Goal: Transaction & Acquisition: Download file/media

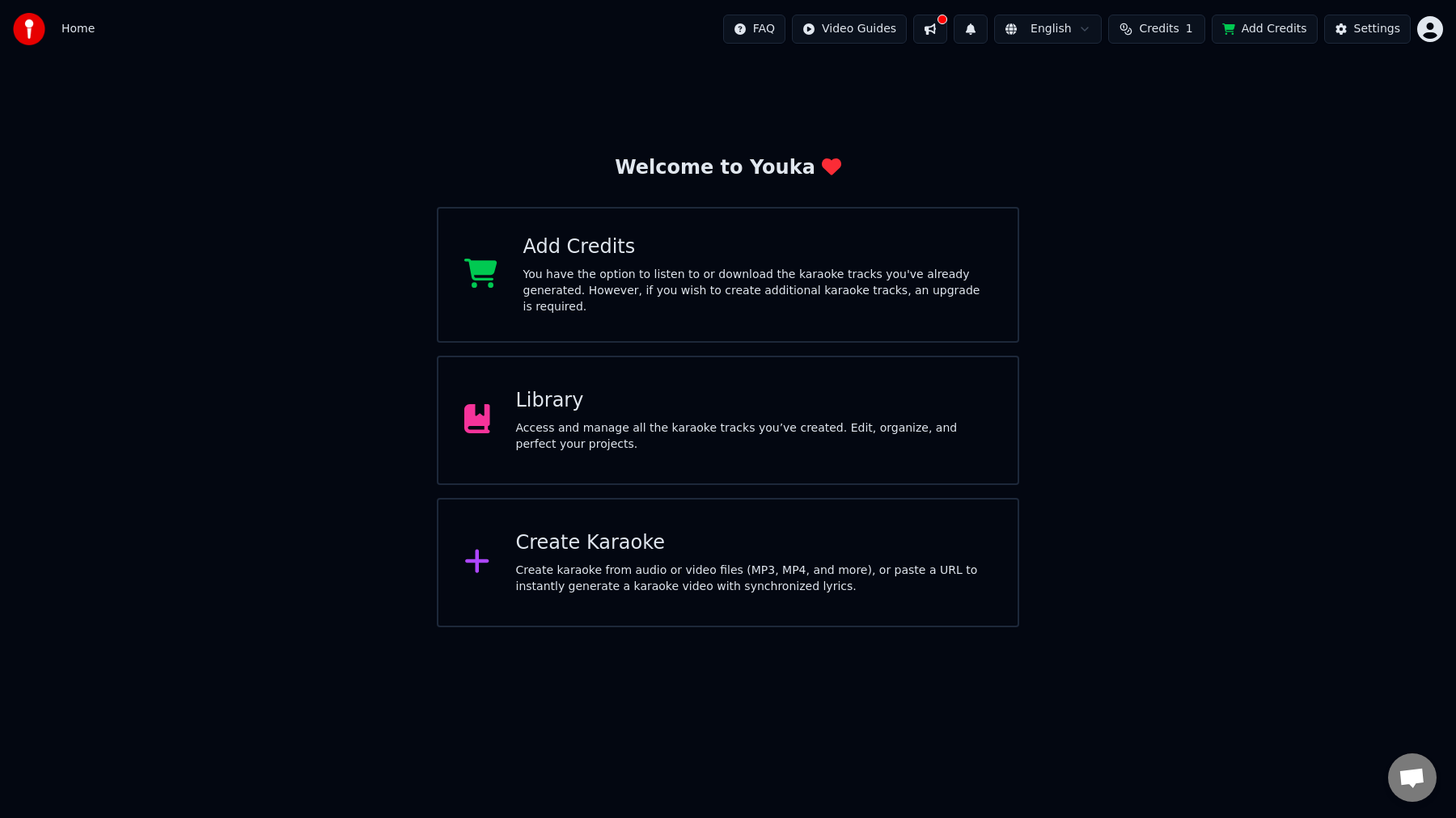
click at [637, 420] on div "Access and manage all the karaoke tracks you’ve created. Edit, organize, and pe…" at bounding box center [754, 437] width 476 height 33
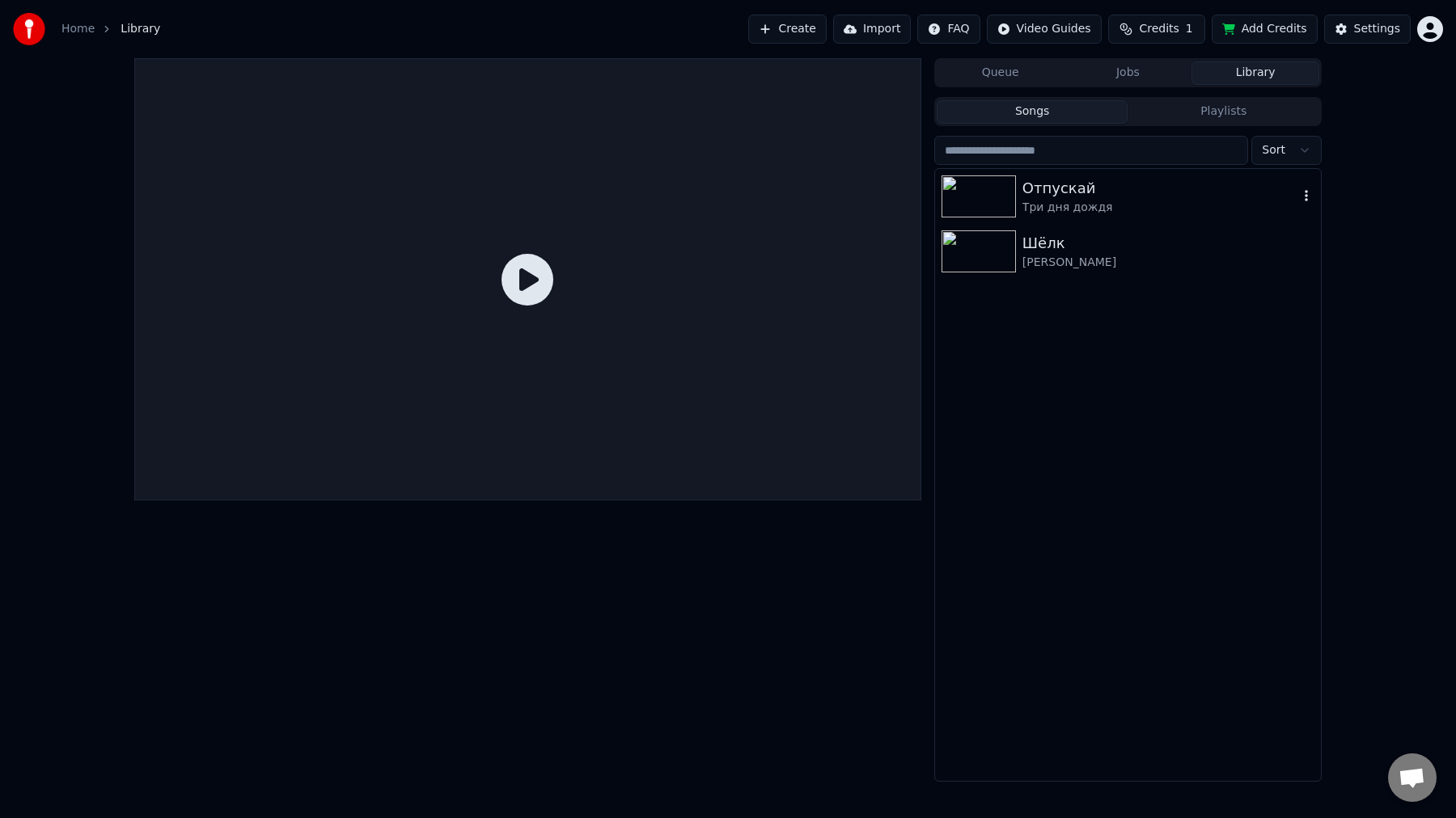
click at [979, 208] on img at bounding box center [978, 196] width 74 height 42
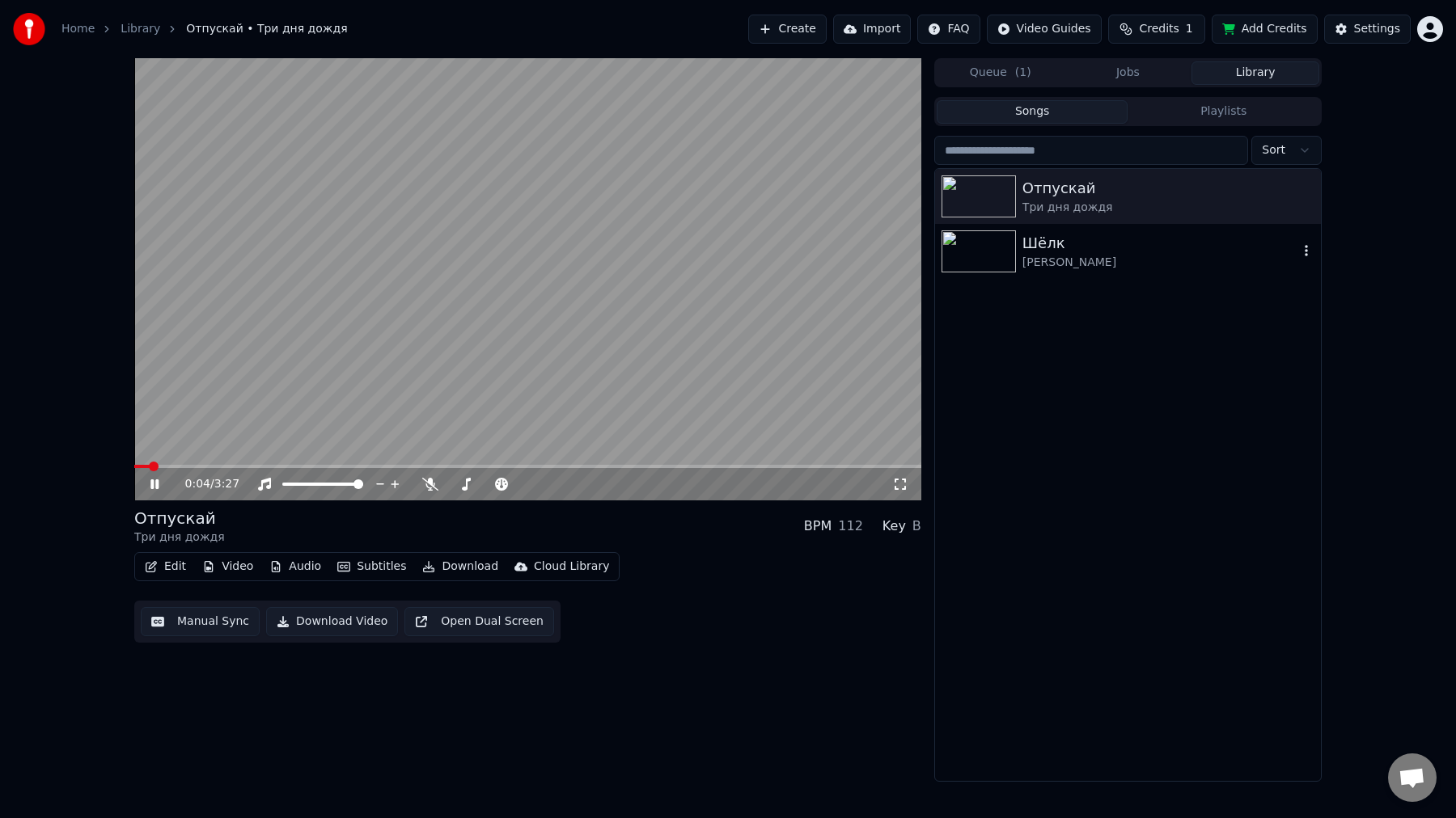
click at [1090, 251] on div "Шёлк" at bounding box center [1160, 243] width 276 height 23
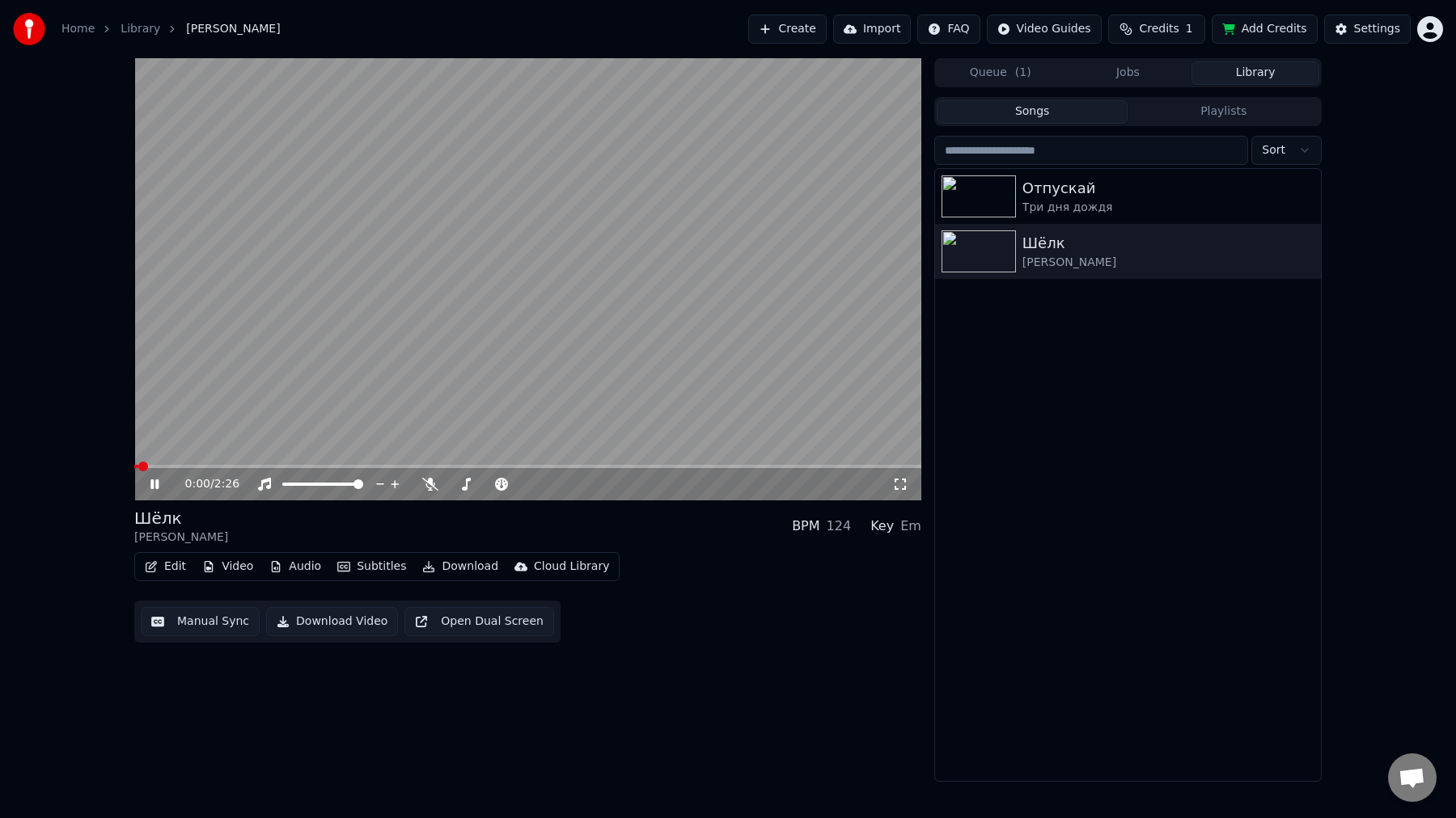
click at [357, 363] on video at bounding box center [528, 279] width 787 height 442
click at [470, 487] on div at bounding box center [503, 484] width 130 height 16
click at [463, 489] on div at bounding box center [503, 484] width 130 height 16
drag, startPoint x: 461, startPoint y: 487, endPoint x: 468, endPoint y: 485, distance: 7.3
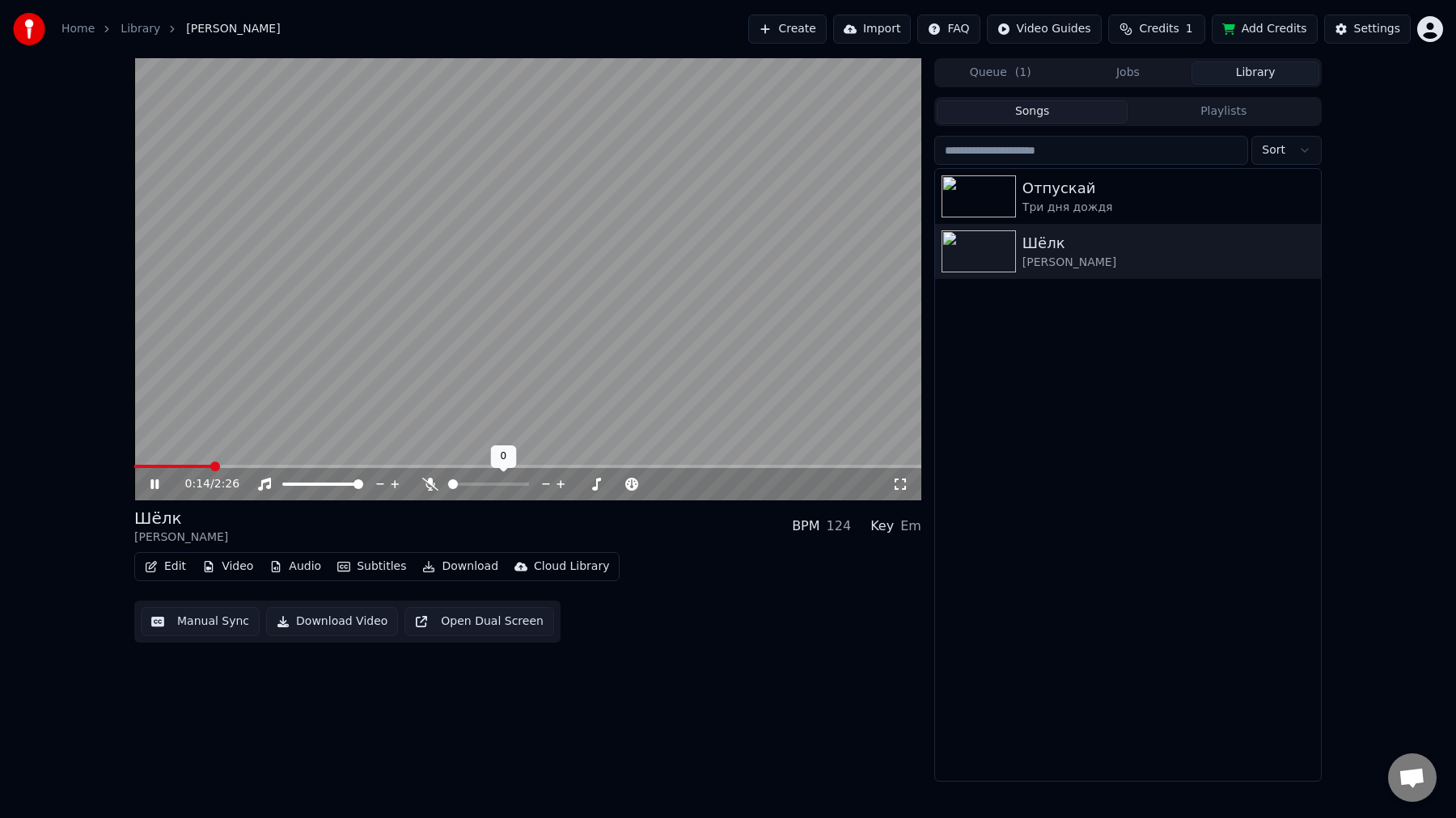
click at [468, 485] on div at bounding box center [503, 484] width 130 height 16
click at [455, 485] on span at bounding box center [459, 484] width 10 height 10
click at [706, 598] on div "Edit Video Audio Subtitles Download Cloud Library Manual Sync Download Video Op…" at bounding box center [528, 597] width 787 height 91
click at [133, 29] on link "Library" at bounding box center [141, 29] width 40 height 16
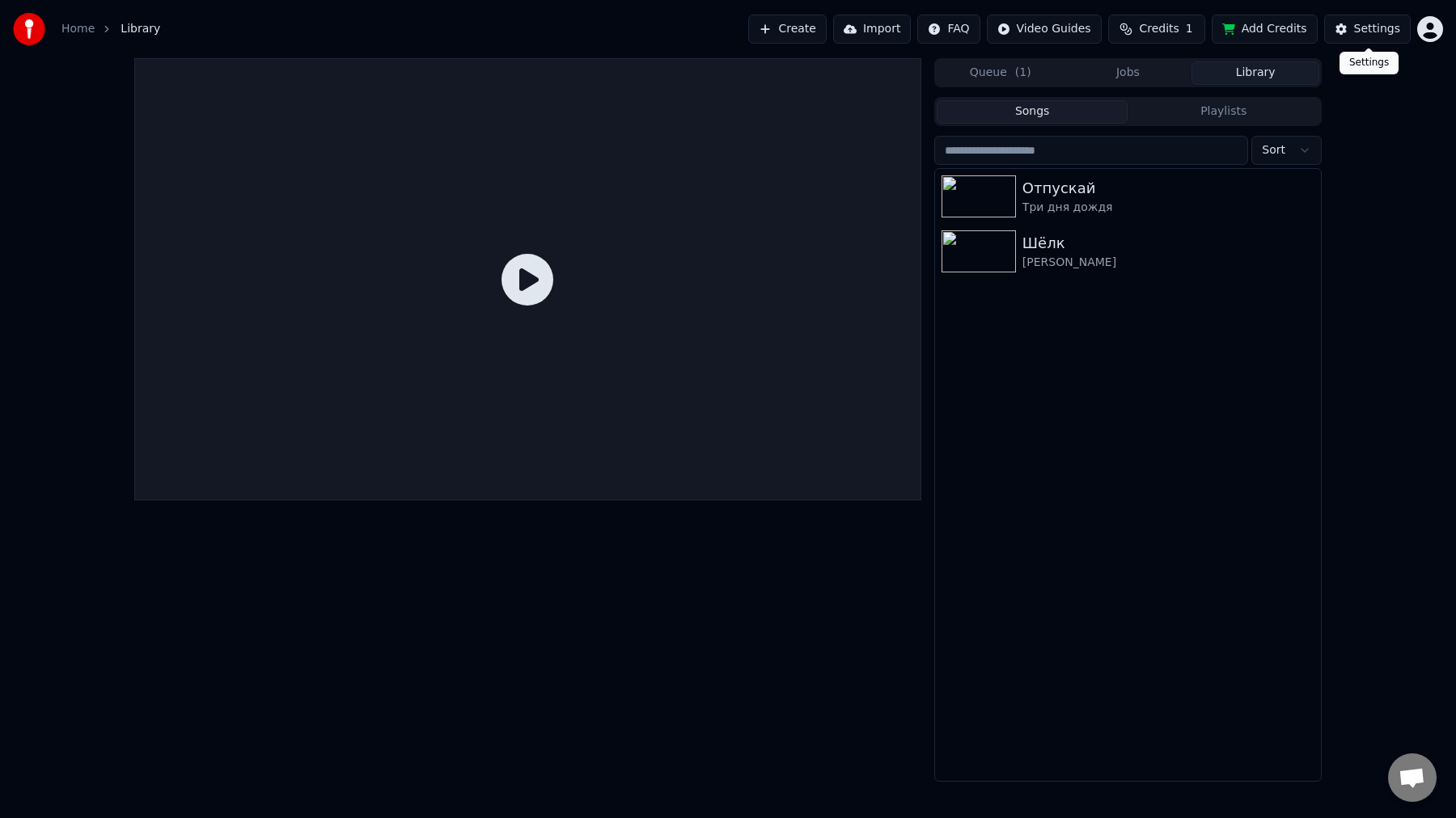
click at [1387, 18] on button "Settings" at bounding box center [1366, 29] width 86 height 29
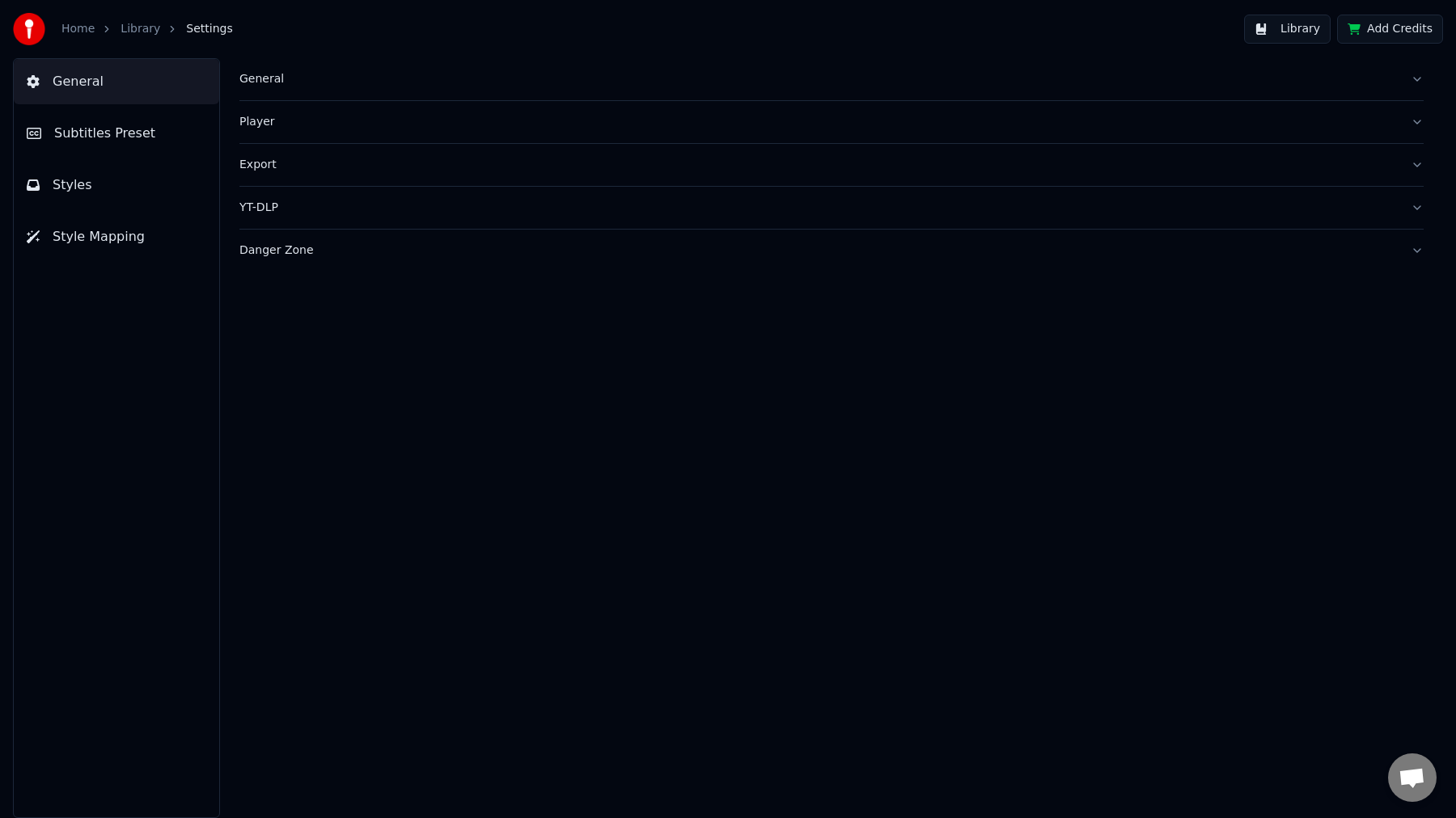
click at [79, 175] on span "Styles" at bounding box center [73, 184] width 40 height 19
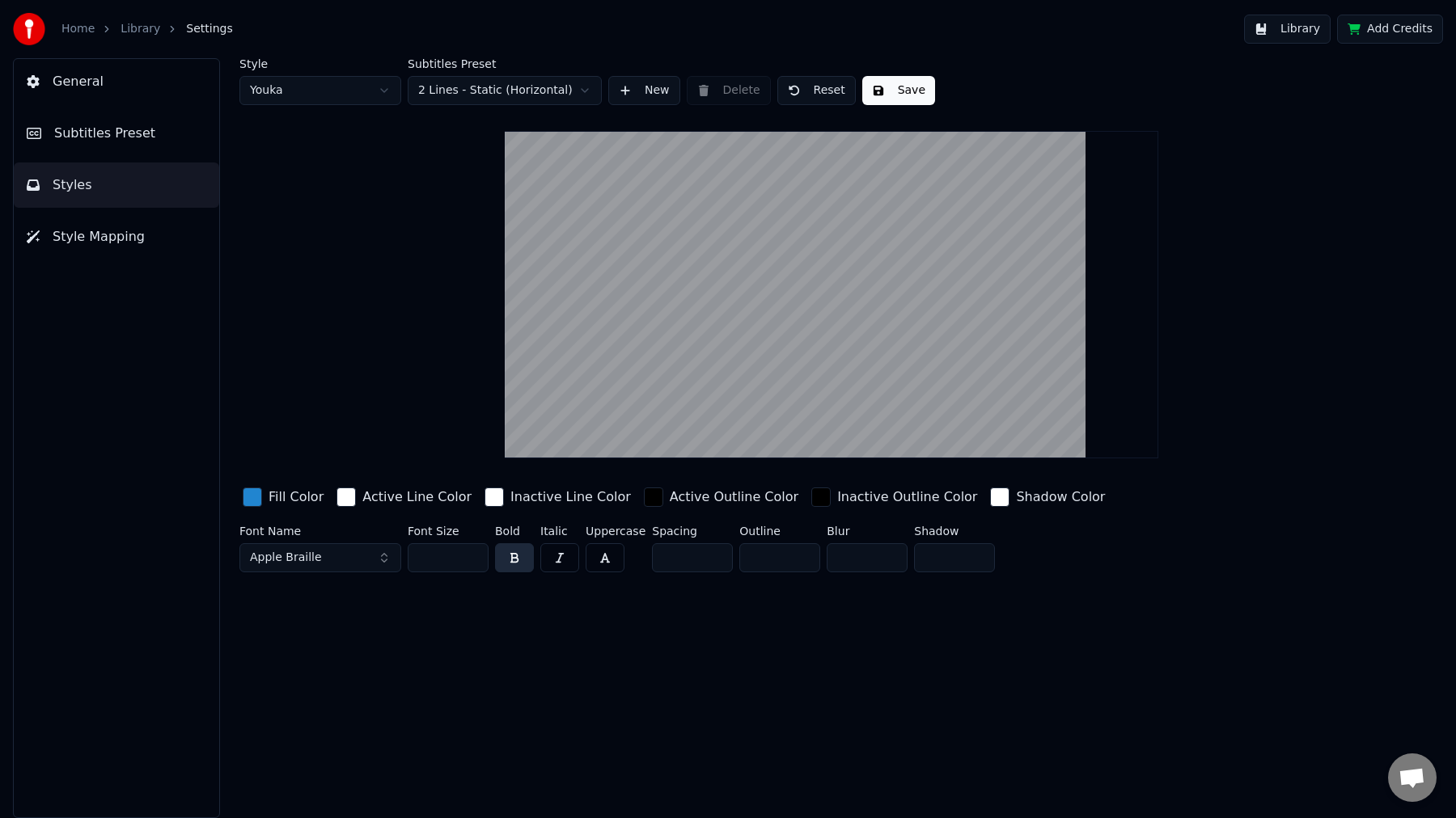
click at [144, 143] on button "Subtitles Preset" at bounding box center [116, 133] width 205 height 45
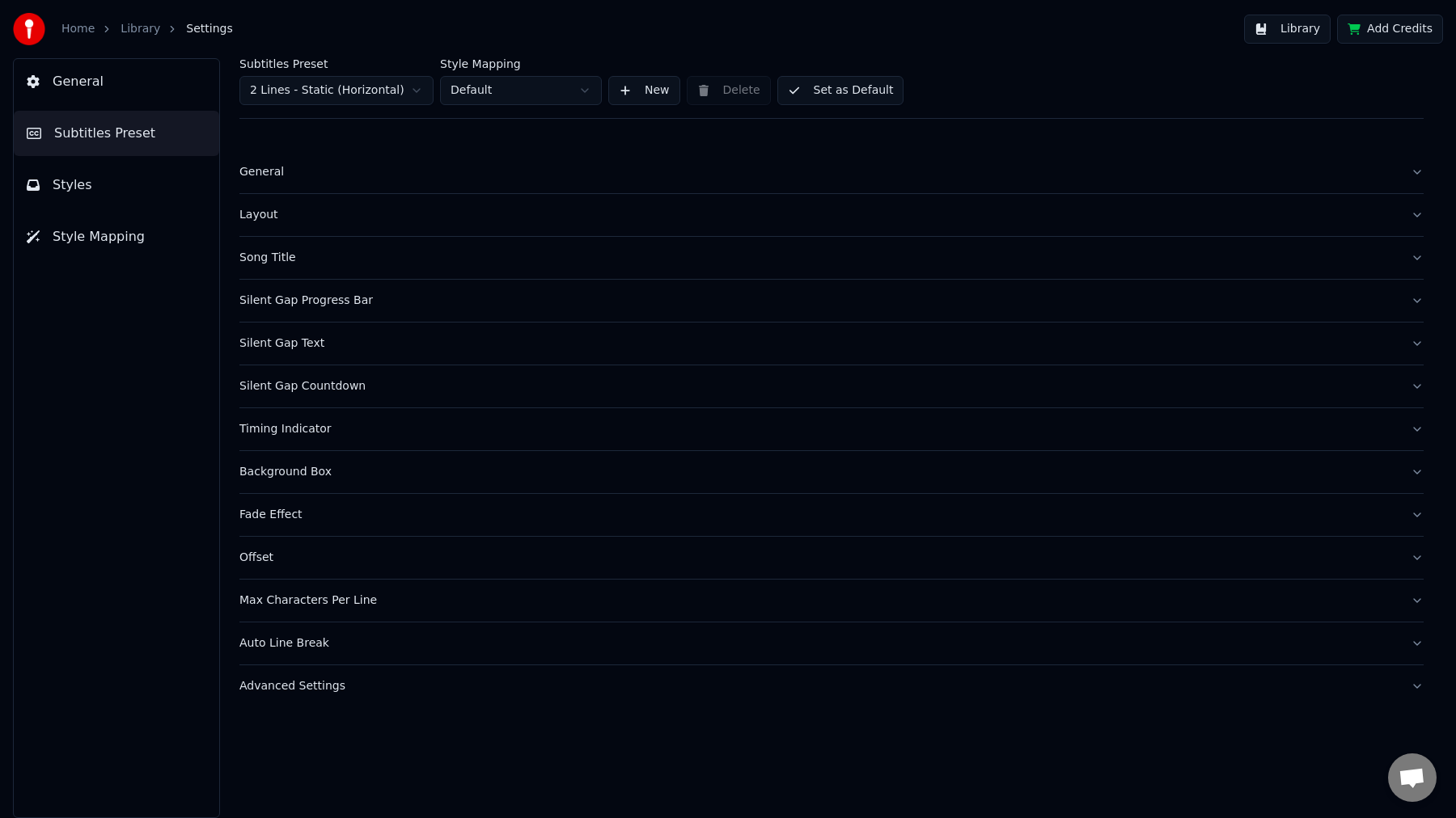
click at [259, 210] on div "Layout" at bounding box center [818, 215] width 1158 height 16
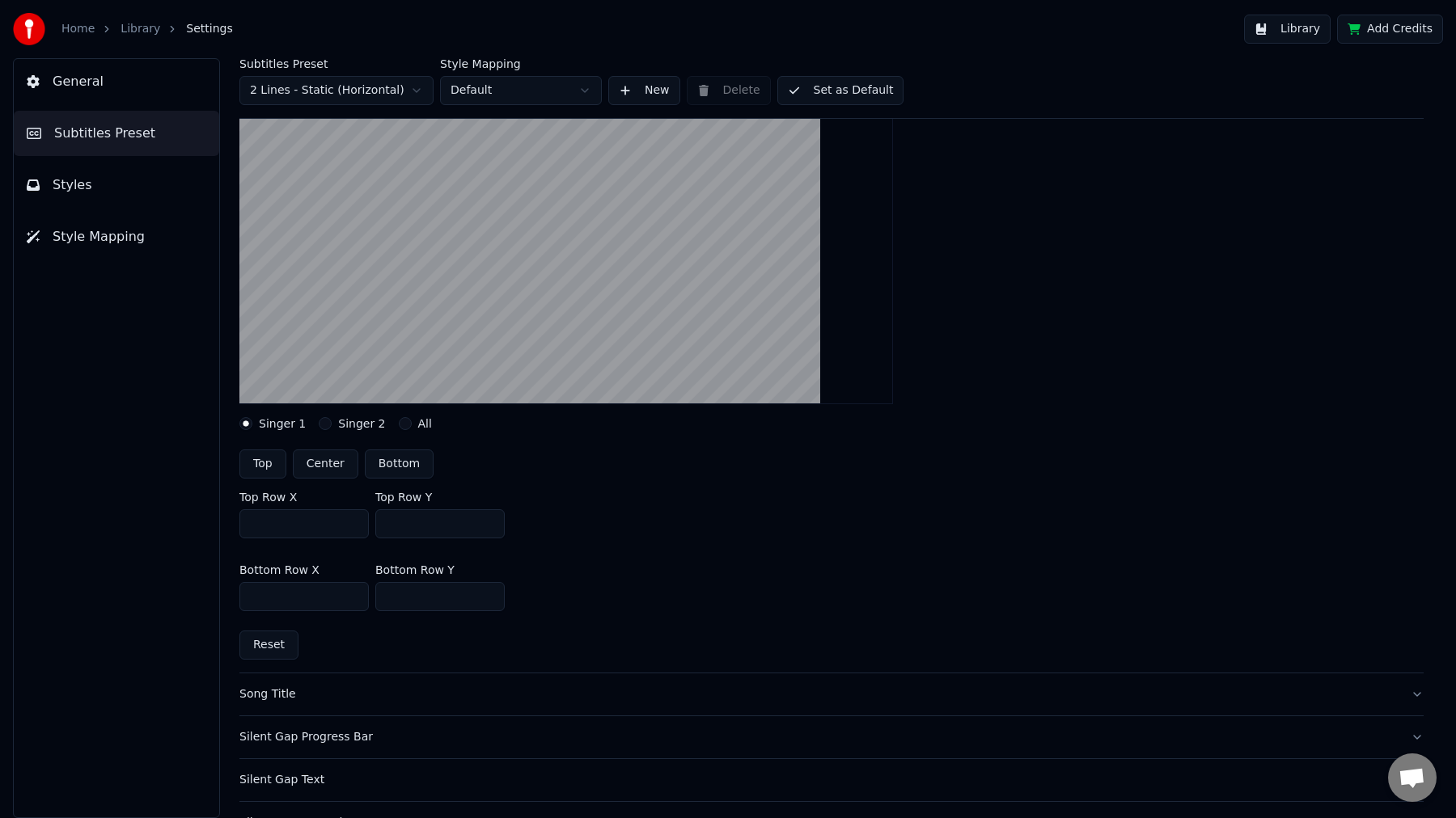
scroll to position [201, 0]
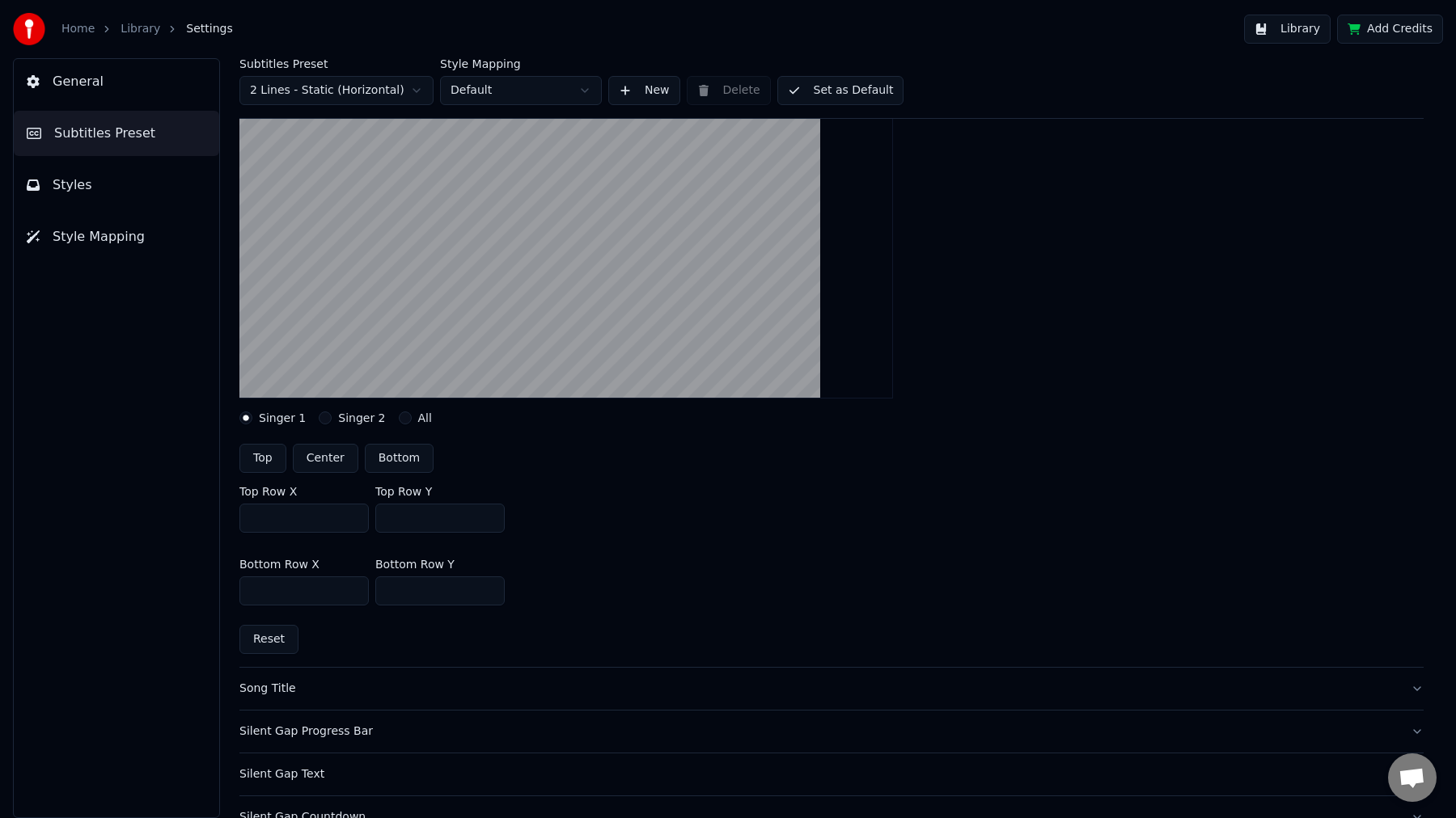
click at [271, 644] on button "Reset" at bounding box center [269, 639] width 59 height 29
type input "***"
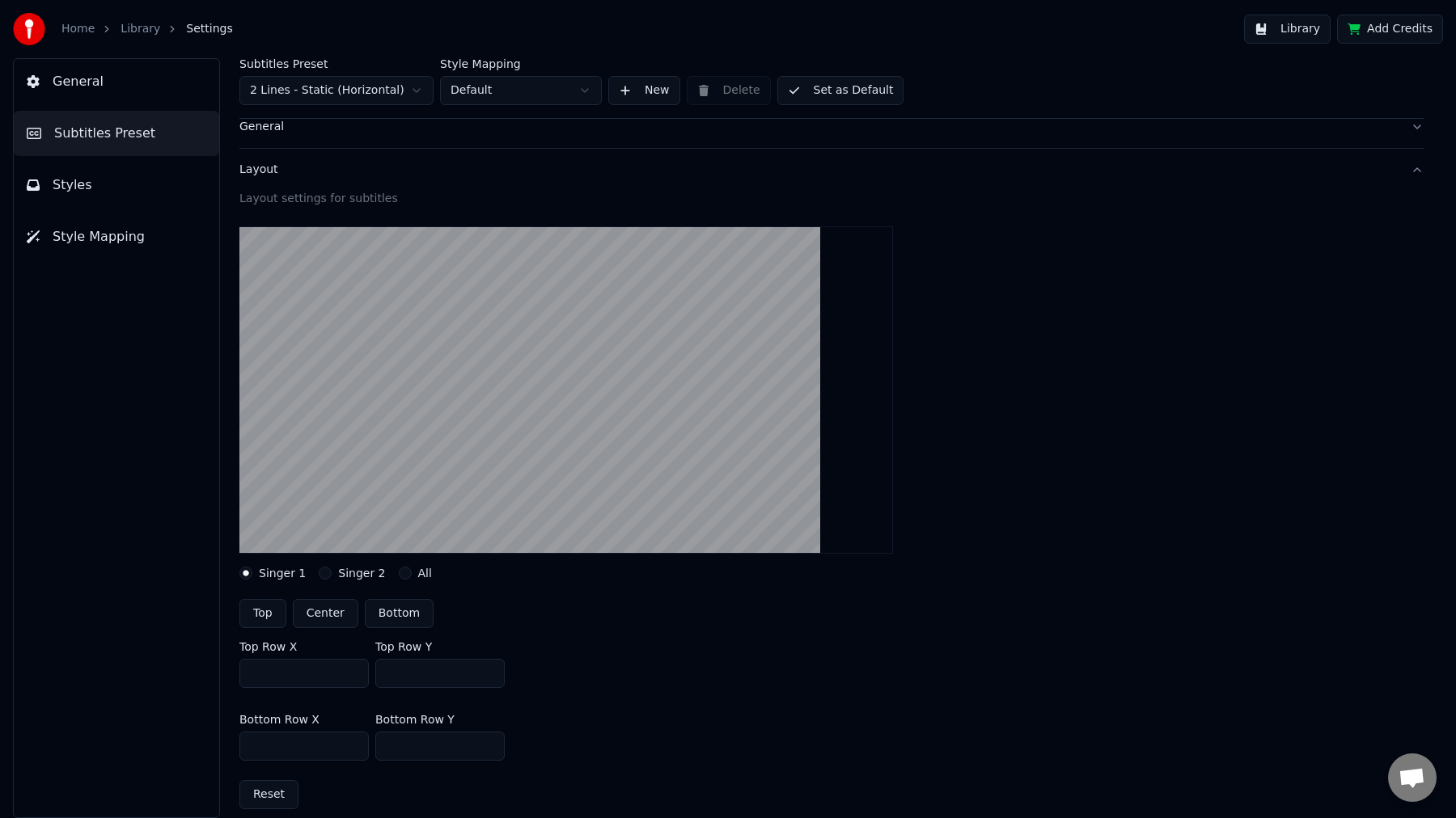
scroll to position [48, 0]
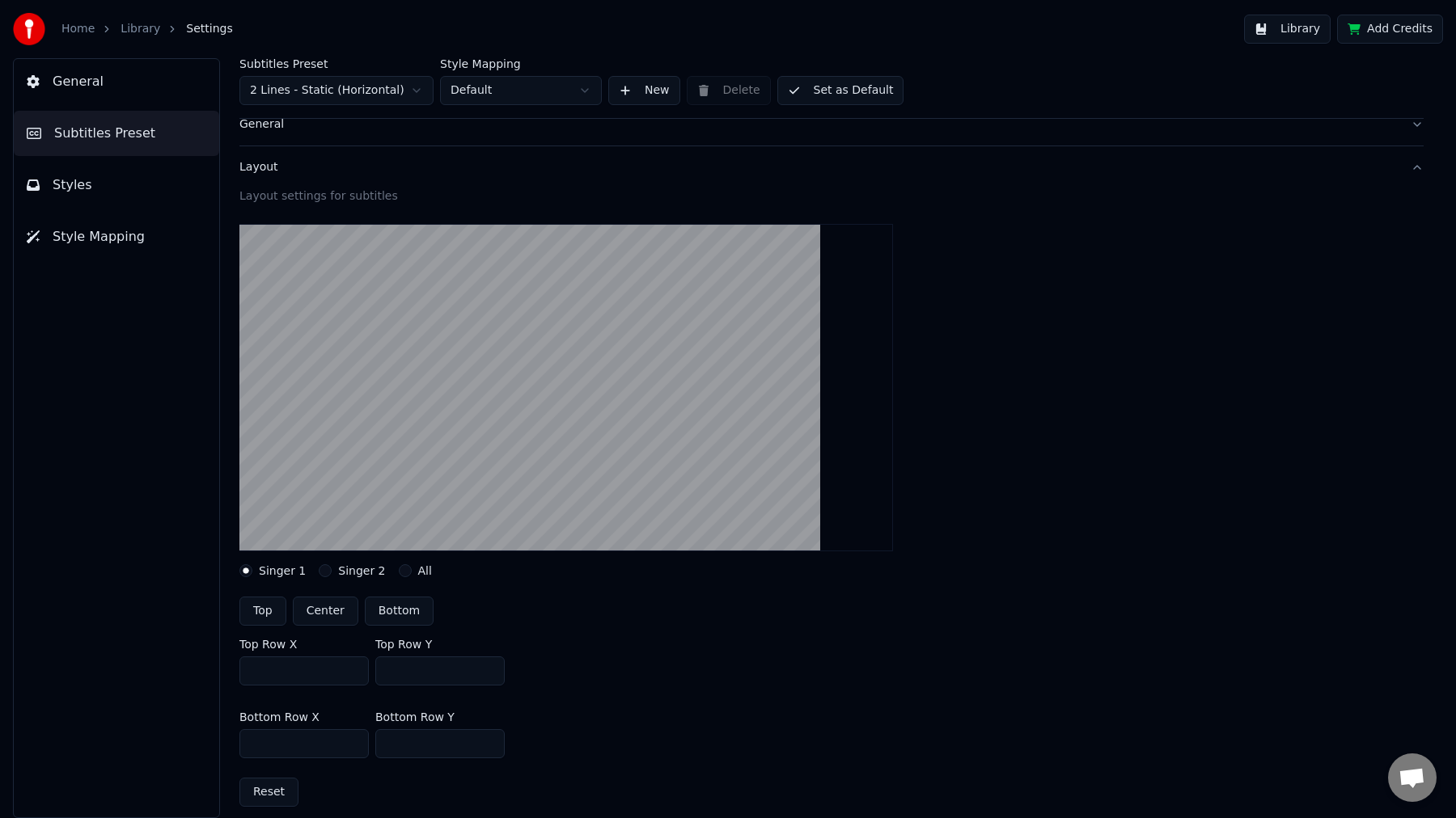
click at [817, 92] on button "Set as Default" at bounding box center [841, 91] width 127 height 29
click at [70, 71] on button "General" at bounding box center [116, 82] width 205 height 45
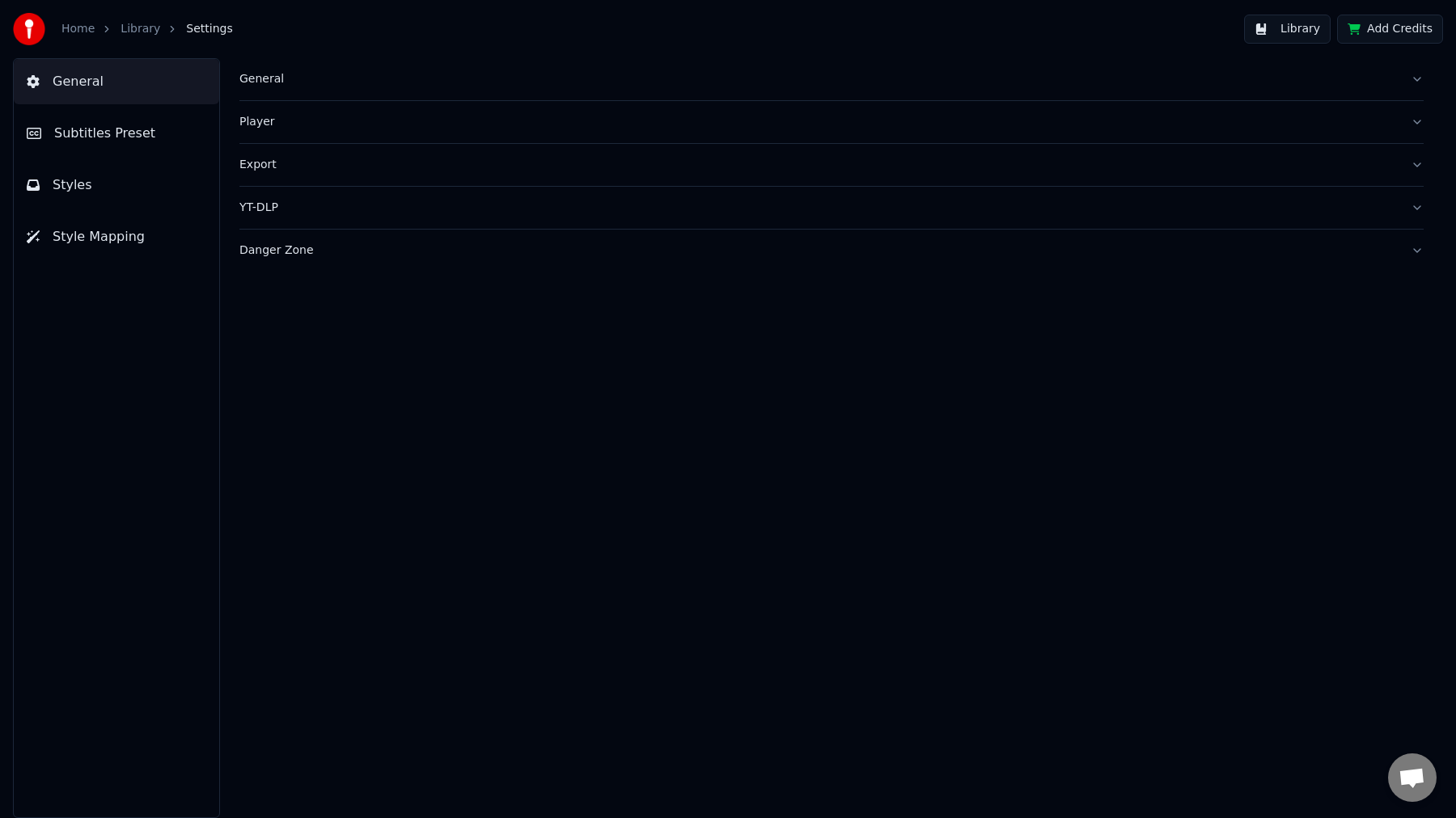
click at [84, 31] on link "Home" at bounding box center [78, 29] width 34 height 16
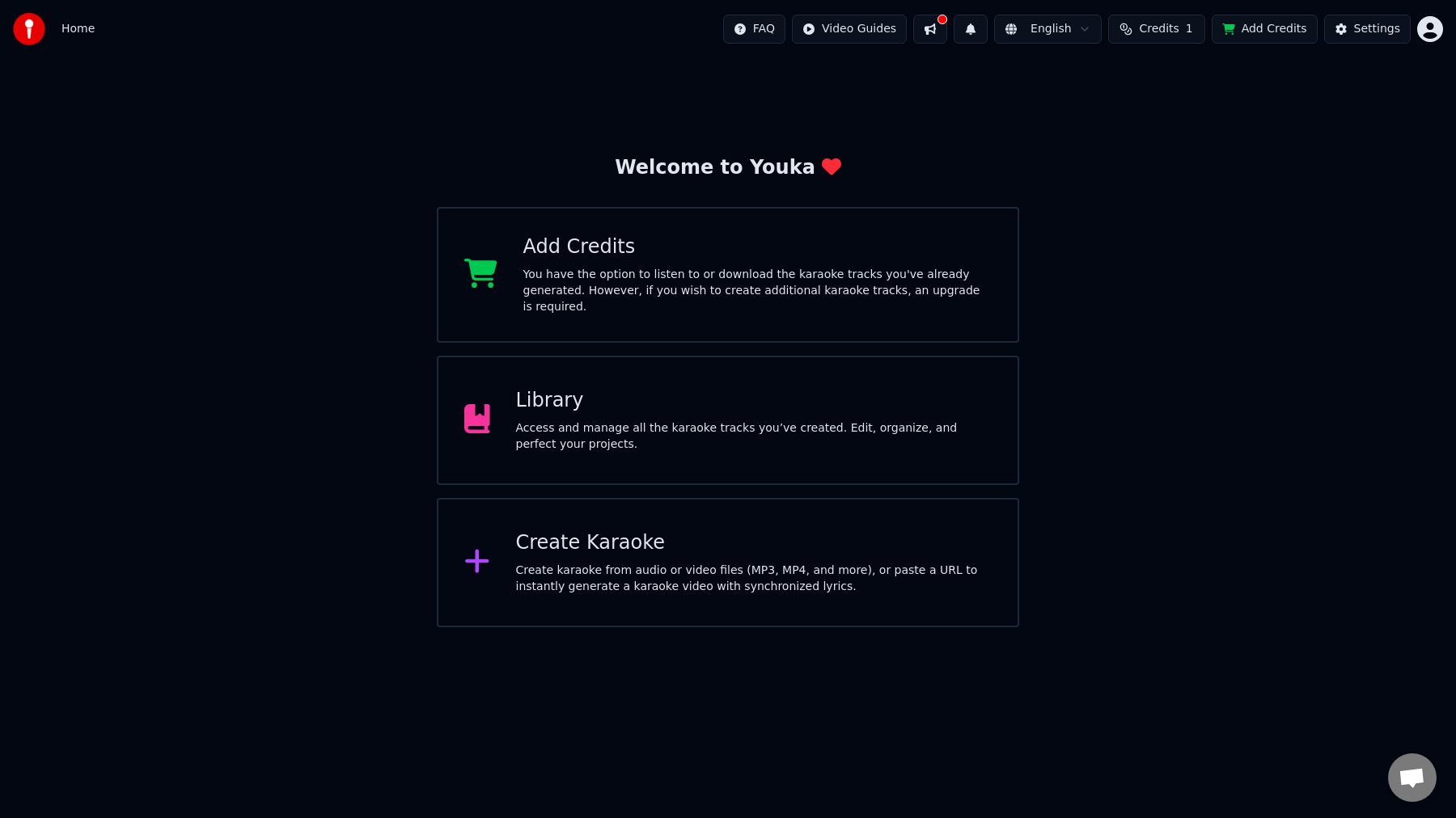
click at [626, 406] on div "Library" at bounding box center [754, 400] width 476 height 25
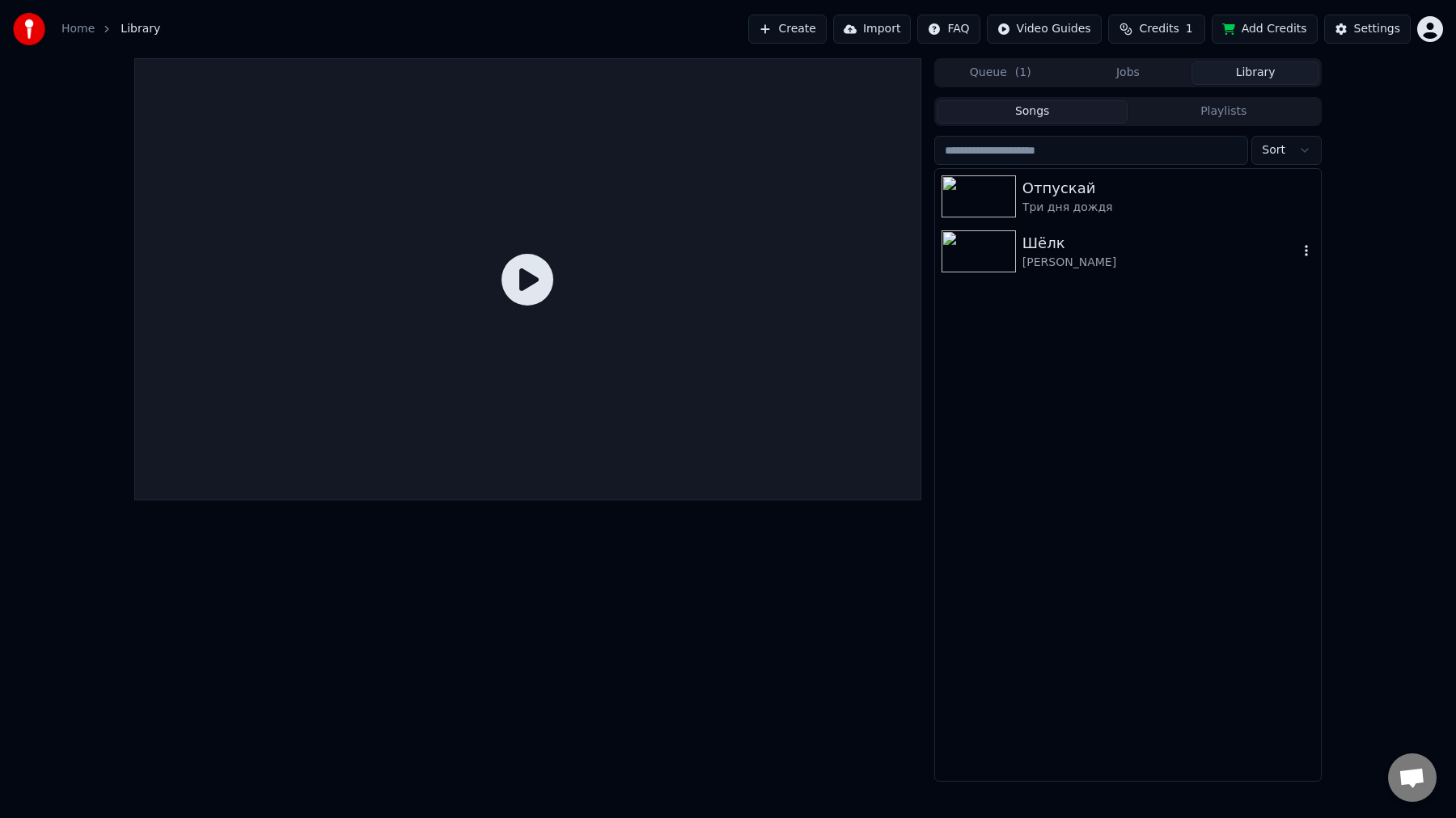
click at [1091, 246] on div "Шёлк" at bounding box center [1160, 243] width 276 height 23
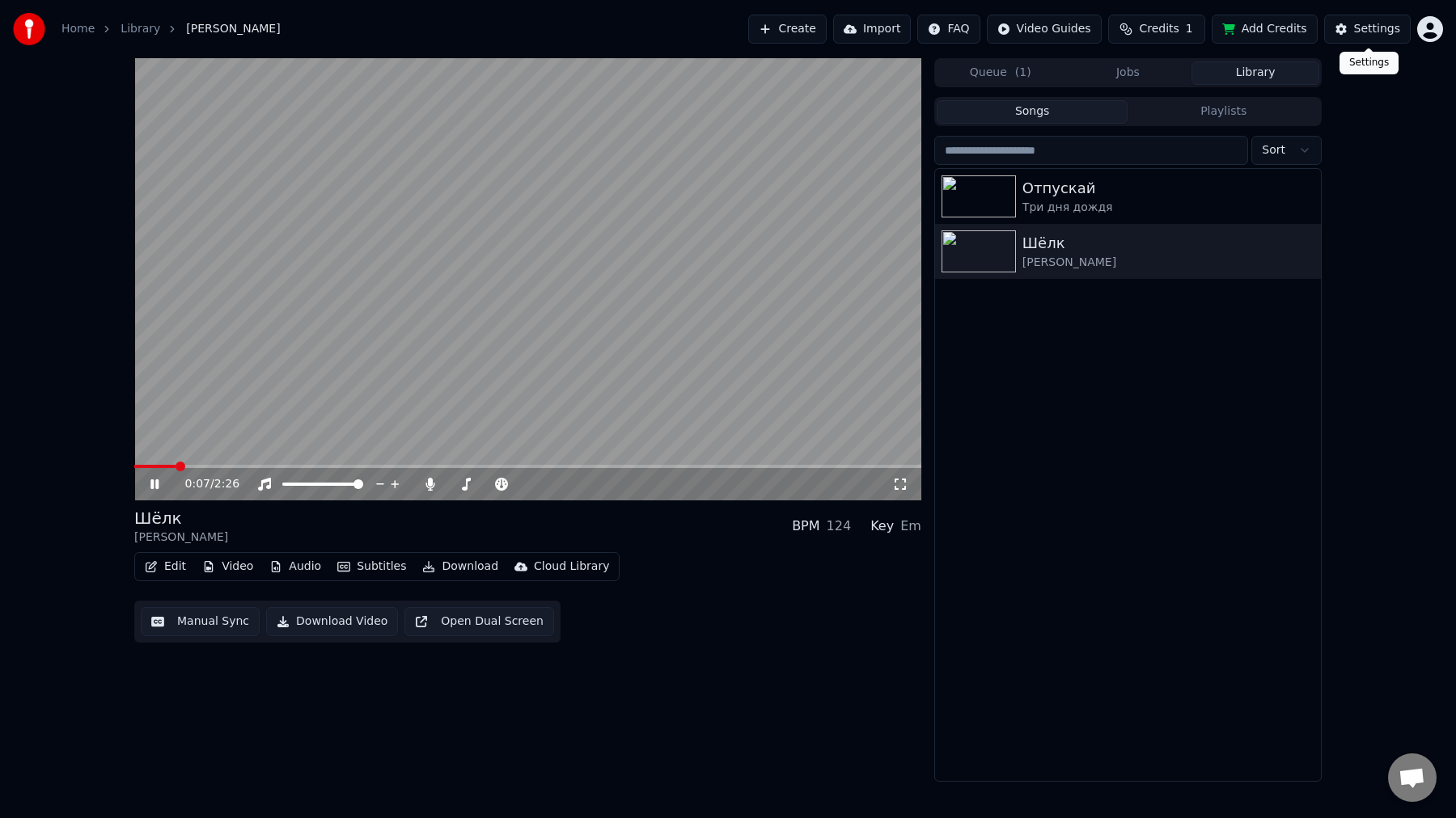
click at [1350, 33] on button "Settings" at bounding box center [1366, 29] width 86 height 29
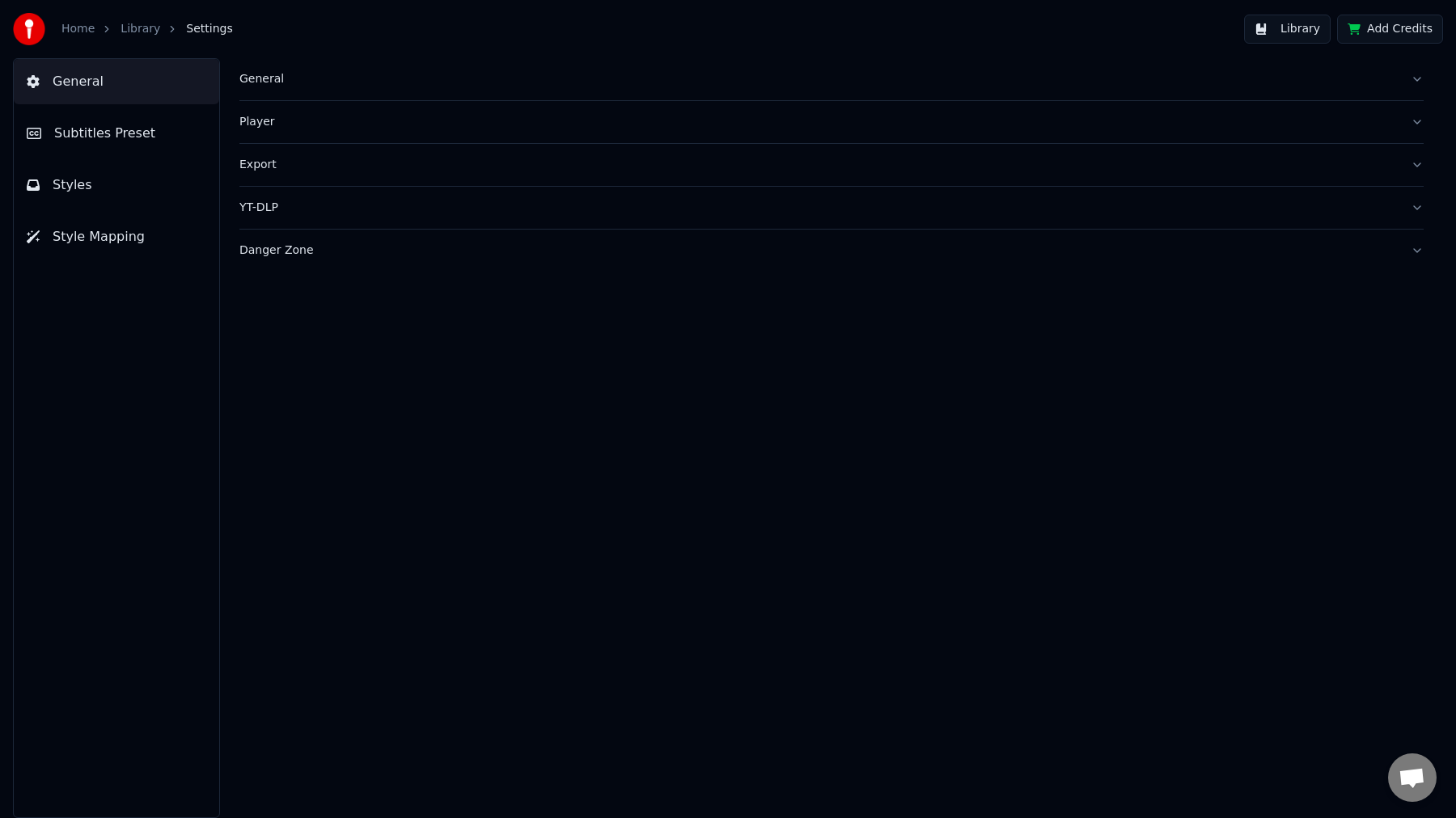
click at [144, 146] on button "Subtitles Preset" at bounding box center [116, 133] width 205 height 45
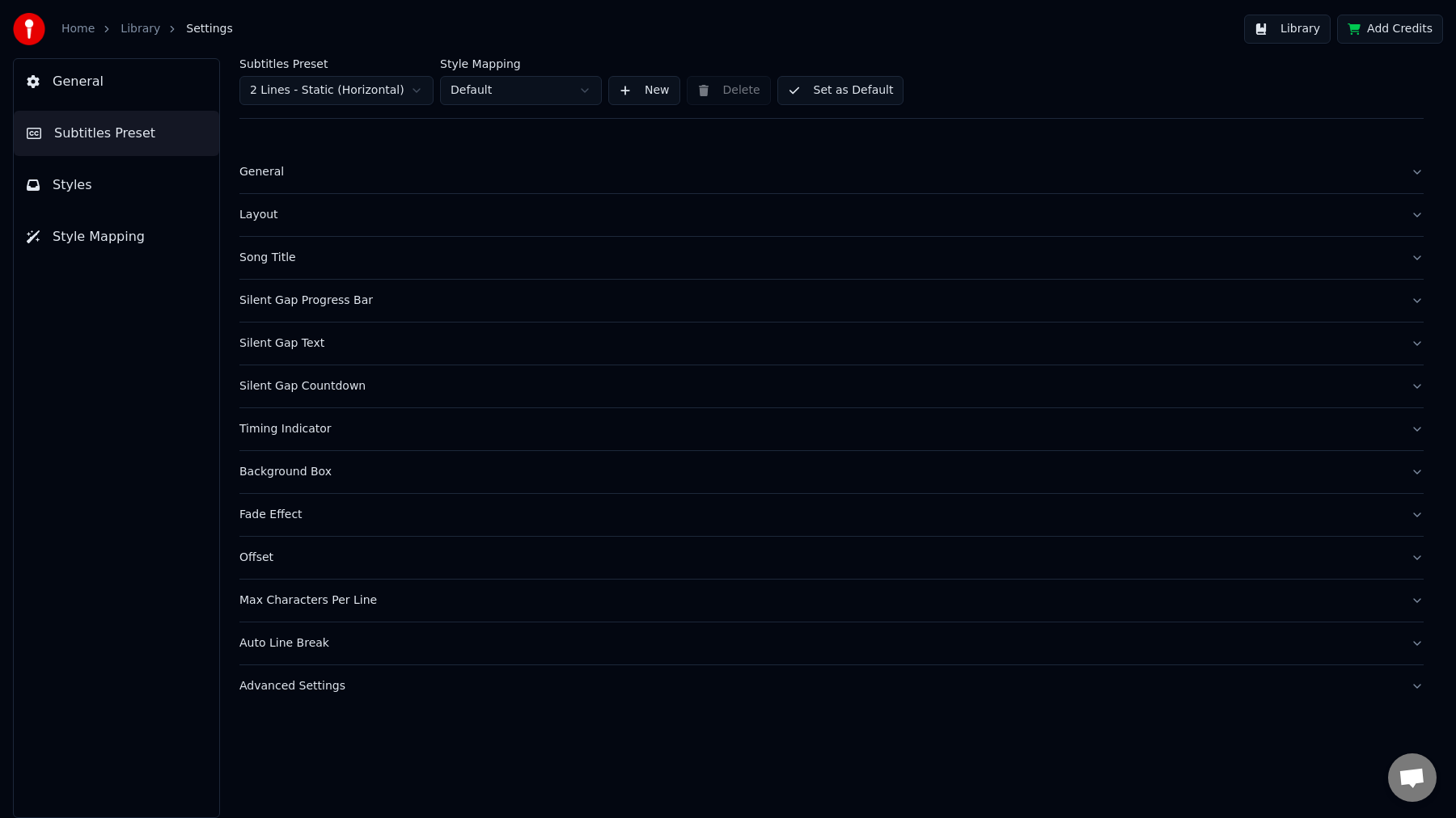
click at [302, 225] on button "Layout" at bounding box center [831, 215] width 1184 height 42
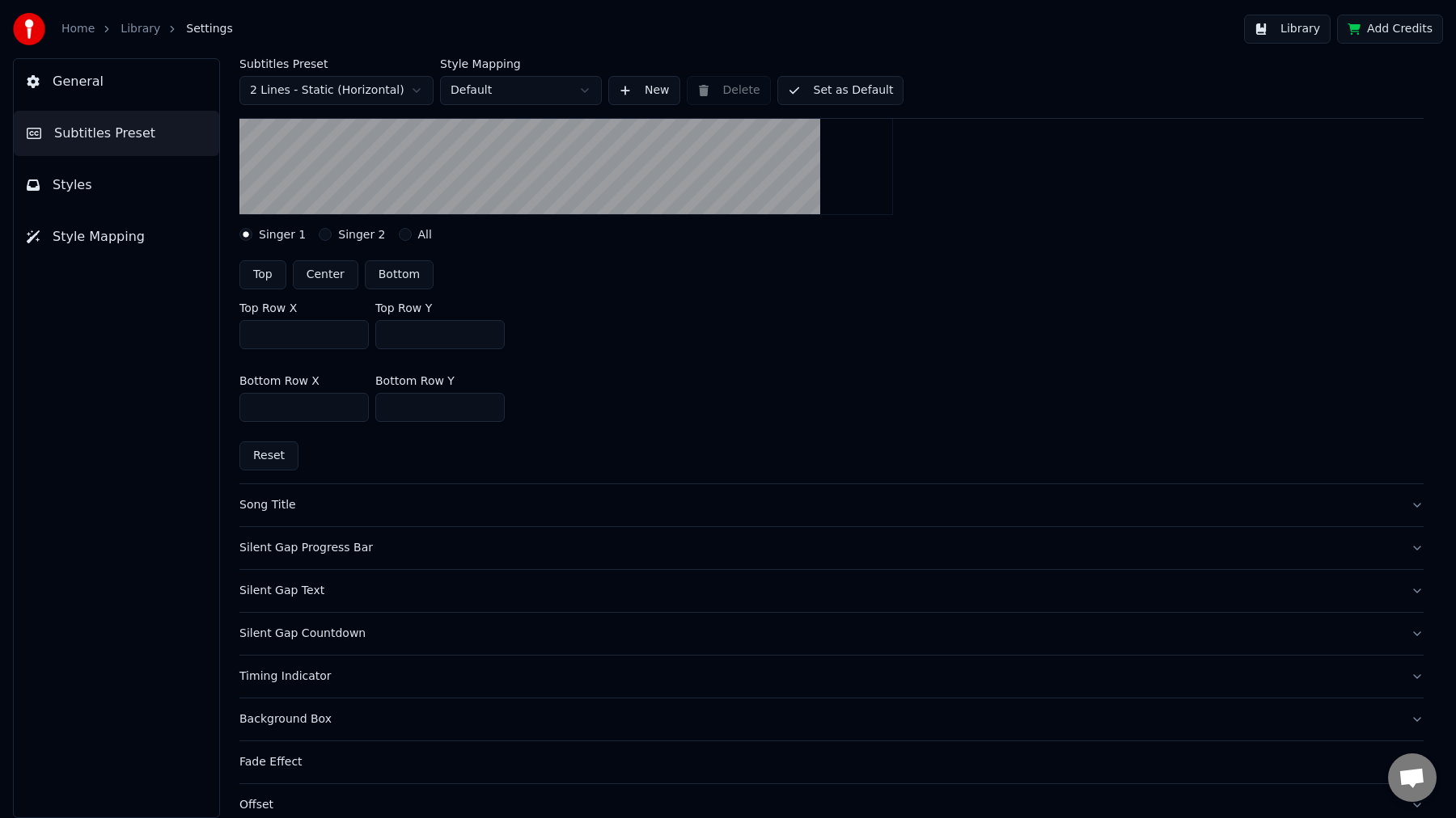
scroll to position [352, 0]
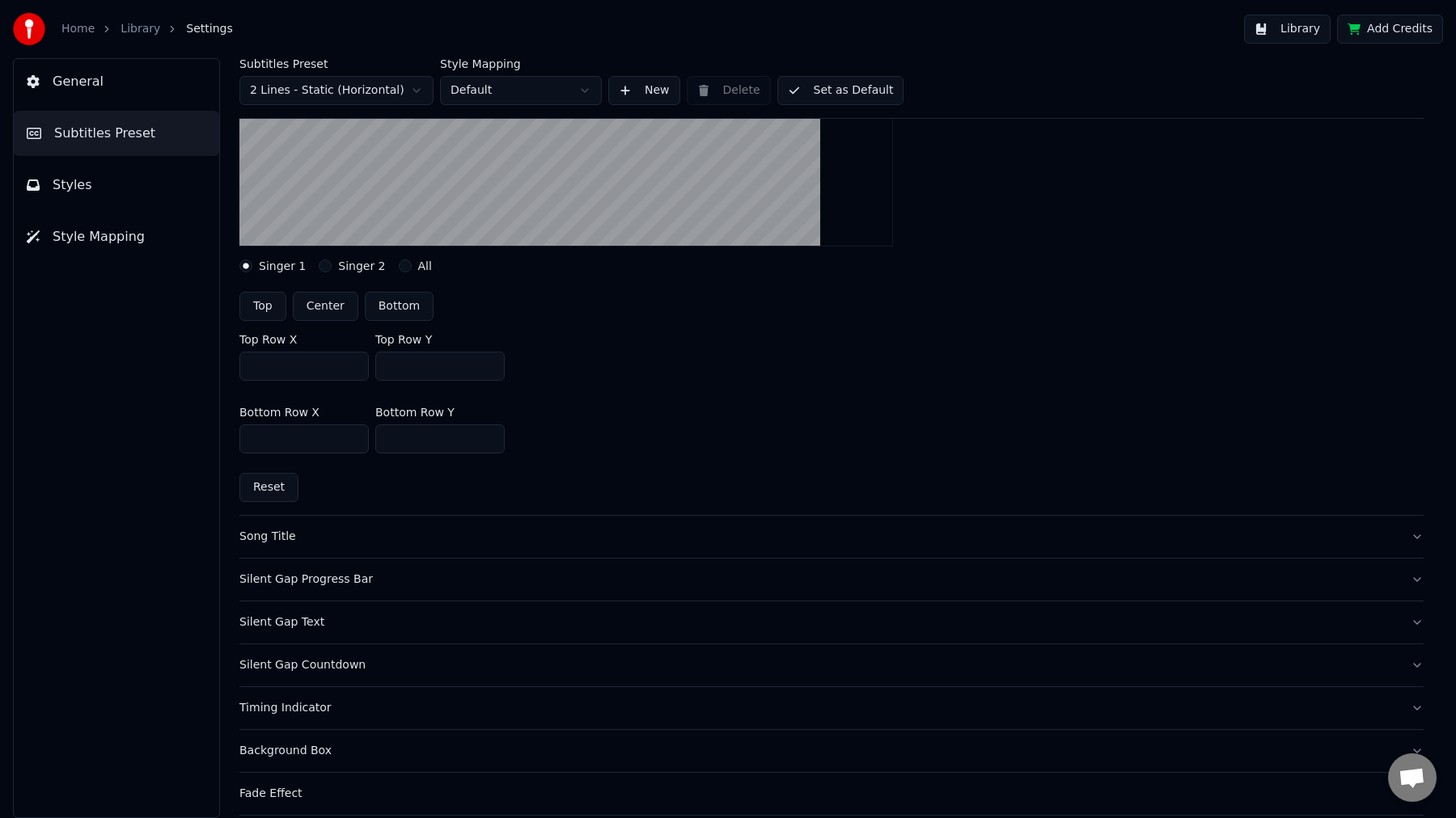
click at [410, 438] on input "***" at bounding box center [440, 439] width 129 height 29
click at [443, 439] on input "***" at bounding box center [440, 439] width 129 height 29
drag, startPoint x: 443, startPoint y: 439, endPoint x: 368, endPoint y: 435, distance: 75.1
click at [368, 435] on div "Bottom Row X *** Bottom Row Y ***" at bounding box center [831, 430] width 1184 height 73
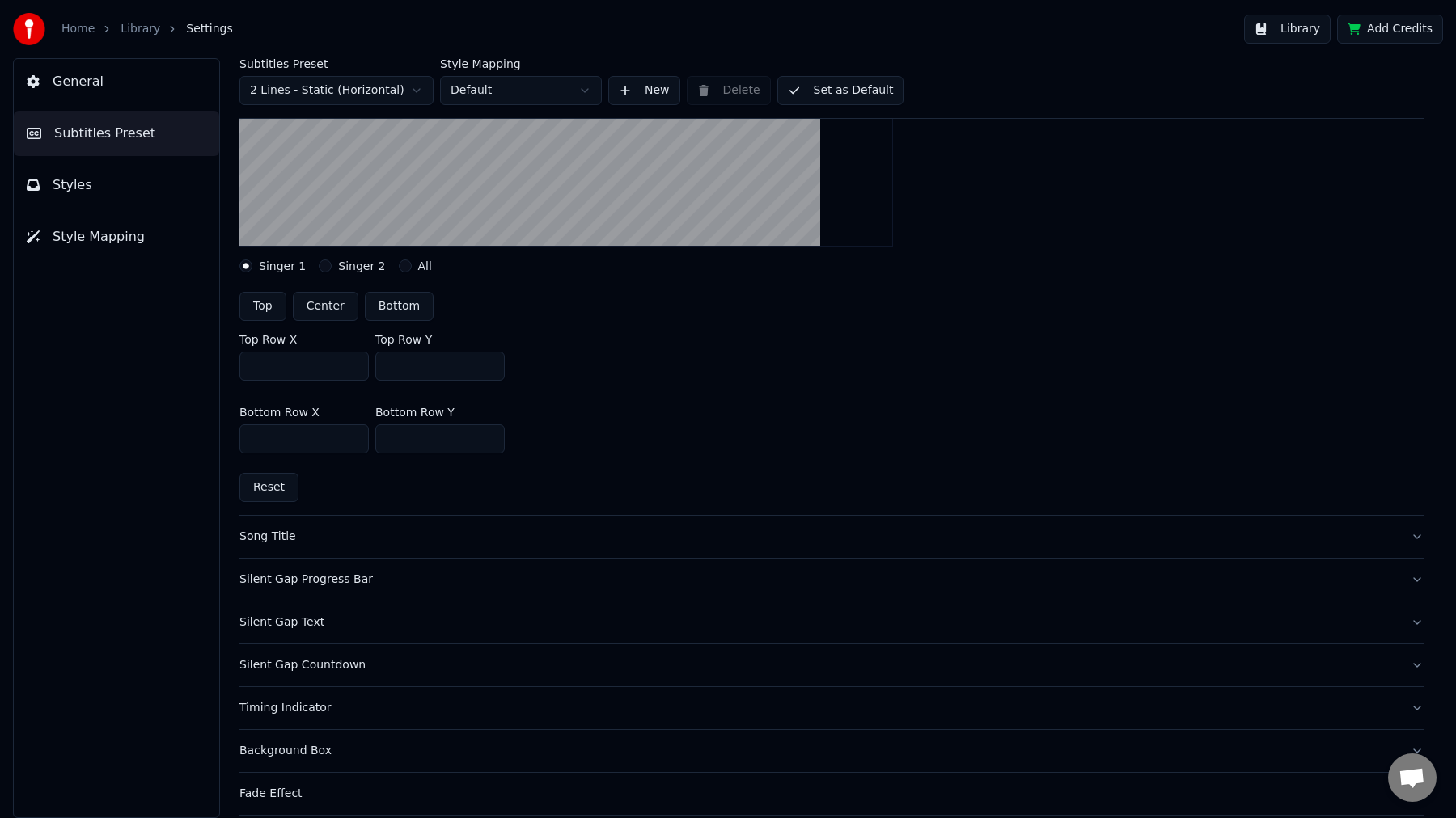
type input "***"
click at [645, 409] on div "Bottom Row X *** Bottom Row Y ***" at bounding box center [831, 430] width 1184 height 73
click at [867, 111] on div "Subtitles Preset 2 Lines - Static (Horizontal) Style Mapping Default New Delete…" at bounding box center [831, 88] width 1184 height 61
click at [836, 94] on button "Set as Default" at bounding box center [841, 91] width 127 height 29
click at [1305, 33] on button "Library" at bounding box center [1286, 29] width 86 height 29
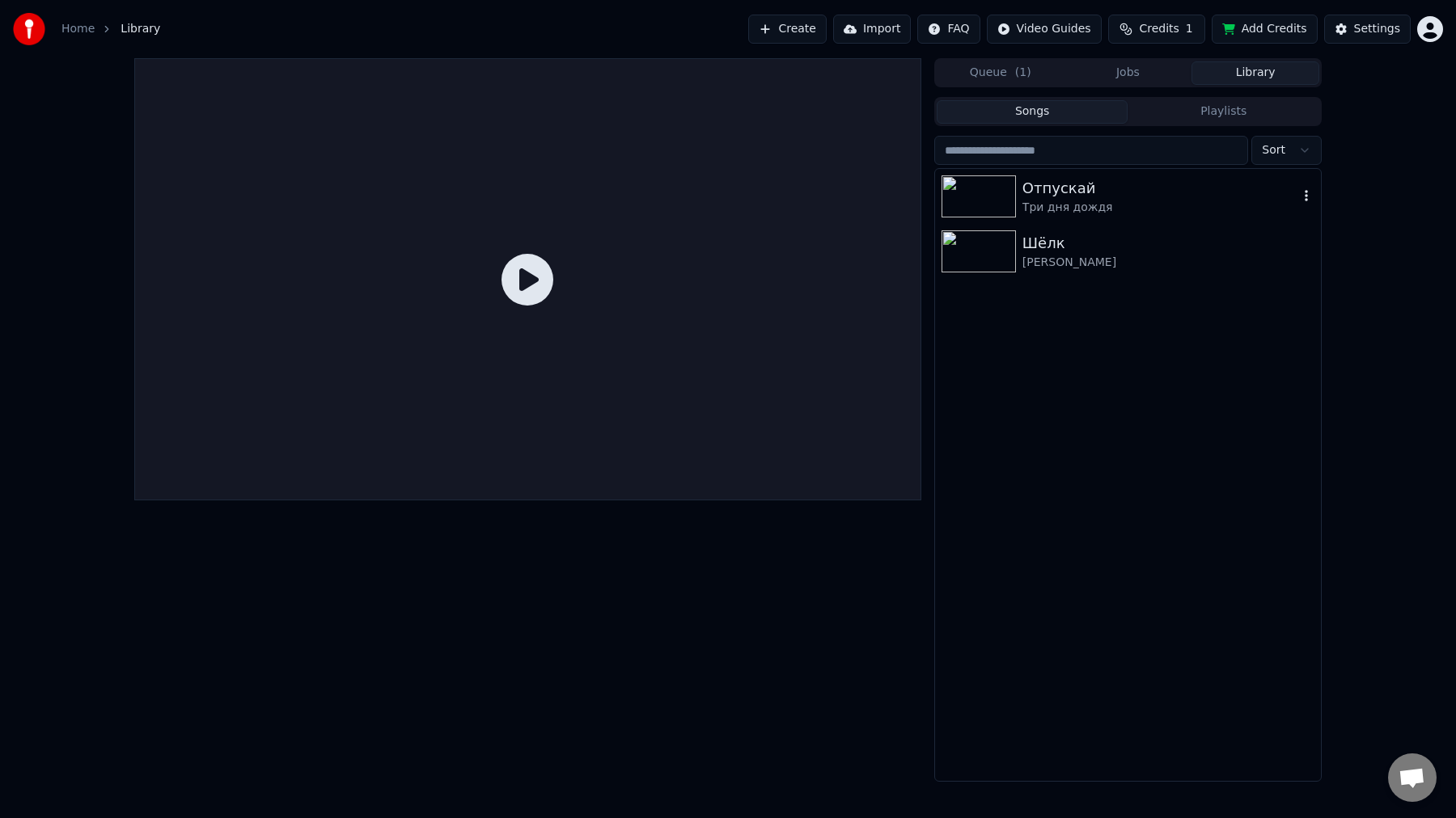
click at [1109, 196] on div "Отпускай" at bounding box center [1160, 188] width 276 height 23
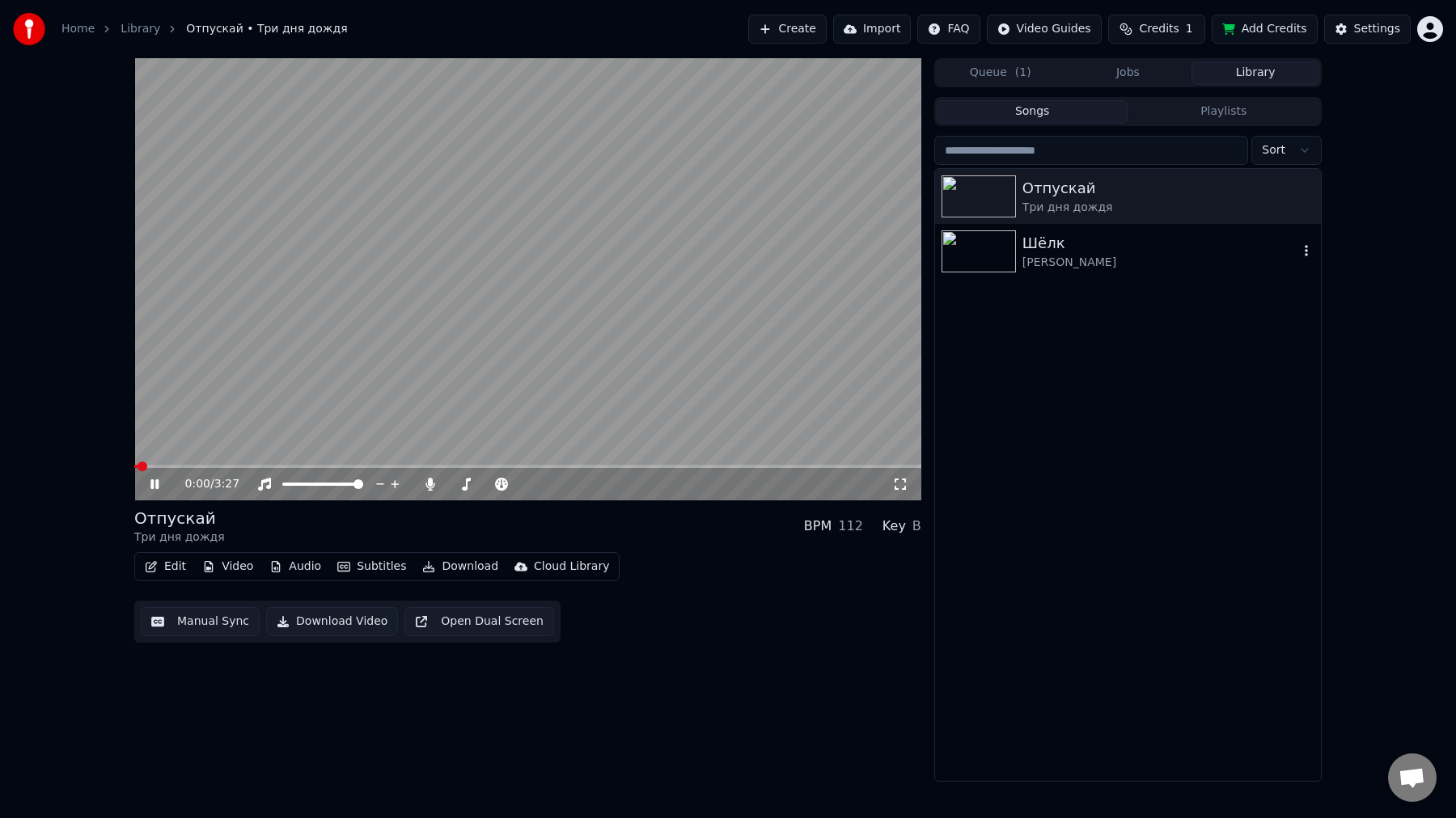
click at [1037, 254] on div "[PERSON_NAME]" at bounding box center [1160, 262] width 276 height 16
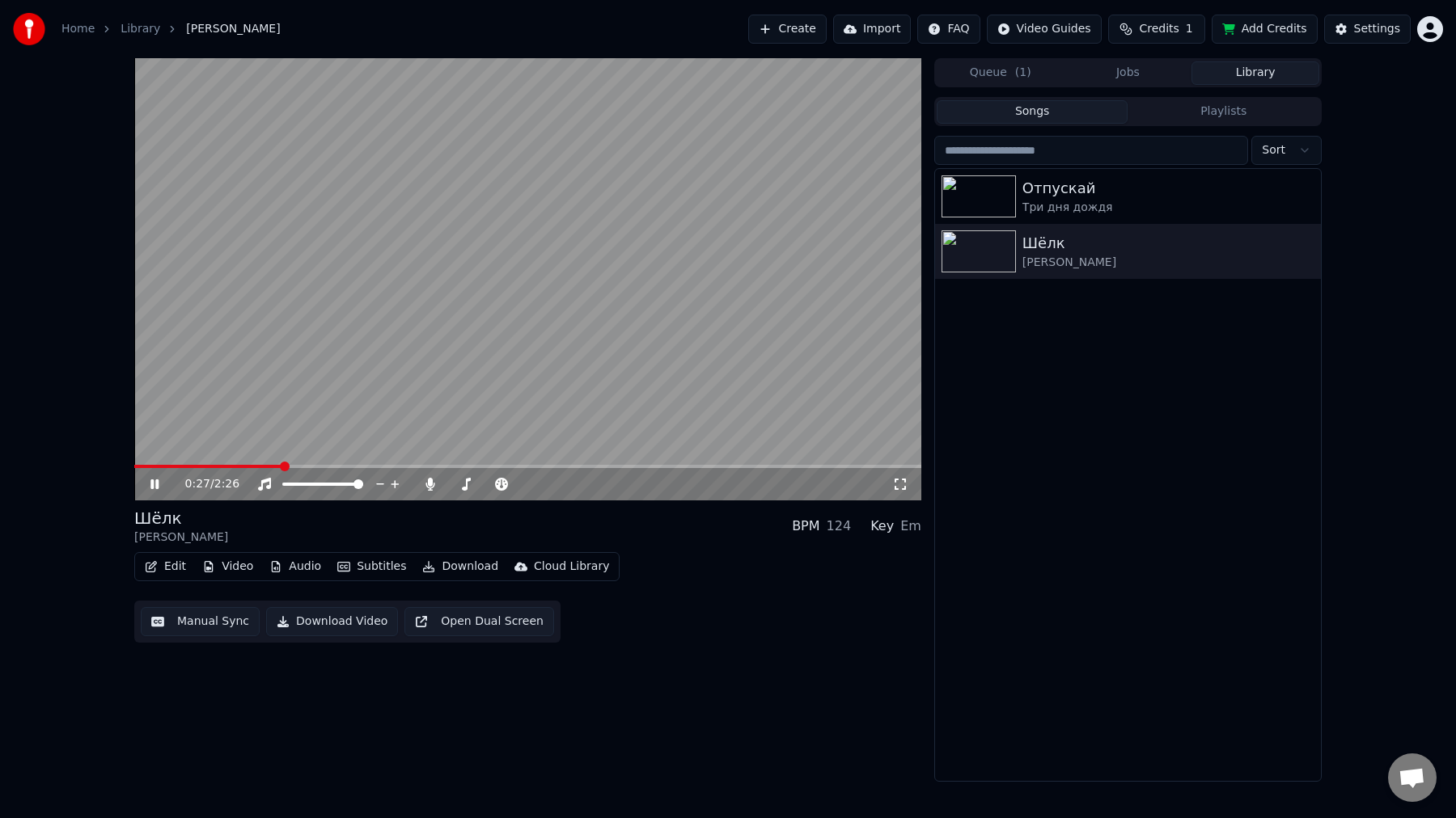
click at [159, 488] on icon at bounding box center [166, 484] width 38 height 13
click at [83, 33] on link "Home" at bounding box center [78, 29] width 34 height 16
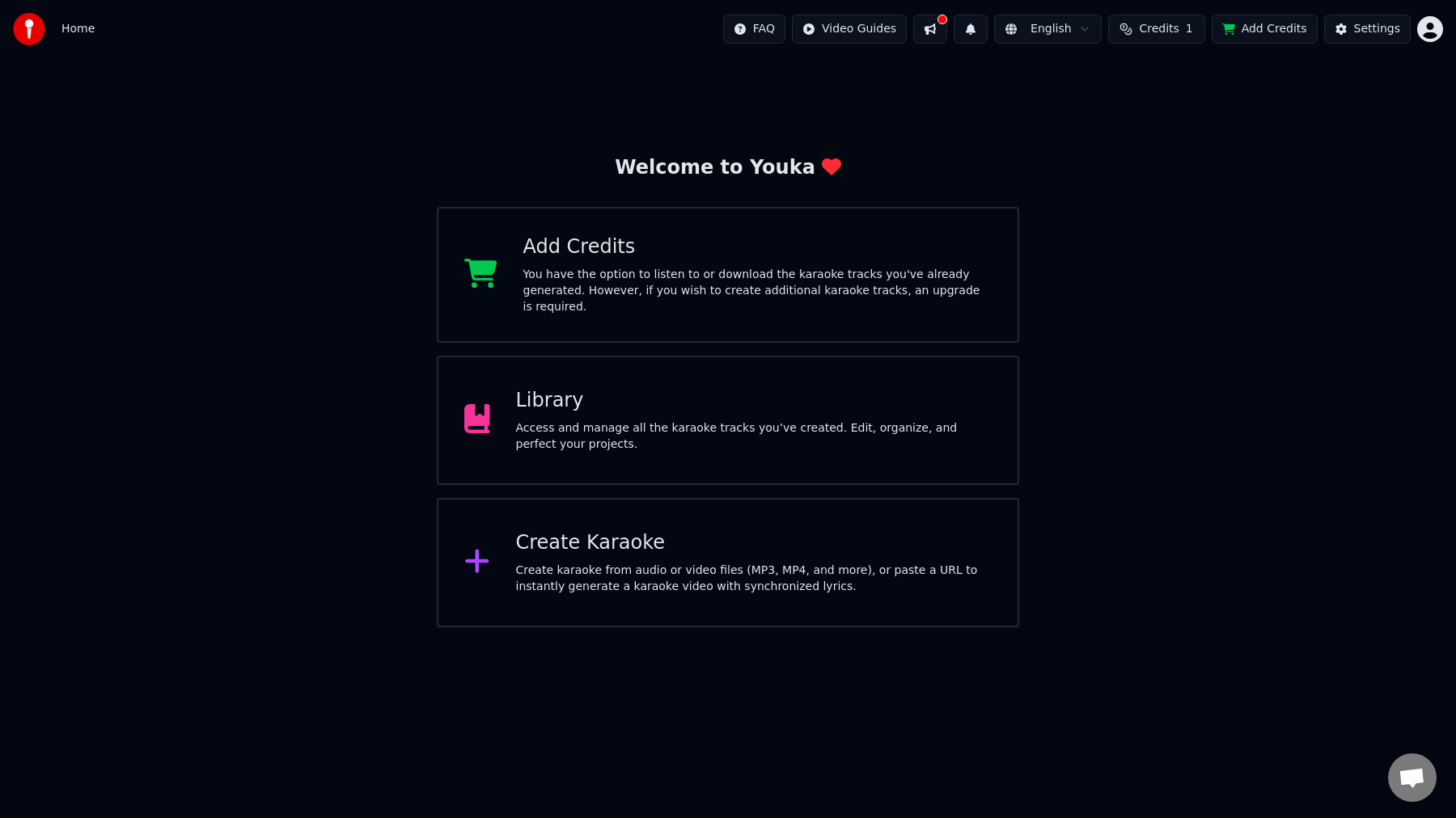
click at [698, 420] on div "Access and manage all the karaoke tracks you’ve created. Edit, organize, and pe…" at bounding box center [754, 437] width 476 height 33
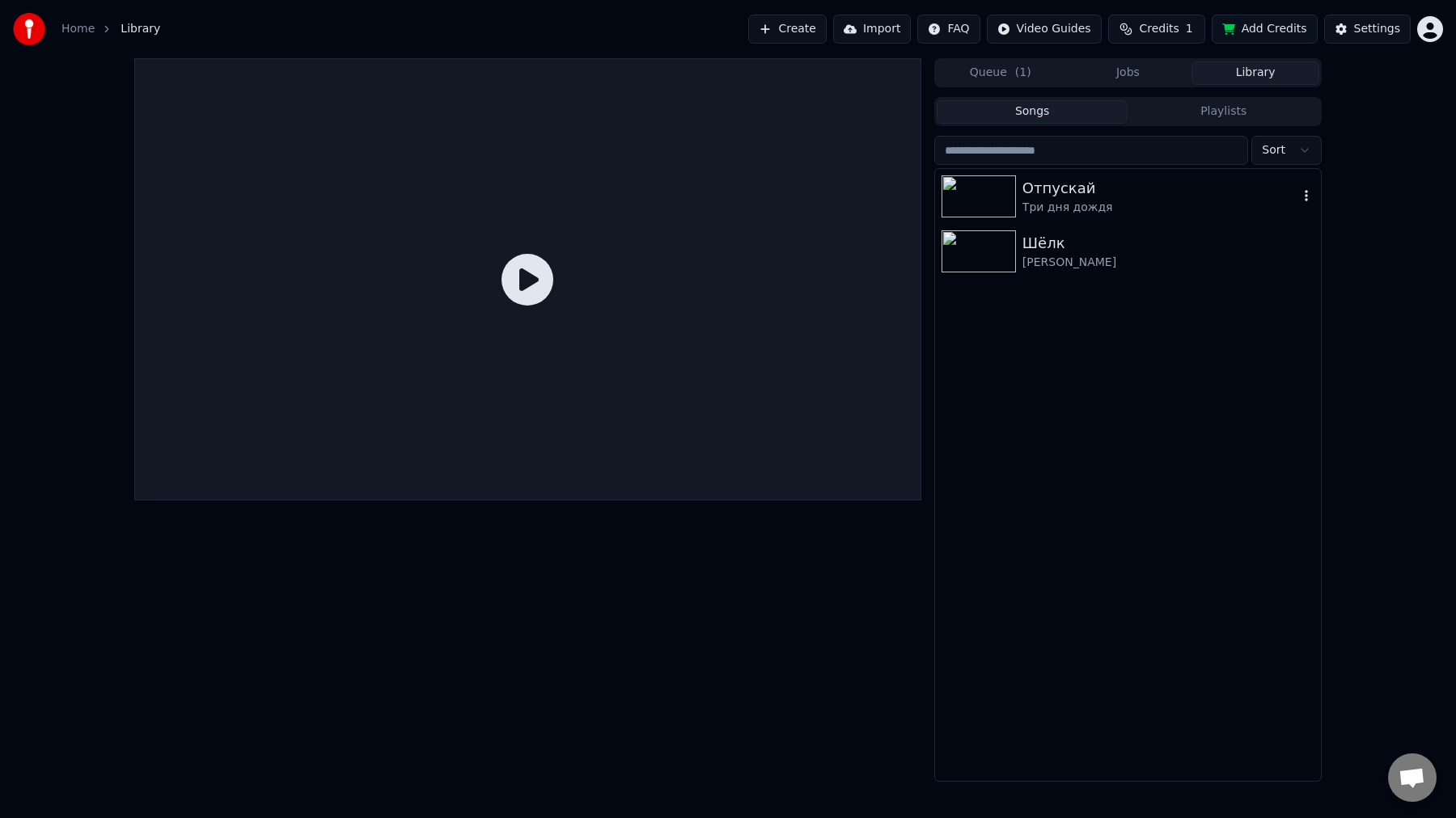
click at [1085, 181] on div "Отпускай" at bounding box center [1160, 188] width 276 height 23
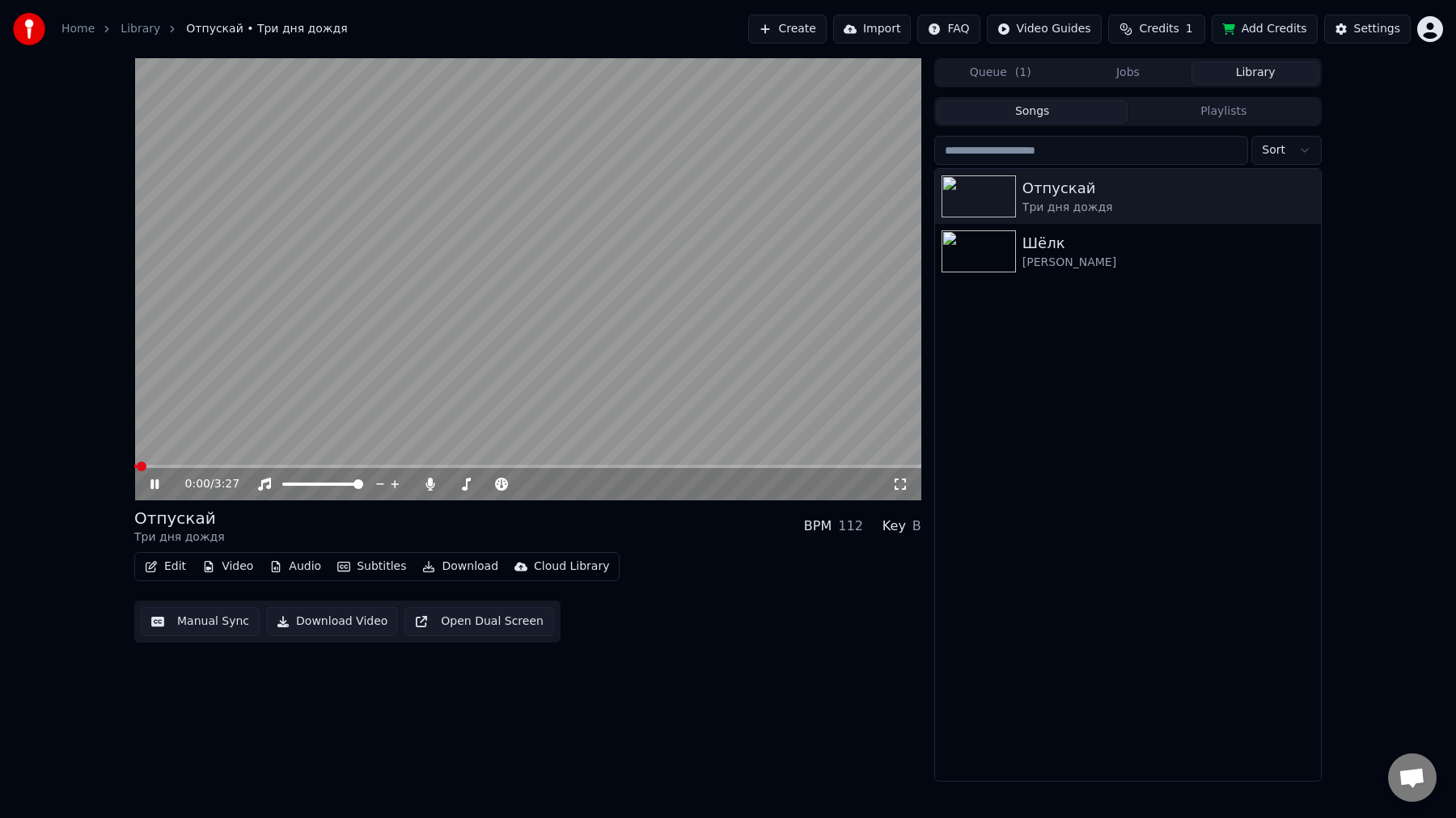
click at [174, 567] on button "Edit" at bounding box center [165, 567] width 54 height 23
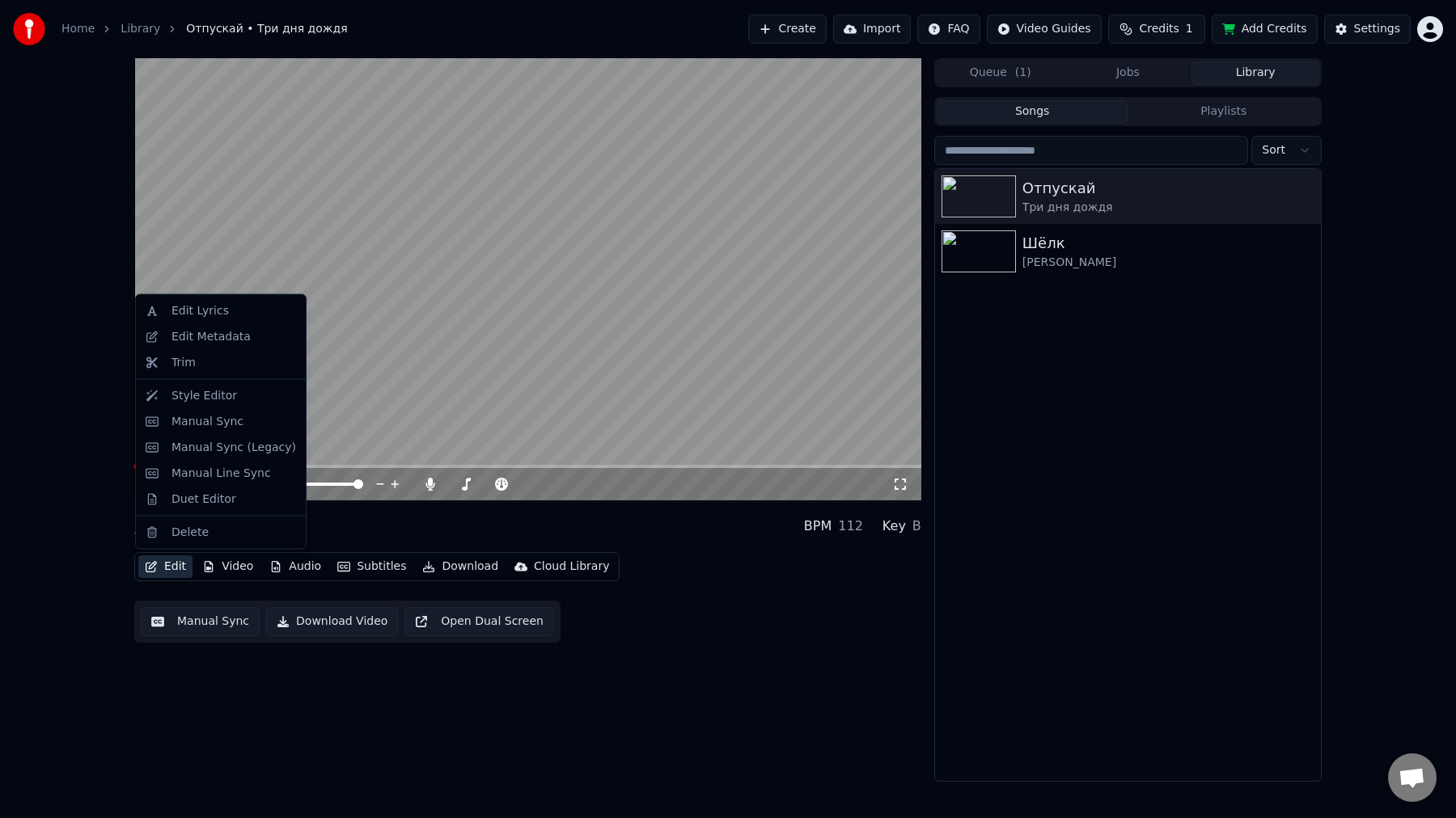
click at [90, 32] on link "Home" at bounding box center [78, 29] width 34 height 16
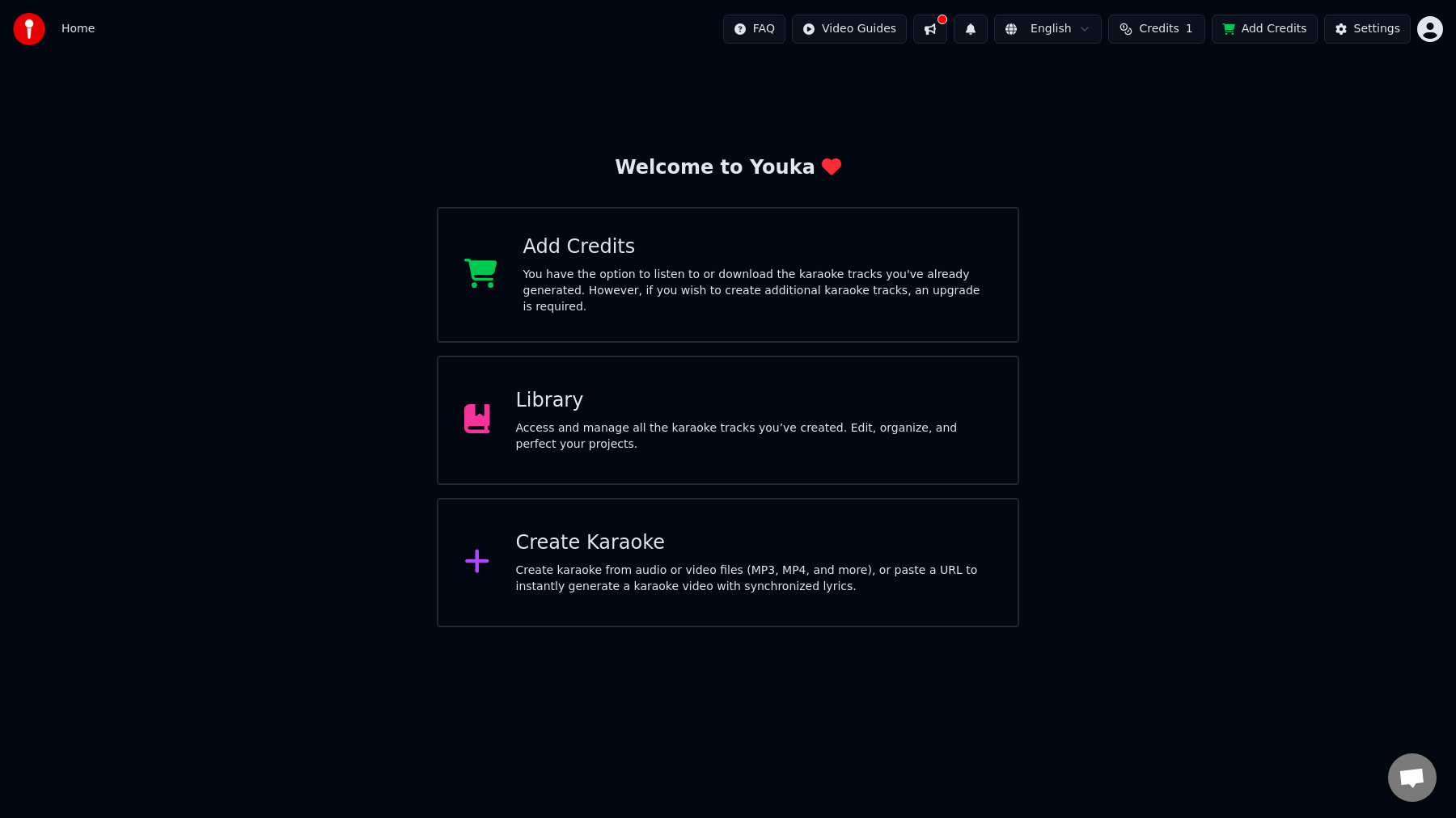
click at [1379, 29] on div "Settings" at bounding box center [1376, 29] width 46 height 16
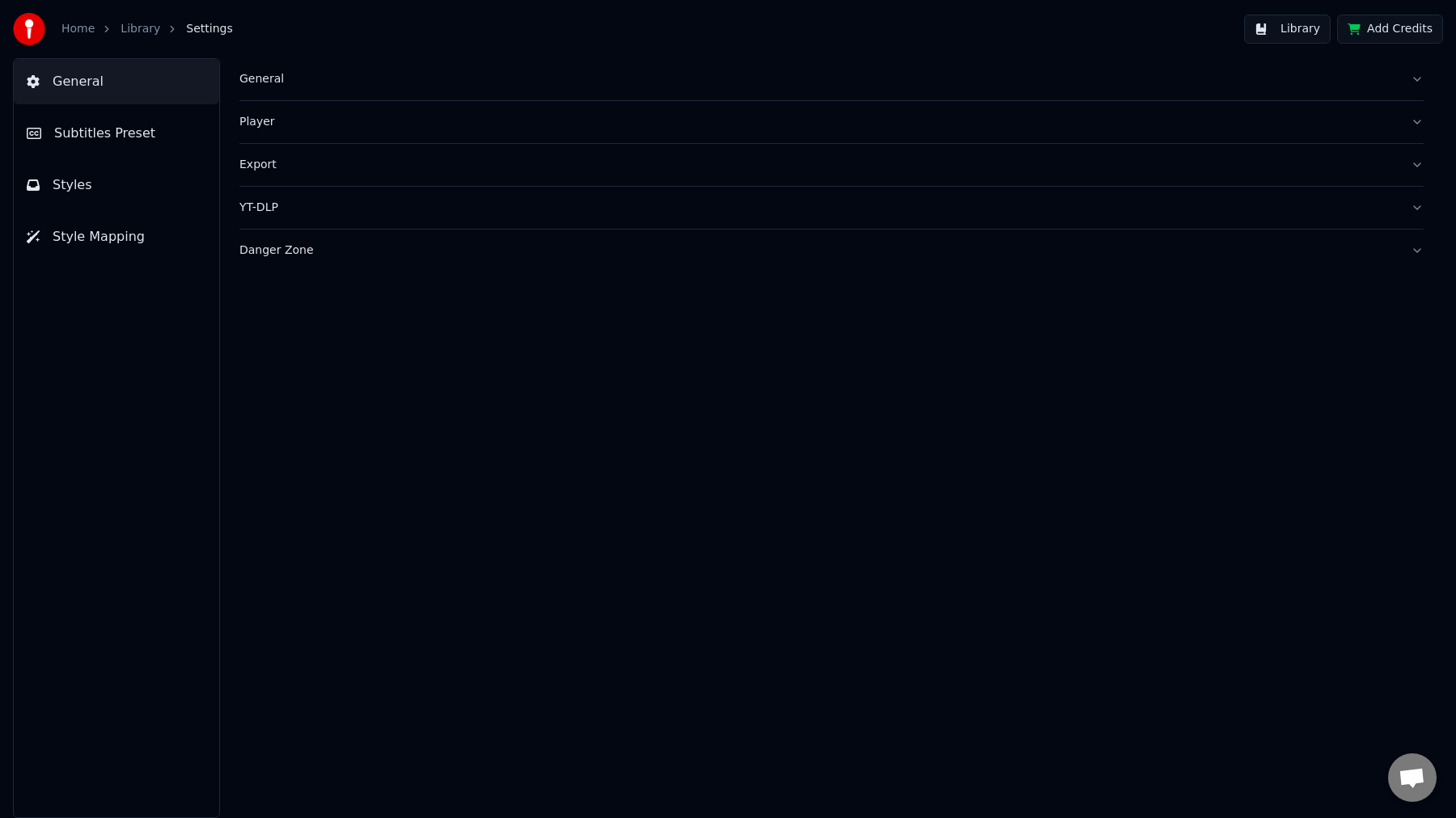
click at [280, 92] on button "General" at bounding box center [831, 79] width 1184 height 42
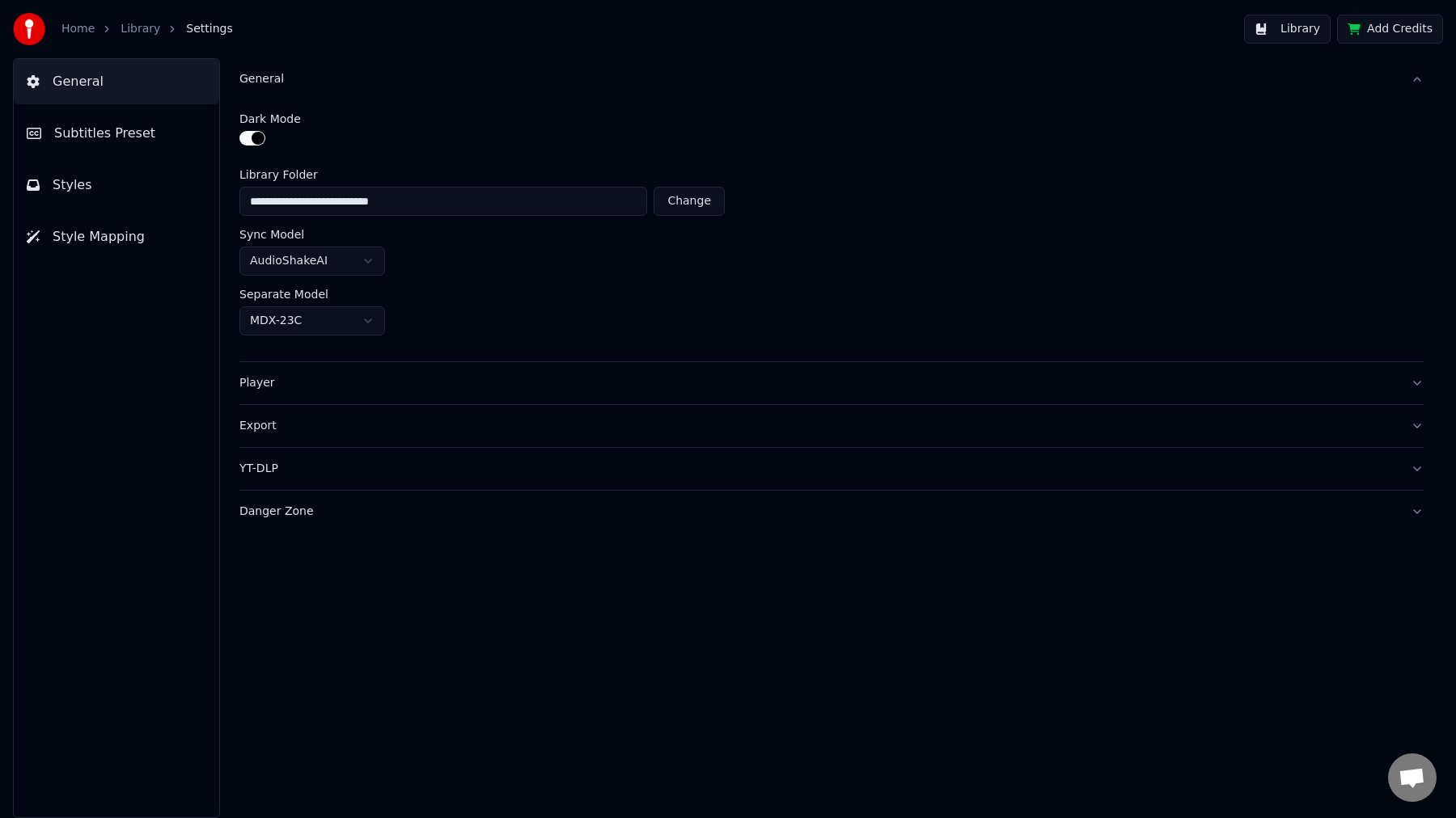
click at [127, 140] on span "Subtitles Preset" at bounding box center [104, 133] width 101 height 19
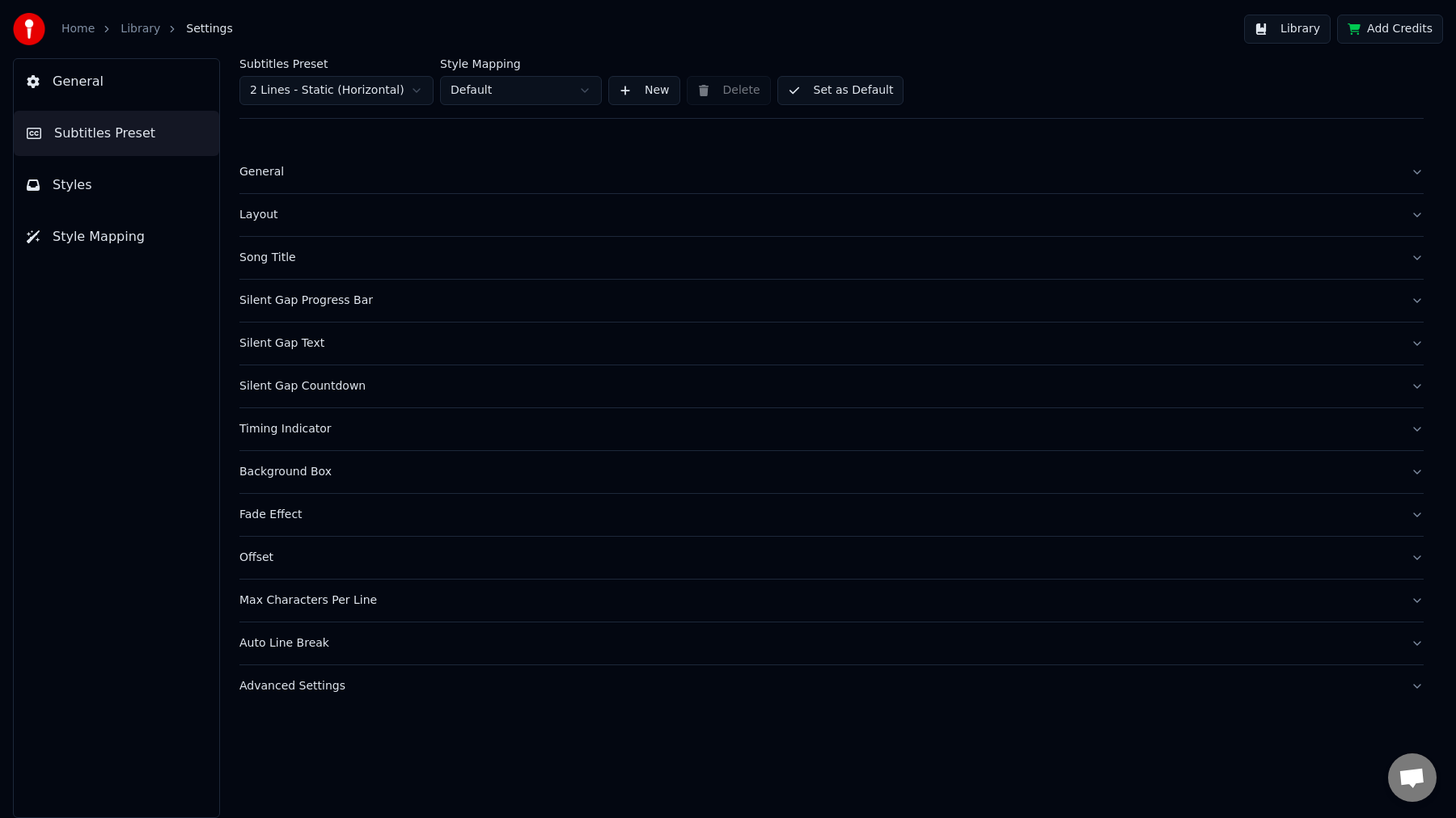
click at [283, 210] on div "Layout" at bounding box center [818, 215] width 1158 height 16
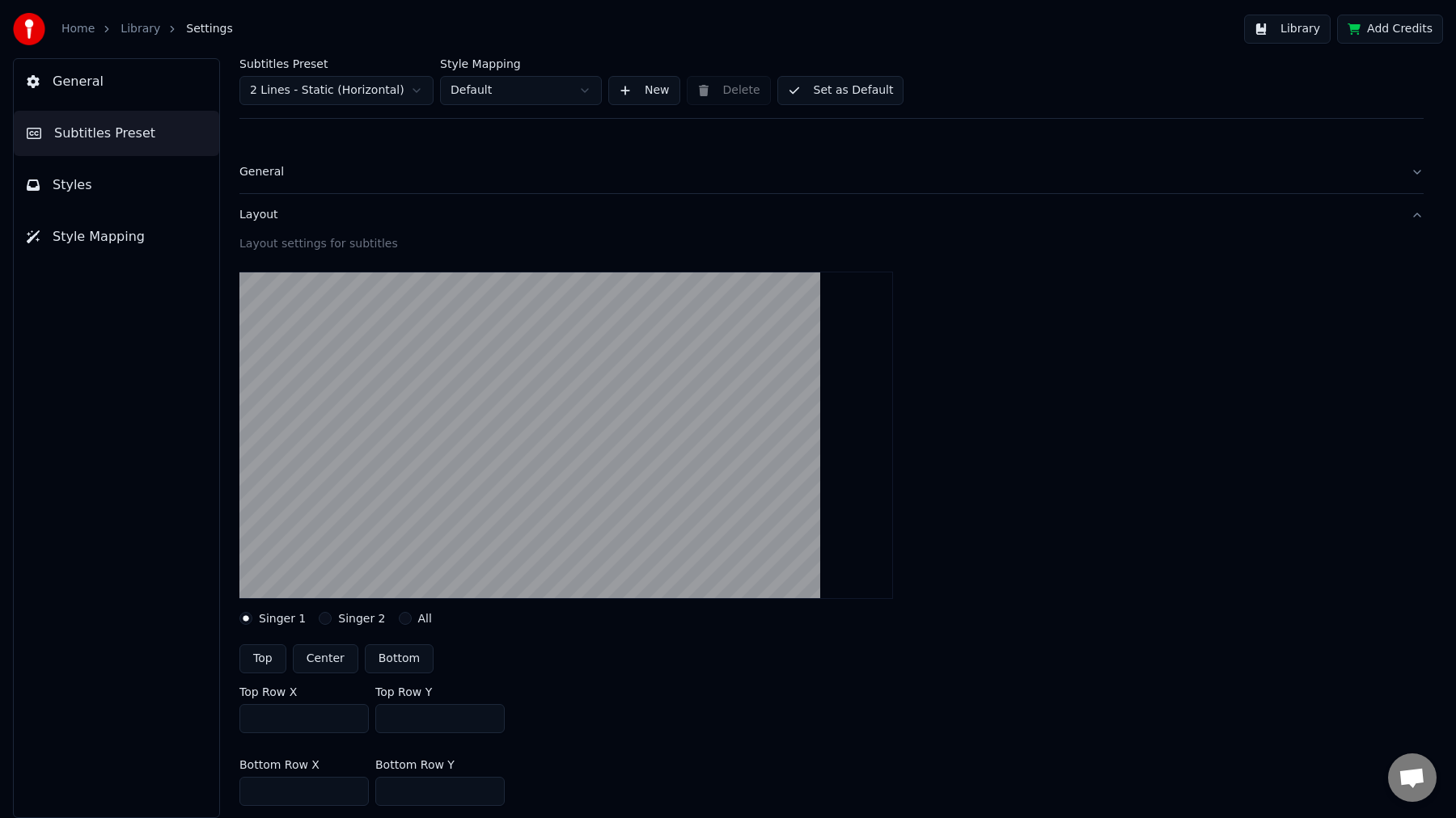
click at [283, 210] on div "Layout" at bounding box center [818, 215] width 1158 height 16
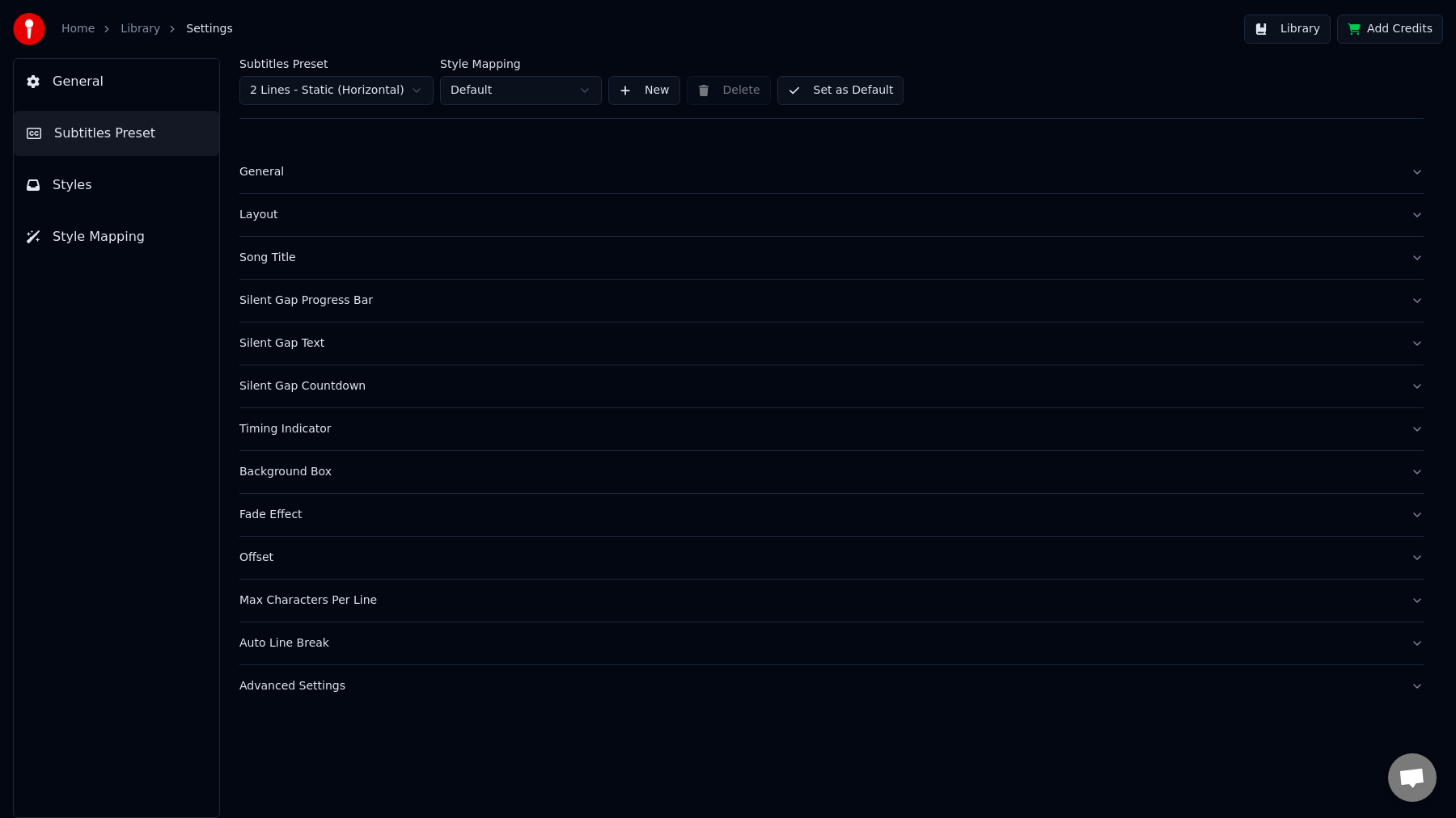
click at [283, 210] on div "Layout" at bounding box center [818, 215] width 1158 height 16
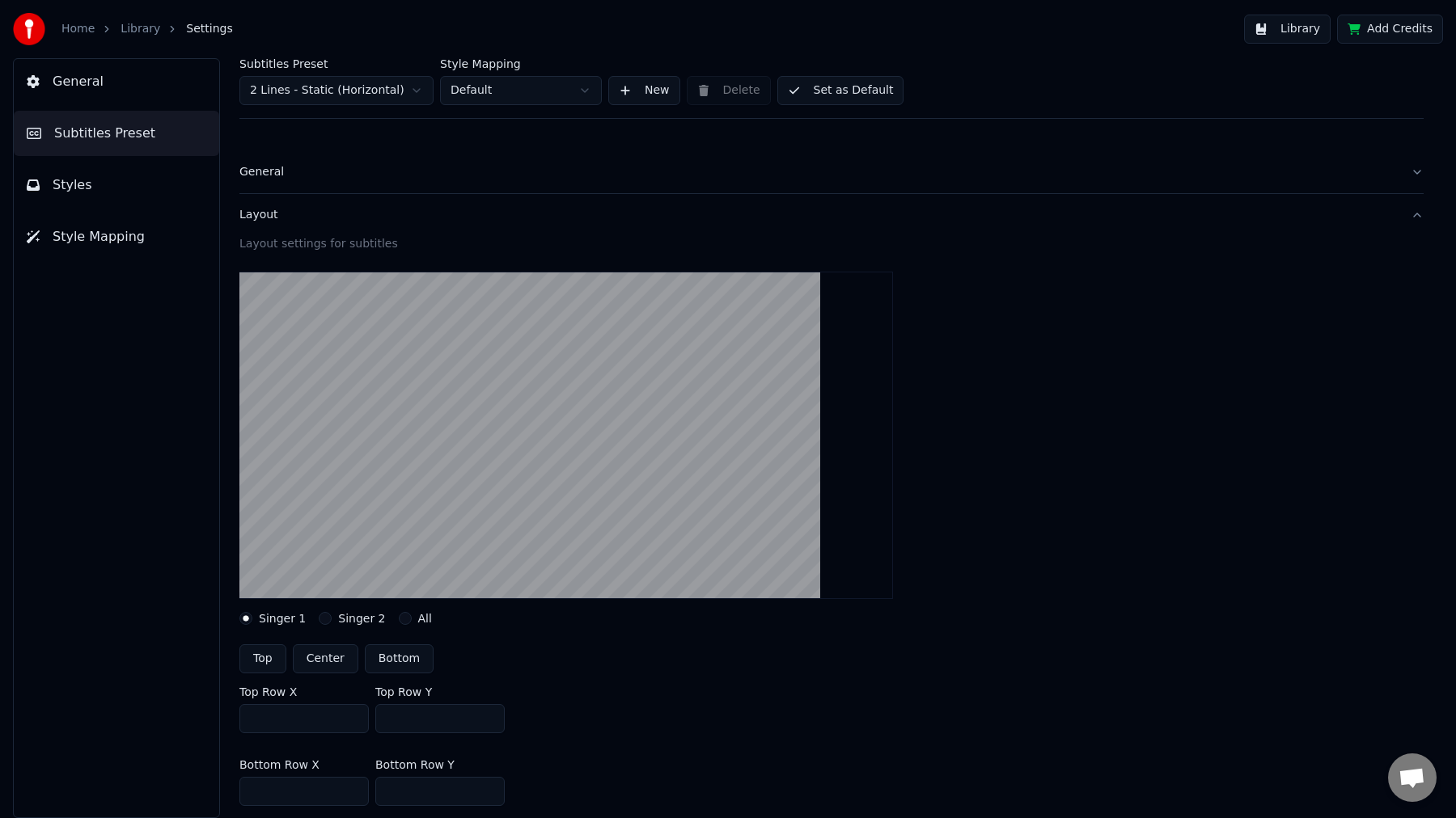
click at [283, 210] on div "Layout" at bounding box center [818, 215] width 1158 height 16
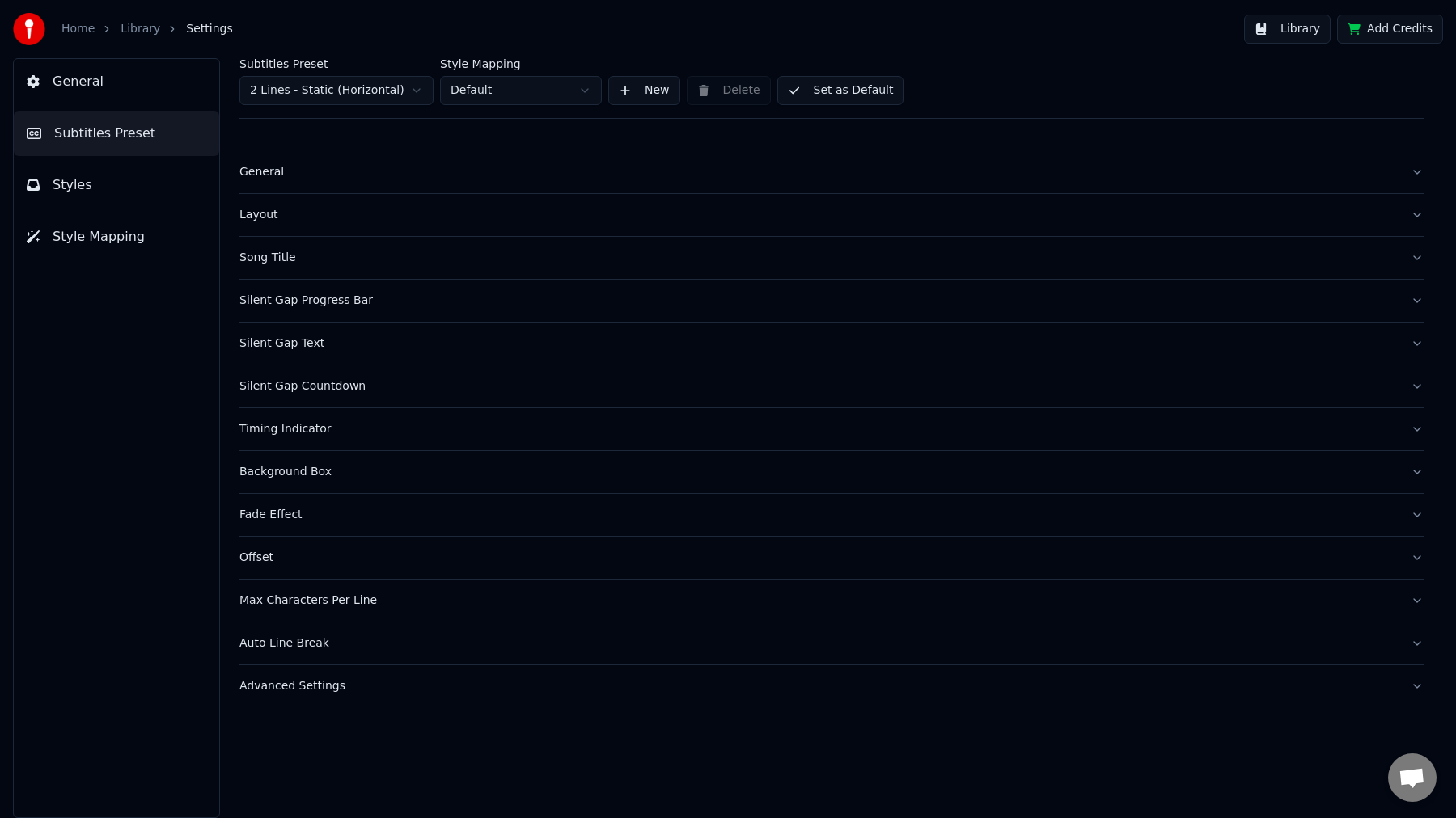
click at [297, 565] on div "Offset" at bounding box center [818, 557] width 1158 height 16
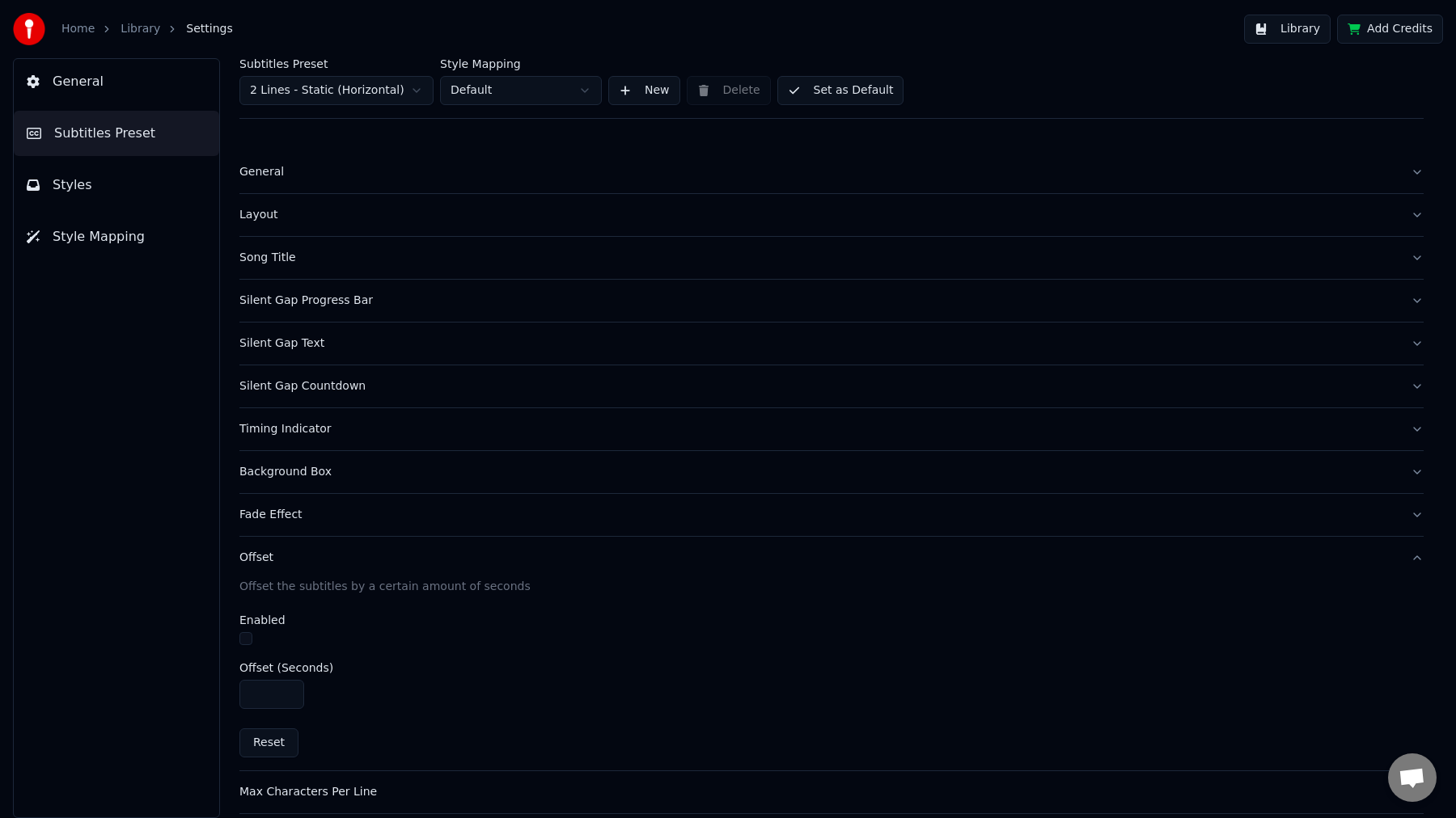
click at [297, 565] on div "Offset" at bounding box center [818, 557] width 1158 height 16
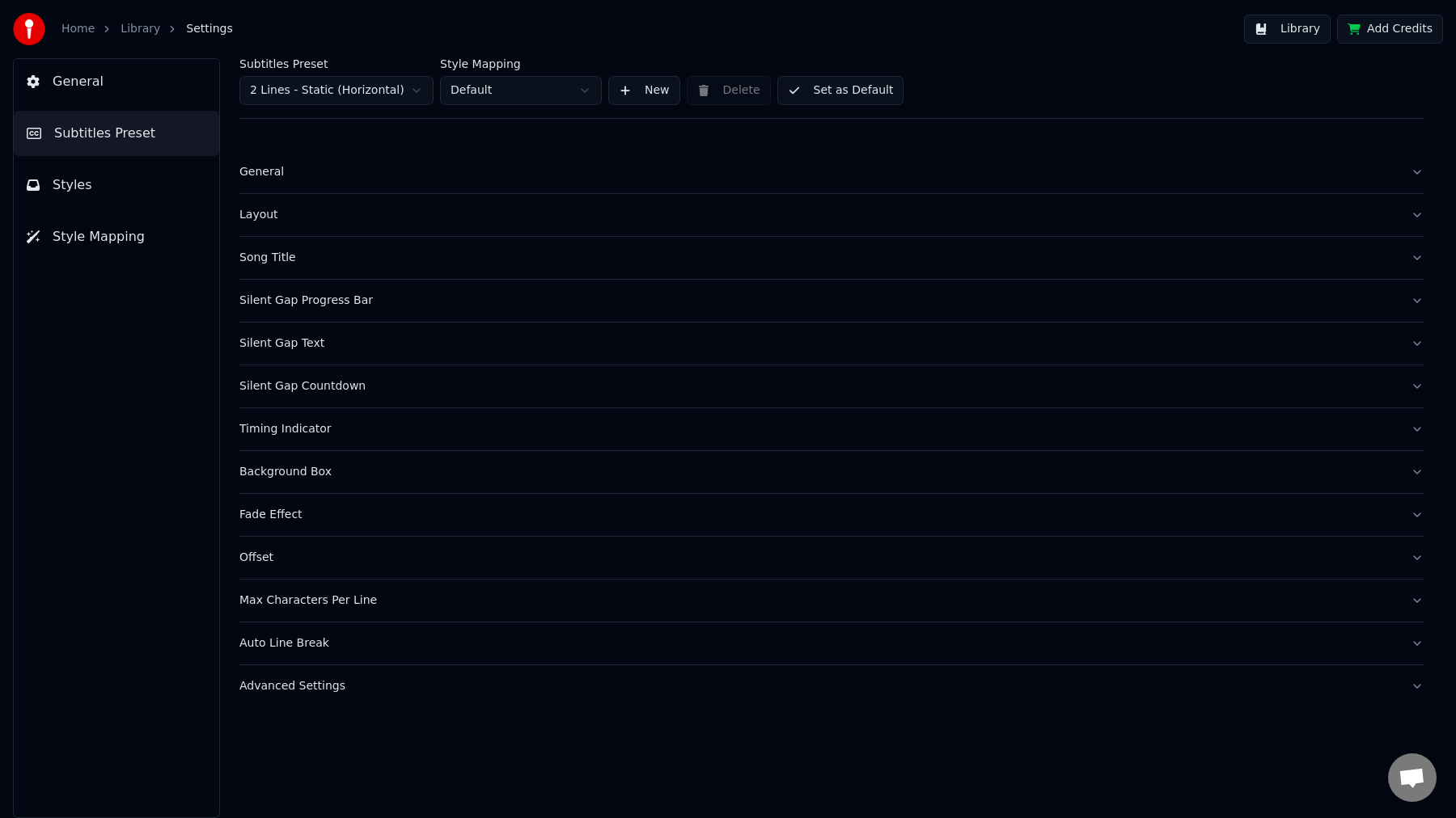
click at [326, 600] on div "Max Characters Per Line" at bounding box center [818, 601] width 1158 height 16
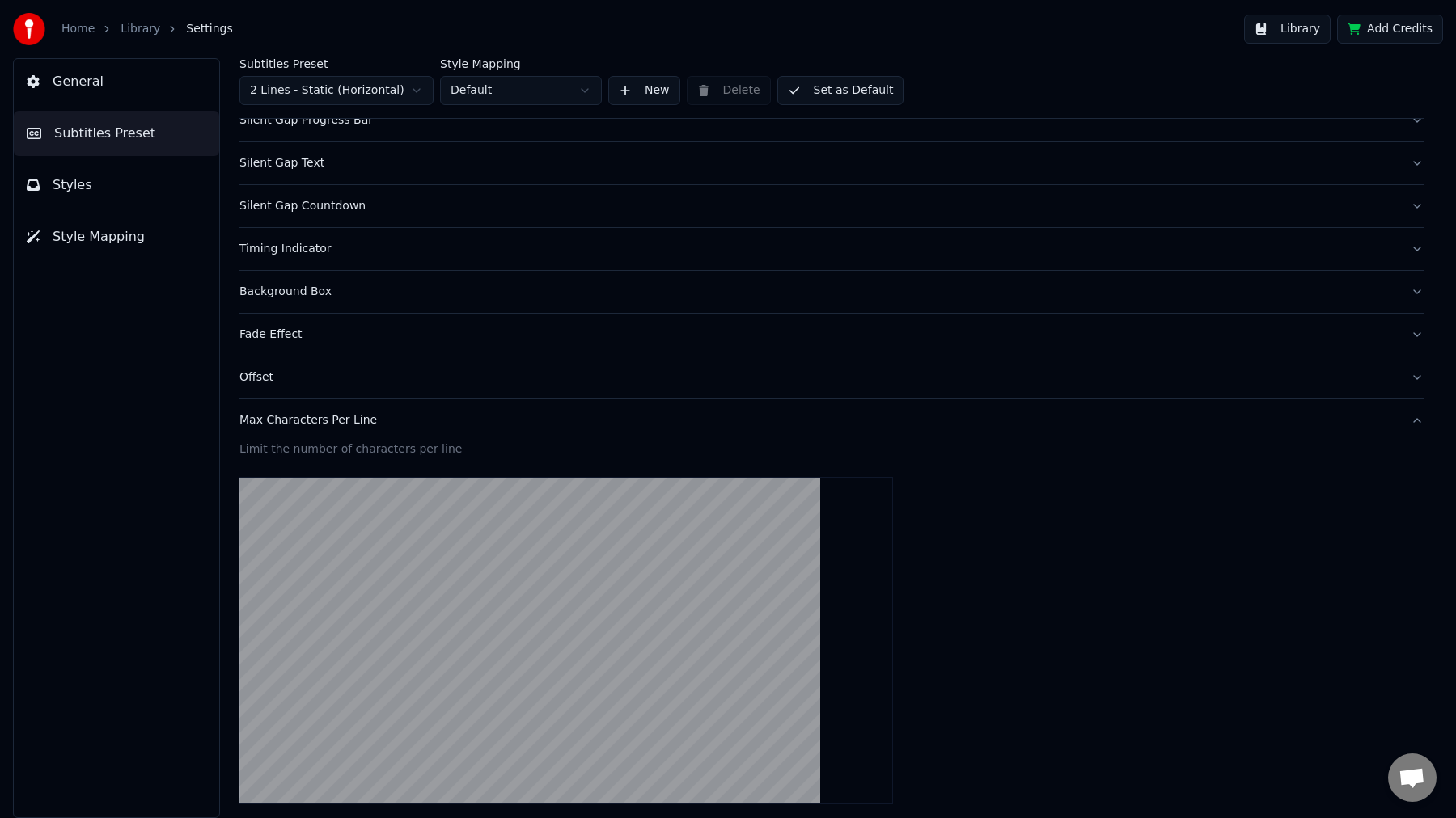
scroll to position [446, 0]
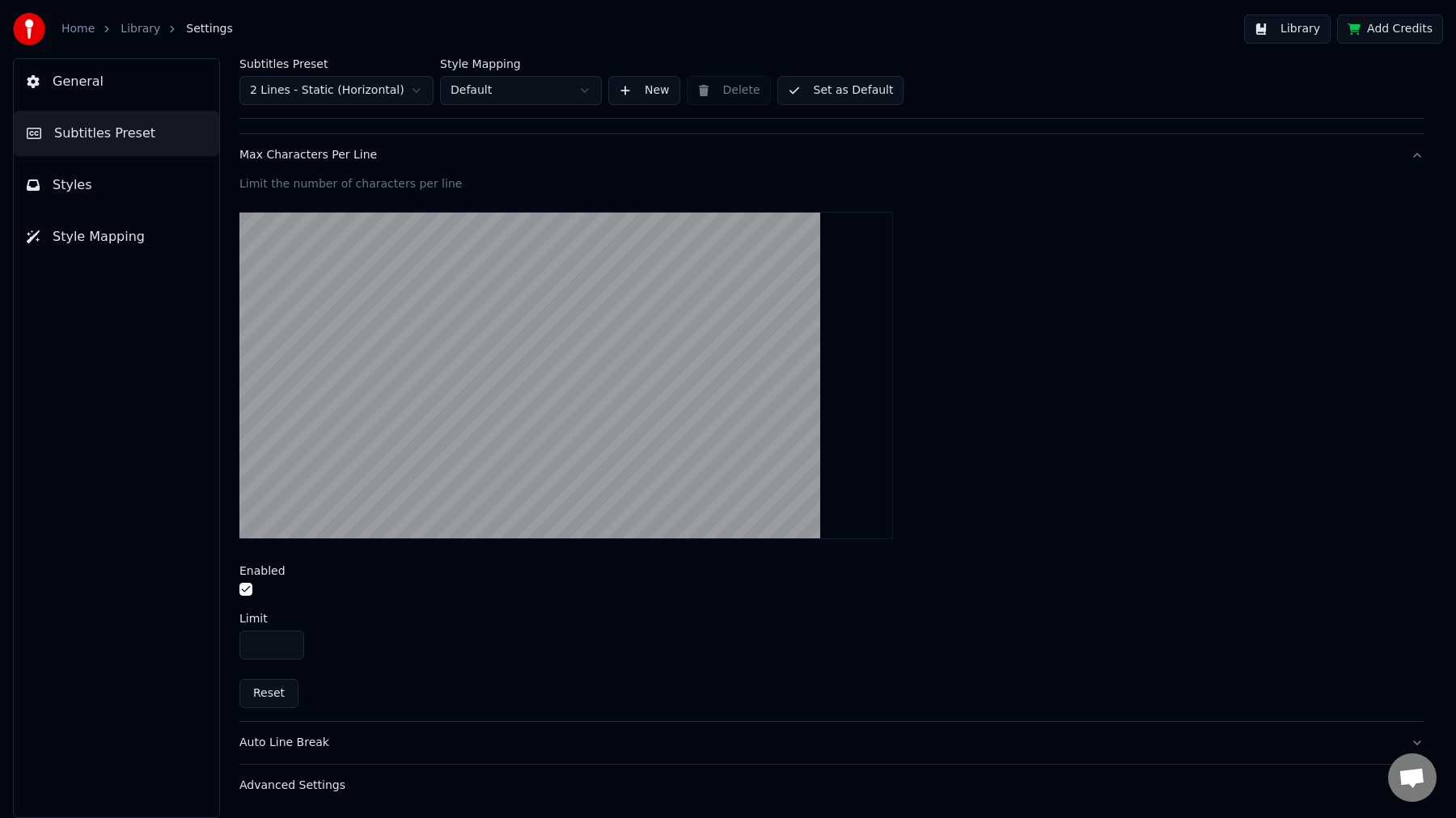
click at [245, 586] on button "button" at bounding box center [246, 589] width 13 height 13
click at [249, 591] on button "button" at bounding box center [246, 589] width 13 height 13
click at [262, 647] on input "**" at bounding box center [272, 645] width 64 height 29
type input "**"
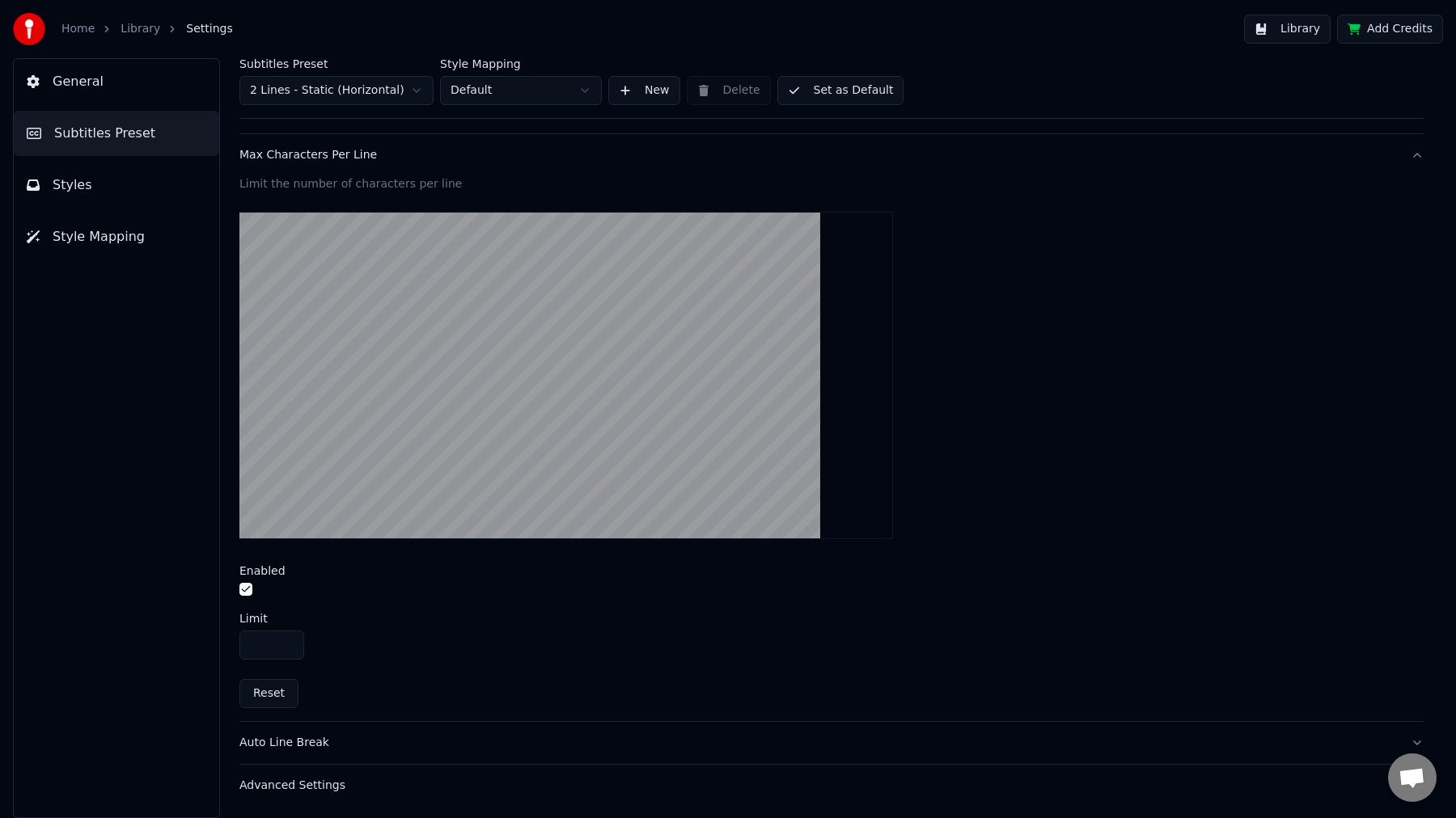
click at [768, 590] on div at bounding box center [831, 591] width 1184 height 17
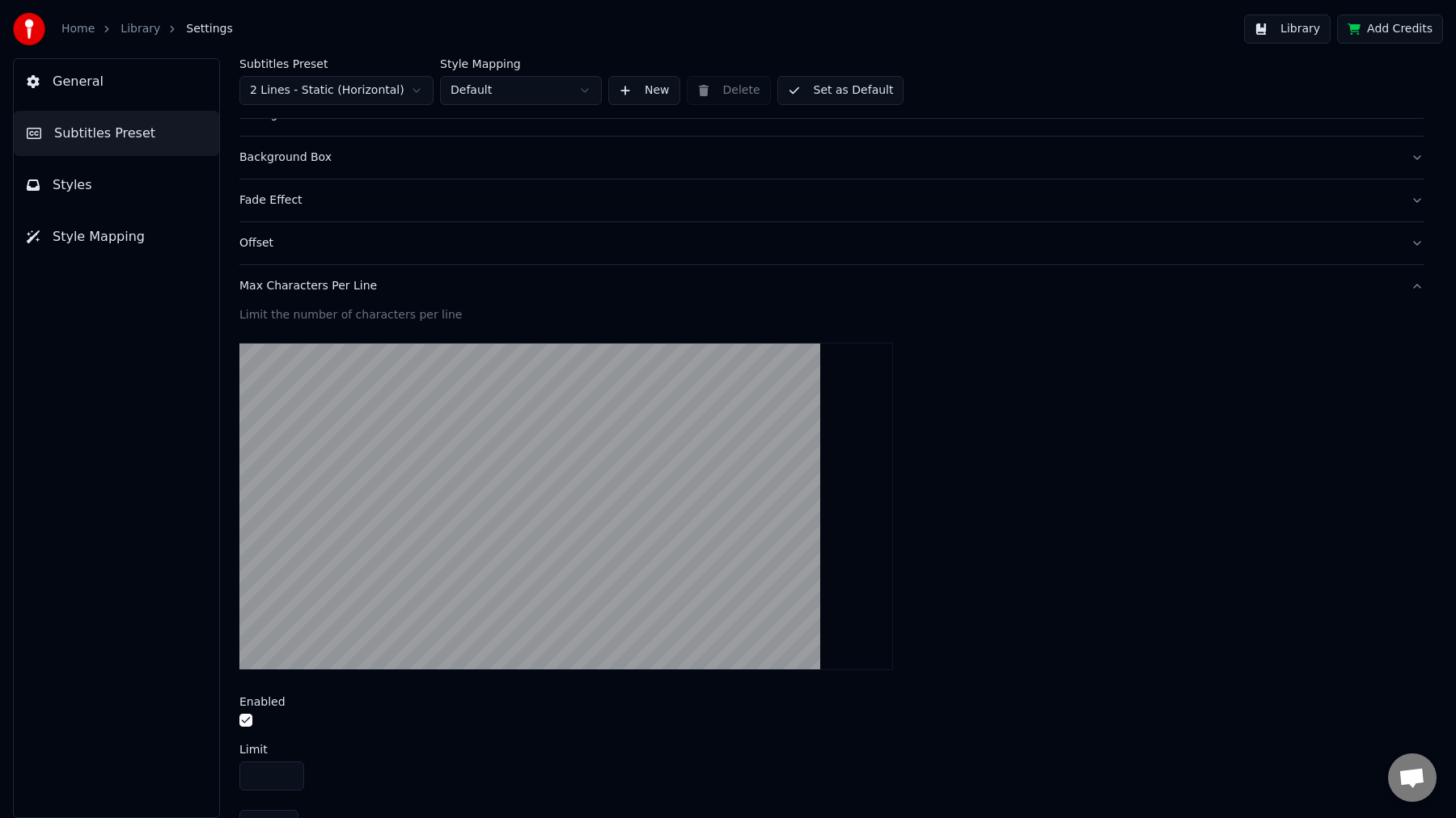
scroll to position [305, 0]
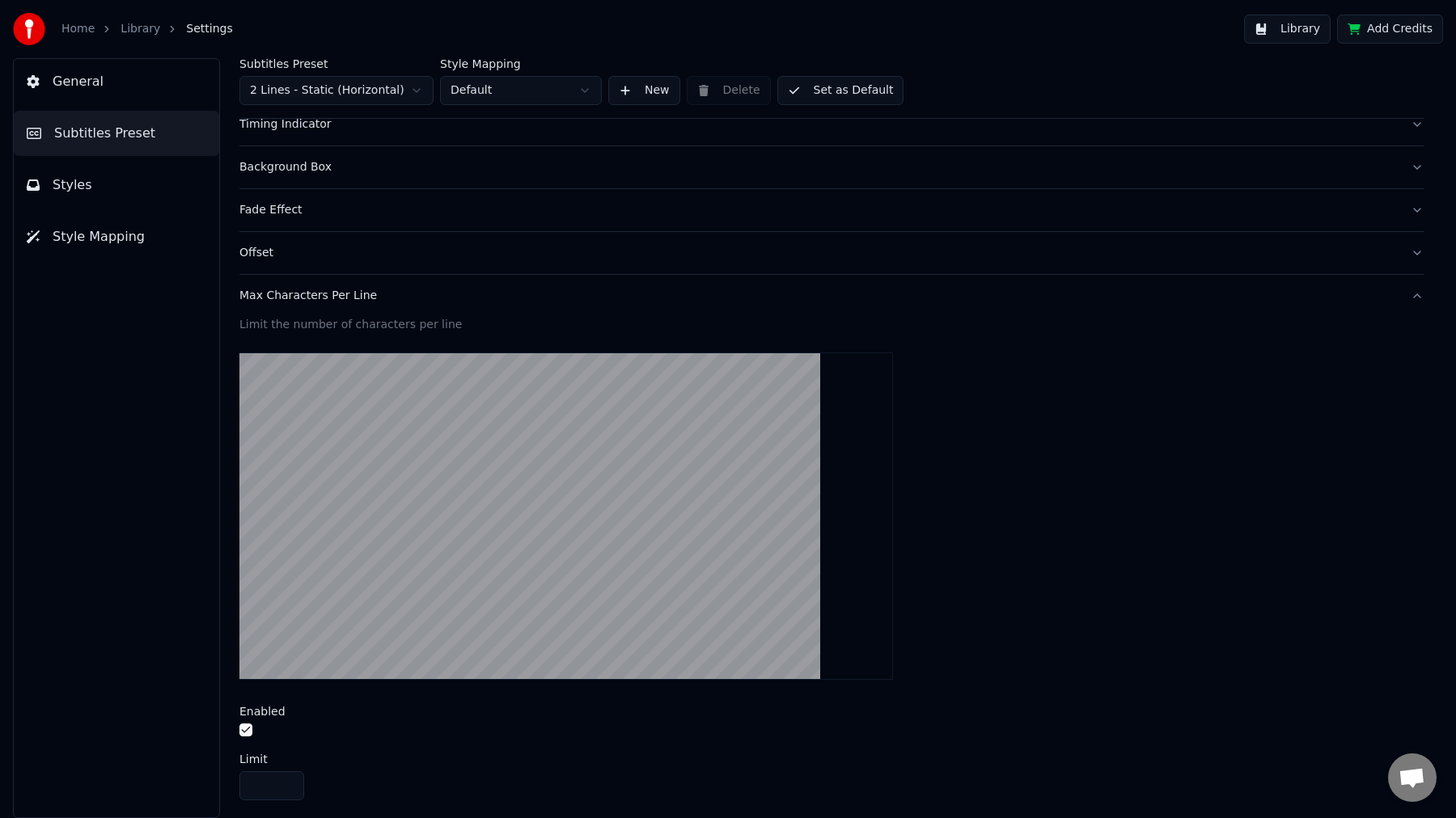
click at [313, 304] on button "Max Characters Per Line" at bounding box center [831, 296] width 1184 height 42
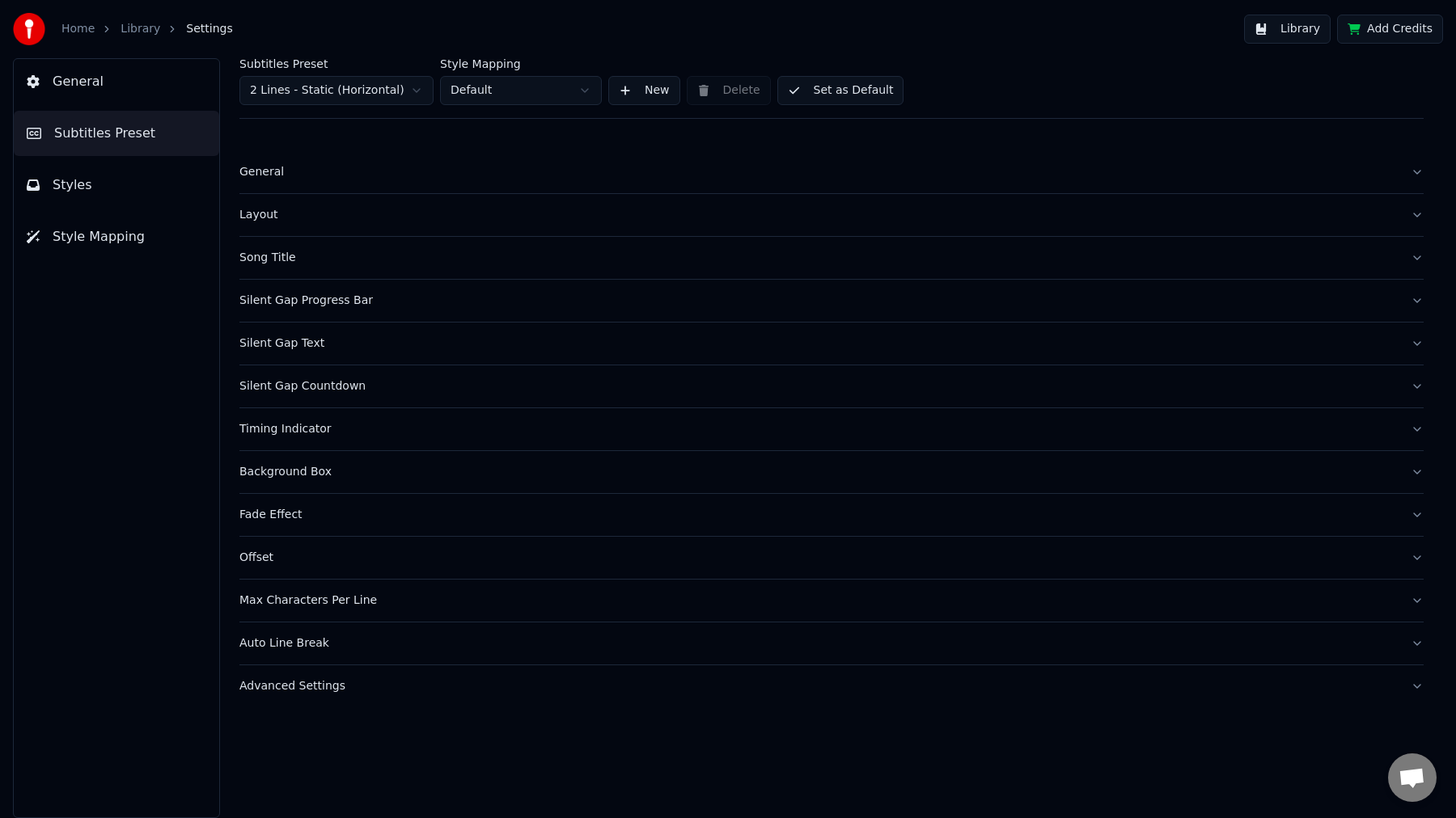
click at [337, 684] on div "Advanced Settings" at bounding box center [818, 686] width 1158 height 16
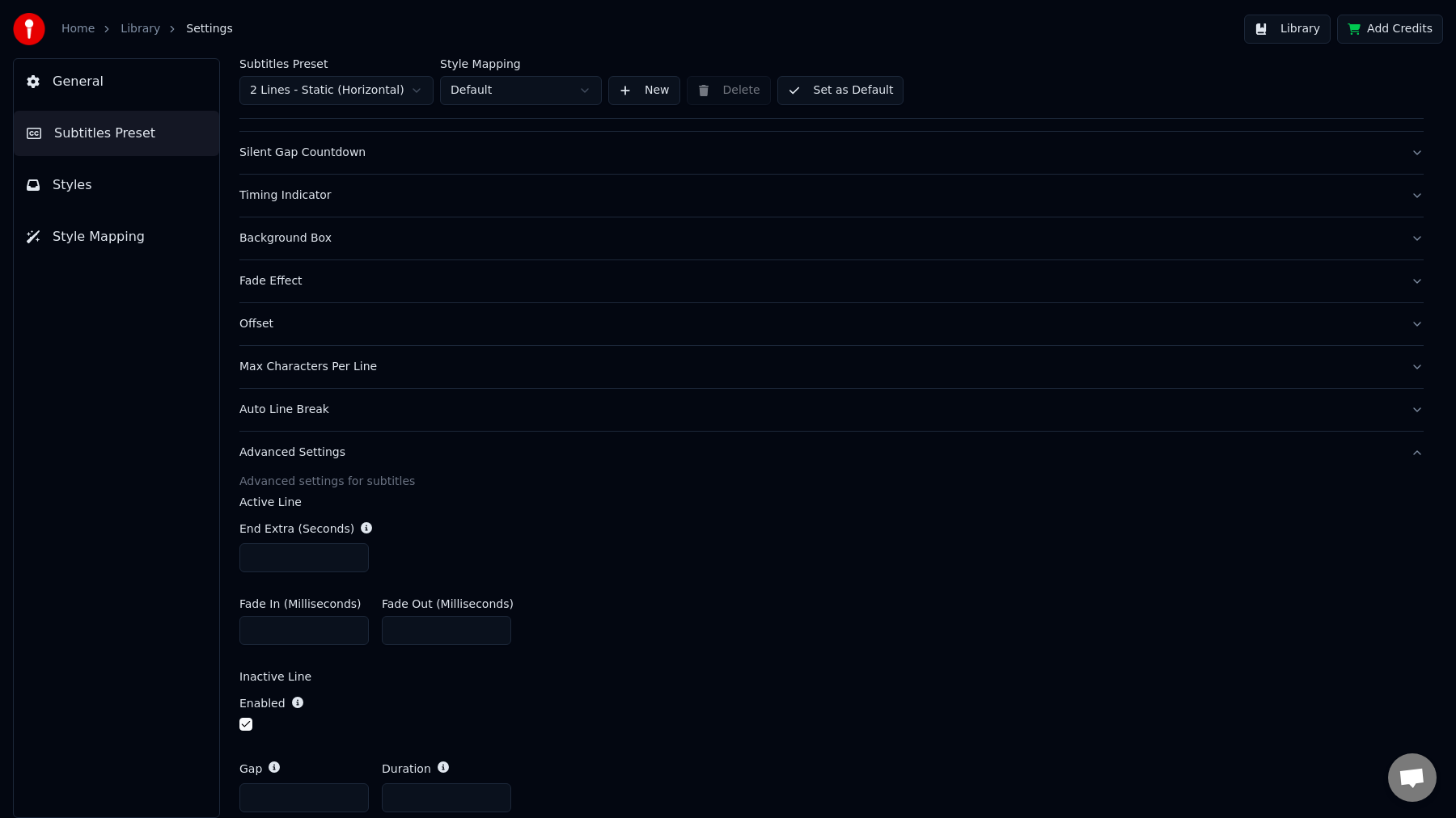
scroll to position [212, 0]
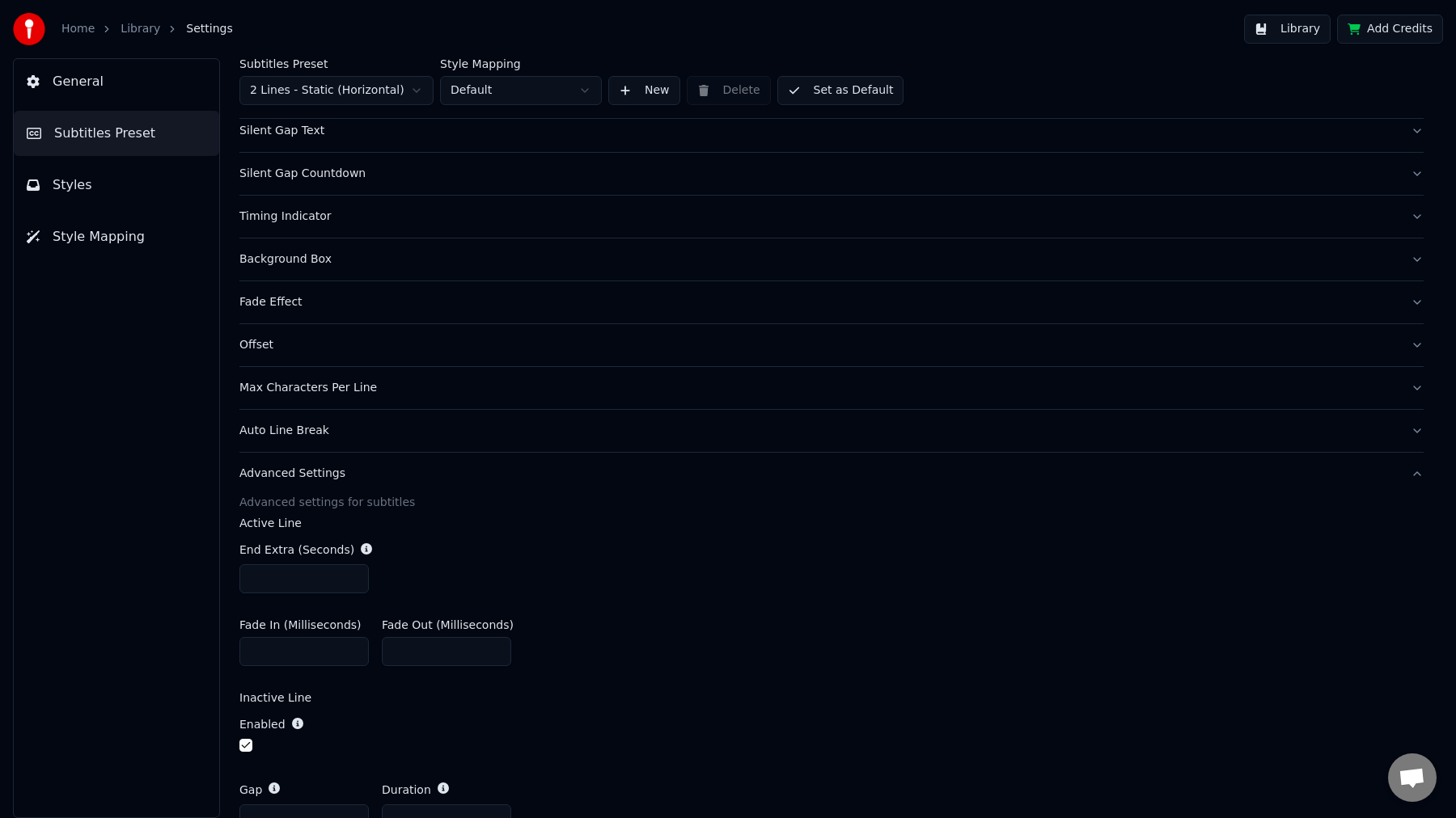
click at [316, 468] on div "Advanced Settings" at bounding box center [818, 474] width 1158 height 16
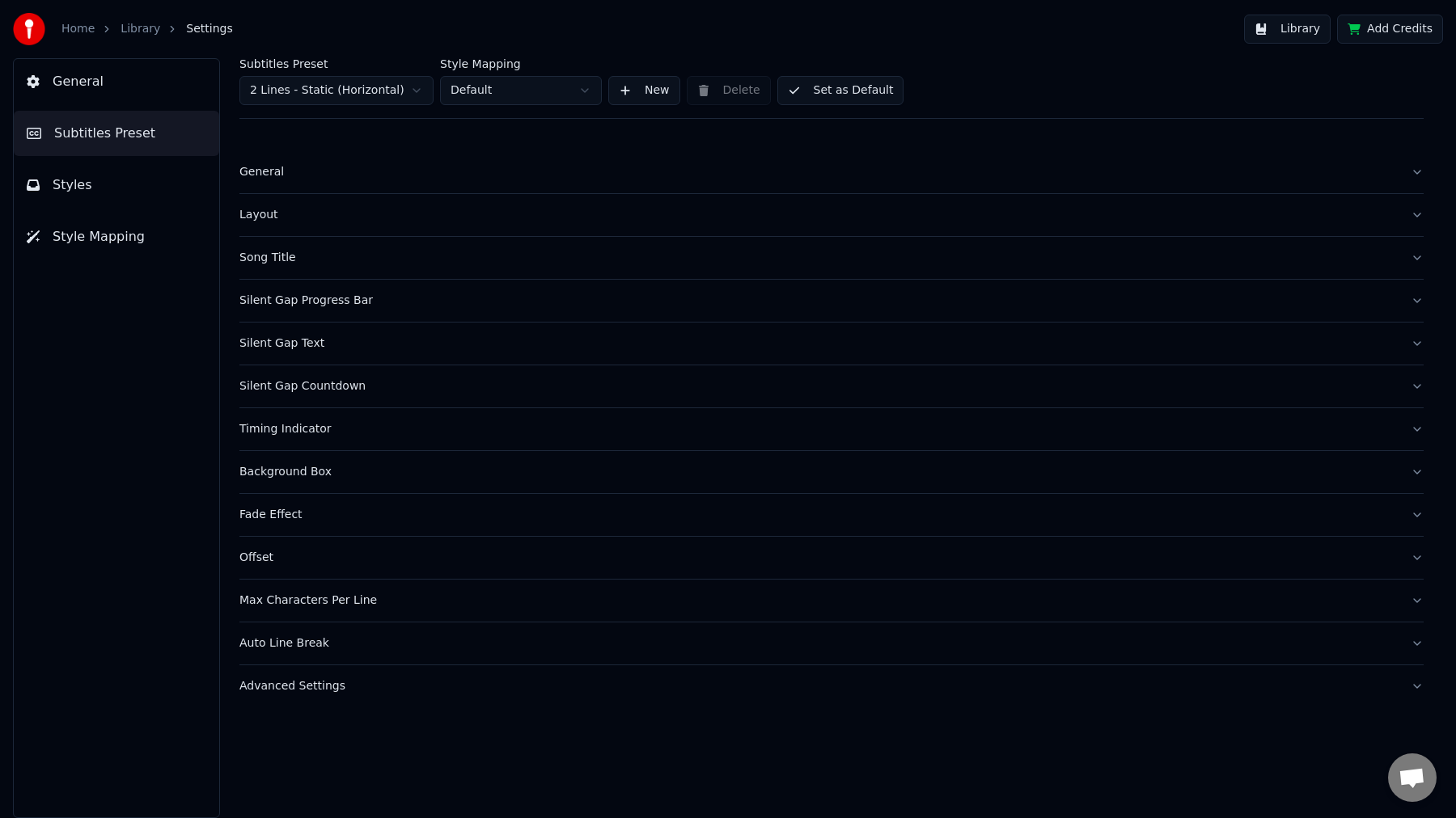
click at [262, 210] on div "Layout" at bounding box center [818, 215] width 1158 height 16
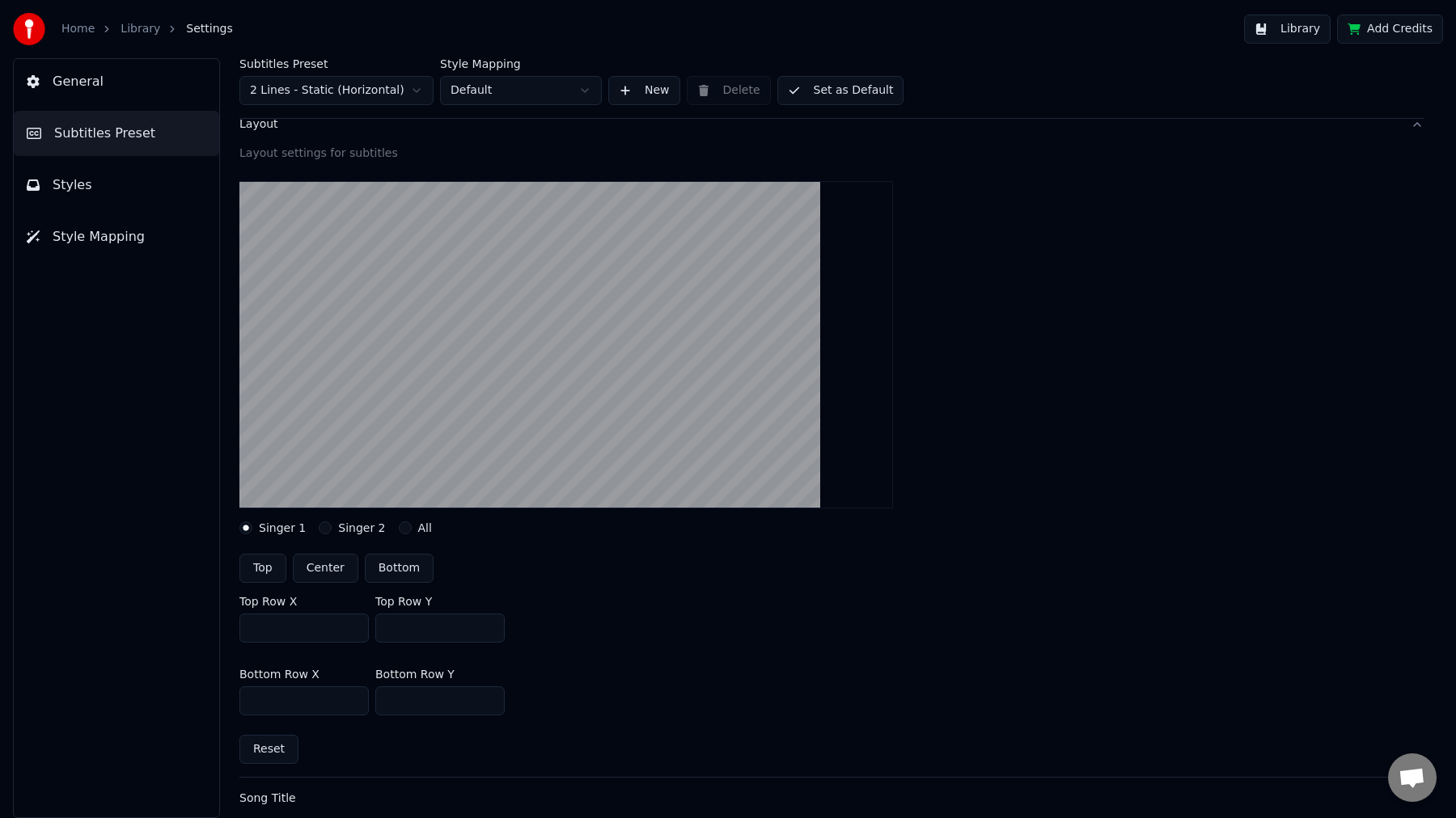
scroll to position [57, 0]
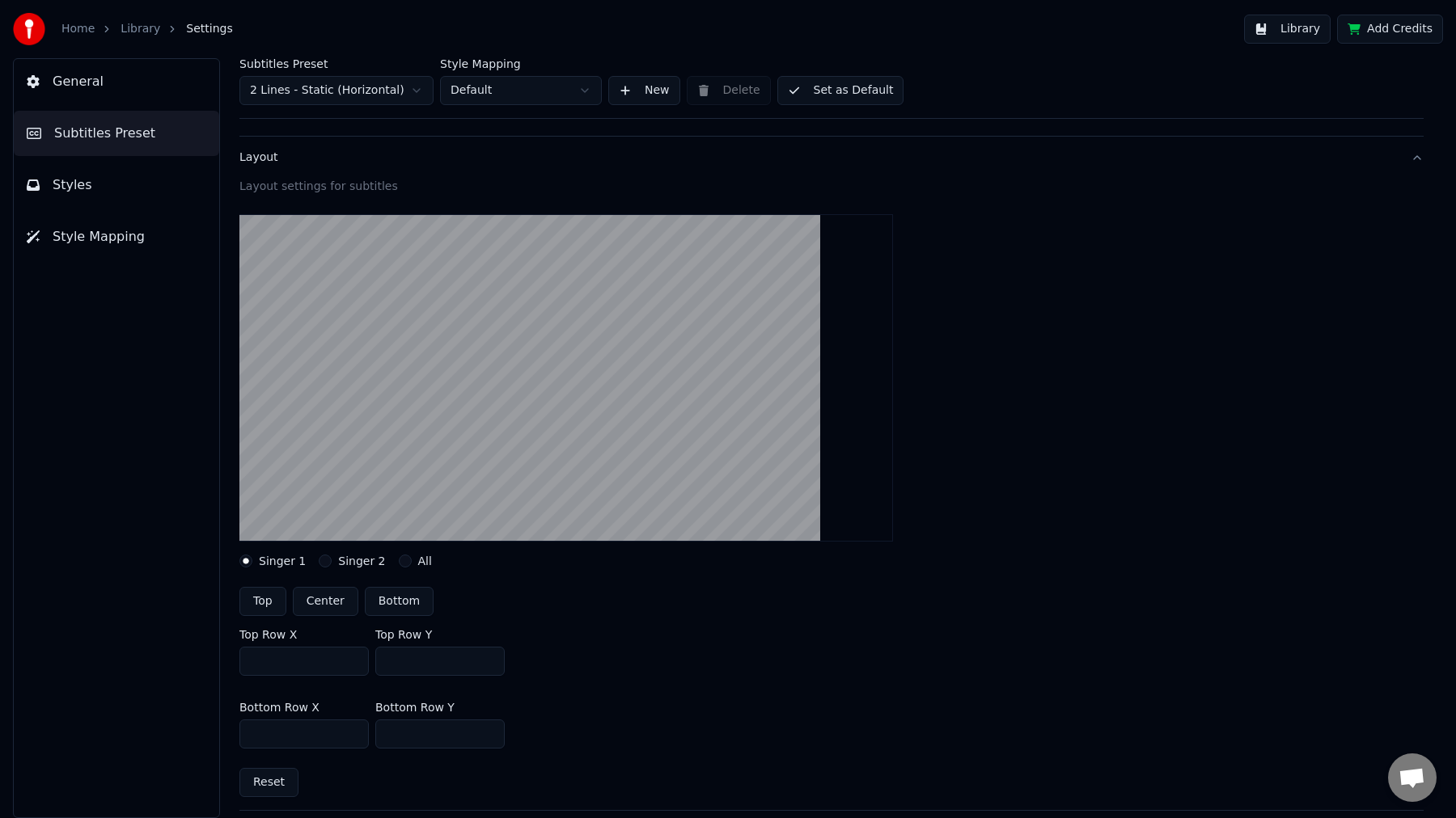
click at [126, 184] on button "Styles" at bounding box center [116, 185] width 205 height 45
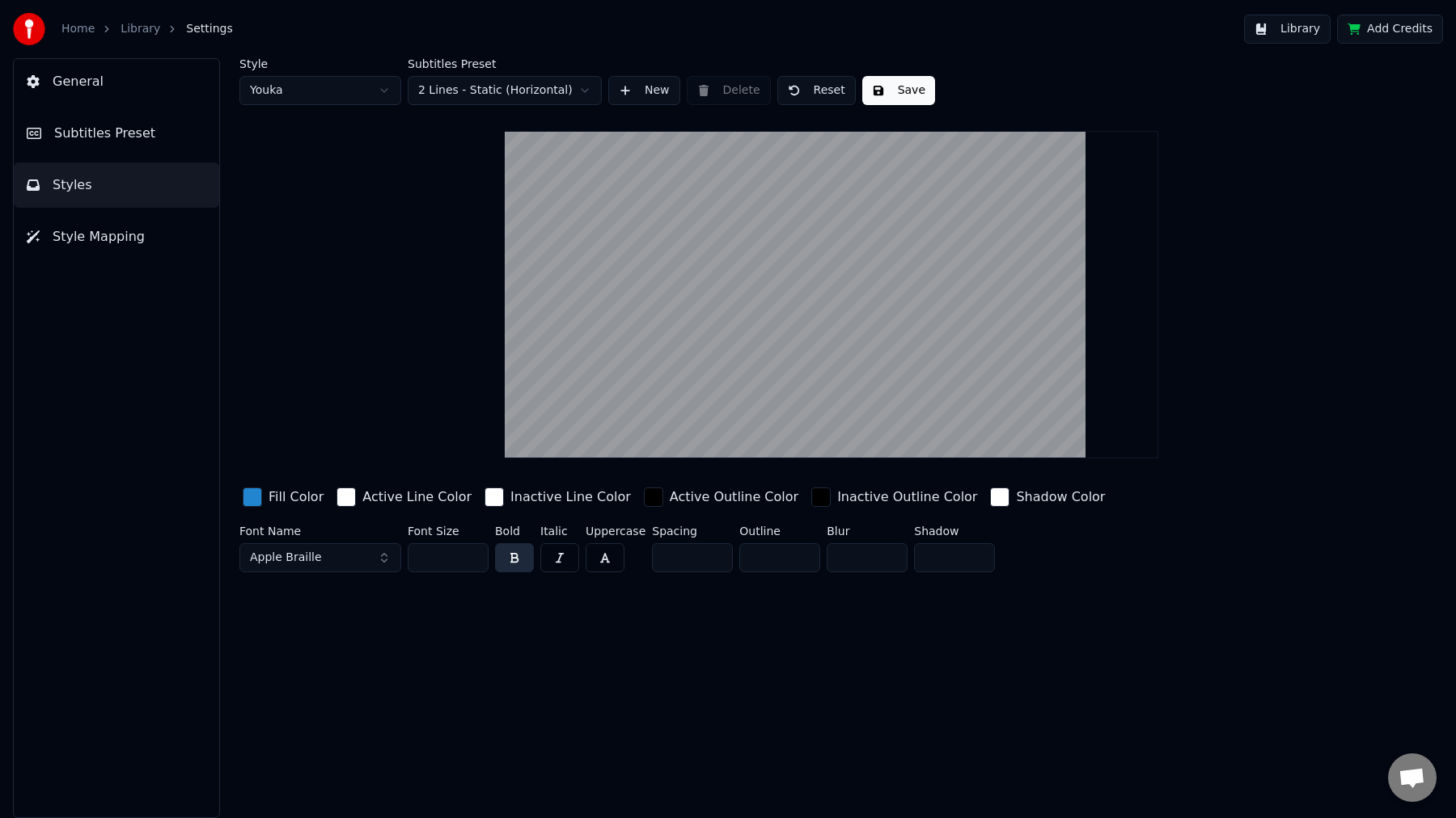
click at [145, 137] on span "Subtitles Preset" at bounding box center [104, 133] width 101 height 19
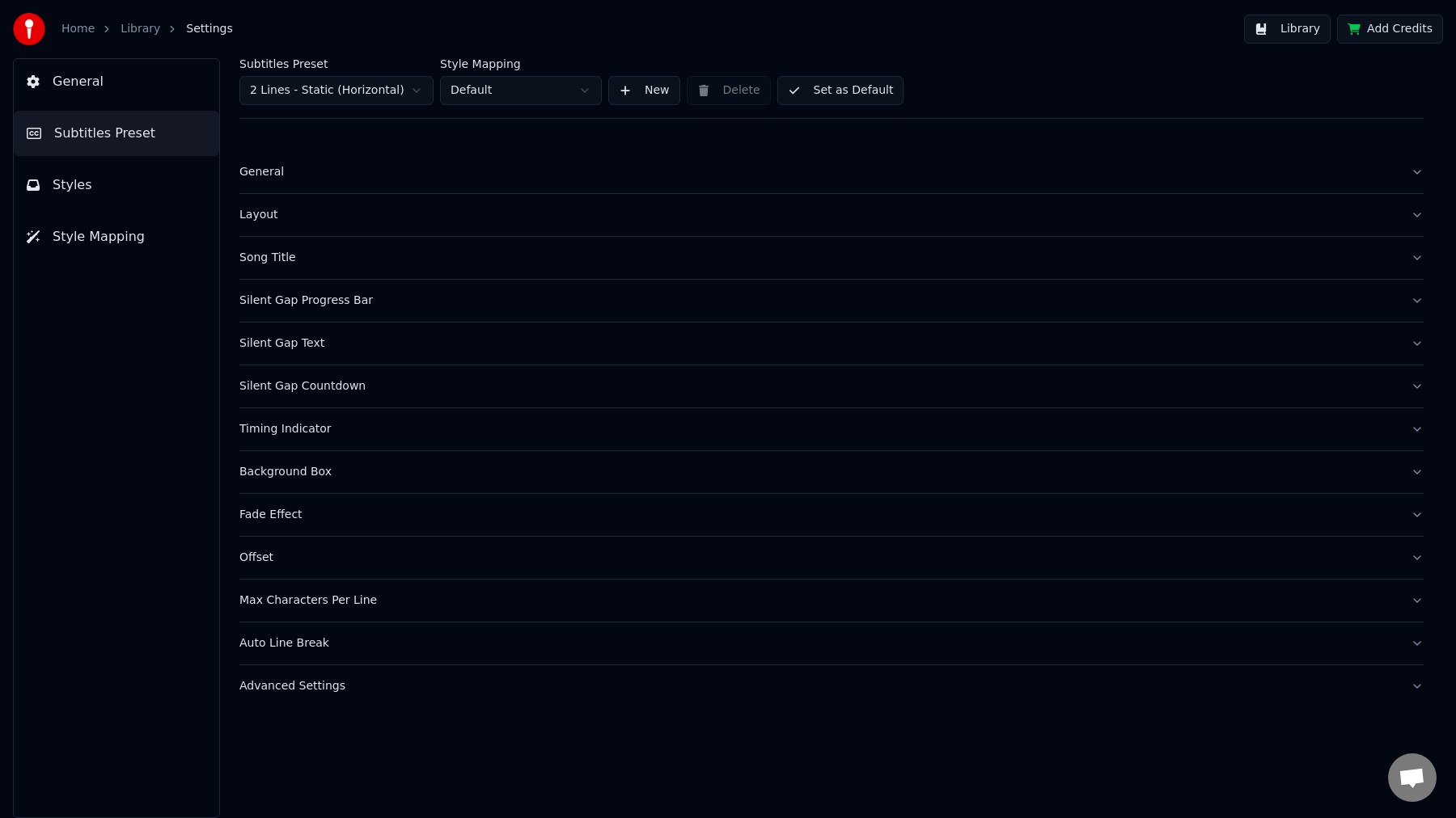
click at [830, 86] on button "Set as Default" at bounding box center [841, 91] width 127 height 29
click at [319, 607] on div "Max Characters Per Line" at bounding box center [818, 601] width 1158 height 16
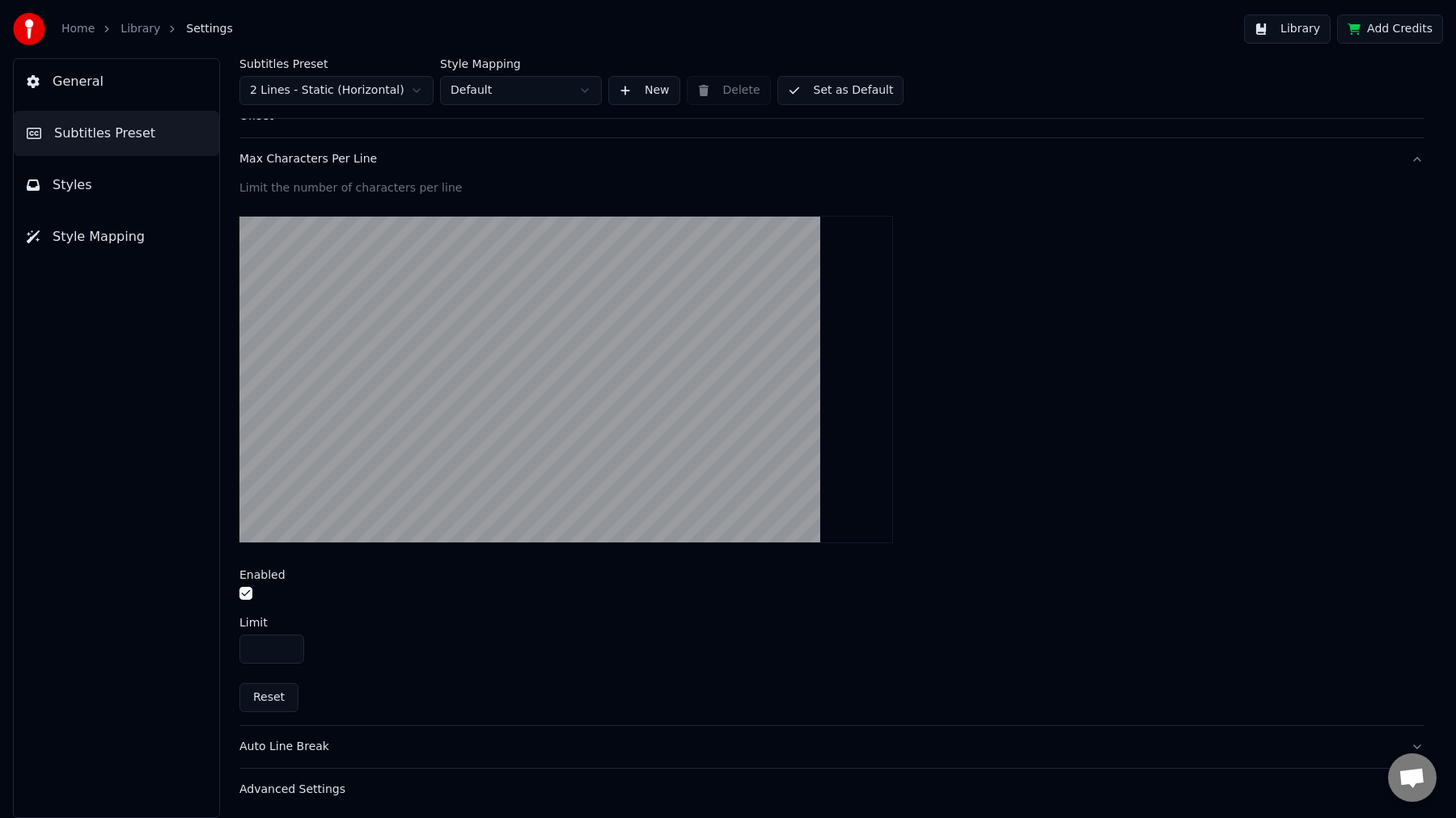
scroll to position [446, 0]
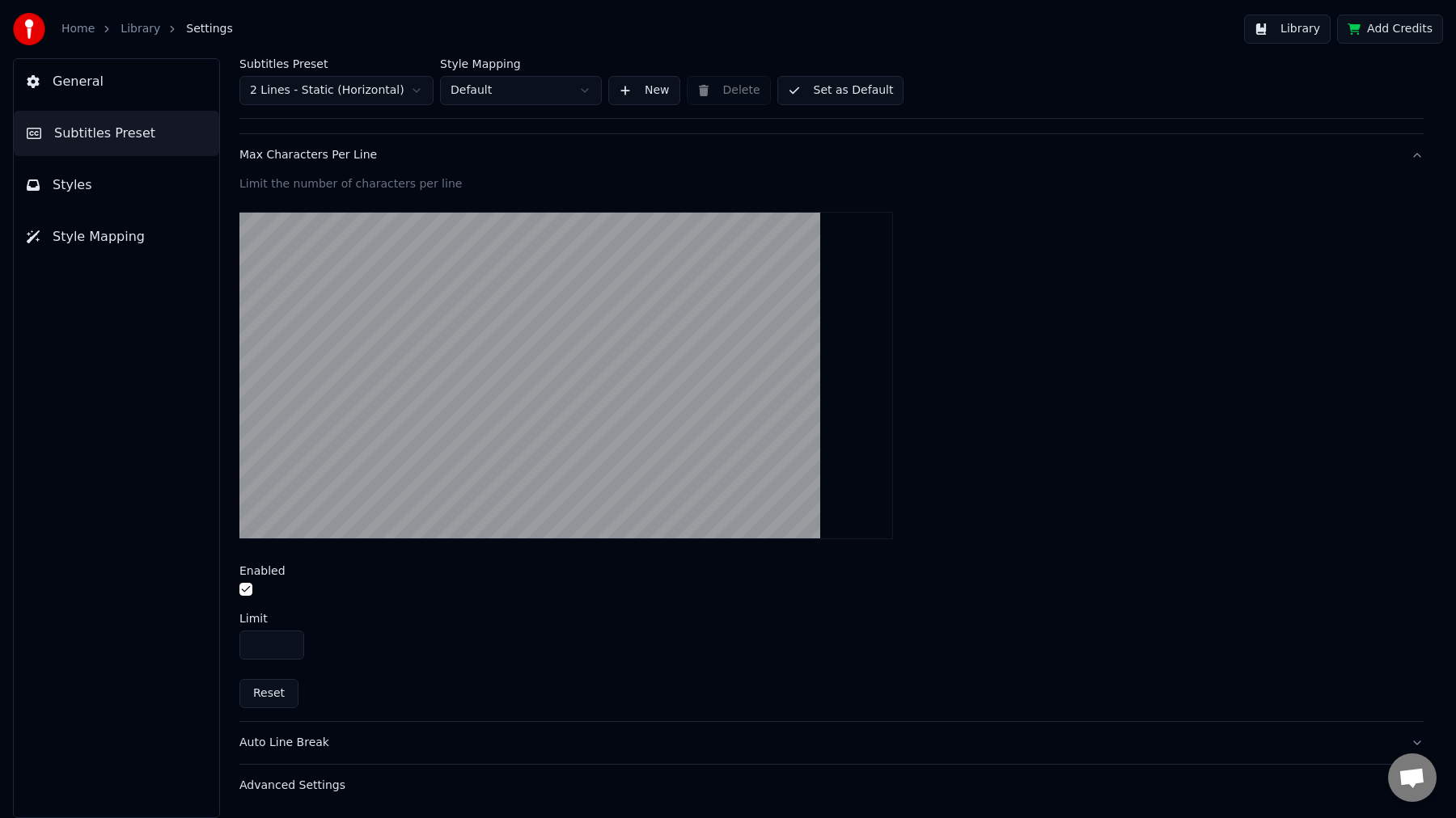
click at [104, 194] on button "Styles" at bounding box center [116, 185] width 205 height 45
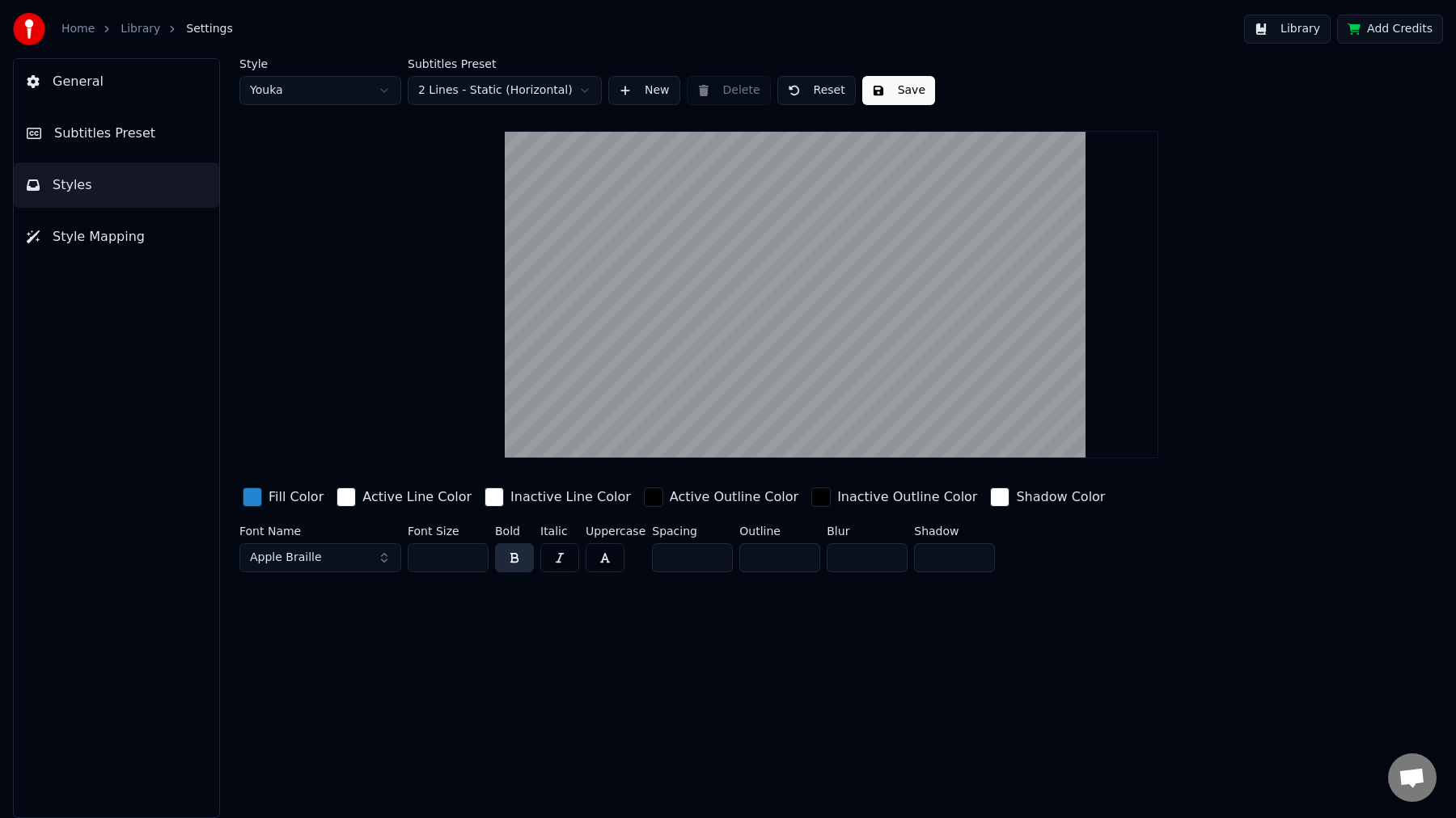
click at [451, 561] on input "**" at bounding box center [448, 557] width 81 height 29
type input "**"
click at [510, 635] on div "Style Youka Subtitles Preset 2 Lines - Static (Horizontal) New Delete Reset Sav…" at bounding box center [831, 438] width 1249 height 760
click at [899, 87] on button "Save" at bounding box center [898, 91] width 73 height 29
click at [366, 104] on body "Home Library Settings Library Add Credits General Subtitles Preset Styles Style…" at bounding box center [728, 409] width 1456 height 818
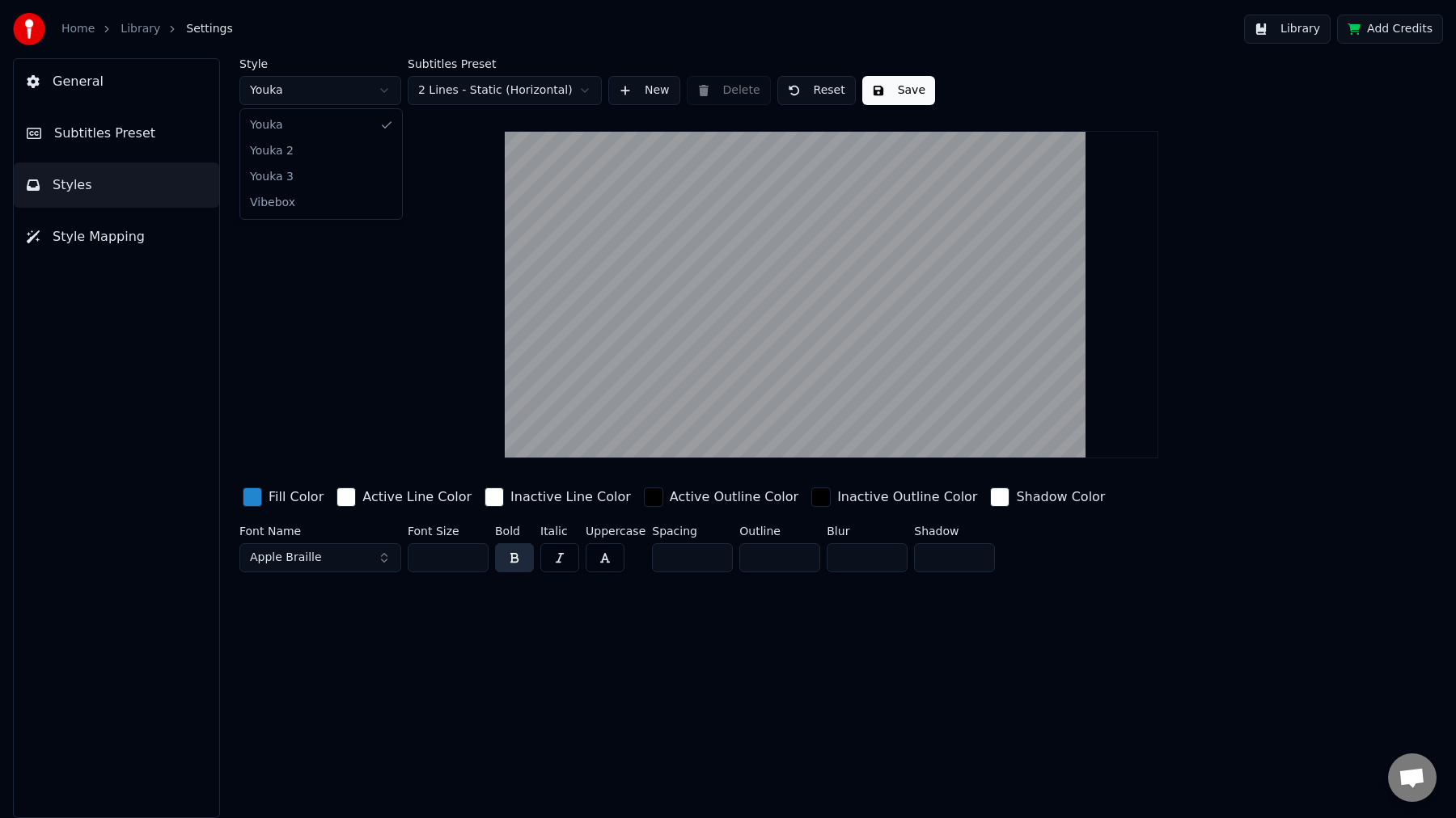
click at [366, 104] on html "Home Library Settings Library Add Credits General Subtitles Preset Styles Style…" at bounding box center [728, 409] width 1456 height 818
click at [164, 85] on button "General" at bounding box center [116, 82] width 205 height 45
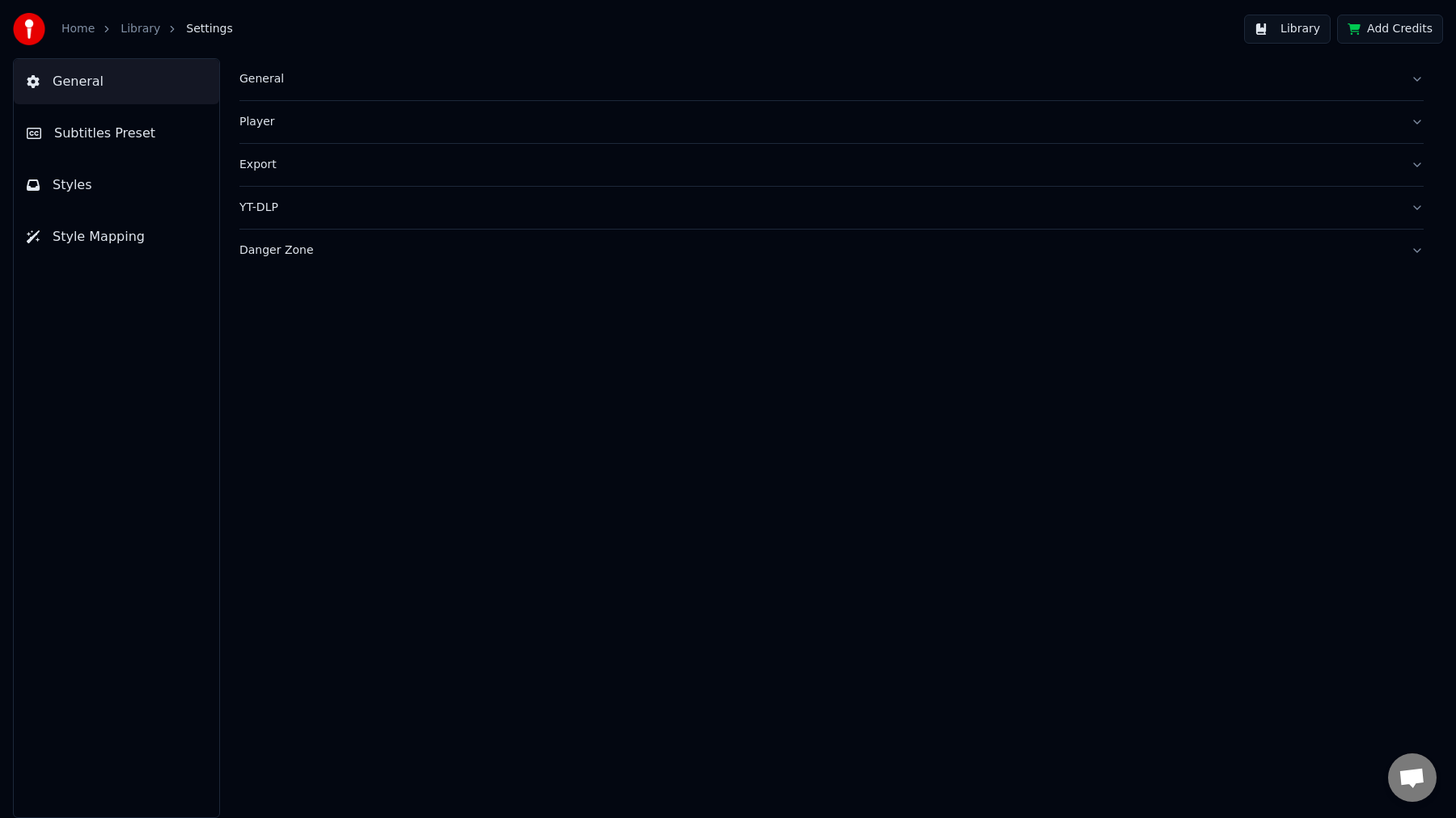
click at [285, 80] on div "General" at bounding box center [818, 79] width 1158 height 16
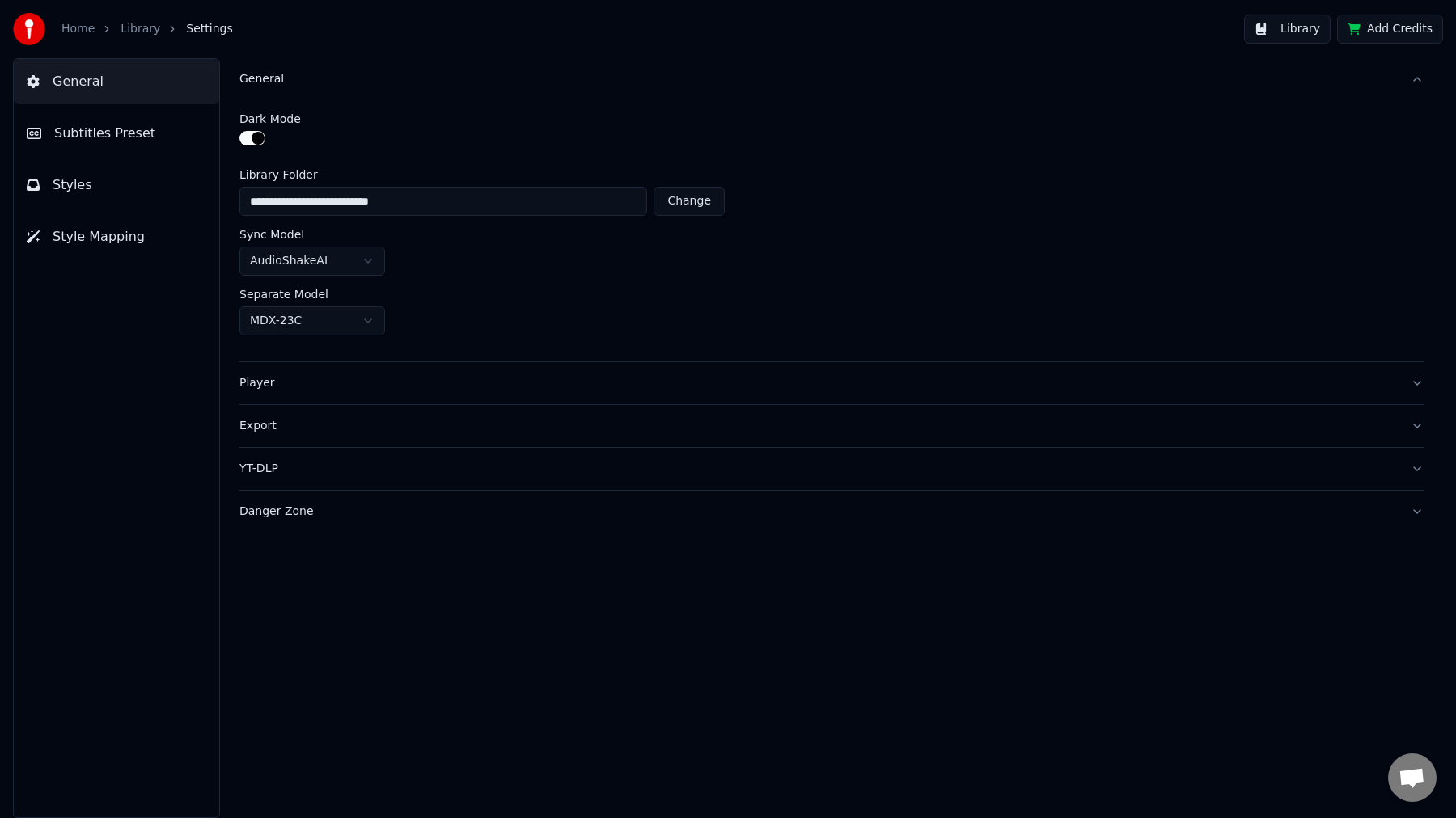
click at [265, 78] on div "General" at bounding box center [818, 79] width 1158 height 16
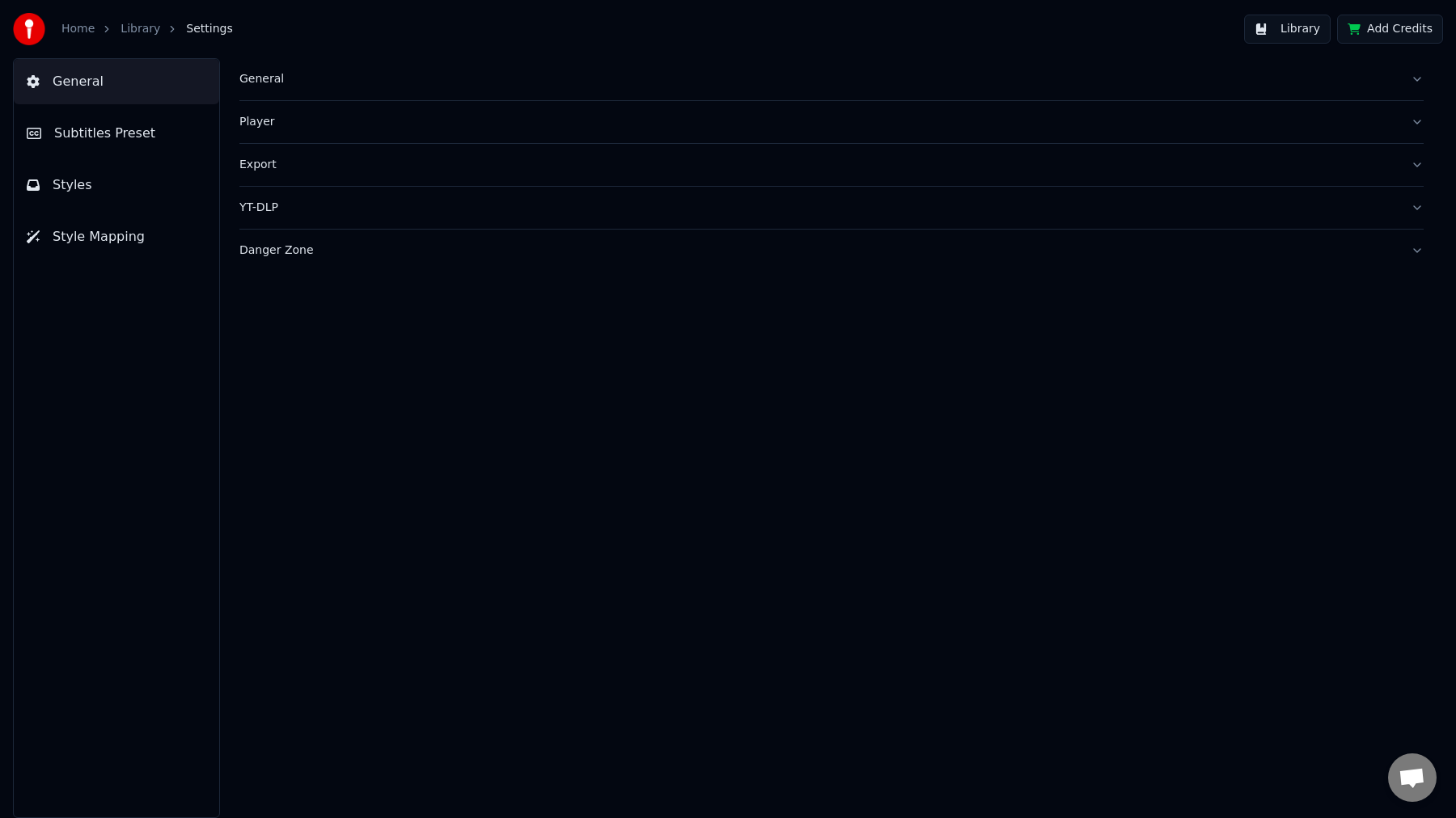
click at [299, 122] on div "Player" at bounding box center [818, 123] width 1158 height 16
click at [117, 143] on button "Subtitles Preset" at bounding box center [116, 133] width 205 height 45
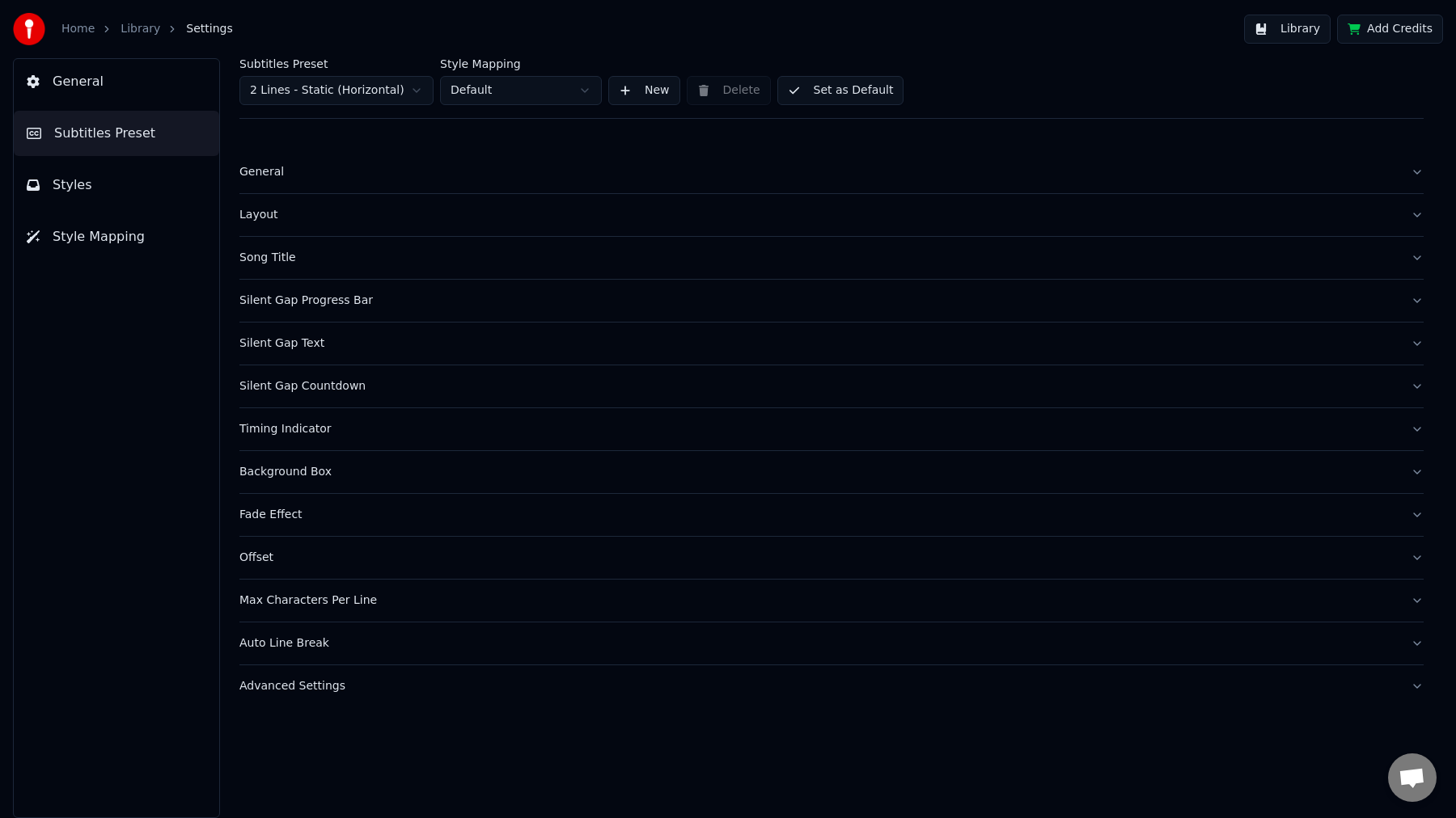
click at [295, 153] on button "General" at bounding box center [831, 172] width 1184 height 42
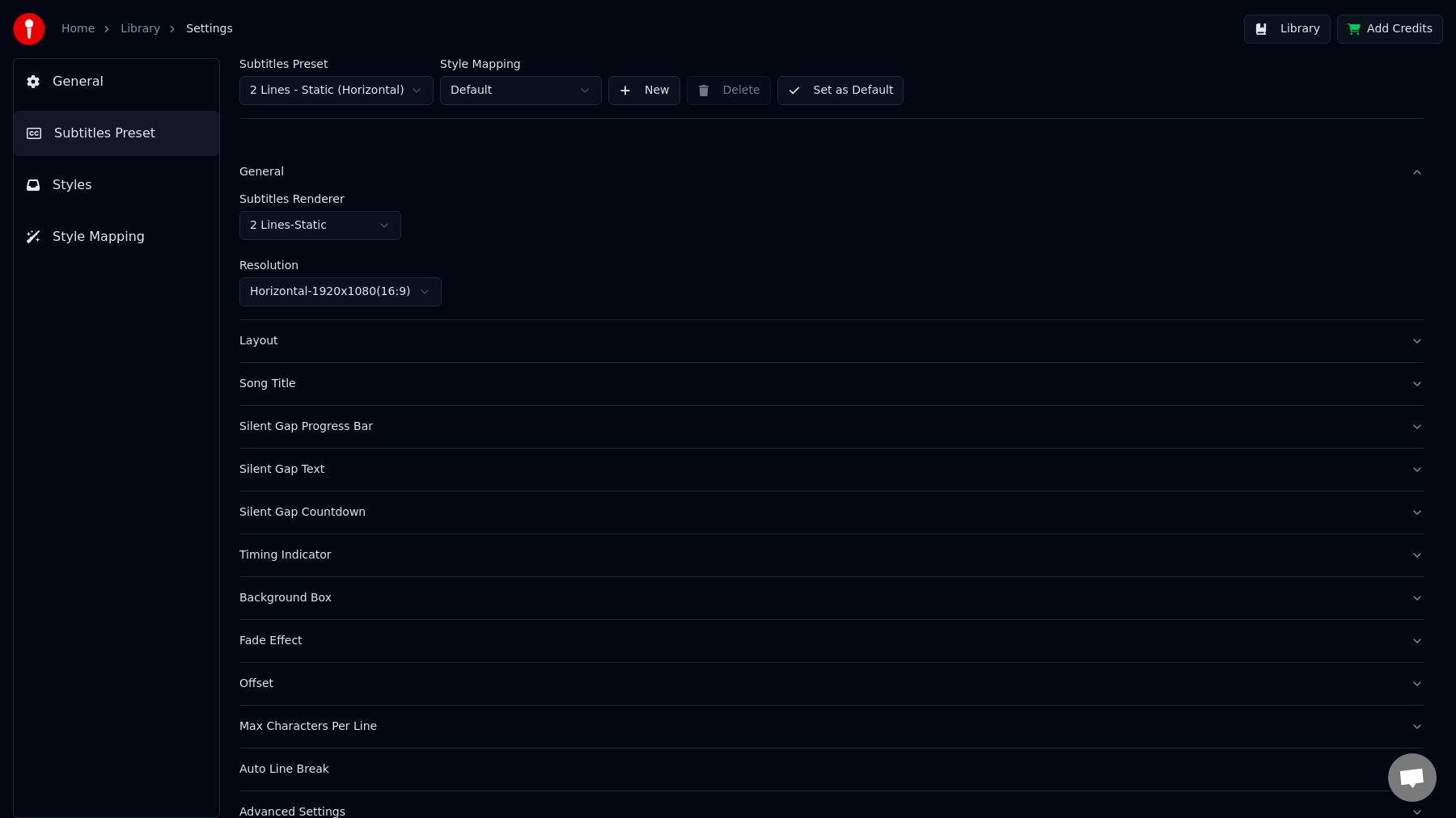
click at [271, 167] on div "General" at bounding box center [818, 172] width 1158 height 16
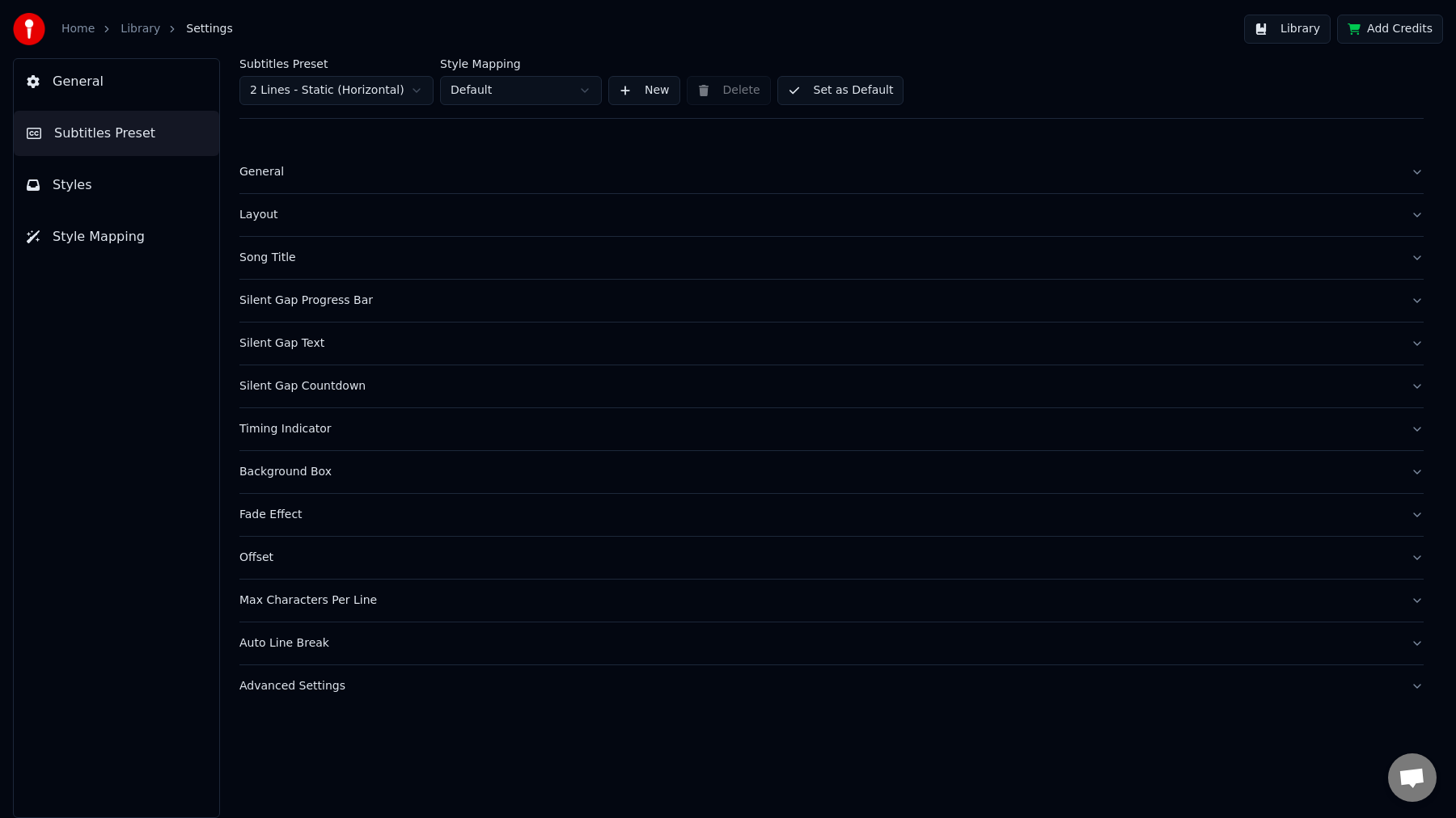
click at [262, 171] on div "General" at bounding box center [818, 172] width 1158 height 16
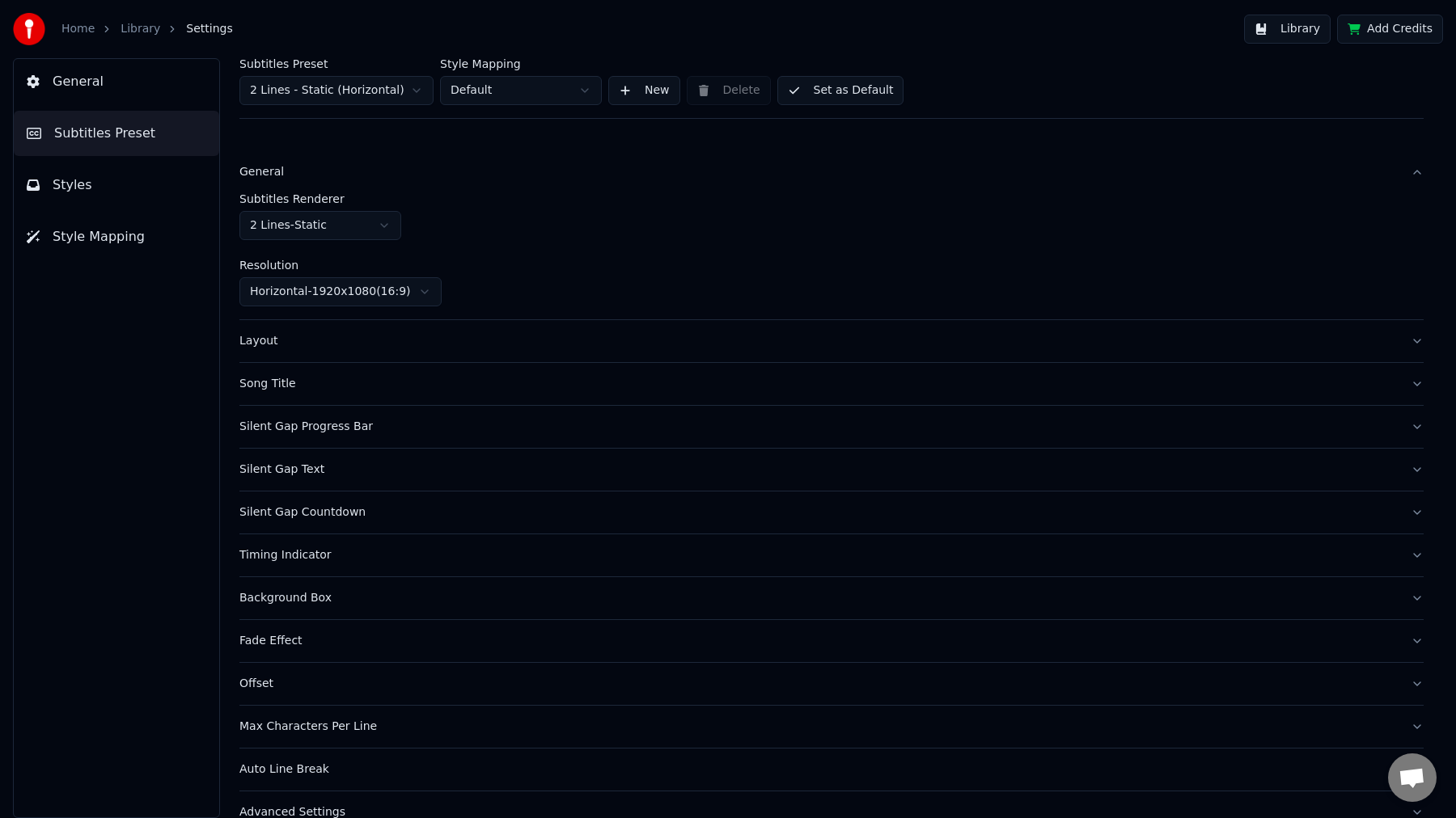
click at [262, 171] on div "General" at bounding box center [818, 172] width 1158 height 16
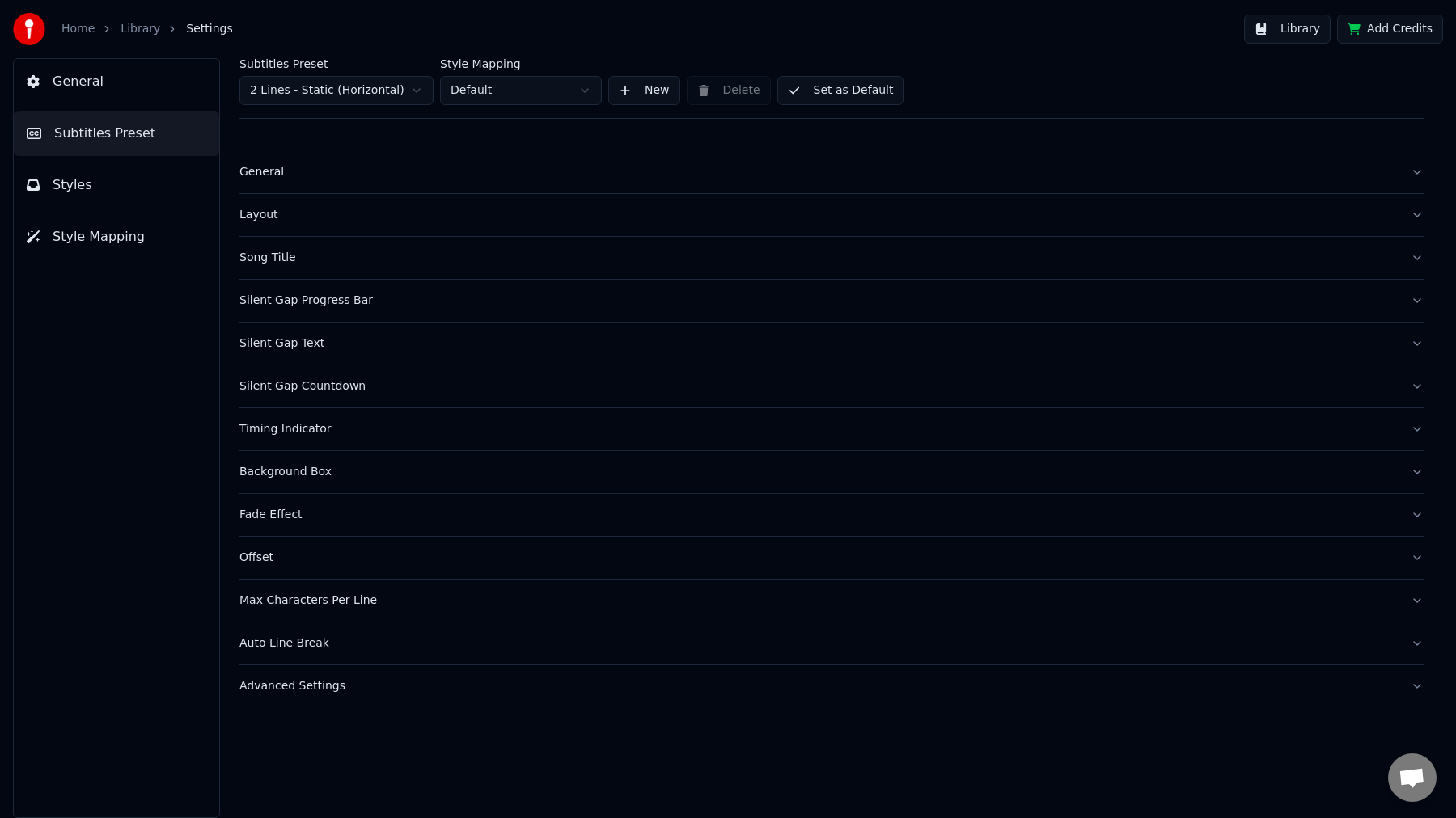
click at [275, 215] on div "Layout" at bounding box center [818, 215] width 1158 height 16
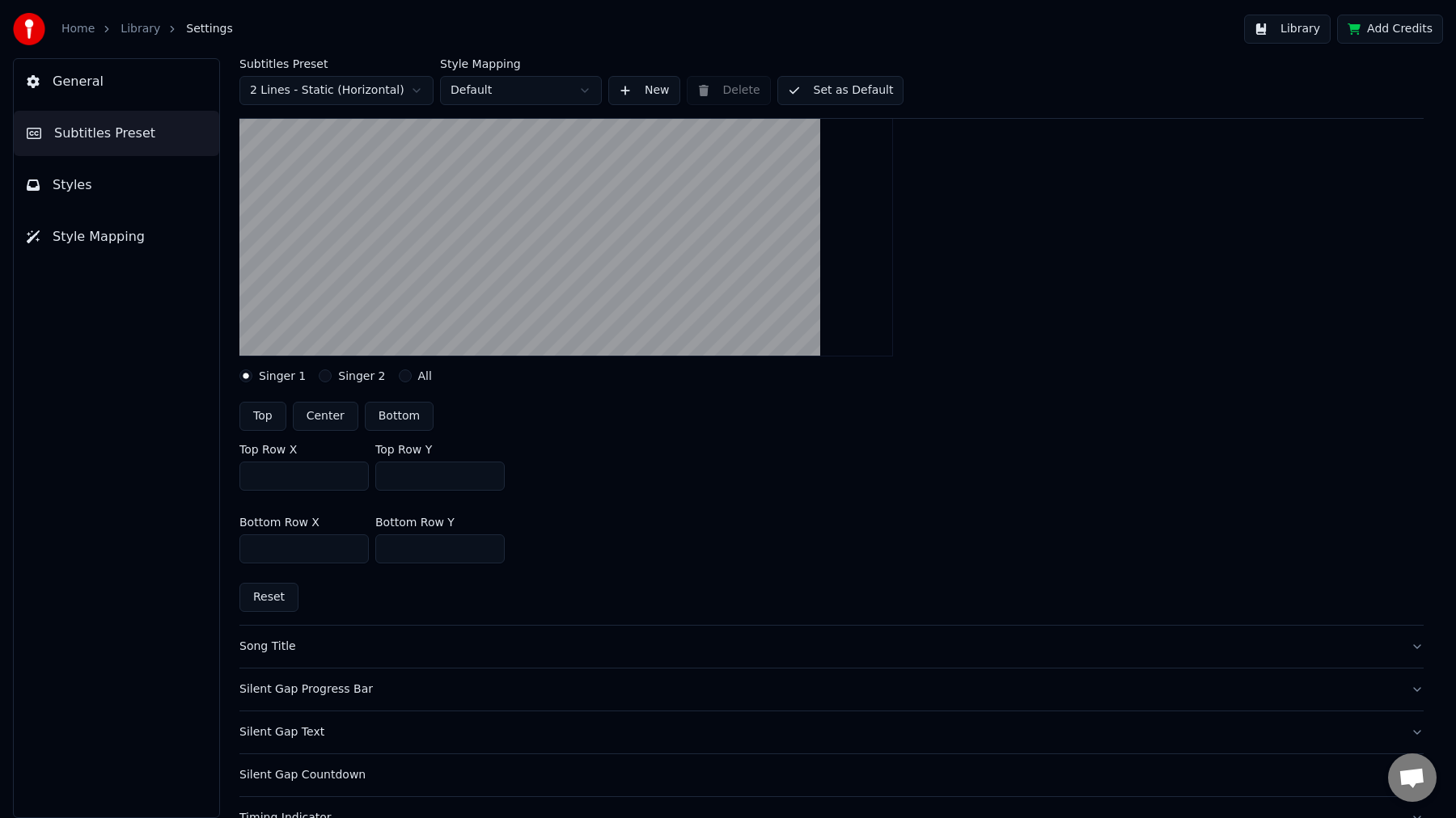
scroll to position [271, 0]
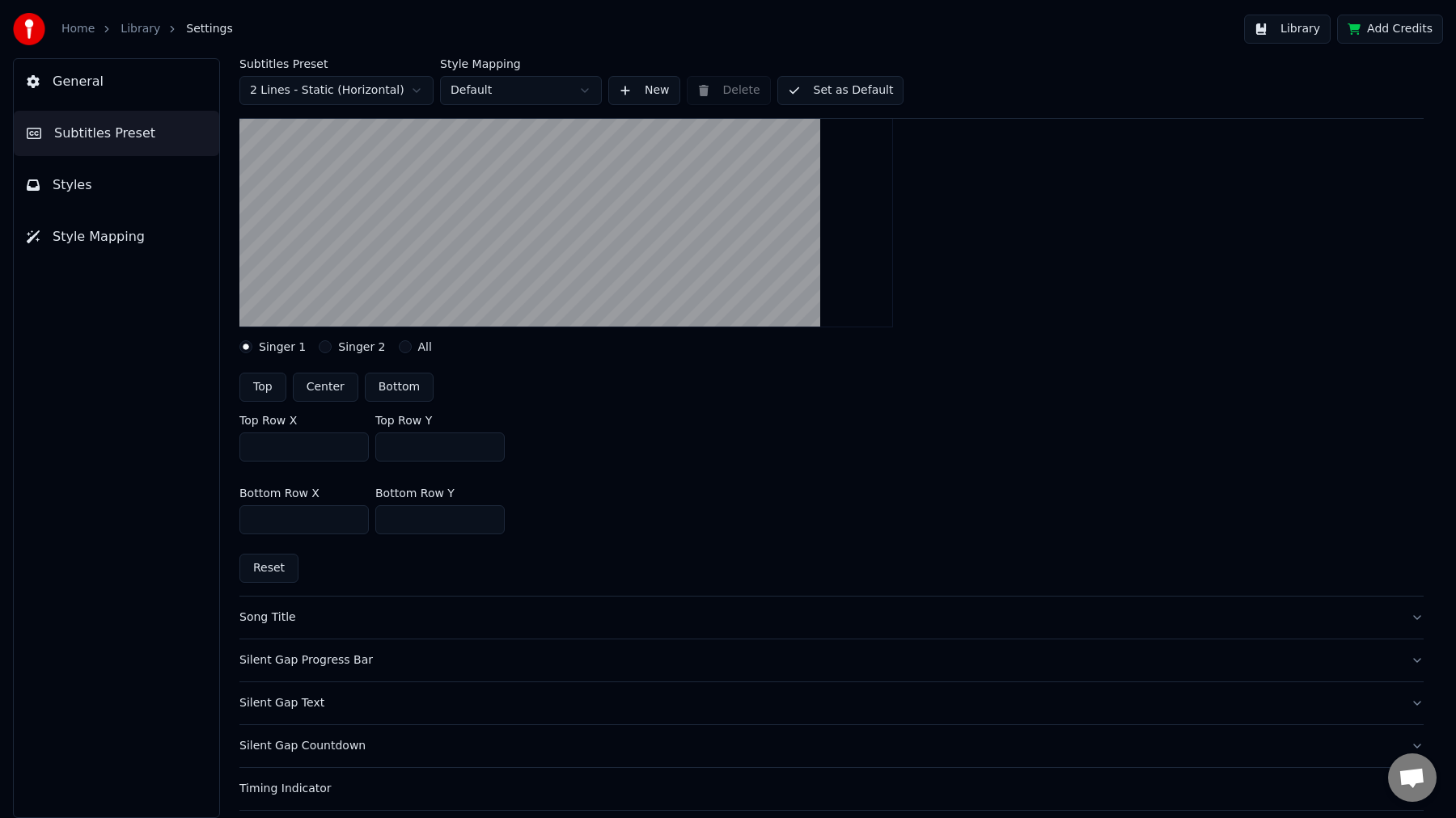
click at [427, 524] on input "***" at bounding box center [440, 519] width 129 height 29
type input "***"
click at [602, 511] on div "Bottom Row X *** Bottom Row Y ***" at bounding box center [831, 511] width 1184 height 73
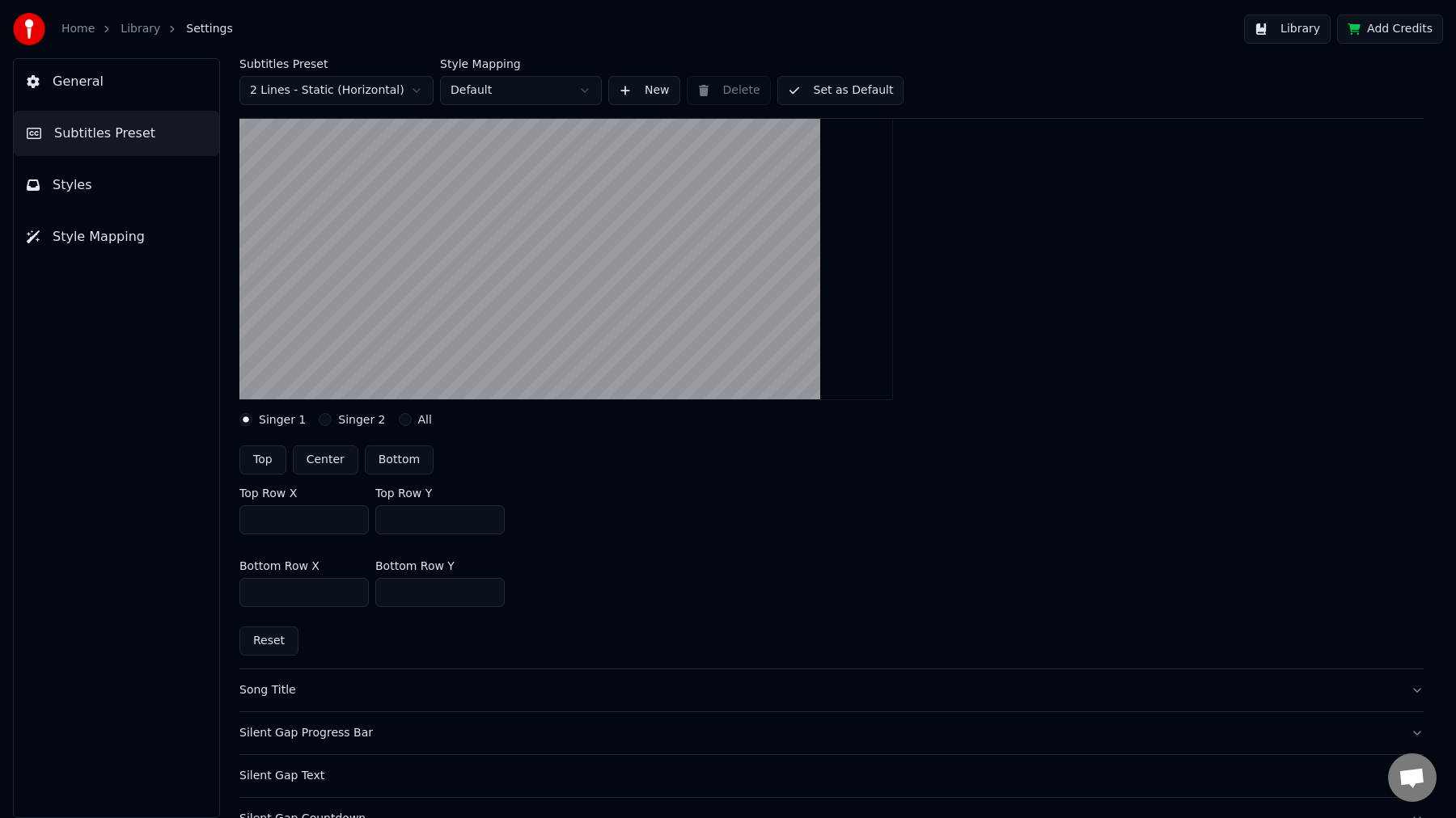
scroll to position [25, 0]
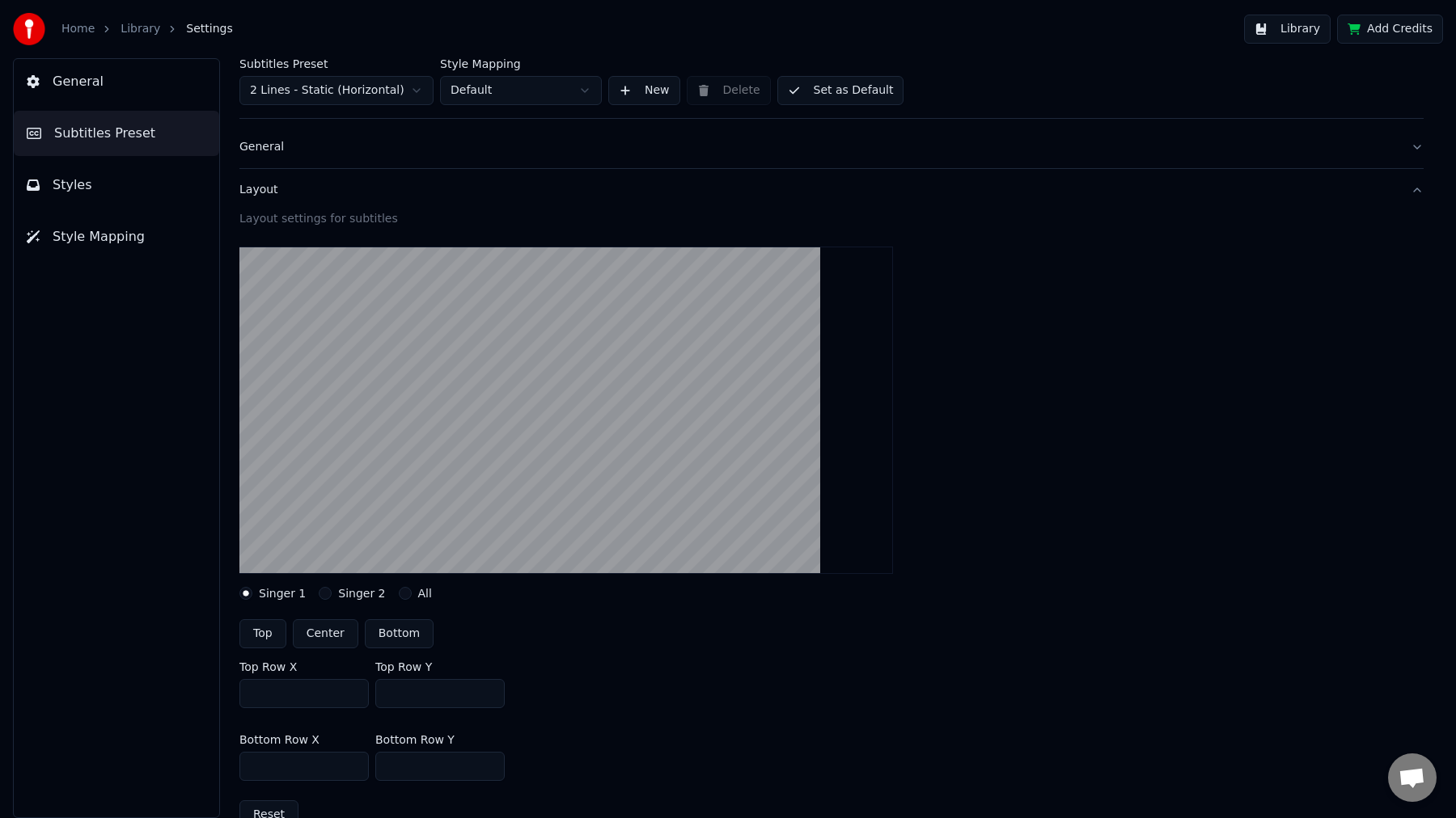
click at [850, 92] on button "Set as Default" at bounding box center [841, 91] width 127 height 29
click at [109, 84] on button "General" at bounding box center [116, 82] width 205 height 45
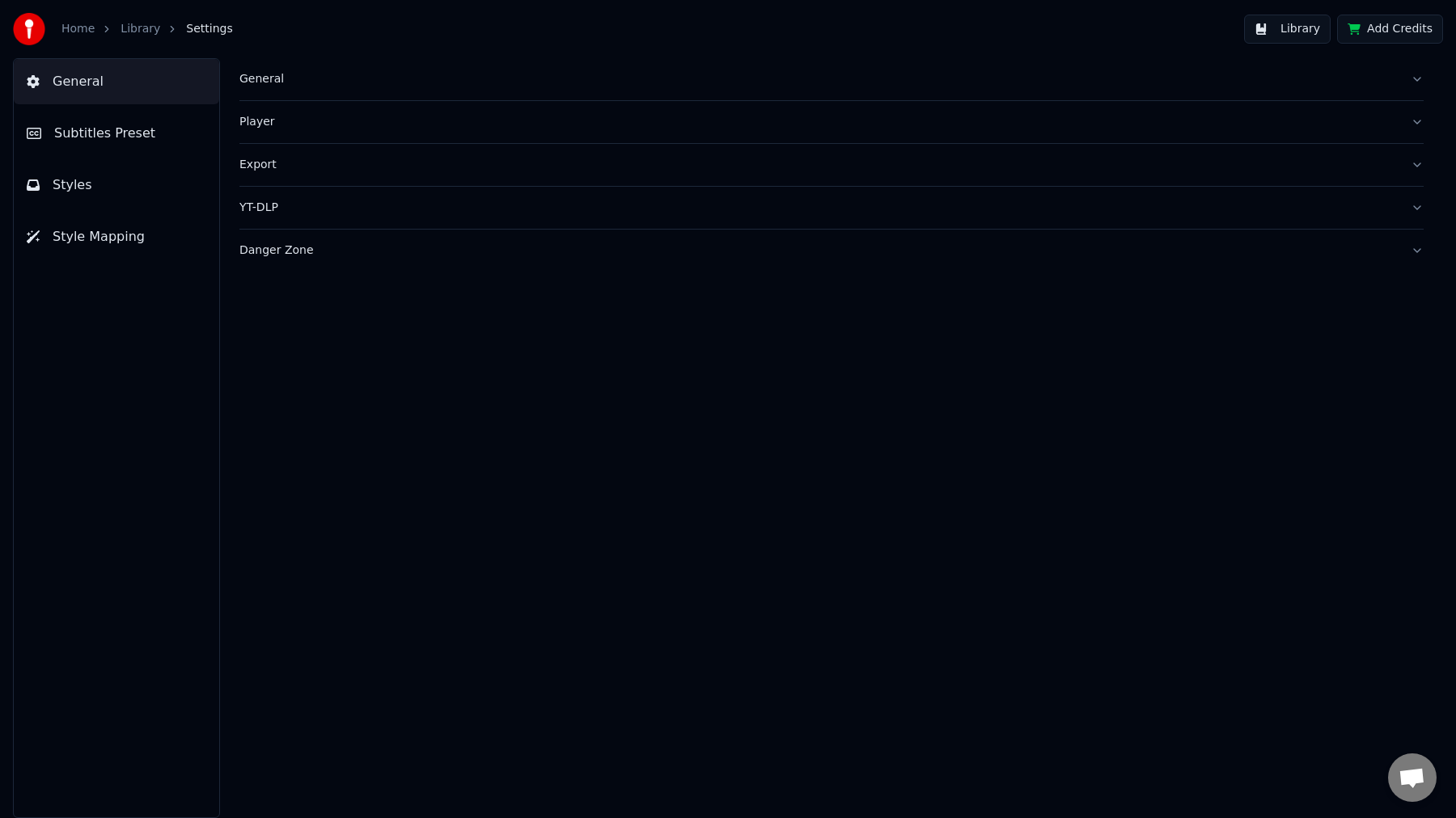
scroll to position [0, 0]
click at [92, 32] on div "Home" at bounding box center [87, 29] width 51 height 16
click at [83, 32] on link "Home" at bounding box center [78, 29] width 34 height 16
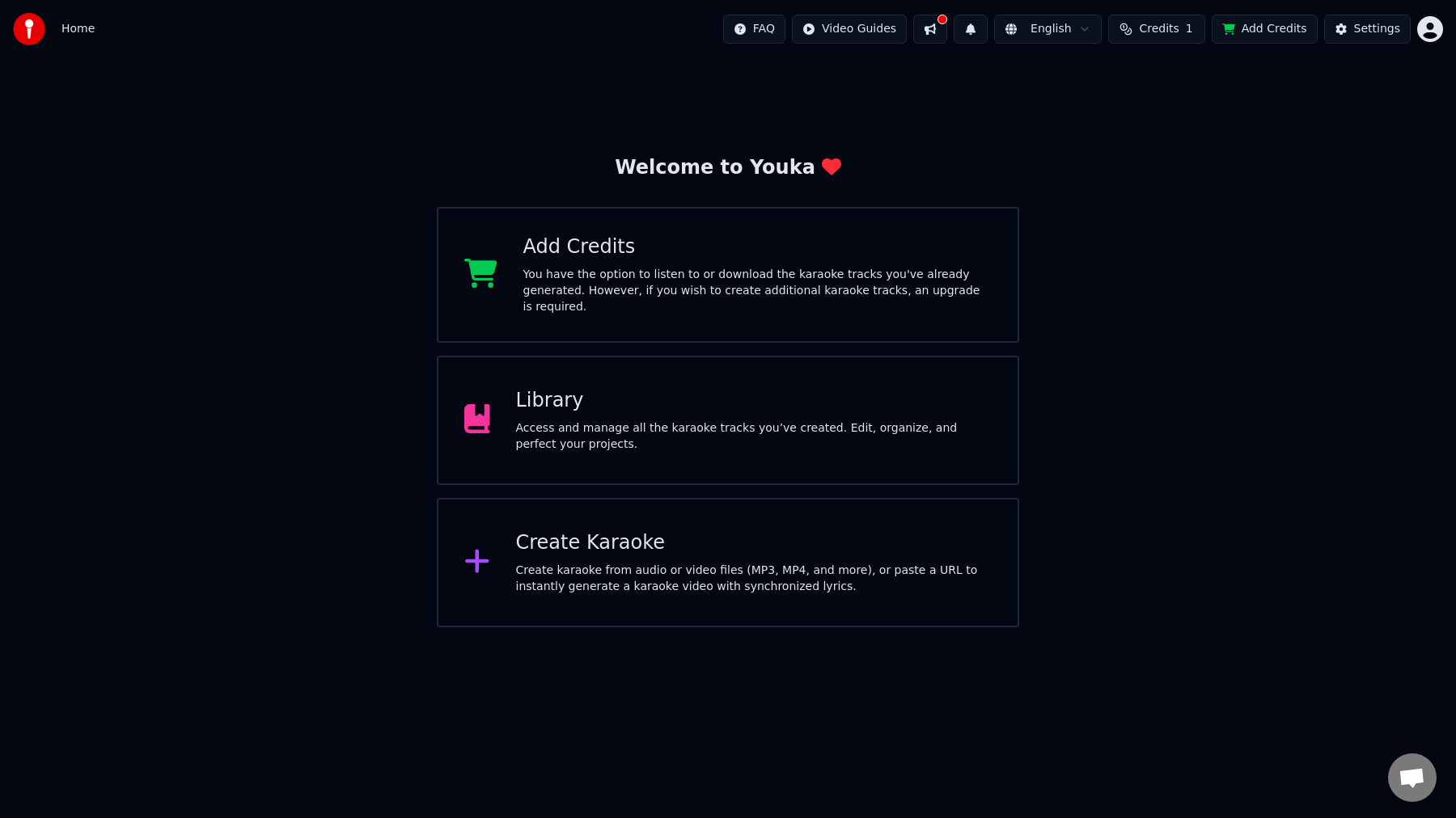
click at [666, 437] on div "Access and manage all the karaoke tracks you’ve created. Edit, organize, and pe…" at bounding box center [754, 437] width 476 height 33
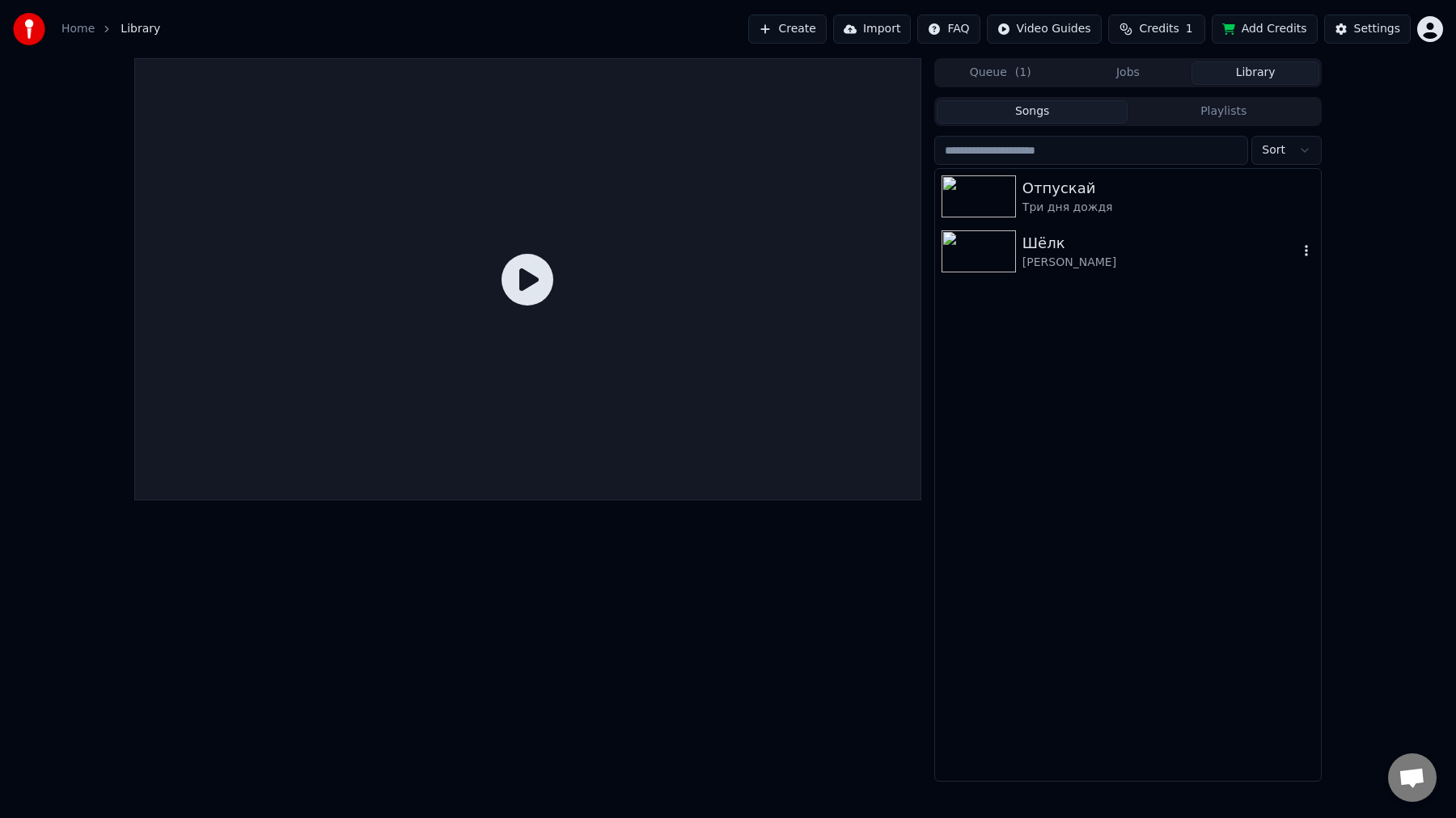
click at [1084, 254] on div "[PERSON_NAME]" at bounding box center [1160, 262] width 276 height 16
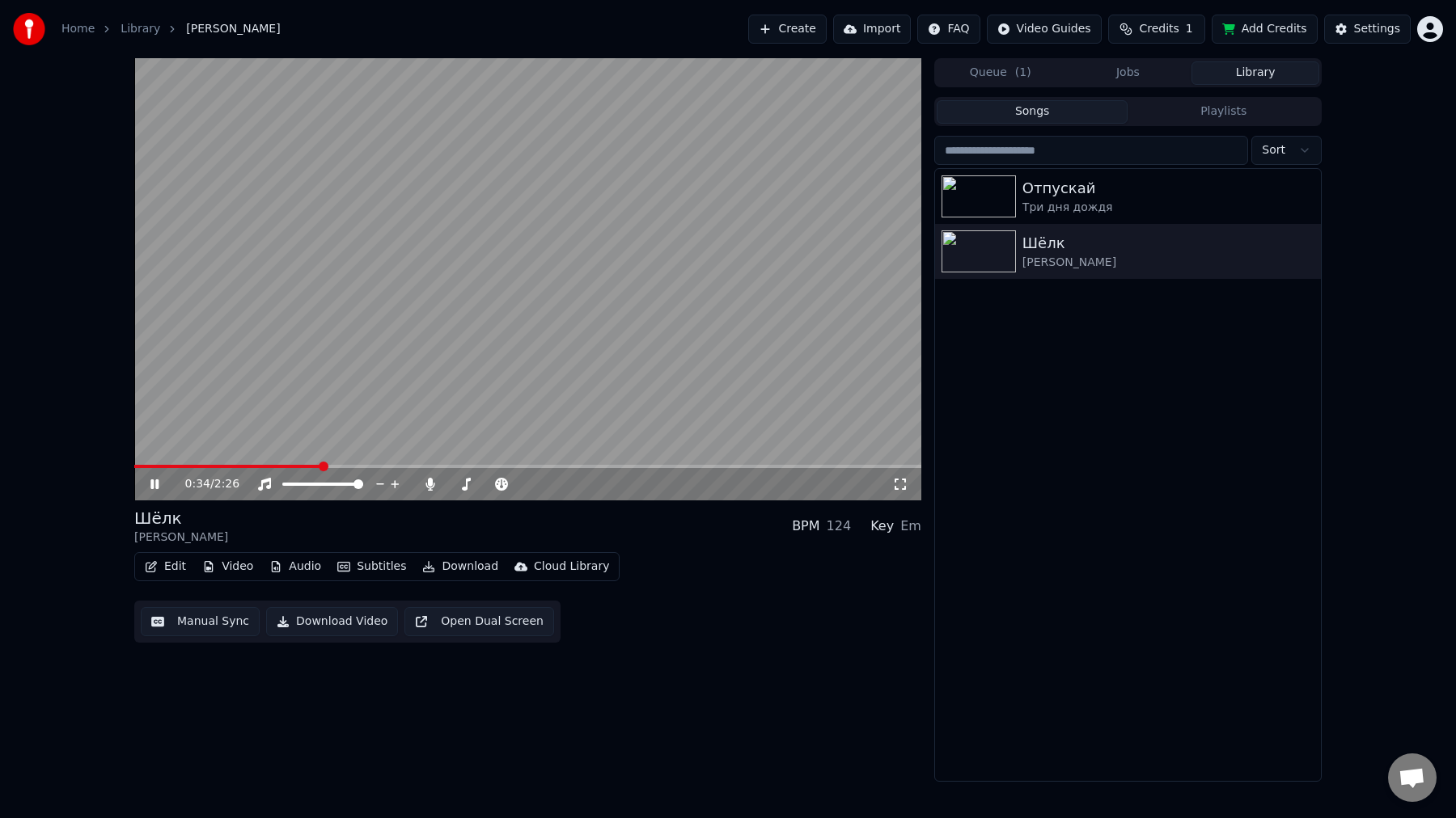
click at [539, 364] on video at bounding box center [528, 279] width 787 height 442
click at [241, 568] on button "Video" at bounding box center [227, 567] width 64 height 23
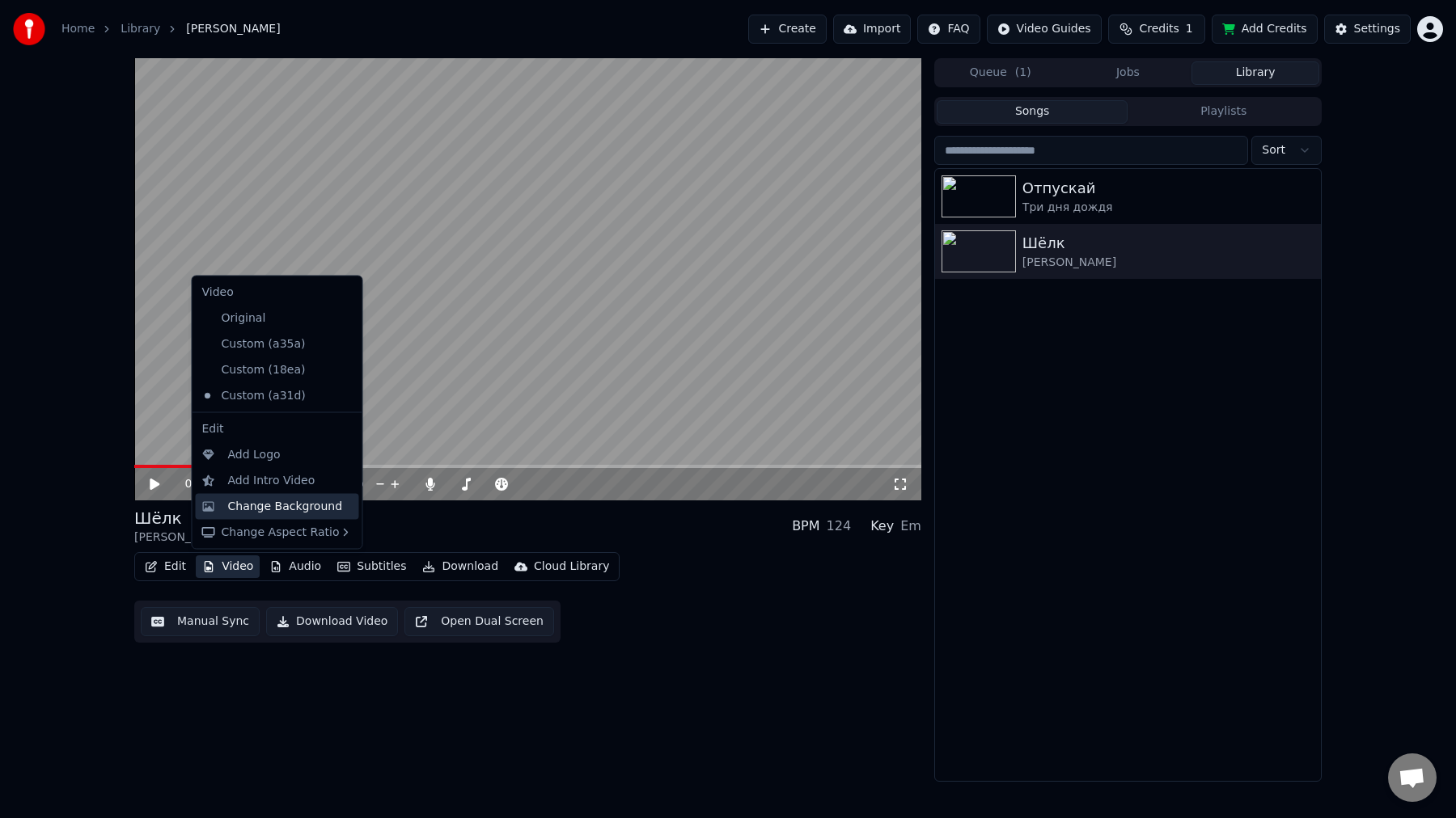
click at [321, 509] on div "Change Background" at bounding box center [285, 506] width 114 height 16
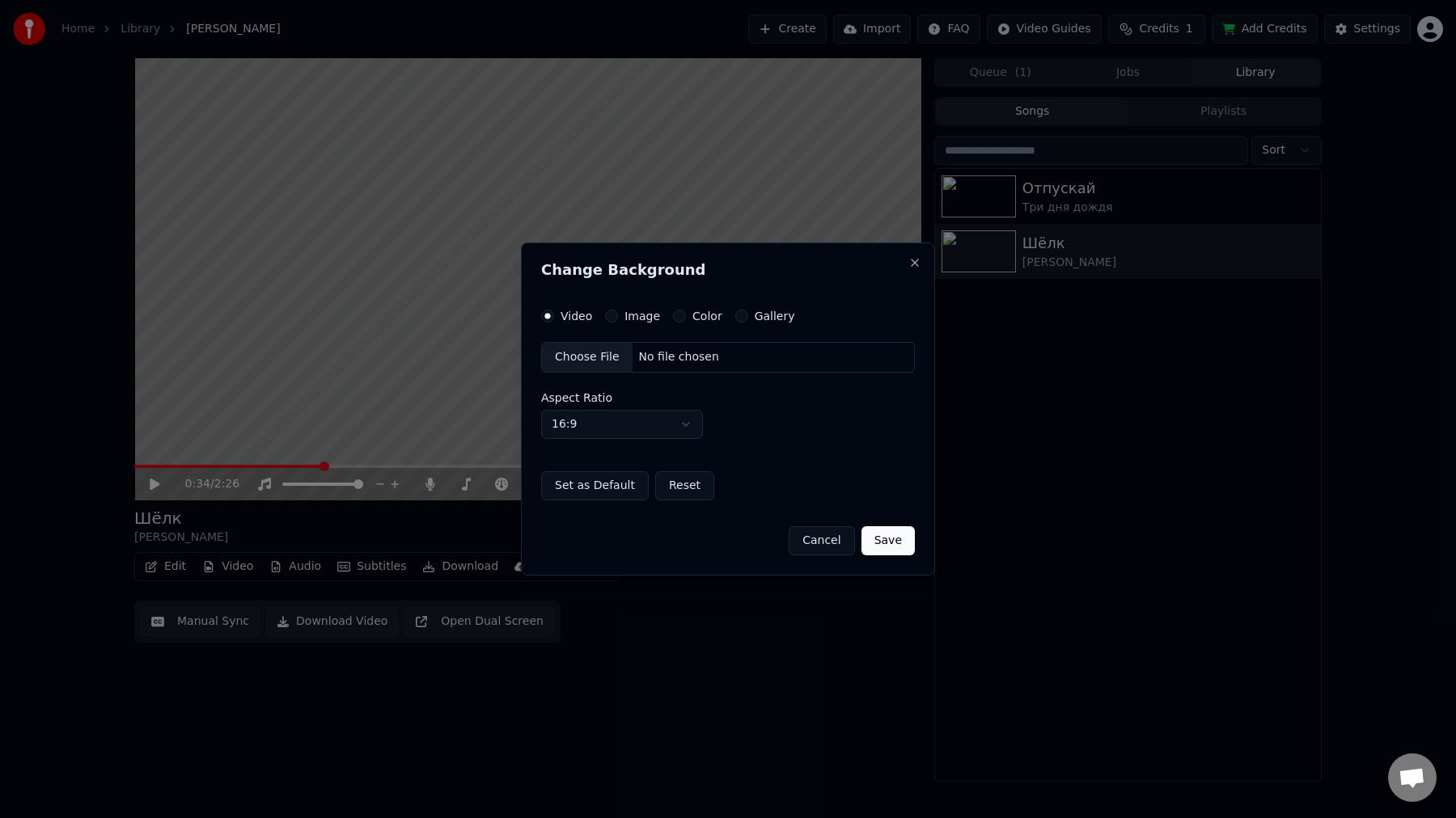
click at [630, 315] on label "Image" at bounding box center [641, 316] width 35 height 11
click at [618, 315] on button "Image" at bounding box center [611, 316] width 13 height 13
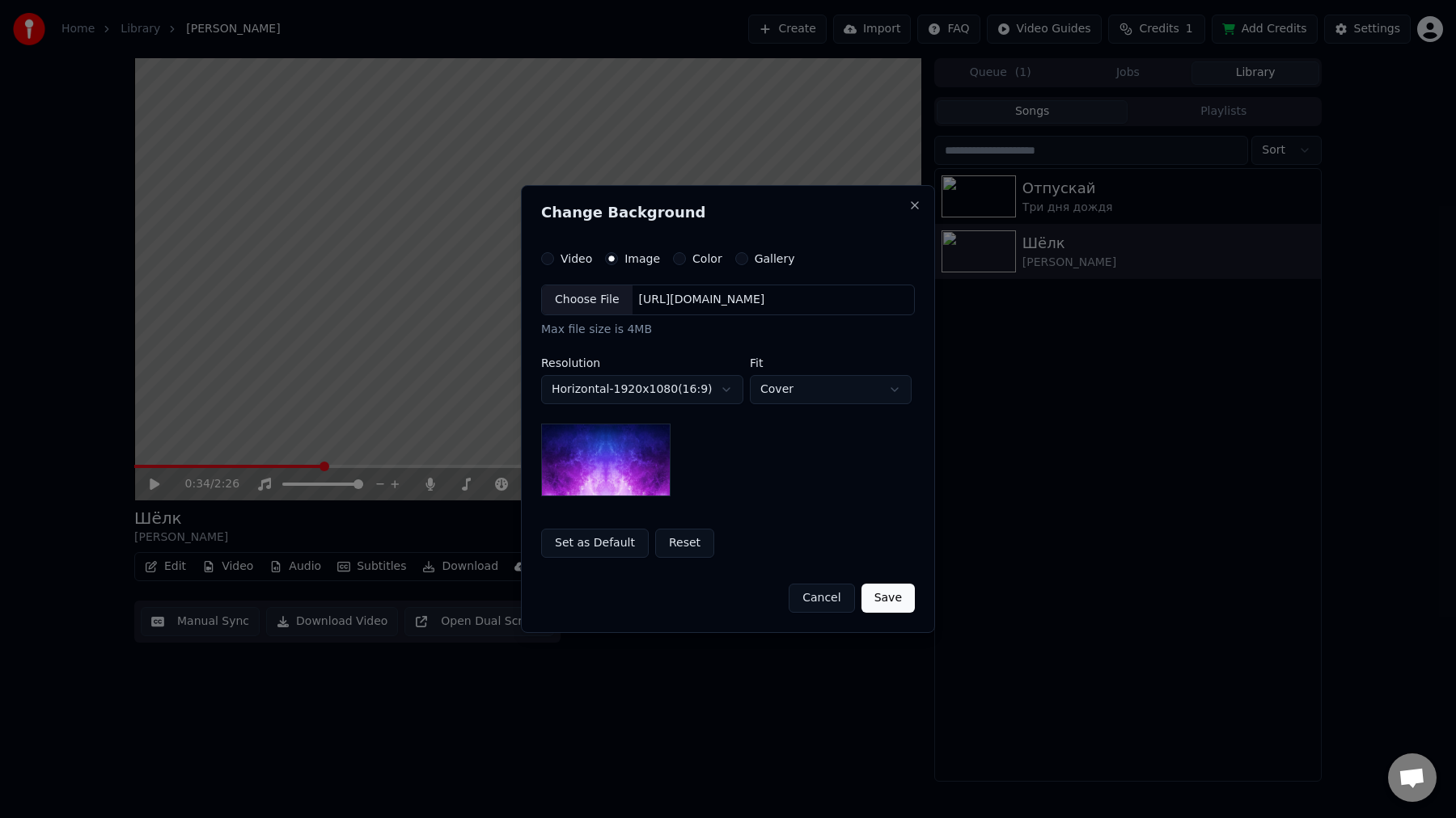
click at [593, 297] on div "Choose File" at bounding box center [588, 300] width 91 height 29
click at [887, 594] on button "Save" at bounding box center [887, 598] width 54 height 29
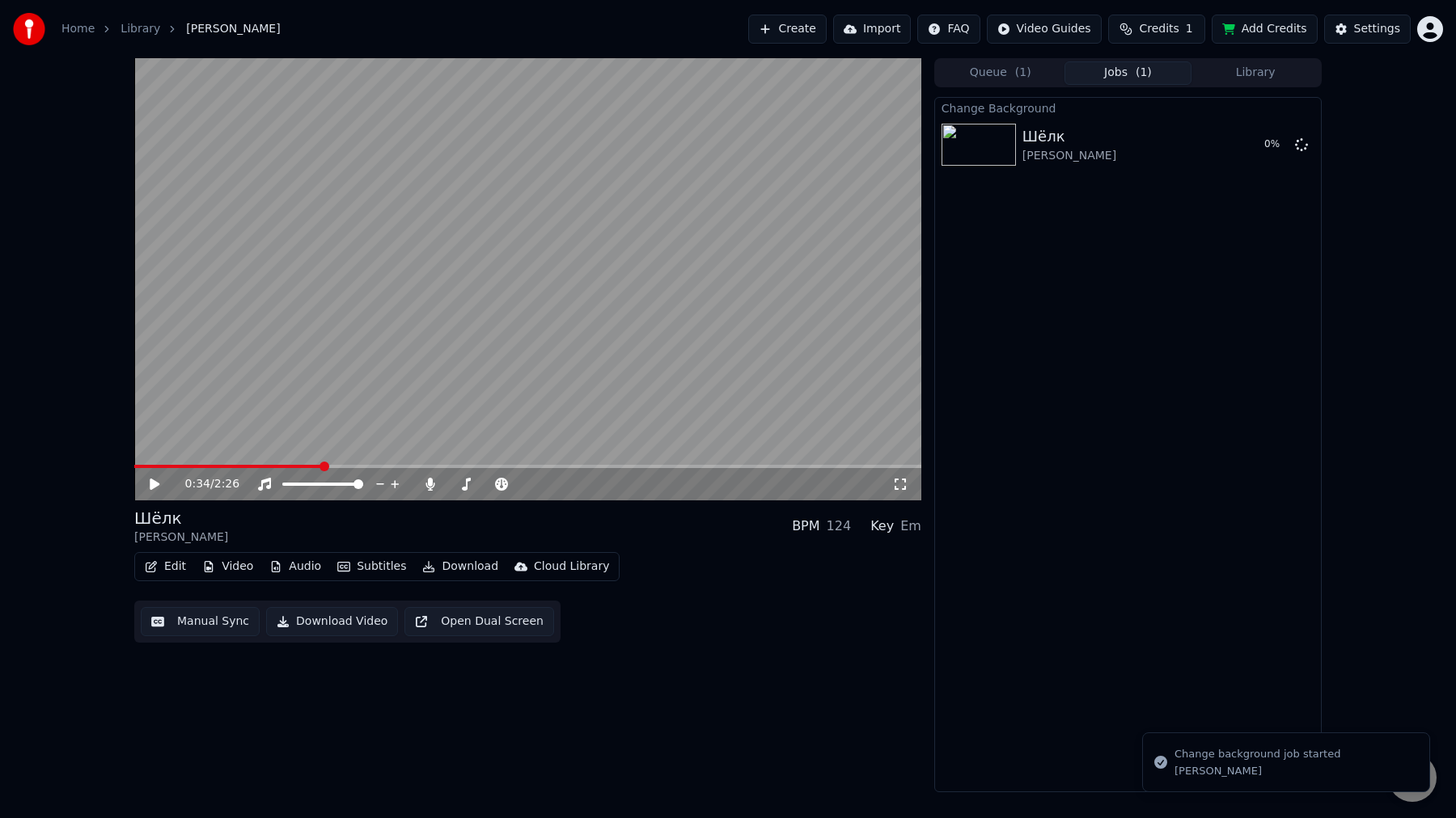
click at [981, 75] on button "Queue ( 1 )" at bounding box center [1000, 74] width 128 height 24
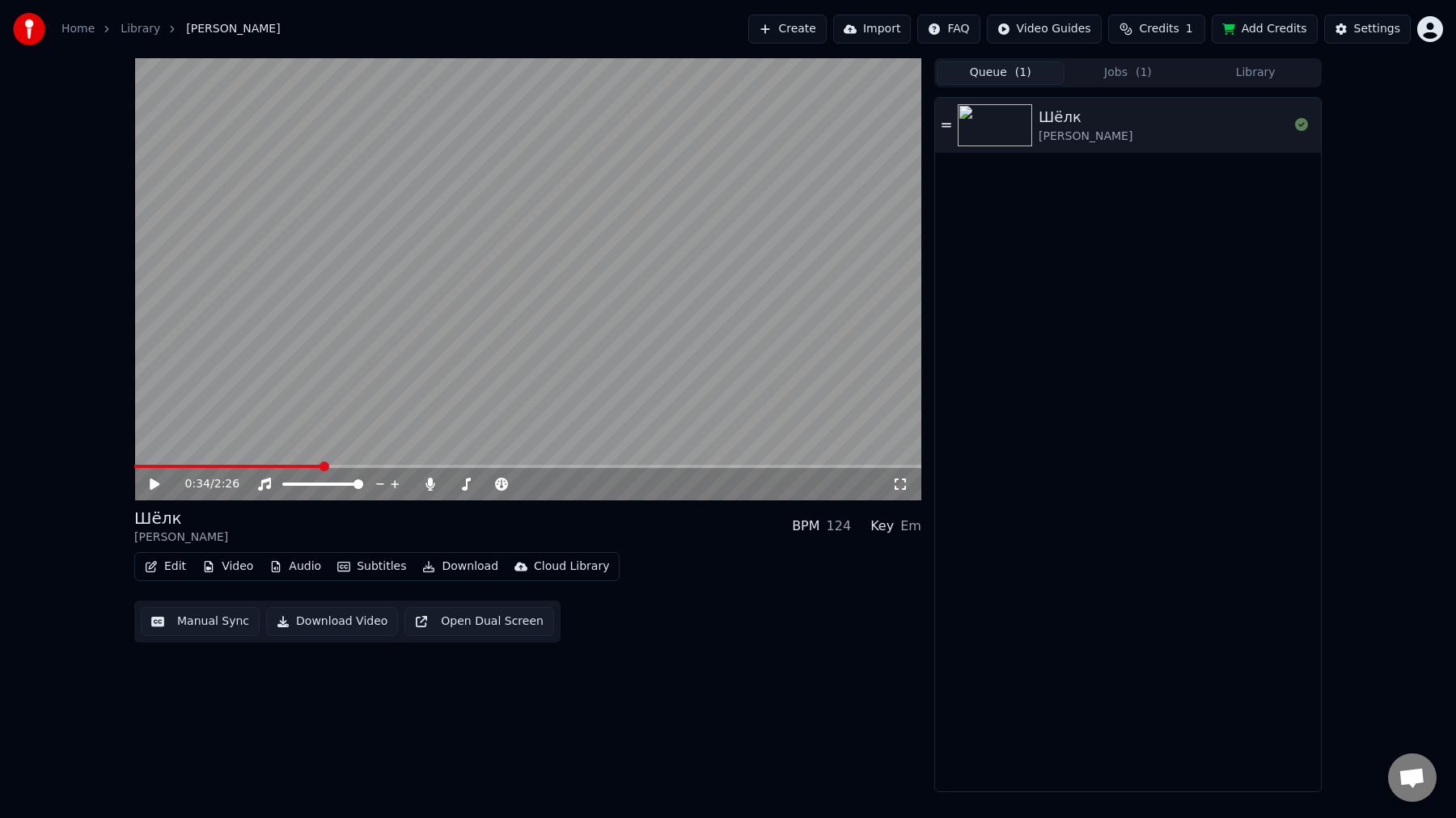
click at [1127, 72] on button "Jobs ( 1 )" at bounding box center [1128, 74] width 128 height 24
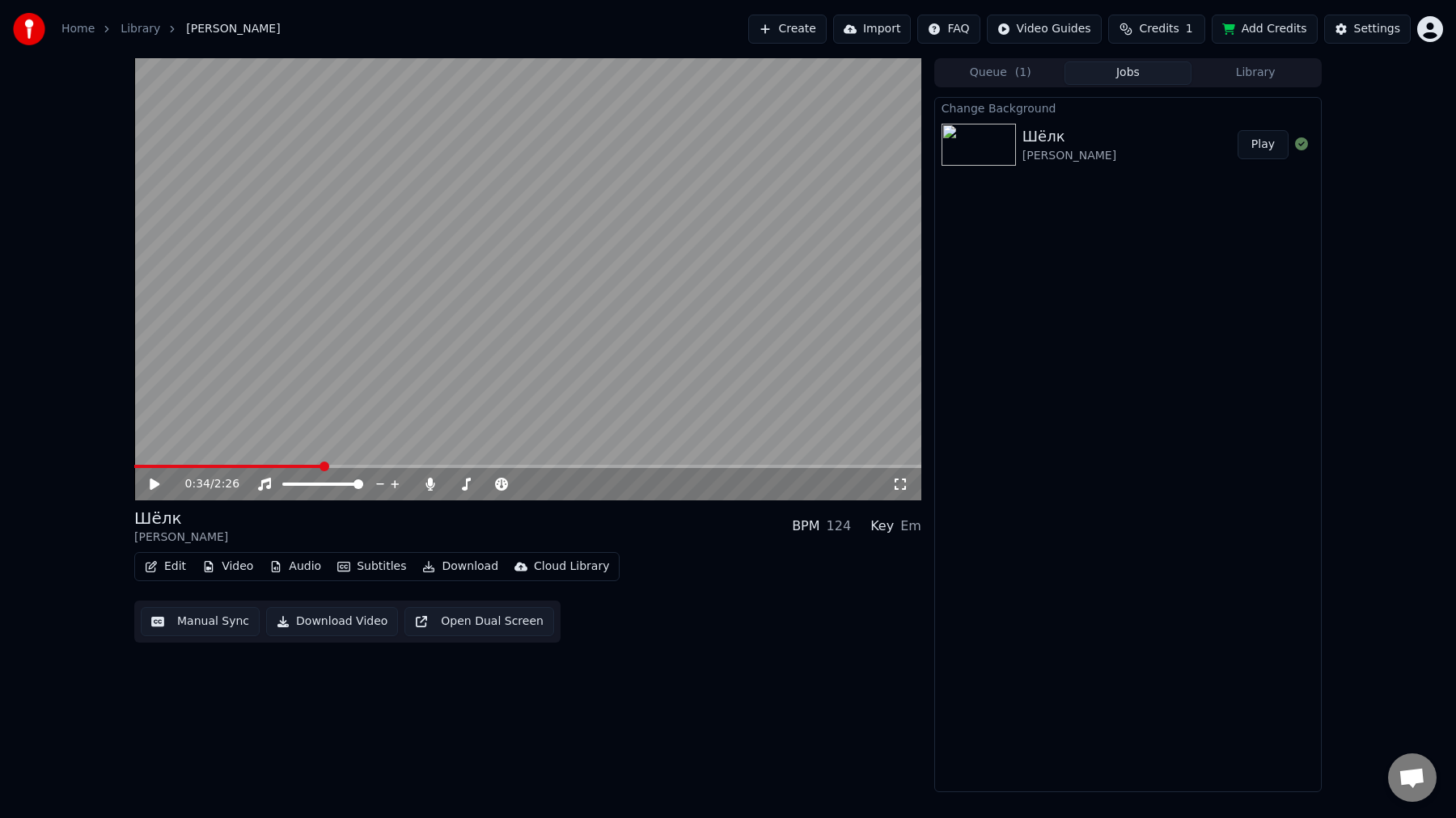
click at [1161, 150] on div "Шёлк [PERSON_NAME]" at bounding box center [1129, 144] width 215 height 39
click at [1264, 141] on button "Play" at bounding box center [1263, 144] width 51 height 29
click at [636, 244] on video at bounding box center [528, 279] width 787 height 442
click at [461, 571] on button "Download" at bounding box center [461, 567] width 89 height 23
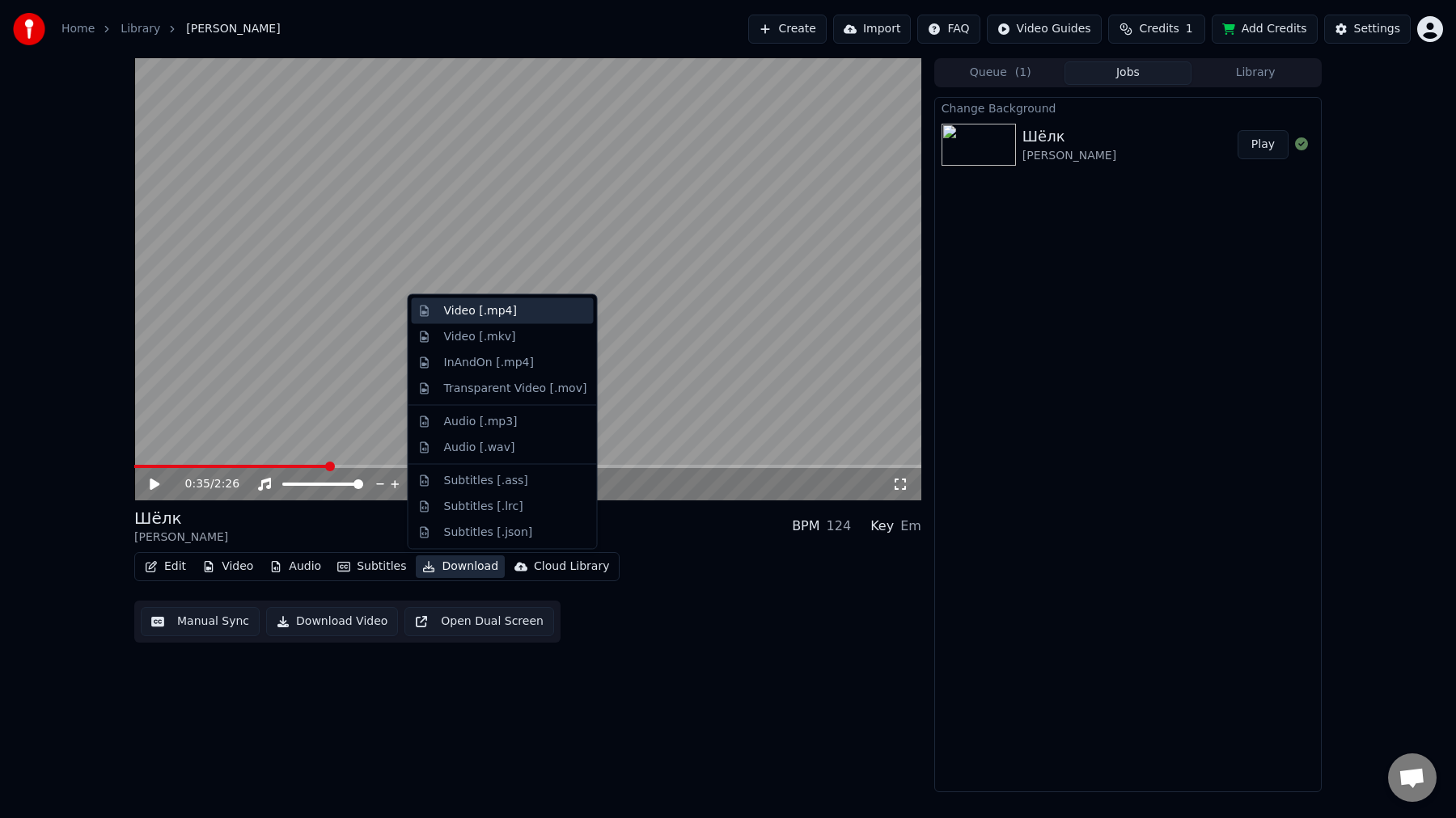
click at [530, 315] on div "Video [.mp4]" at bounding box center [516, 311] width 144 height 16
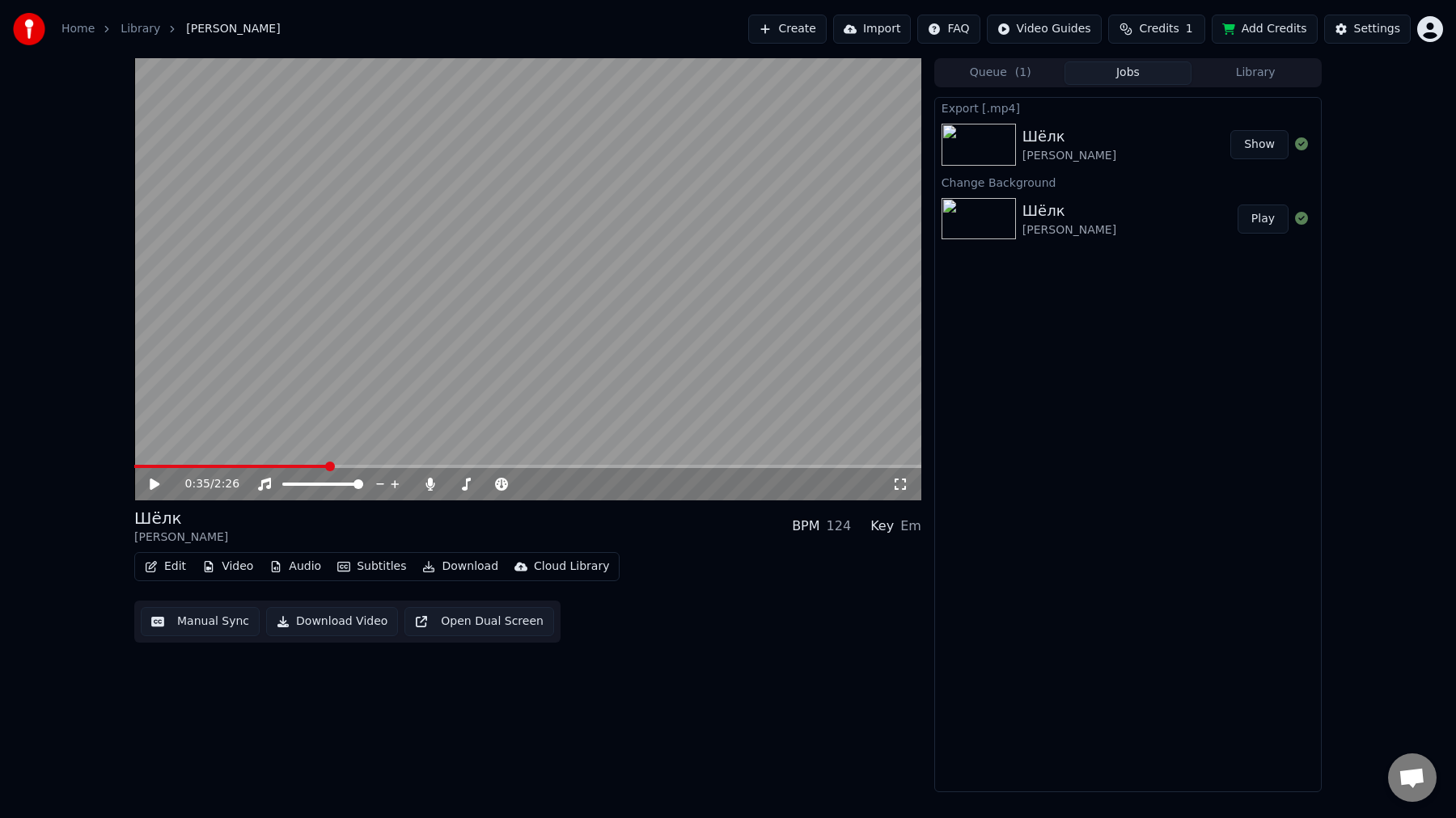
click at [1165, 144] on div "Шёлк [PERSON_NAME]" at bounding box center [1125, 144] width 208 height 39
click at [1263, 145] on button "Show" at bounding box center [1259, 144] width 58 height 29
click at [242, 571] on button "Video" at bounding box center [227, 567] width 64 height 23
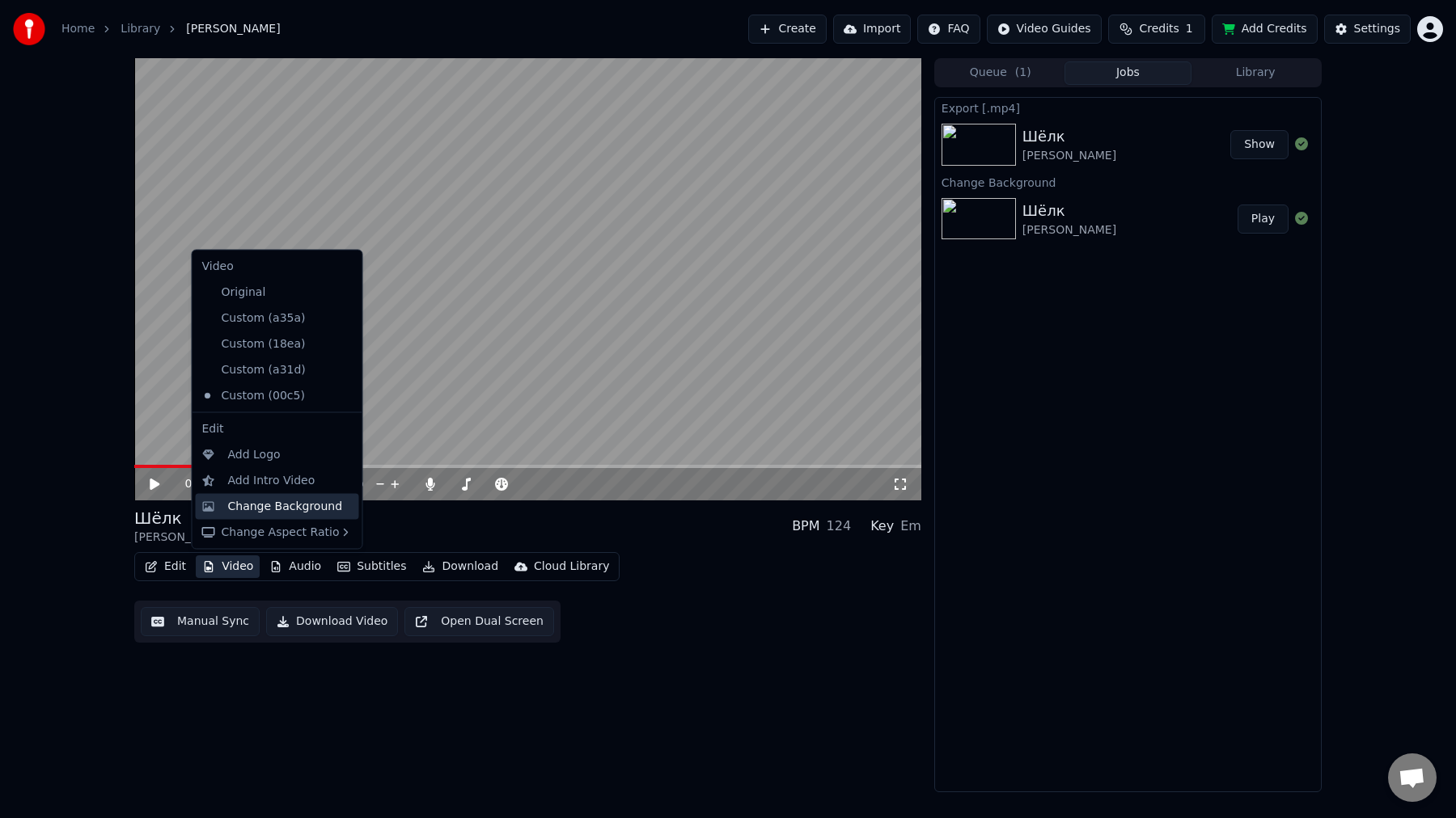
click at [314, 501] on div "Change Background" at bounding box center [285, 506] width 114 height 16
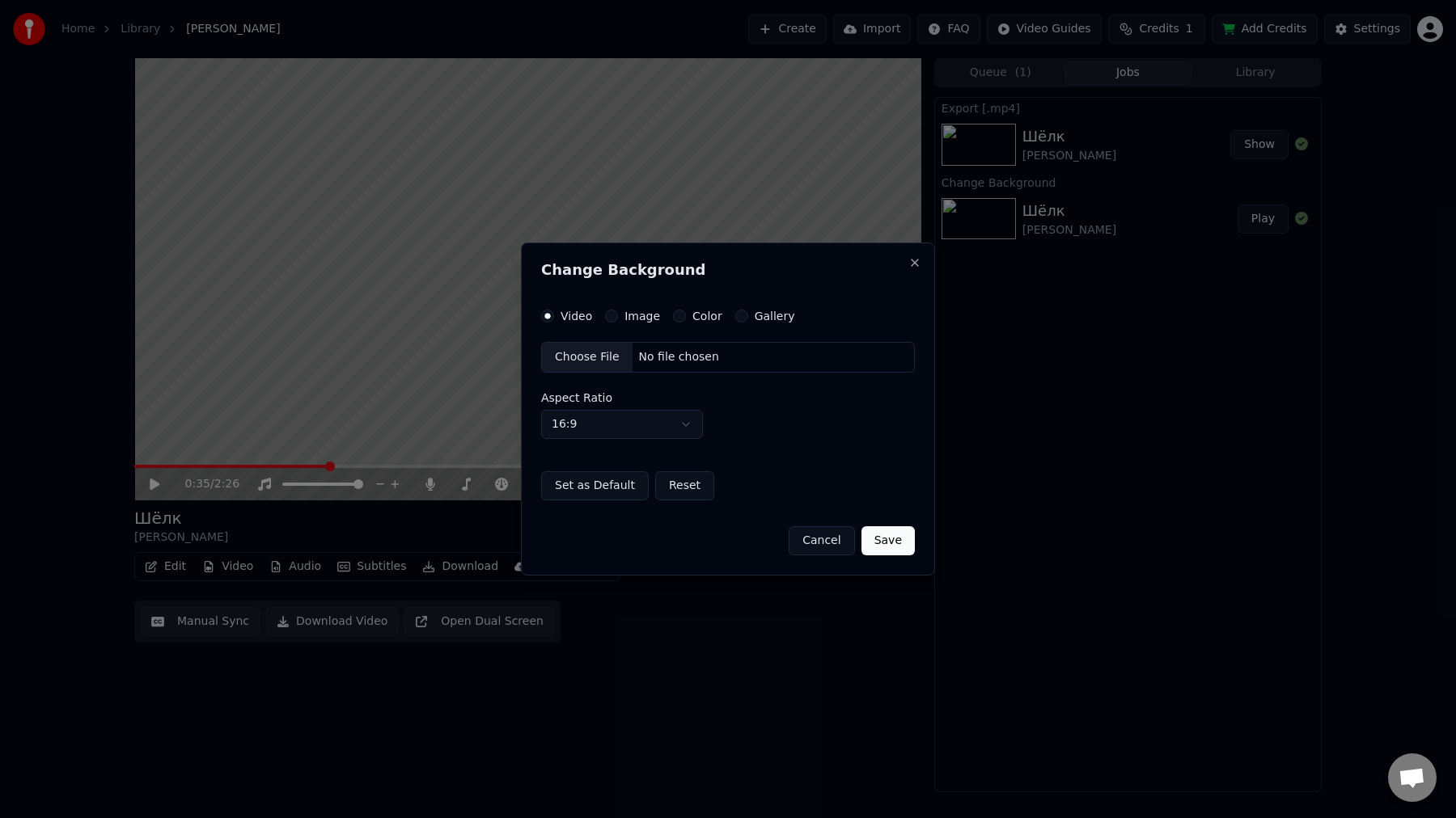
click at [639, 322] on div "Video Image Color Gallery Choose File No file chosen Aspect Ratio 16:9 **** ***…" at bounding box center [728, 405] width 373 height 191
click at [618, 319] on div "Image" at bounding box center [632, 316] width 55 height 13
click at [616, 319] on button "Image" at bounding box center [611, 316] width 13 height 13
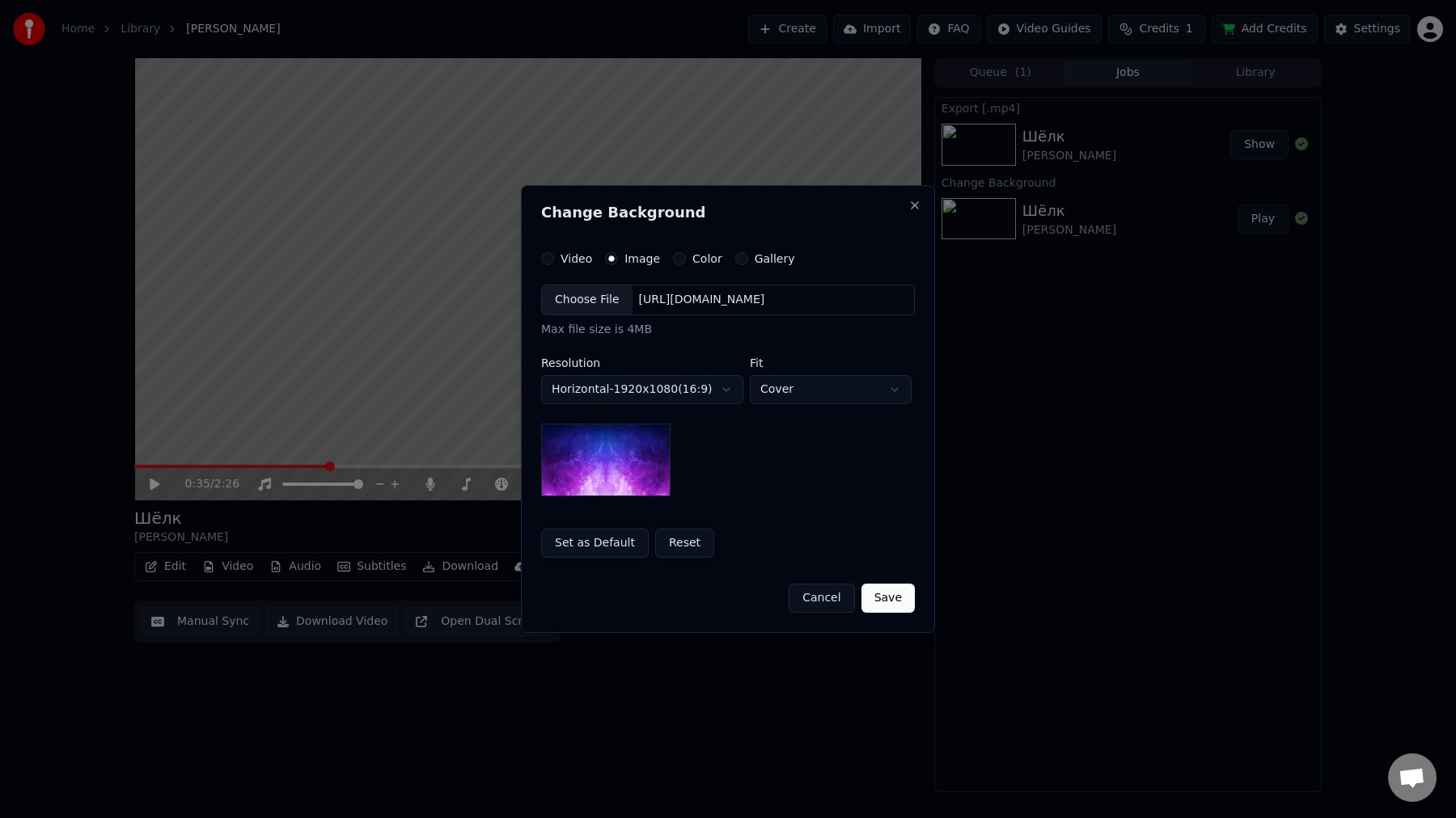
click at [583, 304] on div "Choose File" at bounding box center [588, 300] width 91 height 29
click at [889, 601] on button "Save" at bounding box center [887, 598] width 54 height 29
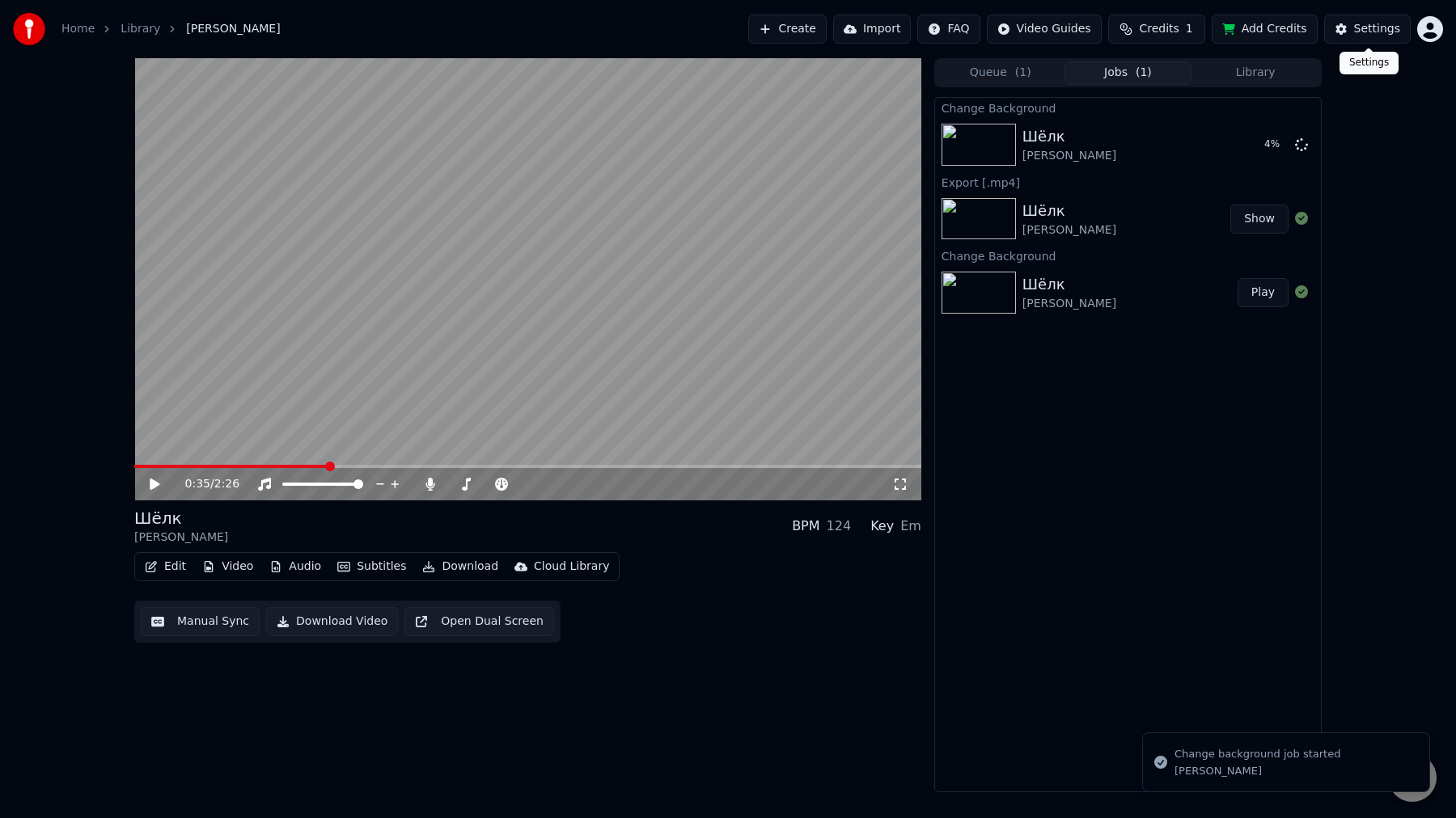
click at [1366, 28] on div "Settings" at bounding box center [1376, 29] width 46 height 16
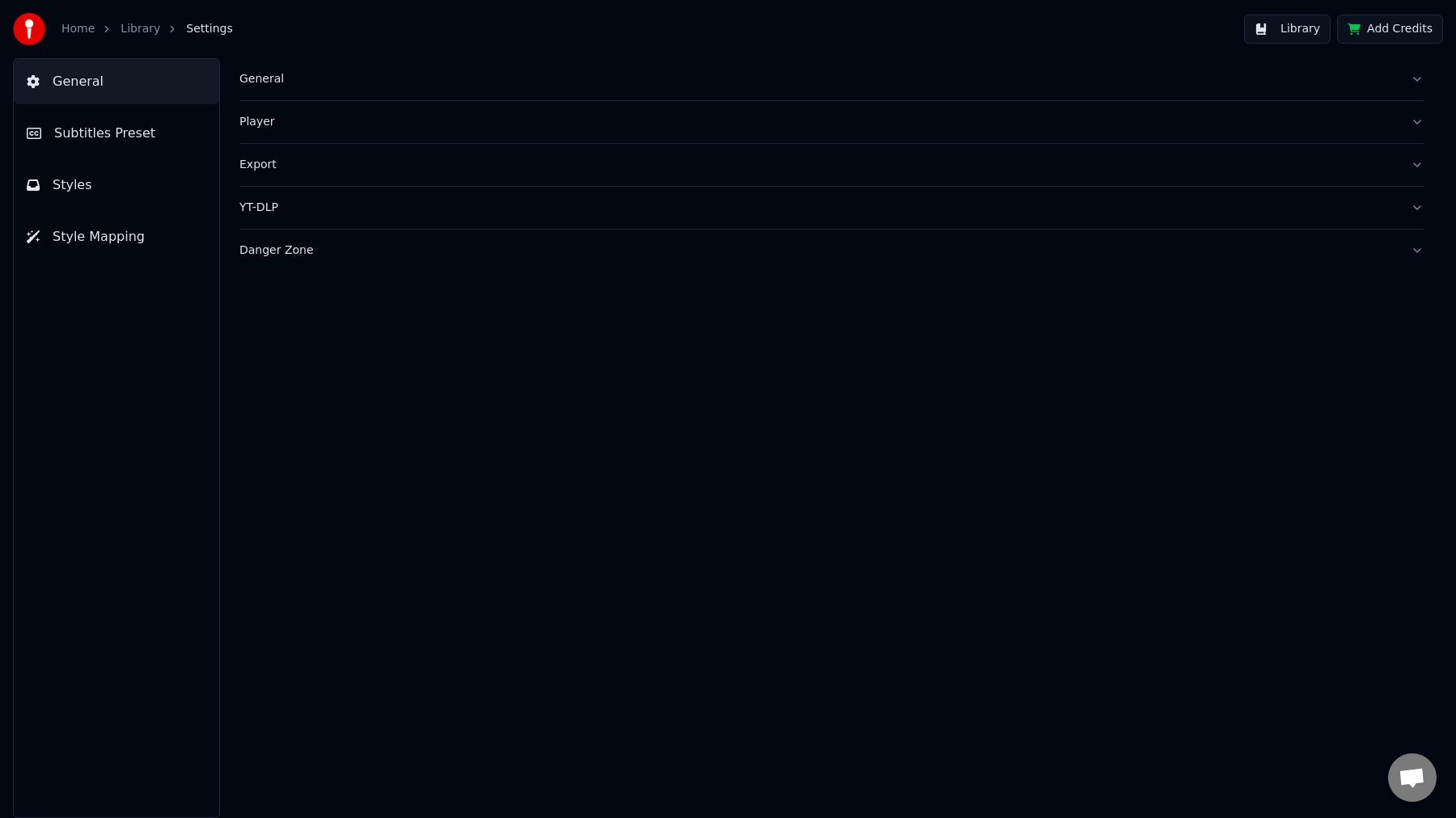
click at [266, 85] on div "General" at bounding box center [818, 79] width 1158 height 16
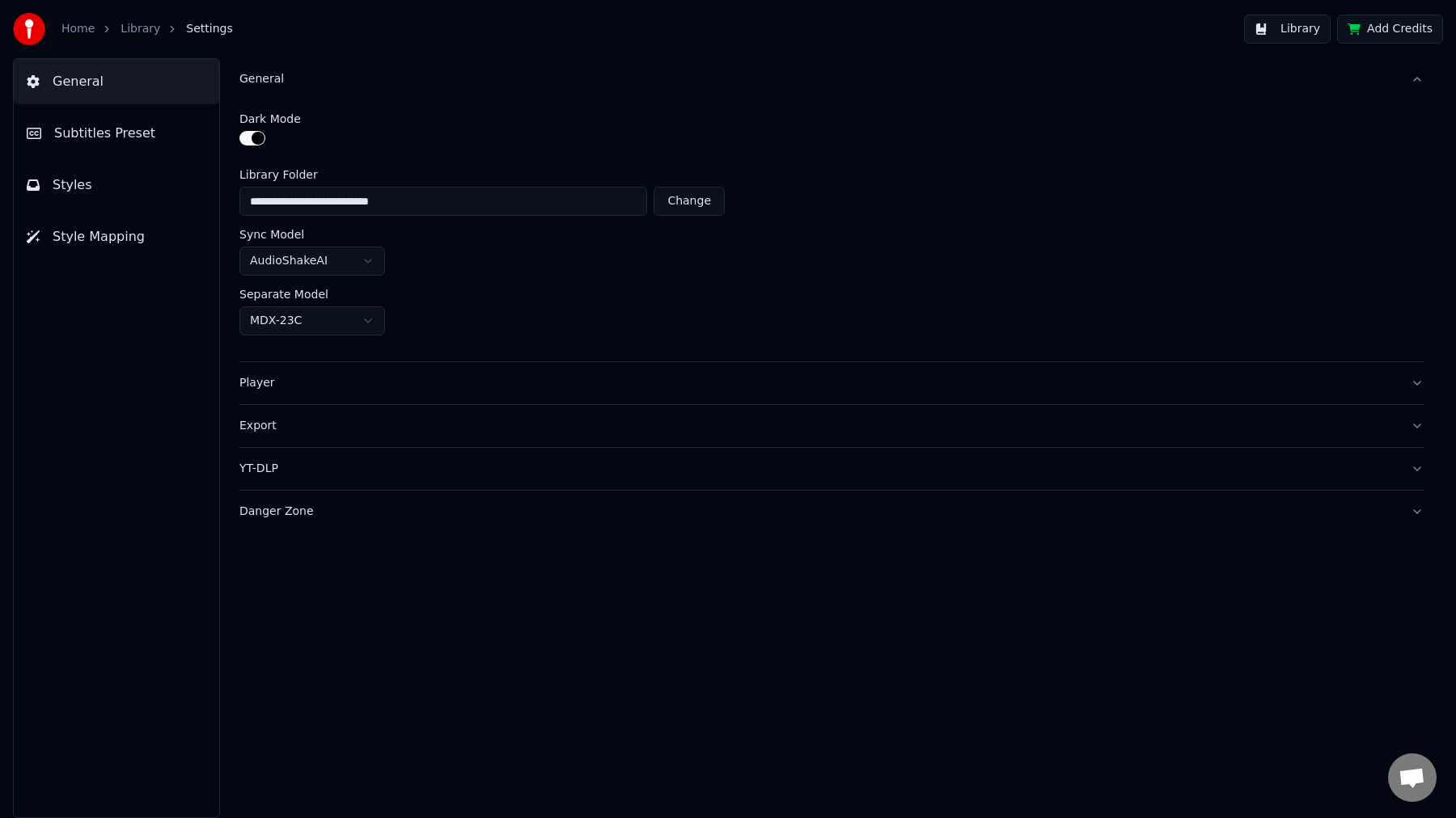
click at [111, 137] on span "Subtitles Preset" at bounding box center [104, 133] width 101 height 19
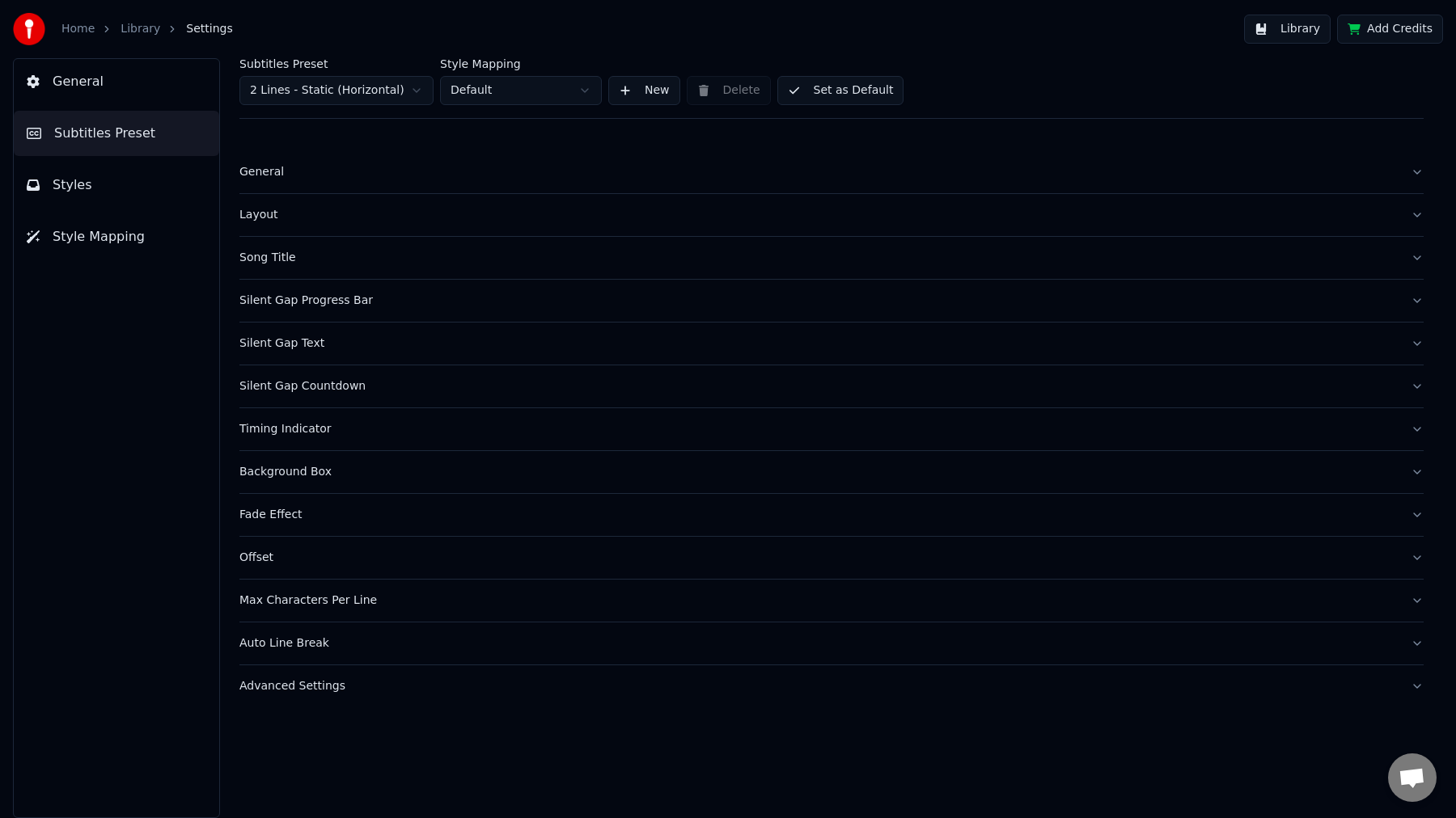
click at [302, 198] on button "Layout" at bounding box center [831, 215] width 1184 height 42
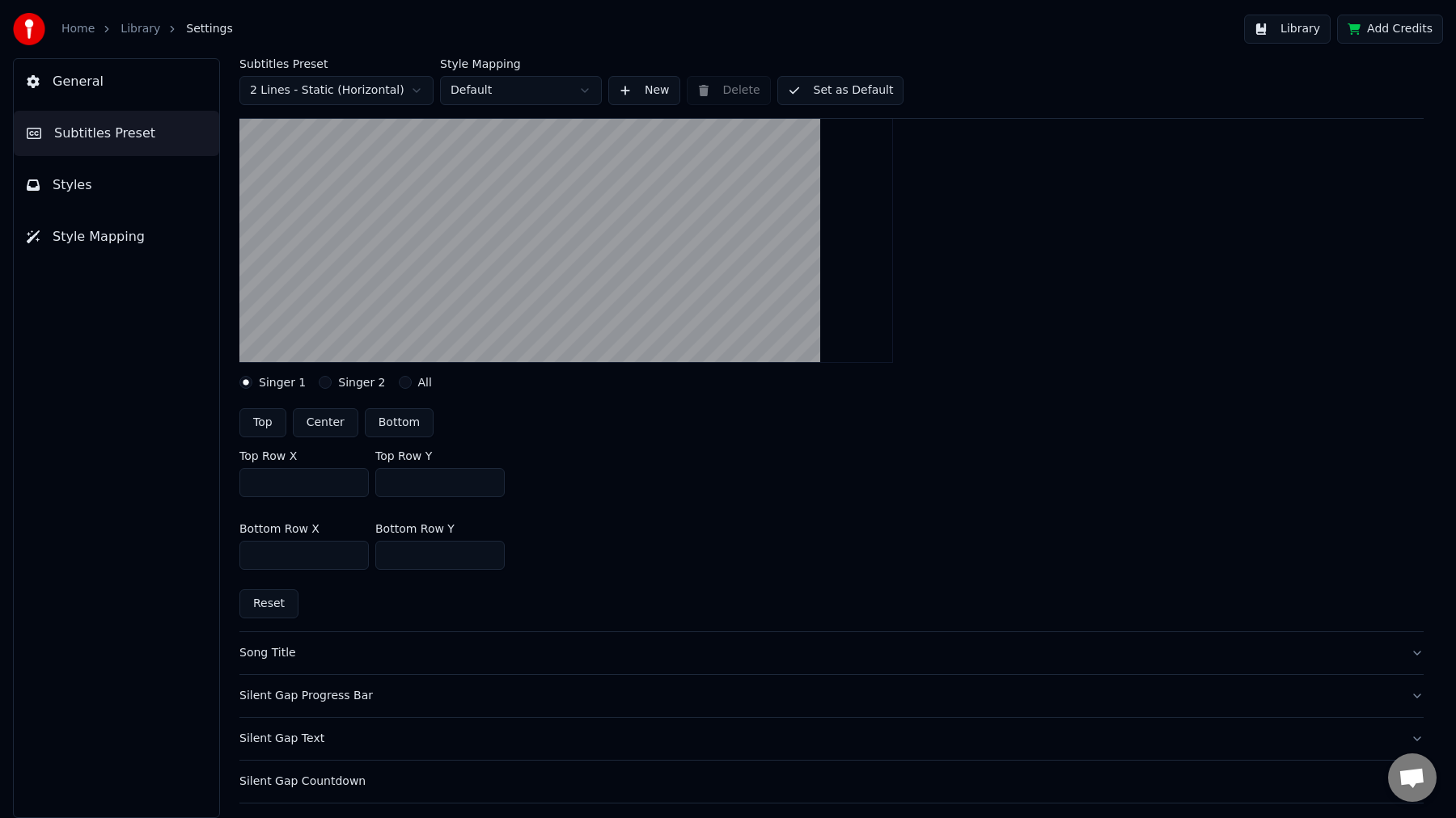
scroll to position [533, 0]
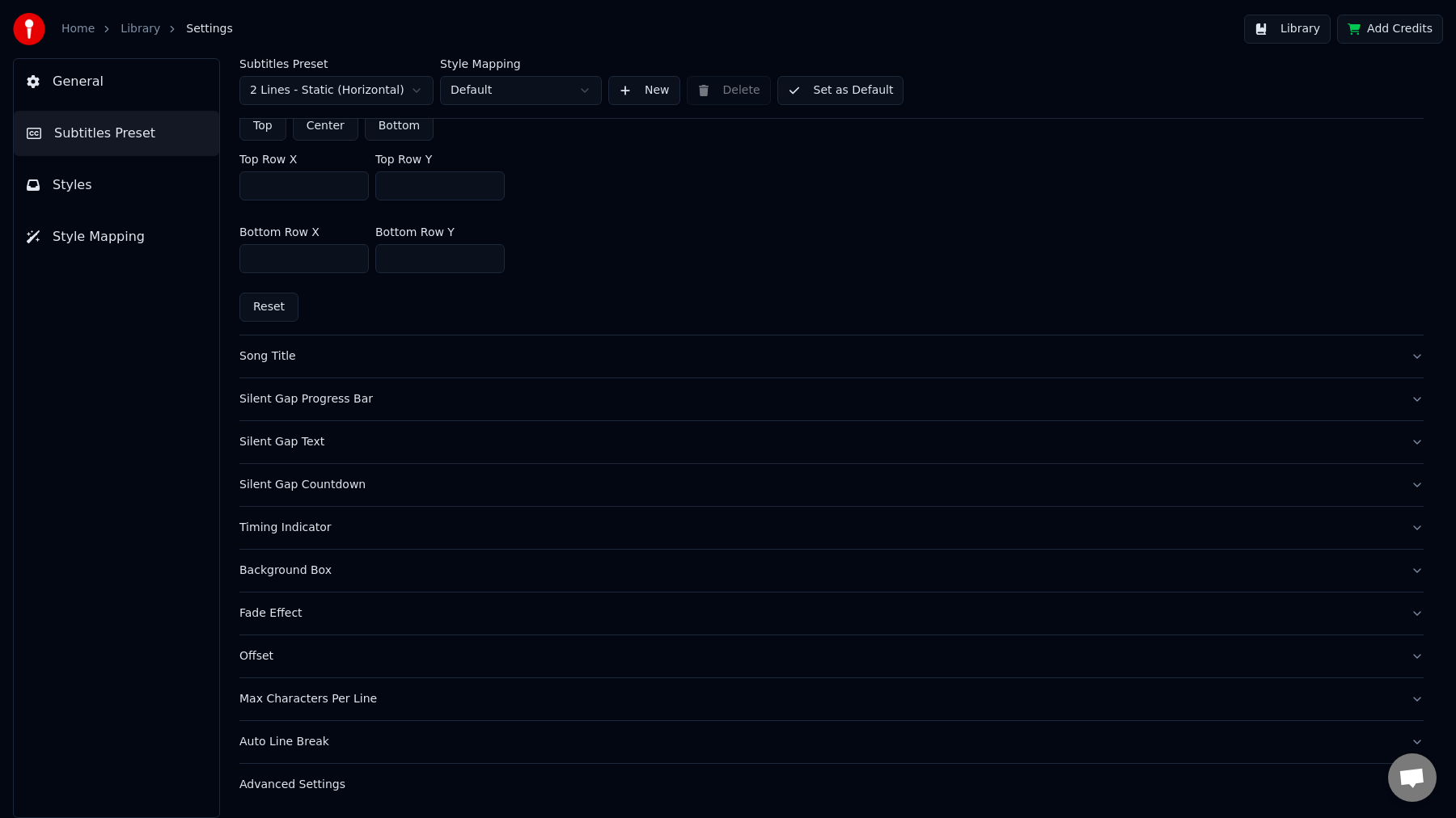
click at [104, 195] on button "Styles" at bounding box center [116, 185] width 205 height 45
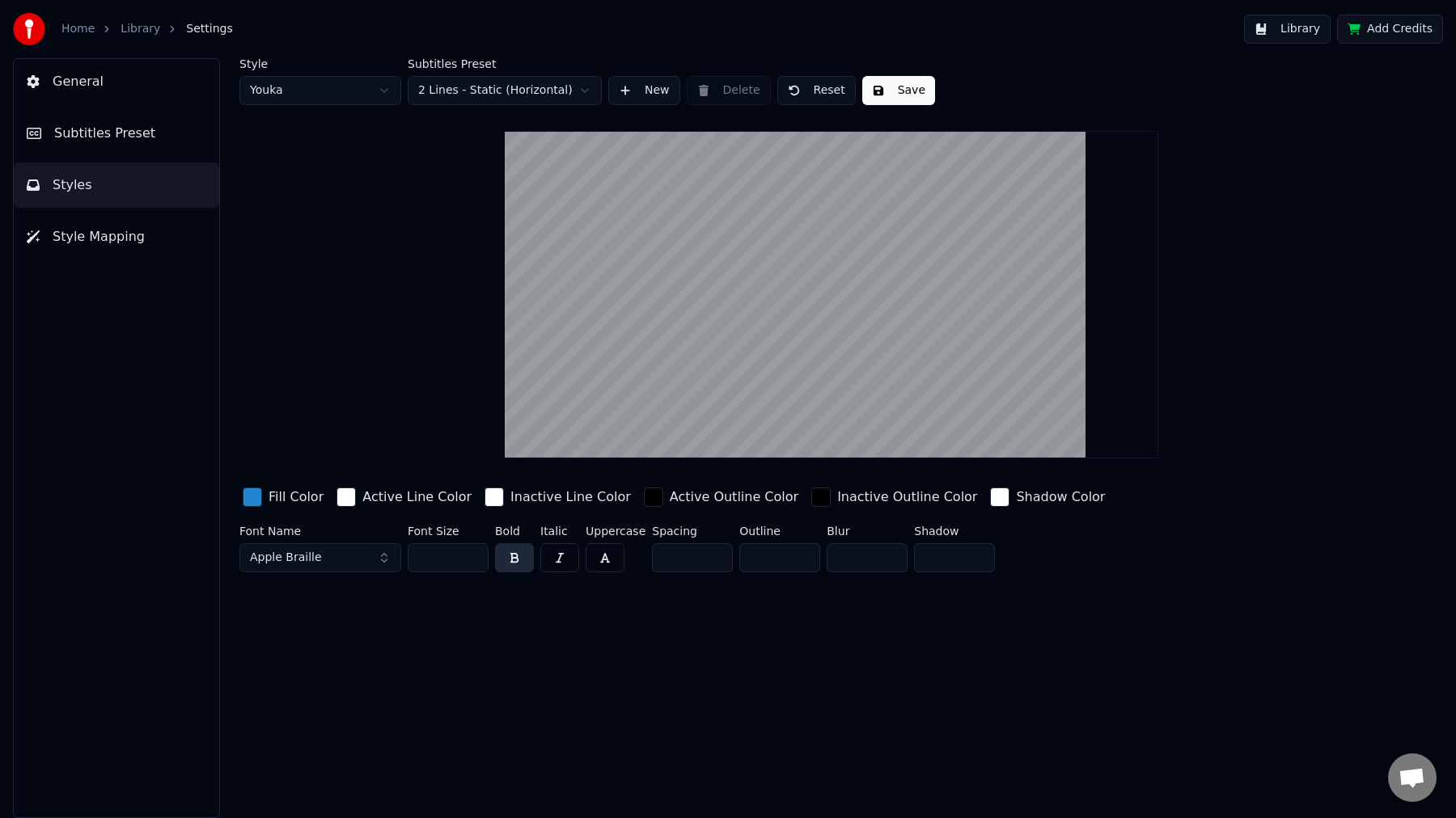
click at [256, 501] on div "button" at bounding box center [252, 497] width 19 height 19
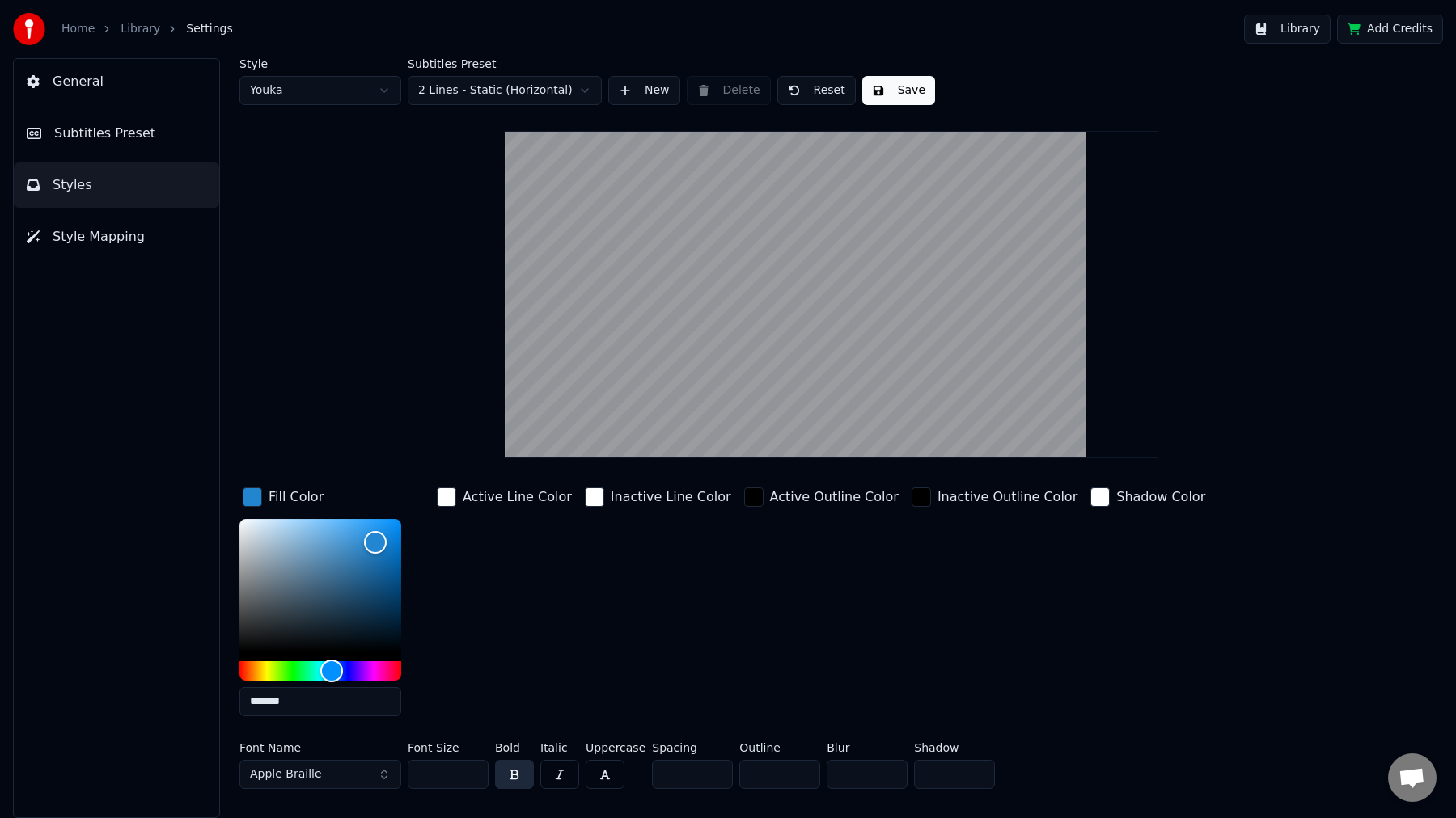
click at [279, 710] on input "*******" at bounding box center [321, 702] width 162 height 29
paste input "text"
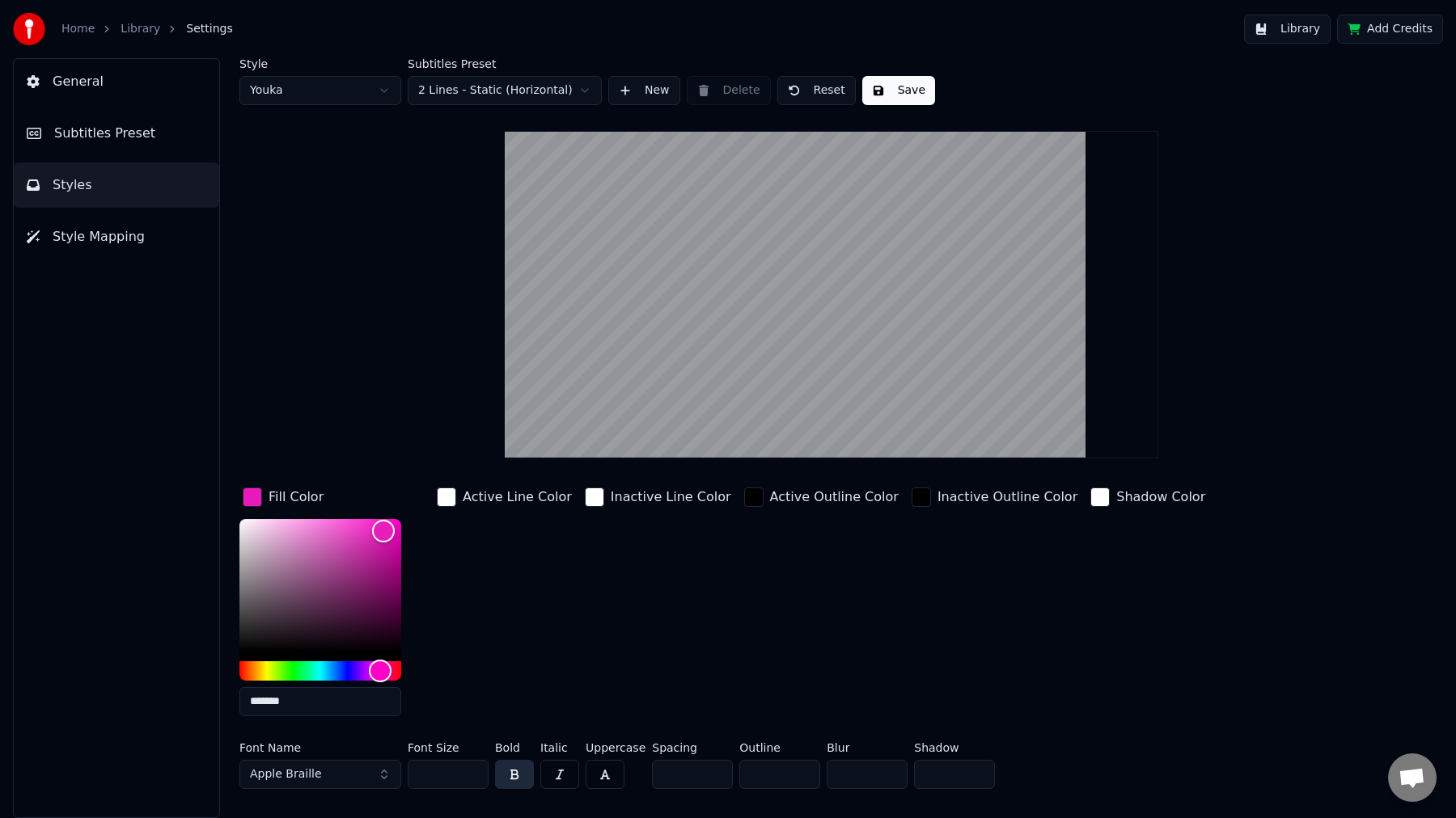
type input "*******"
click at [536, 629] on div "Active Line Color" at bounding box center [504, 606] width 142 height 245
click at [905, 75] on div "Style Youka Subtitles Preset 2 Lines - Static (Horizontal) New Delete Reset Save" at bounding box center [831, 82] width 1184 height 47
click at [896, 92] on button "Save" at bounding box center [898, 91] width 73 height 29
click at [827, 601] on div "Active Outline Color" at bounding box center [821, 606] width 161 height 245
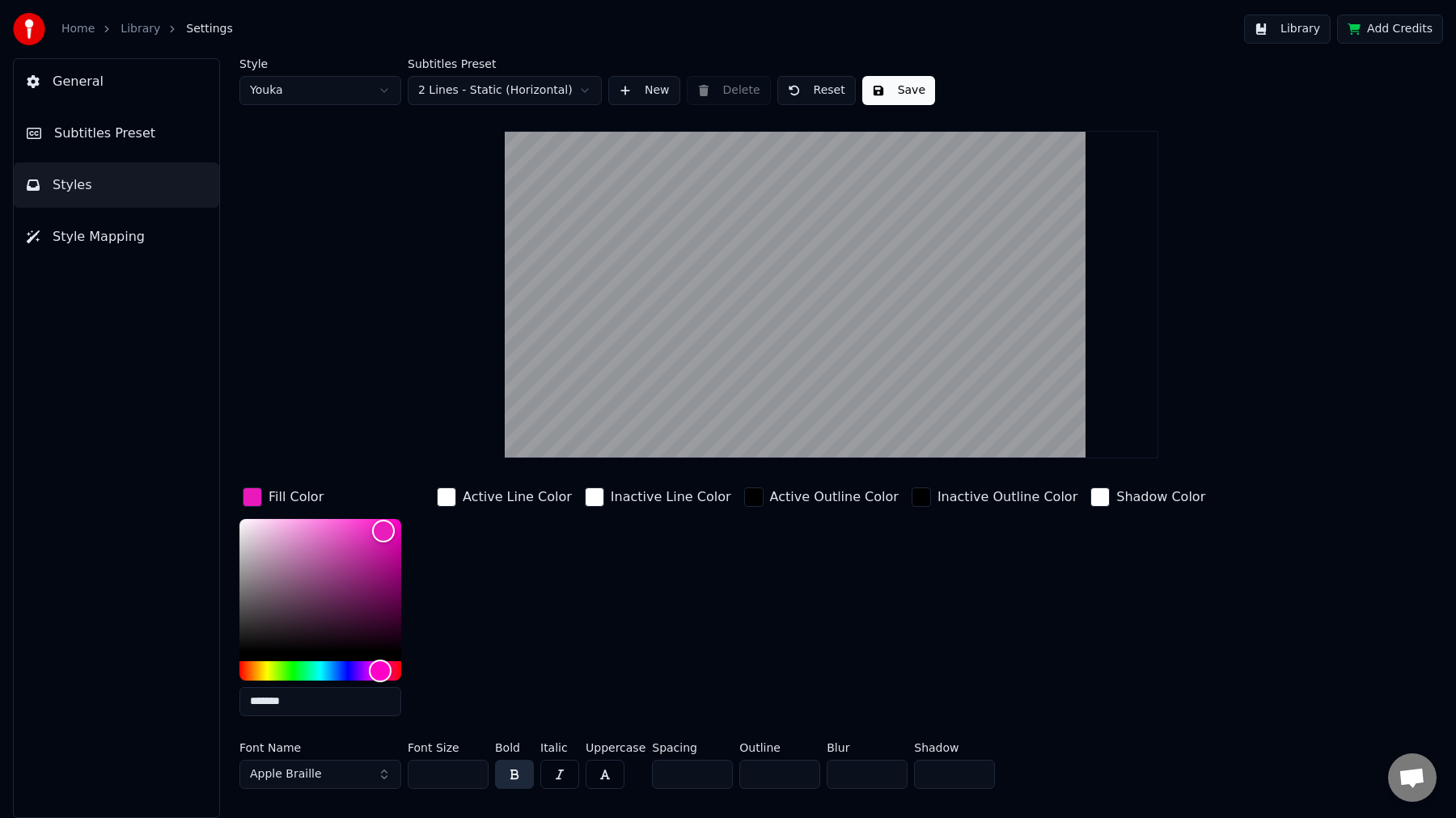
click at [520, 783] on button "button" at bounding box center [514, 774] width 39 height 29
click at [511, 773] on button "button" at bounding box center [514, 774] width 39 height 29
click at [560, 774] on button "button" at bounding box center [560, 774] width 39 height 29
click at [518, 781] on button "button" at bounding box center [514, 774] width 39 height 29
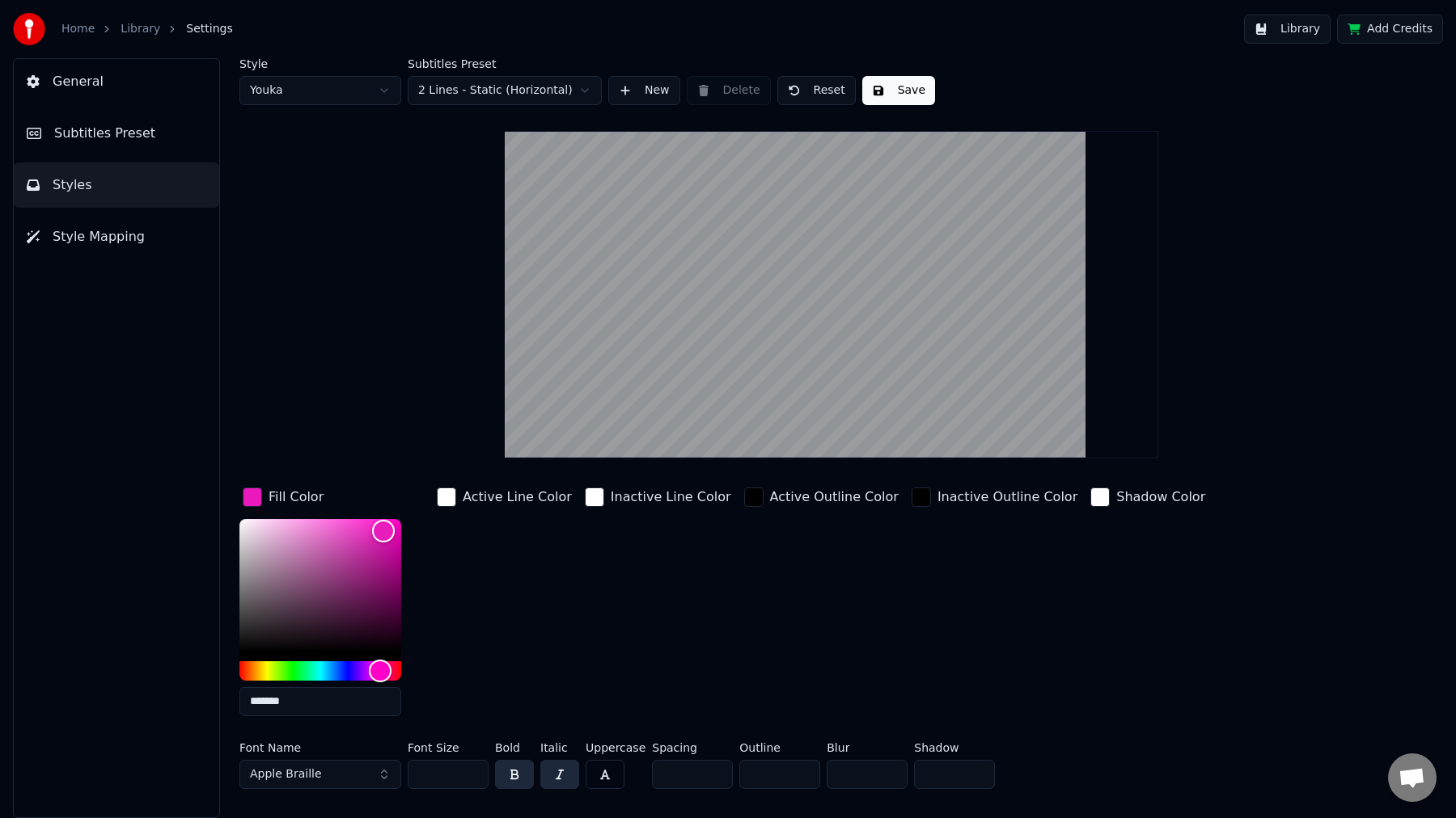
click at [556, 779] on button "button" at bounding box center [560, 774] width 39 height 29
click at [525, 653] on div "Active Line Color" at bounding box center [504, 606] width 142 height 245
click at [901, 94] on button "Save" at bounding box center [898, 91] width 73 height 29
click at [184, 103] on button "General" at bounding box center [116, 82] width 205 height 45
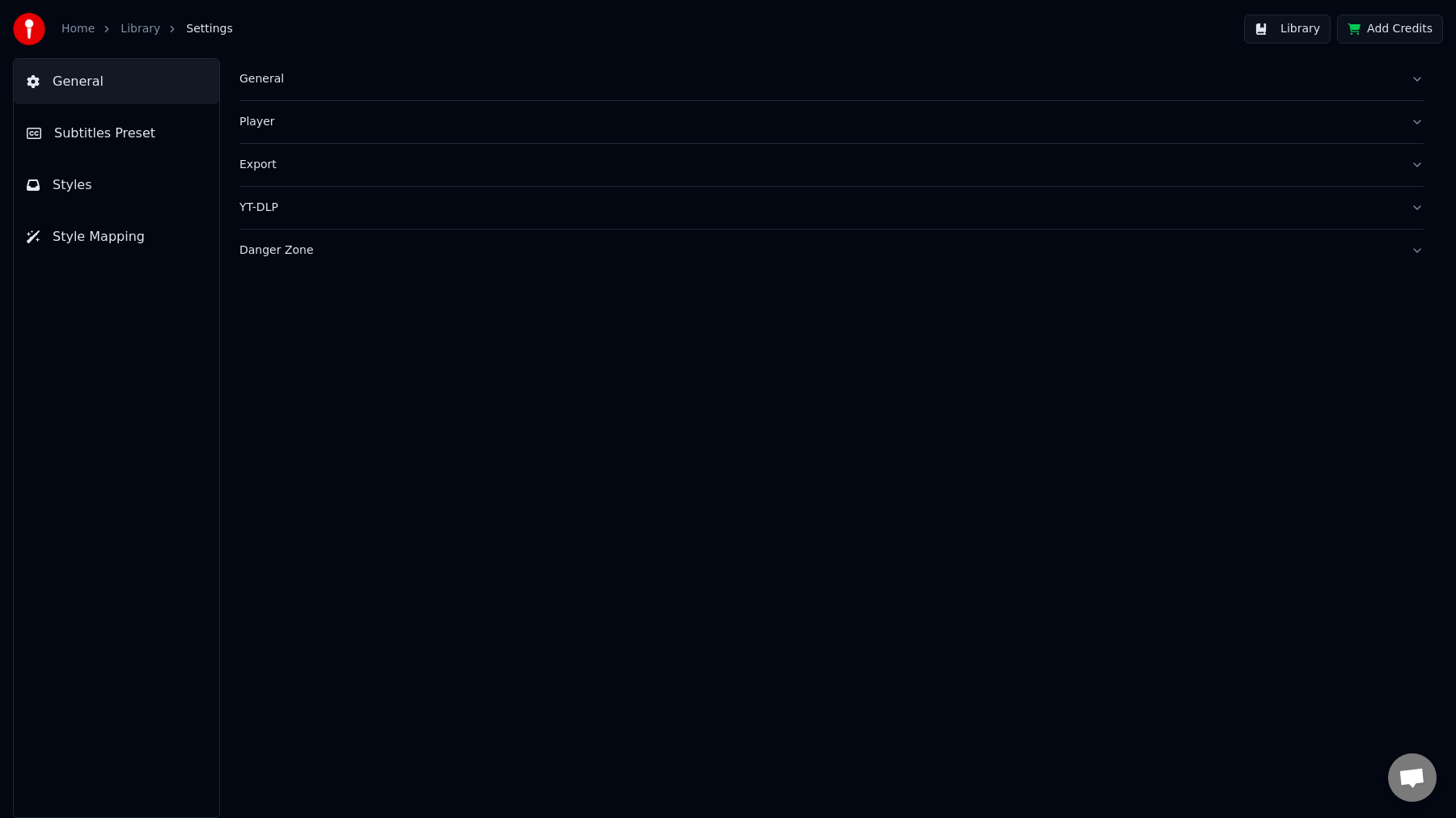
click at [127, 28] on link "Library" at bounding box center [141, 29] width 40 height 16
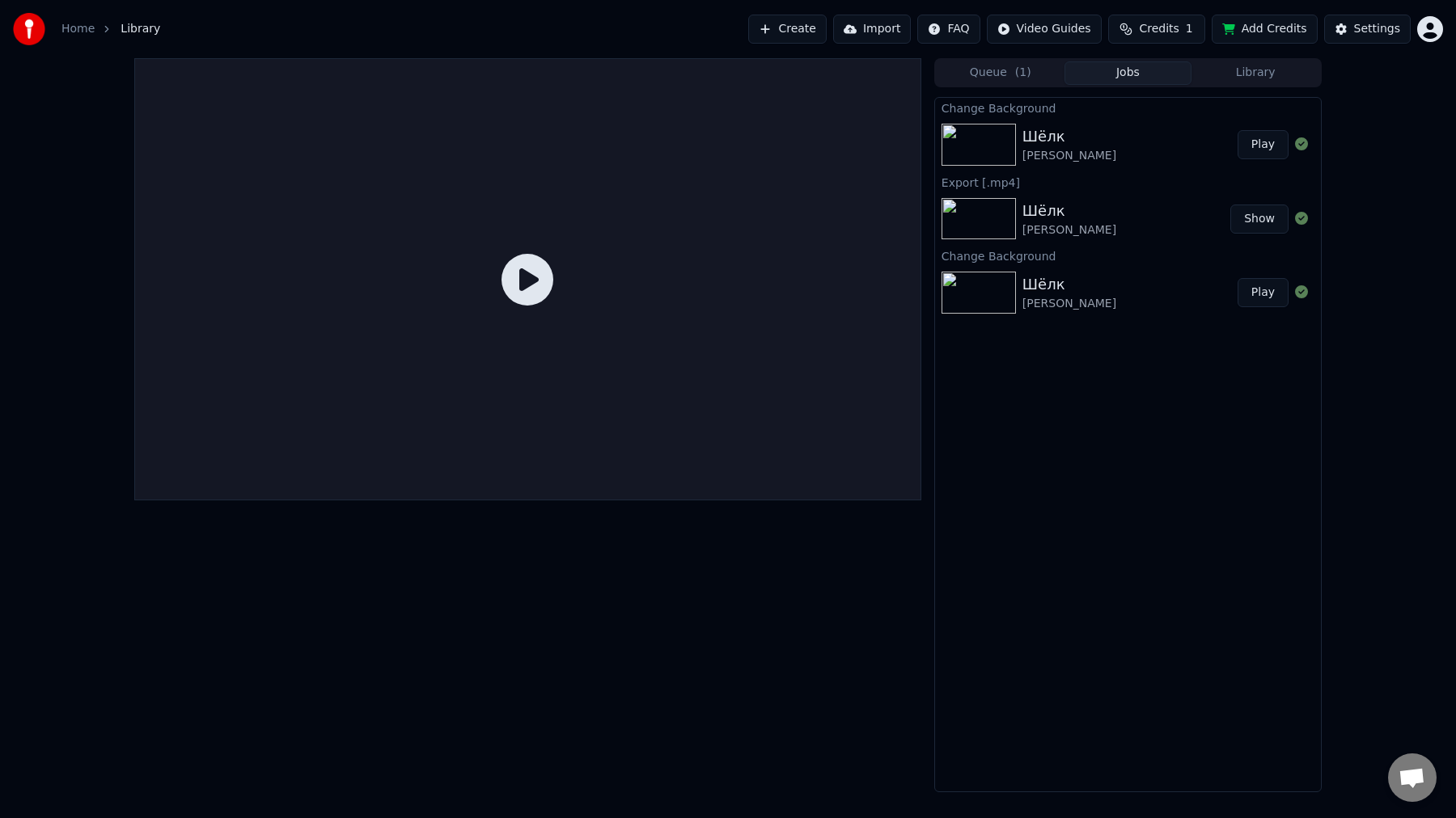
click at [1250, 78] on button "Library" at bounding box center [1254, 74] width 128 height 24
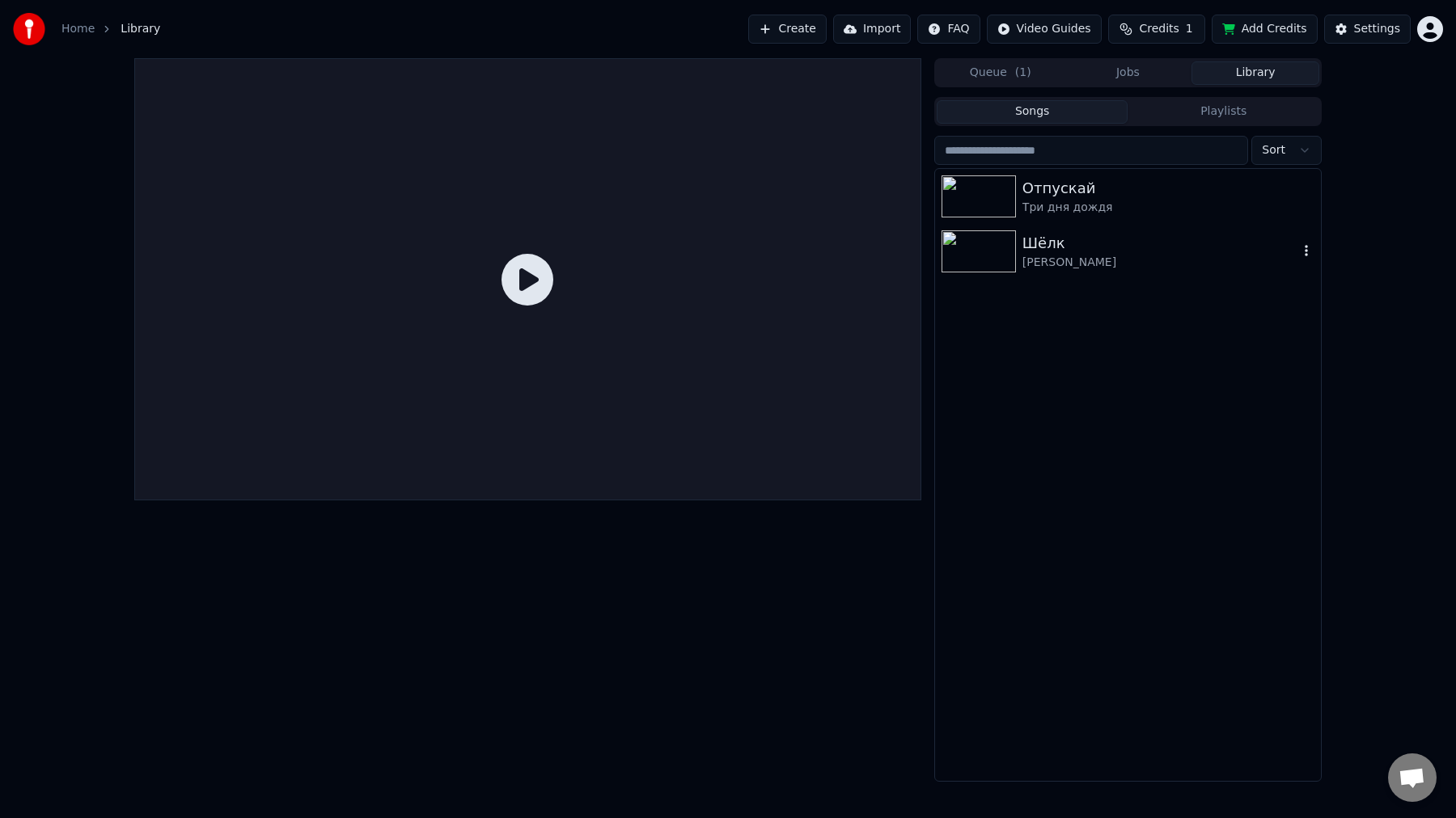
click at [986, 261] on img at bounding box center [978, 251] width 74 height 42
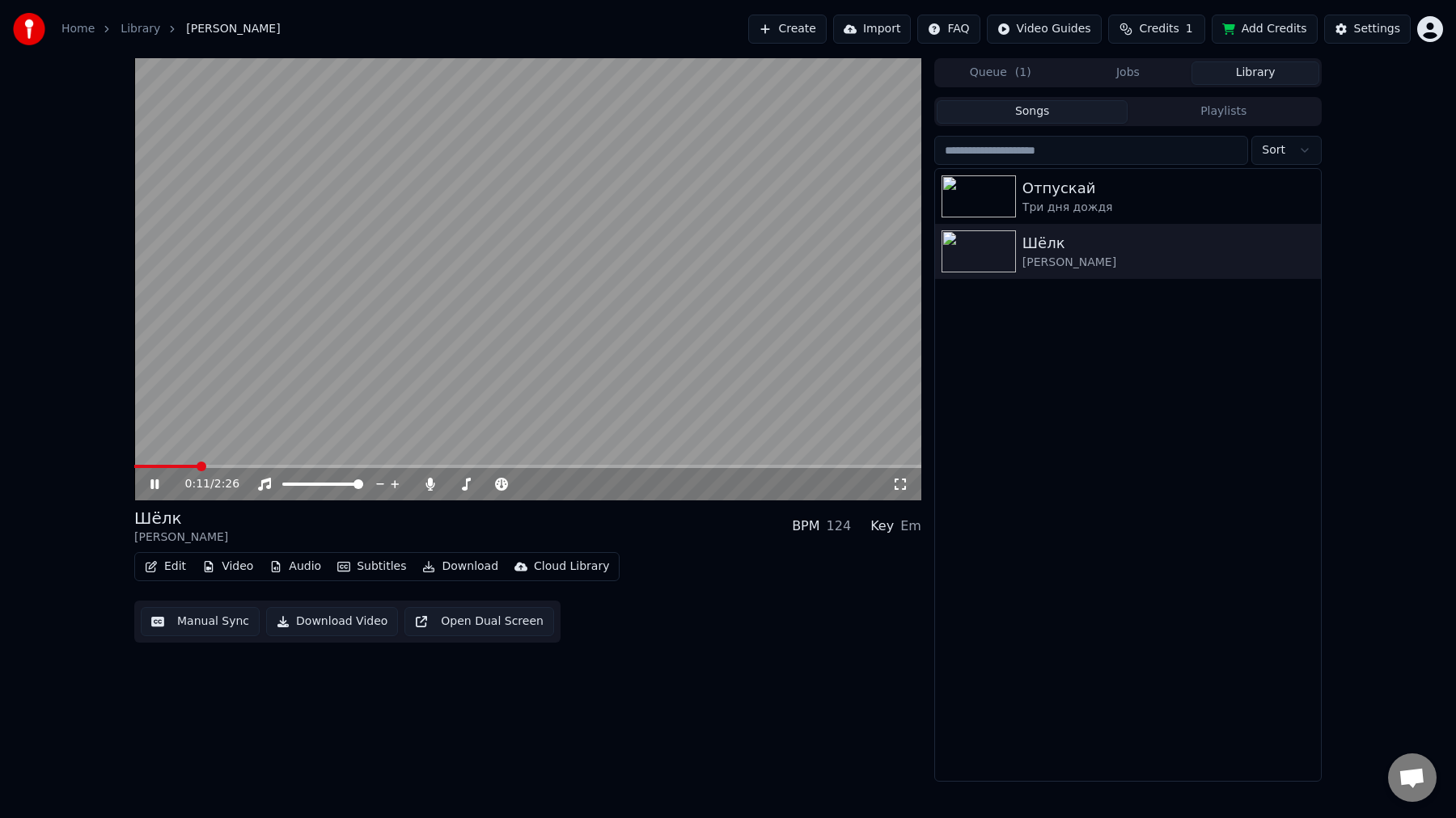
click at [903, 483] on icon at bounding box center [900, 484] width 16 height 13
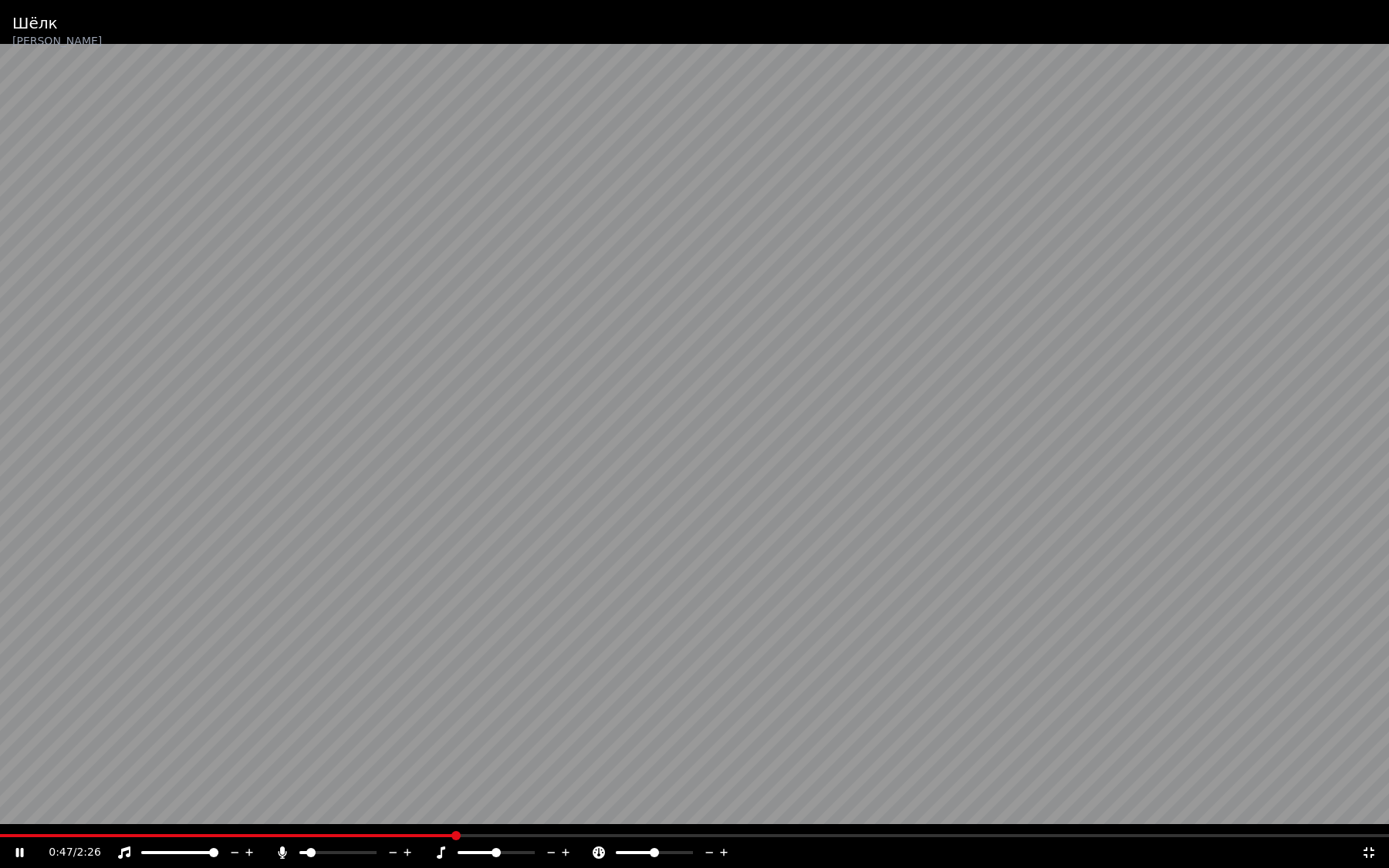
click at [793, 632] on video at bounding box center [694, 434] width 1389 height 868
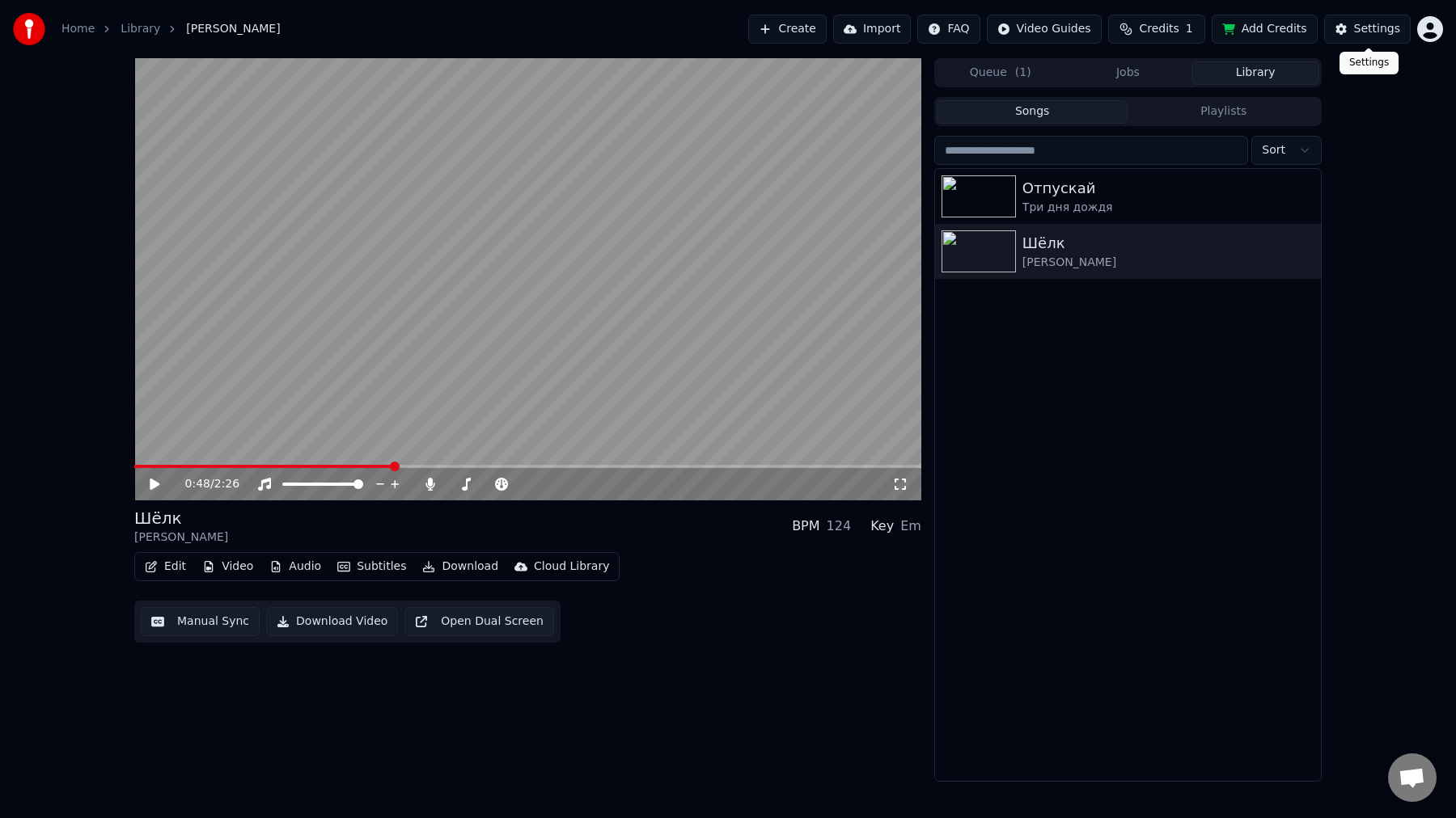
click at [1383, 19] on button "Settings" at bounding box center [1366, 29] width 86 height 29
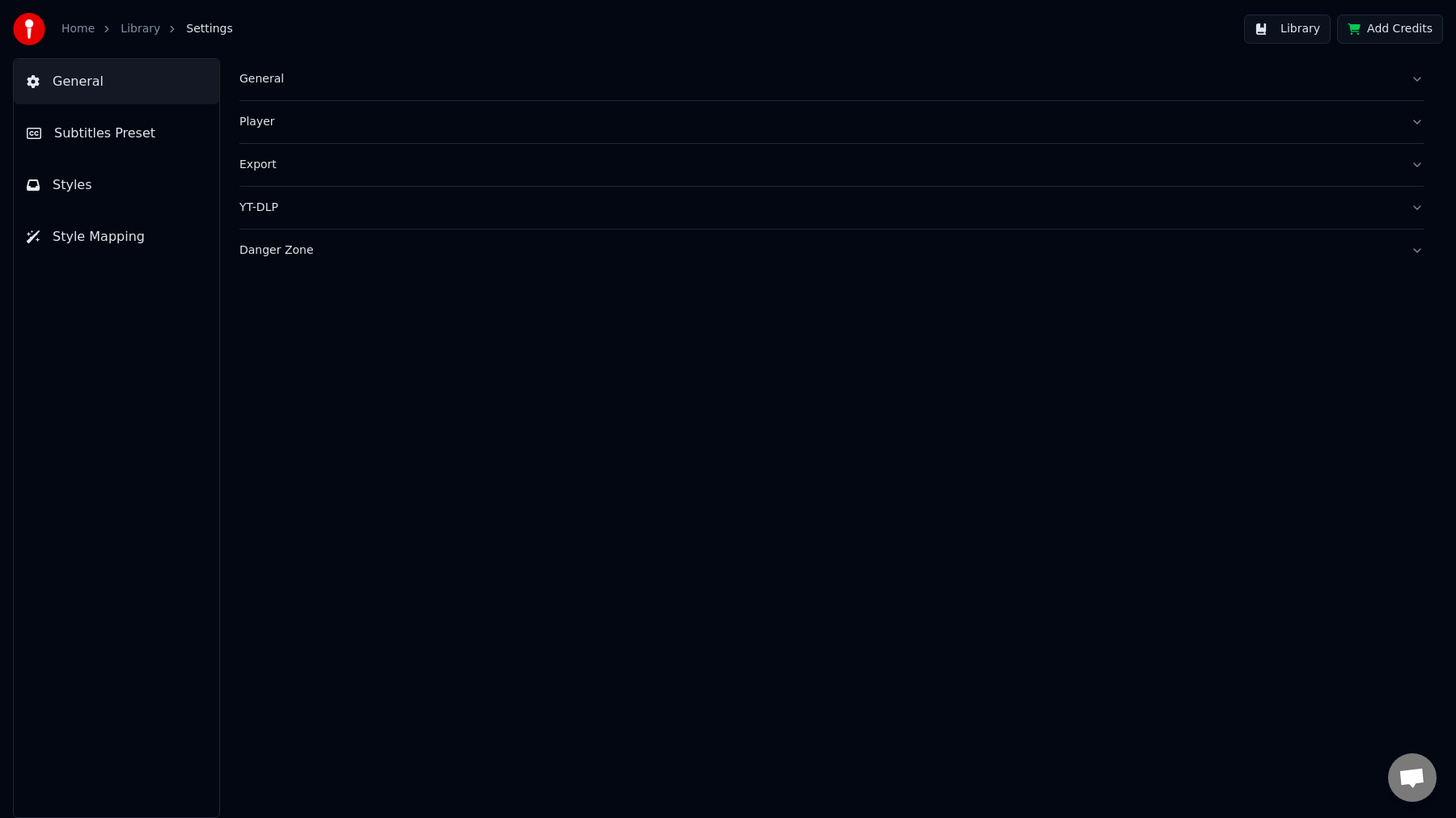
click at [260, 80] on div "General" at bounding box center [818, 79] width 1158 height 16
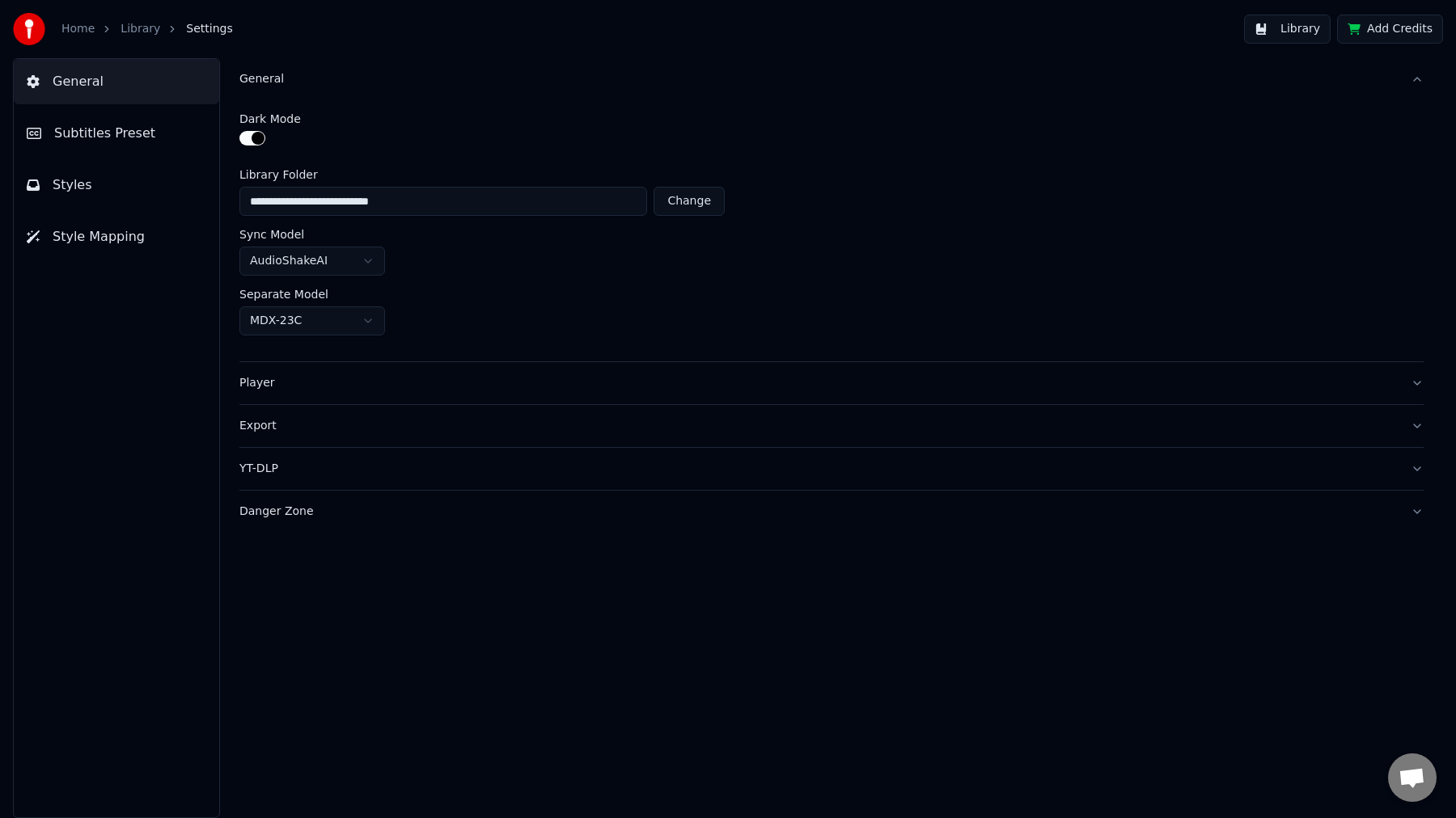
click at [140, 128] on span "Subtitles Preset" at bounding box center [104, 133] width 101 height 19
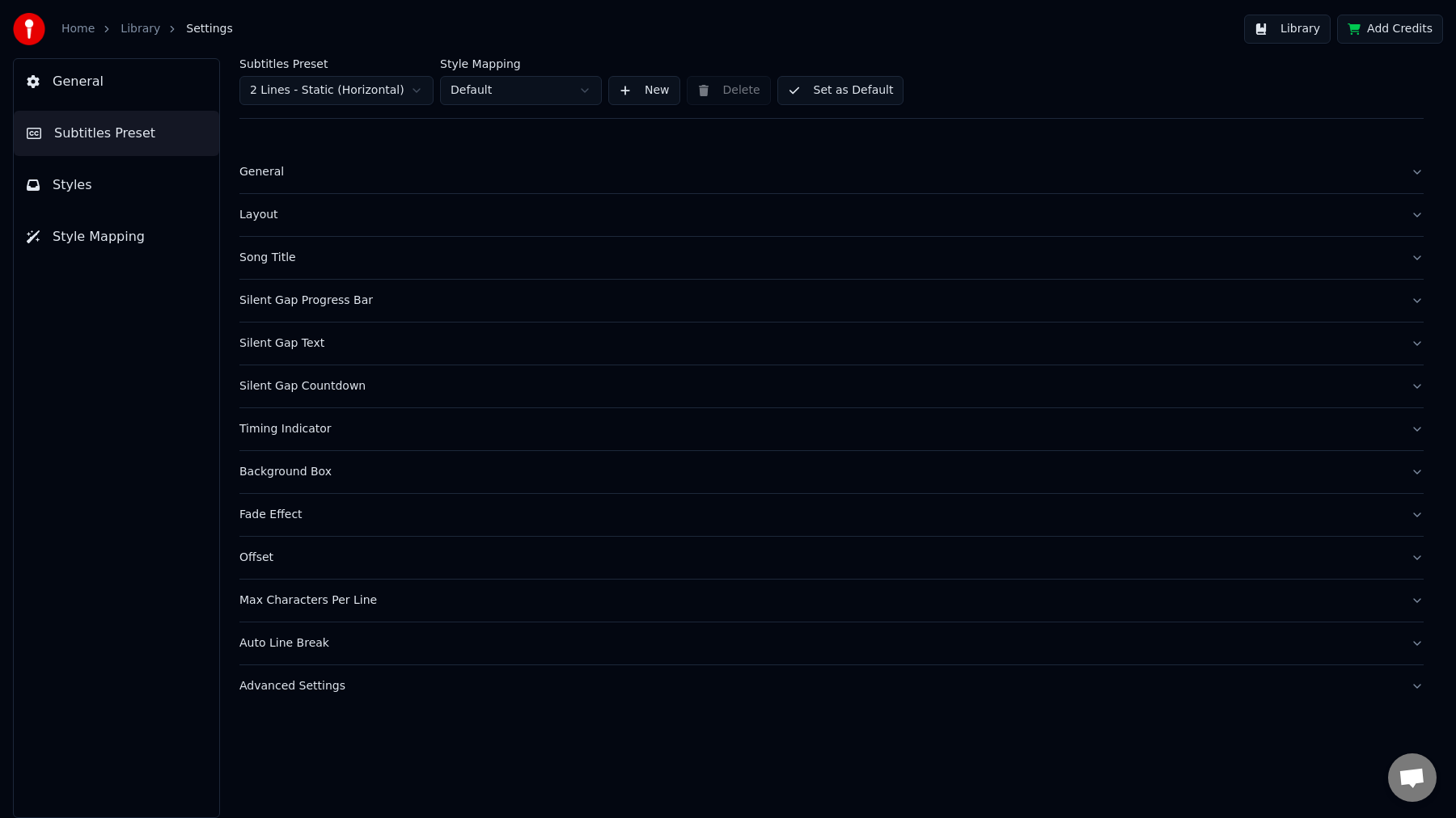
click at [276, 173] on div "General" at bounding box center [818, 172] width 1158 height 16
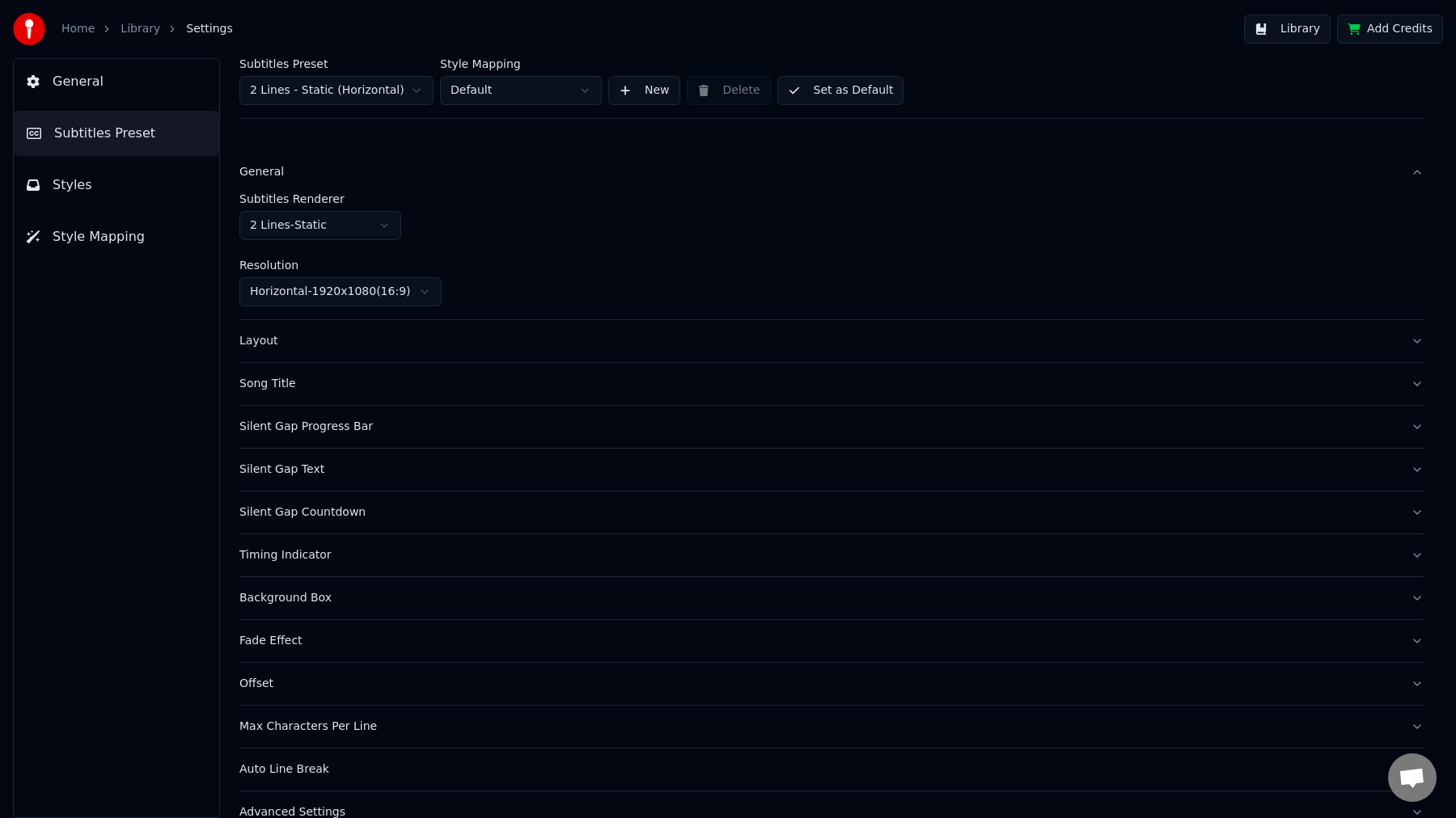
scroll to position [28, 0]
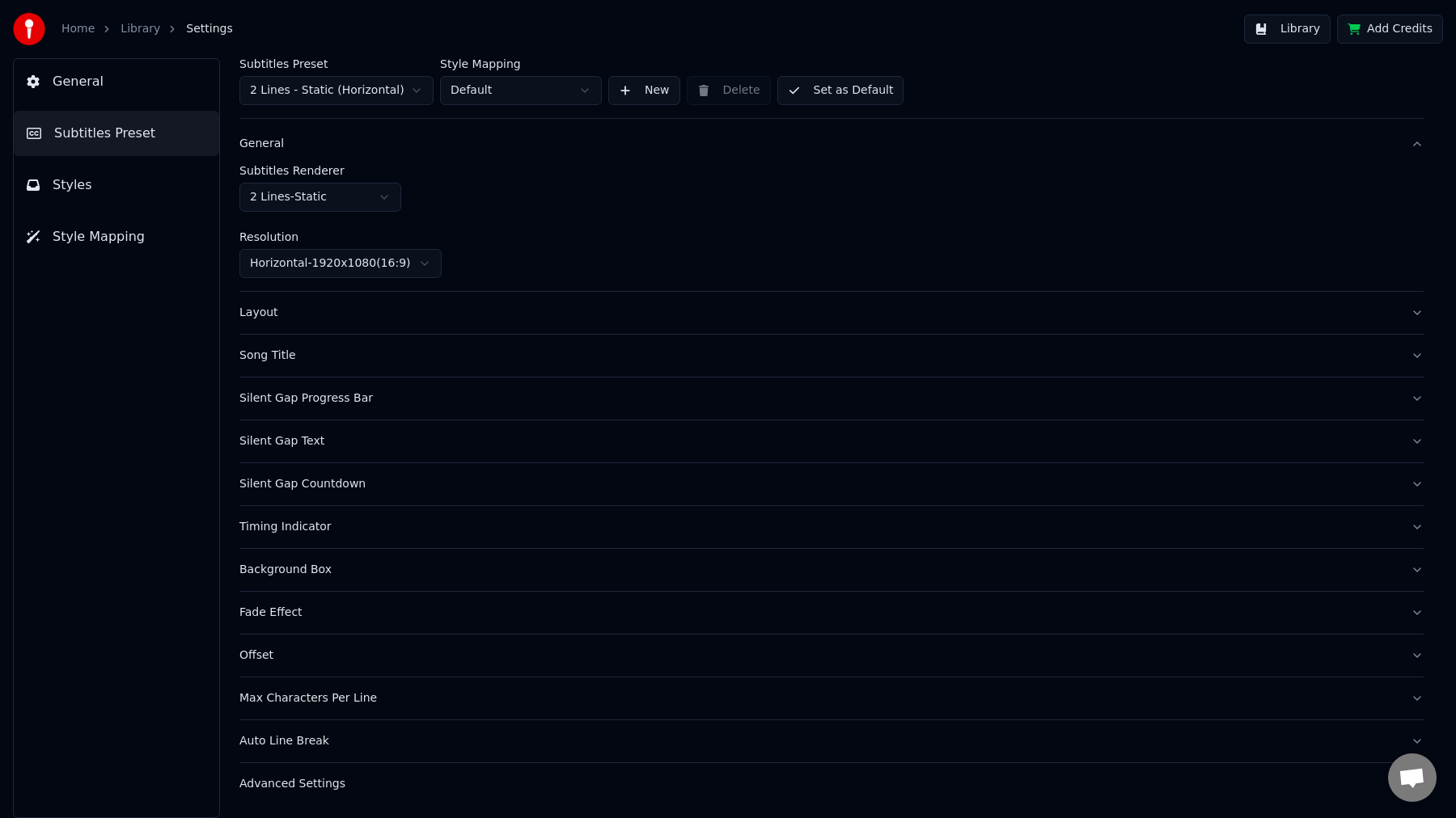
click at [303, 754] on button "Auto Line Break" at bounding box center [831, 741] width 1184 height 42
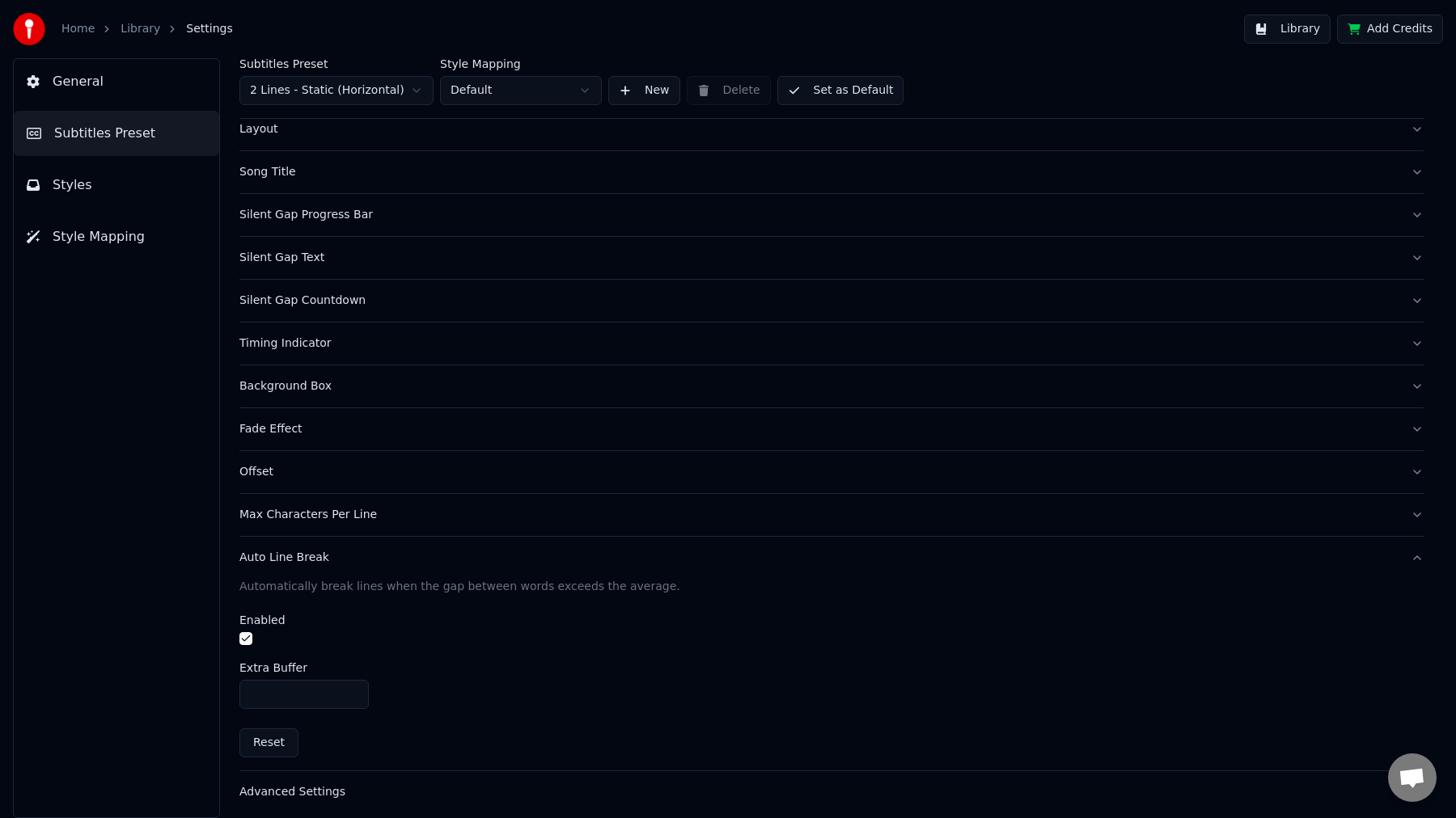
scroll to position [93, 0]
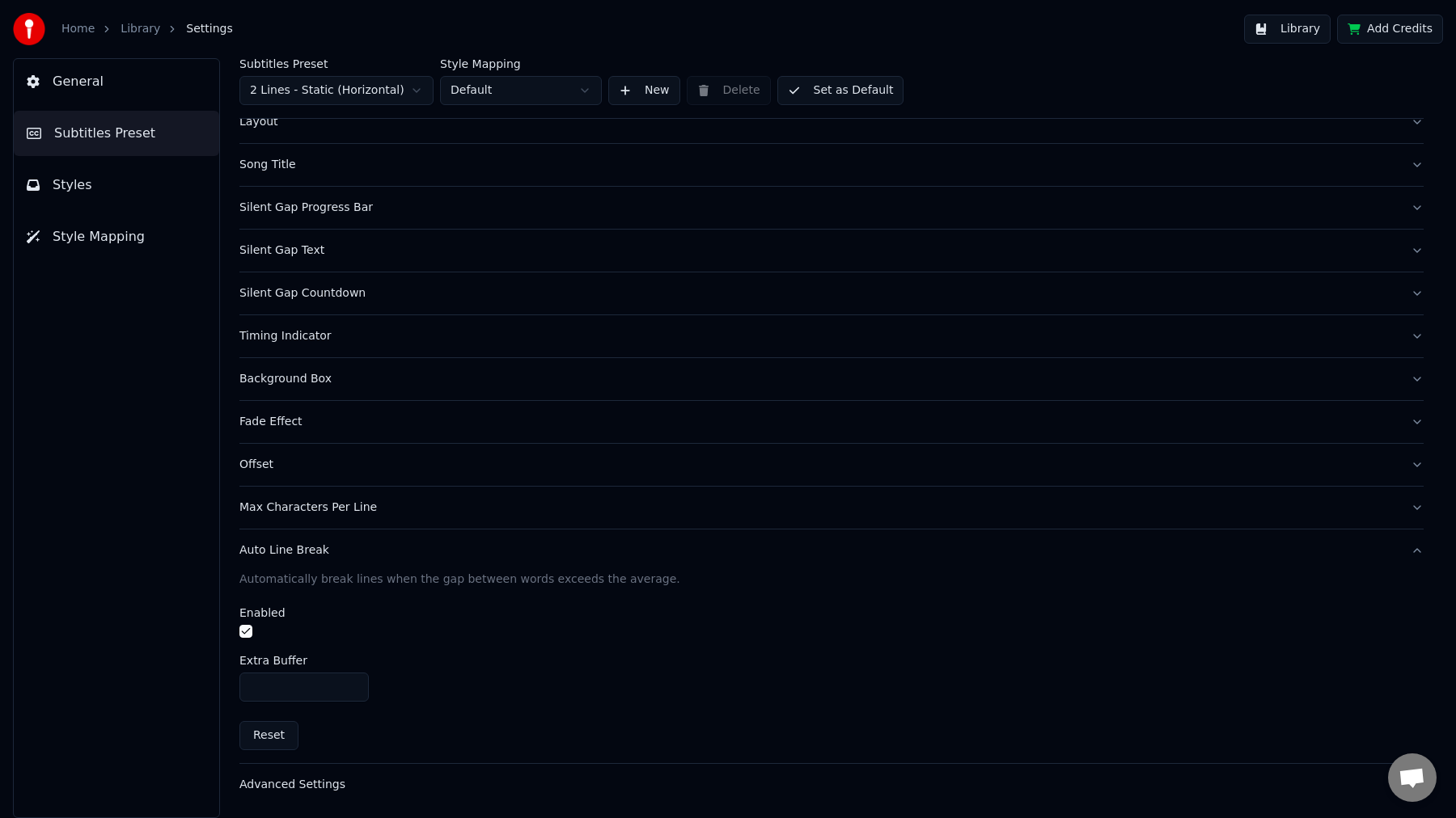
click at [292, 501] on div "Max Characters Per Line" at bounding box center [818, 508] width 1158 height 16
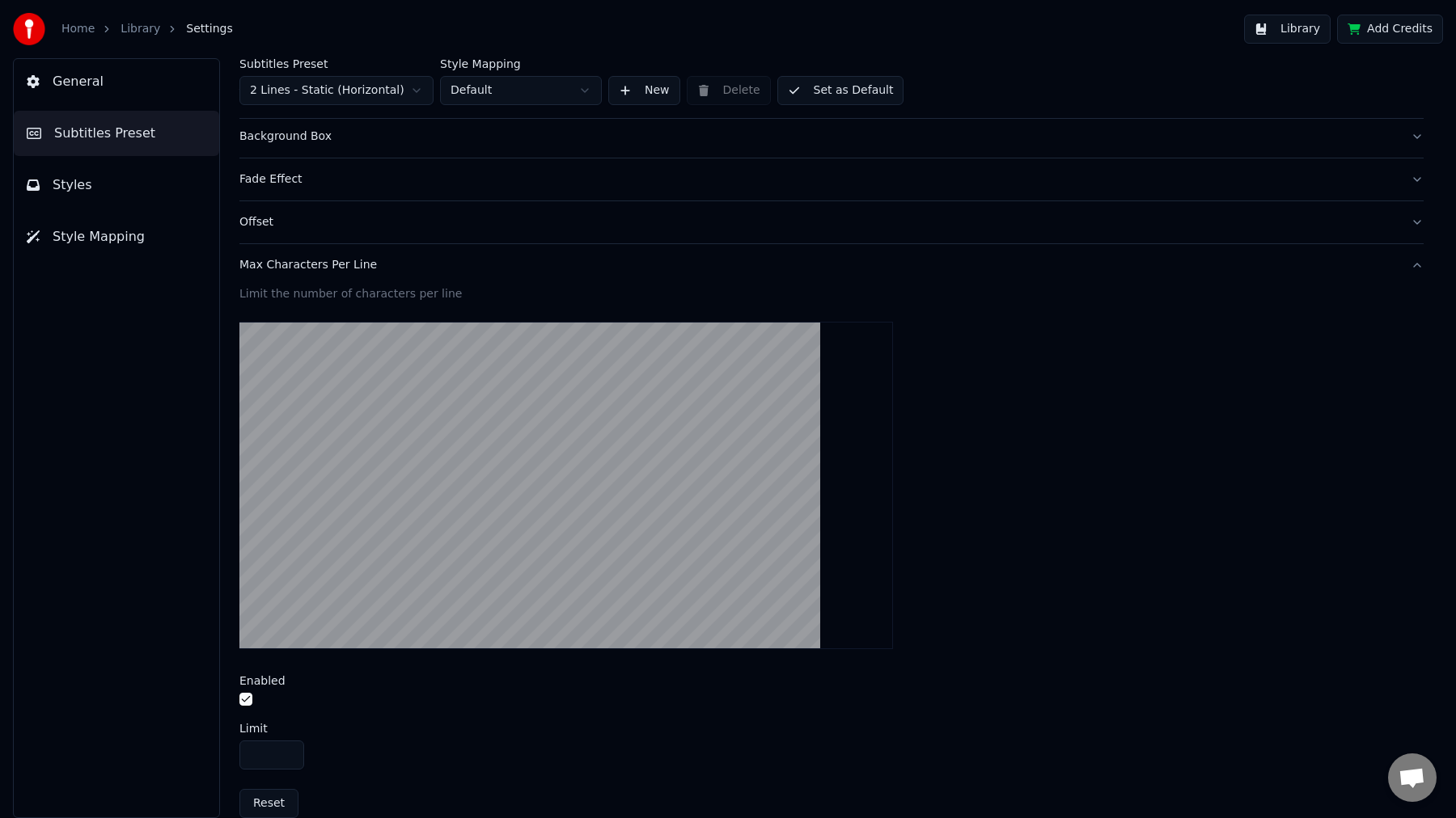
scroll to position [446, 0]
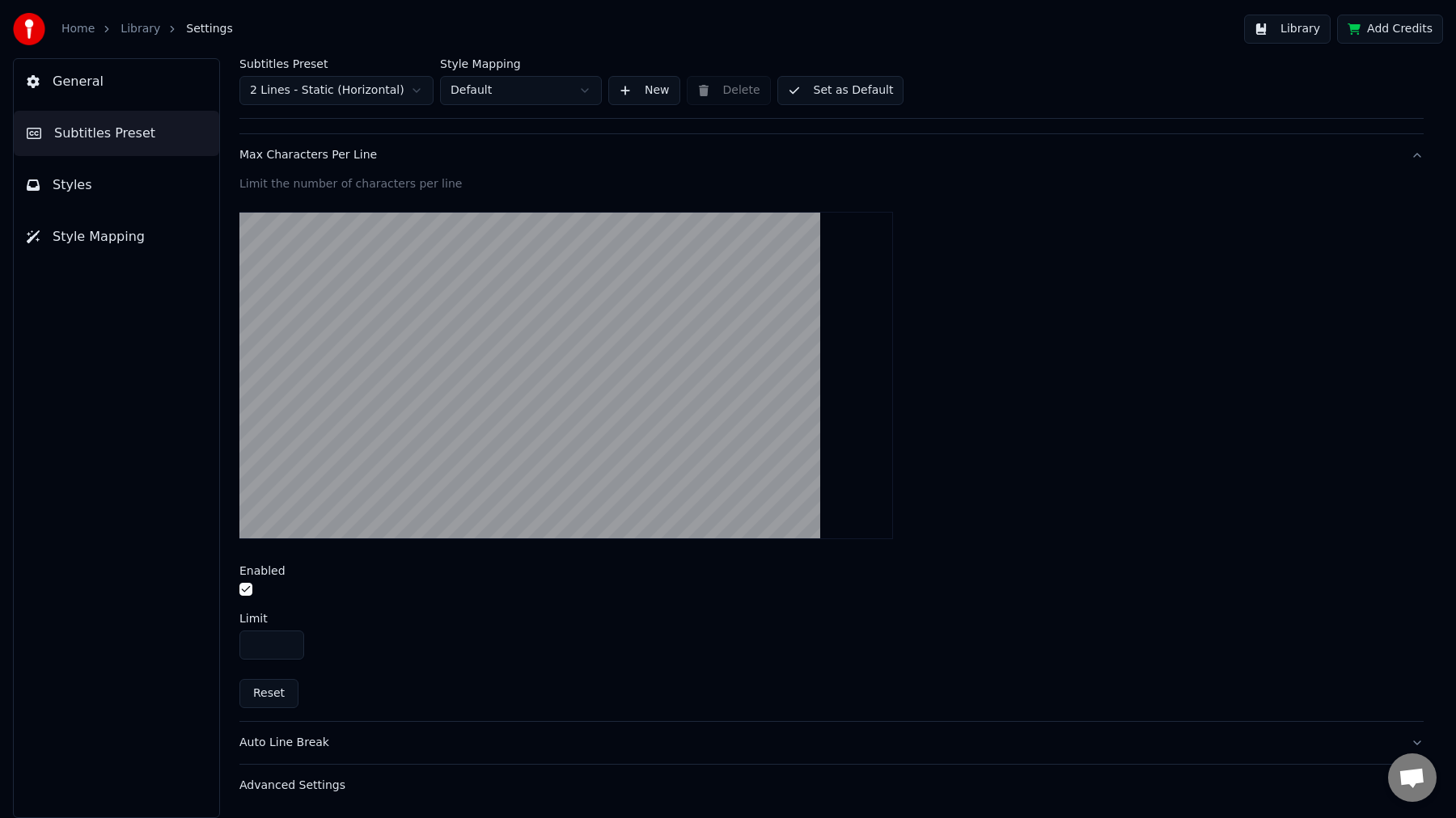
click at [86, 81] on span "General" at bounding box center [78, 81] width 51 height 19
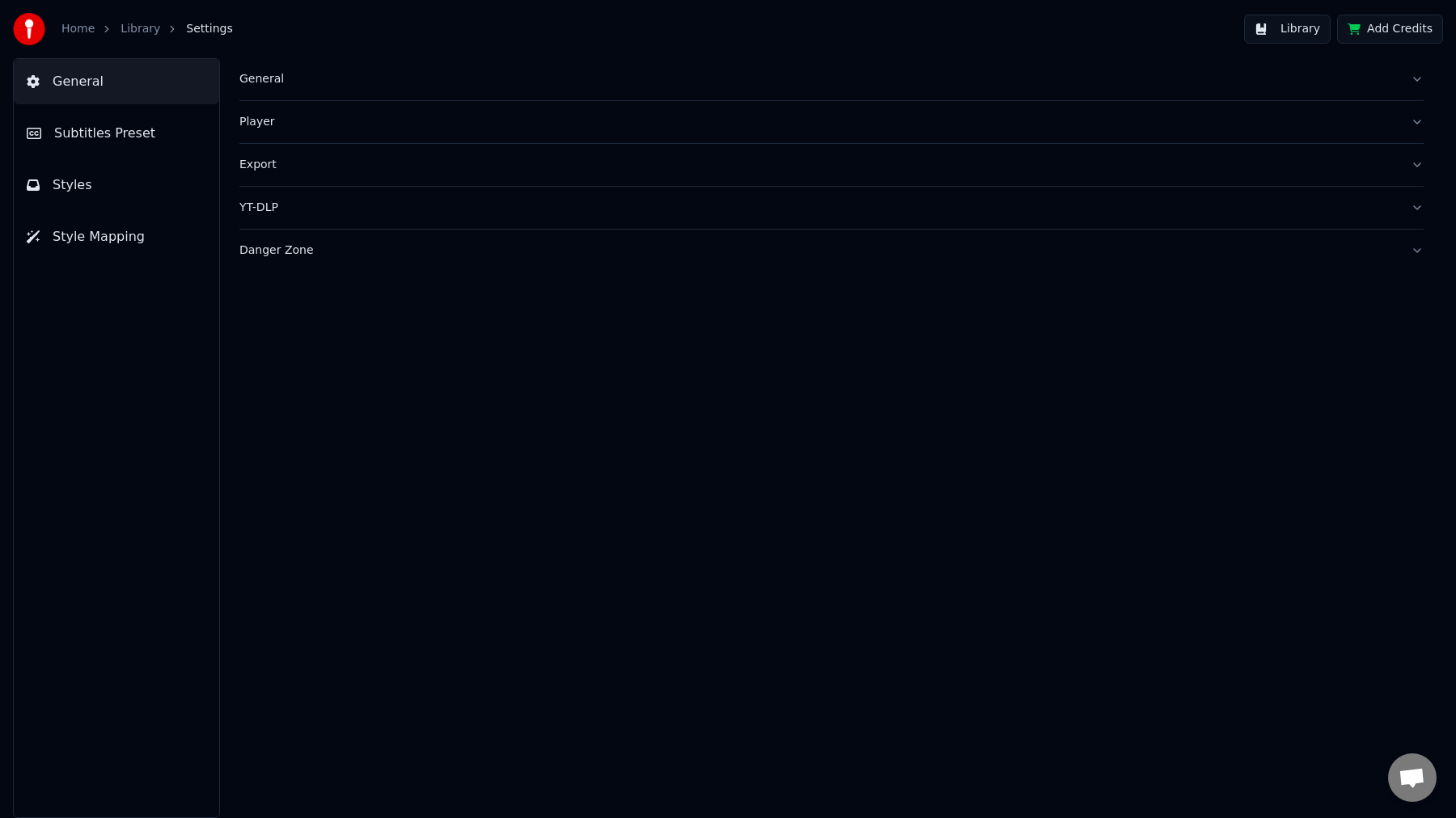
click at [71, 25] on link "Home" at bounding box center [78, 29] width 34 height 16
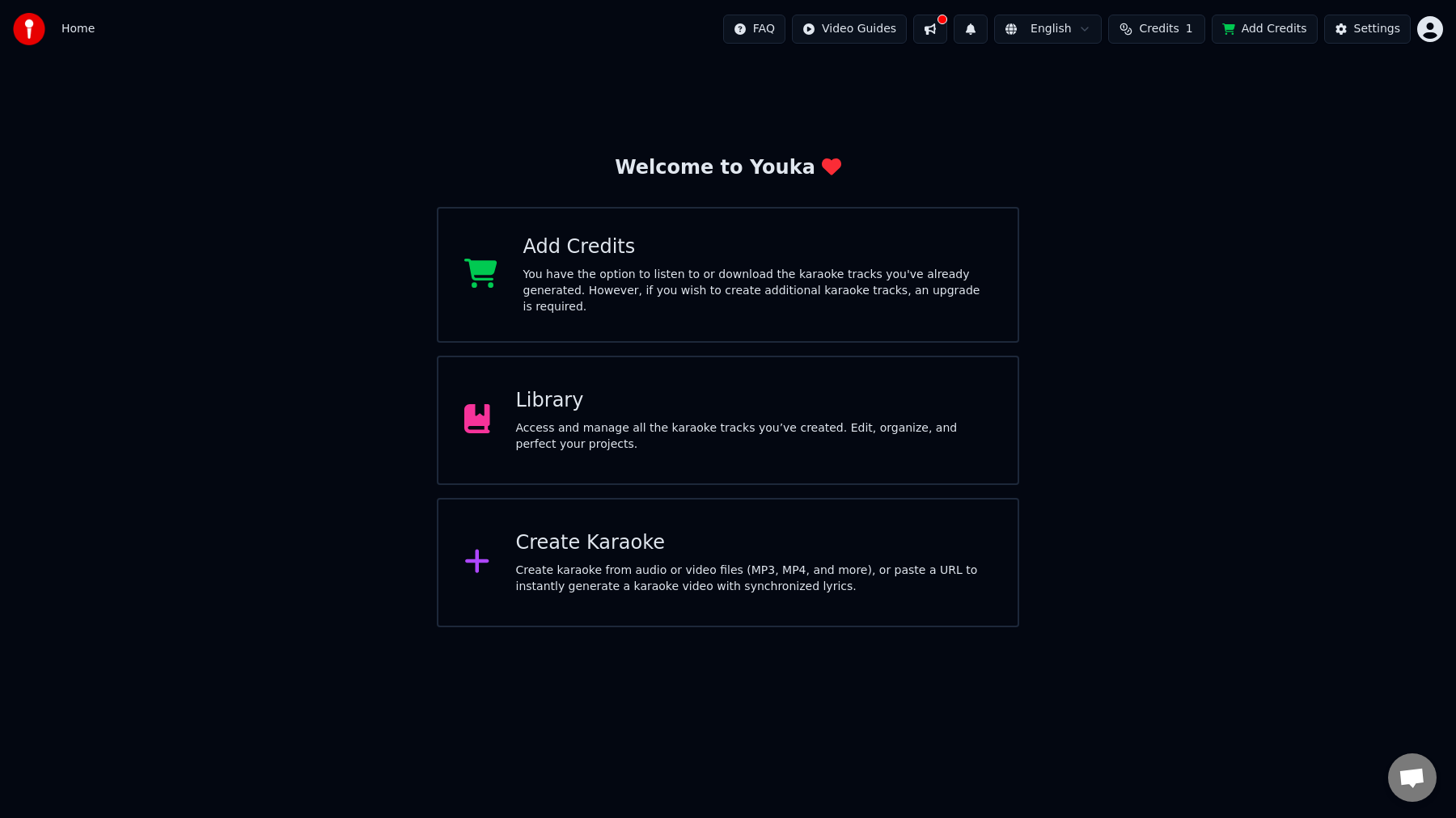
click at [638, 395] on div "Library" at bounding box center [754, 400] width 476 height 25
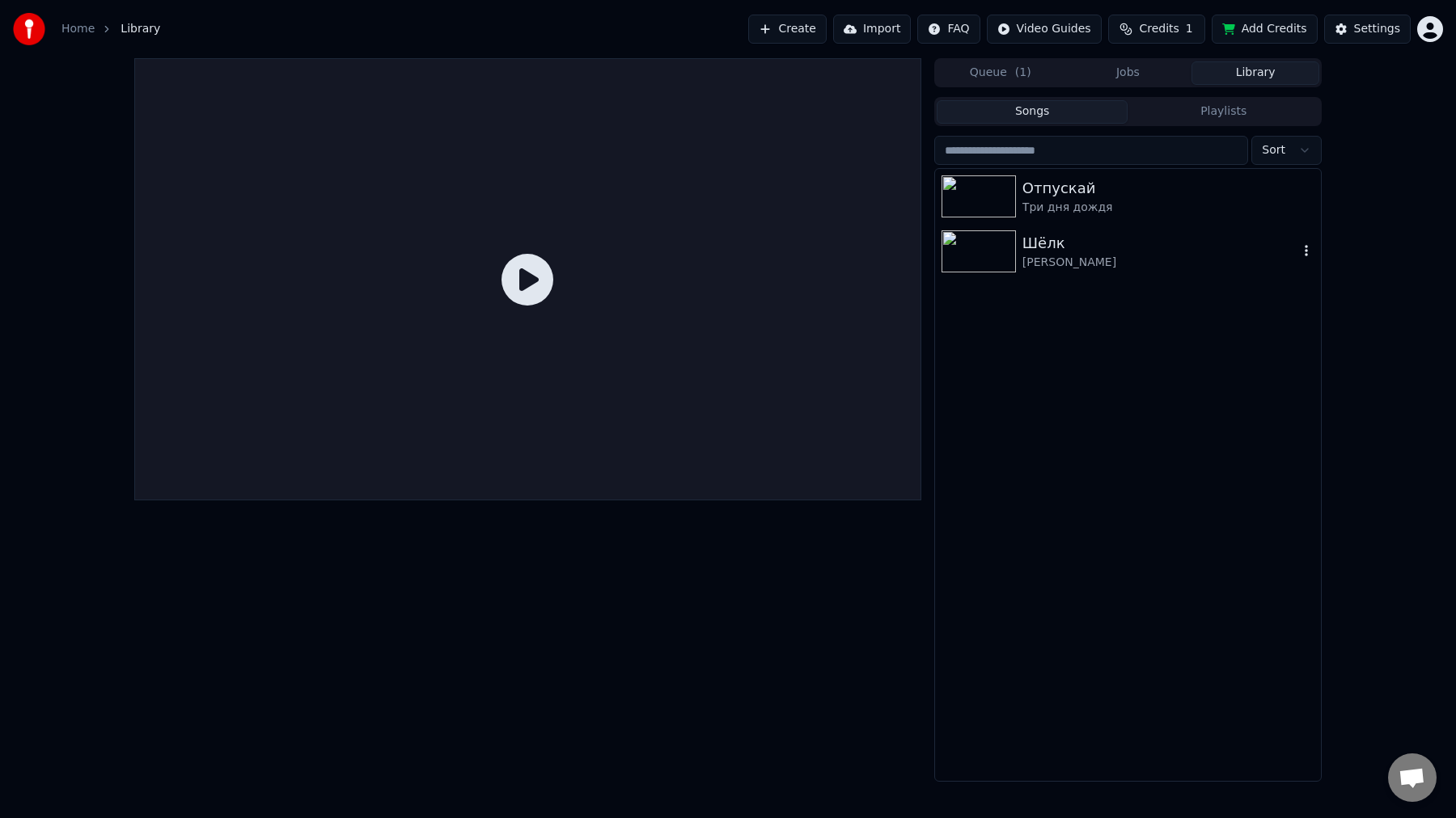
click at [1135, 263] on div "[PERSON_NAME]" at bounding box center [1160, 262] width 276 height 16
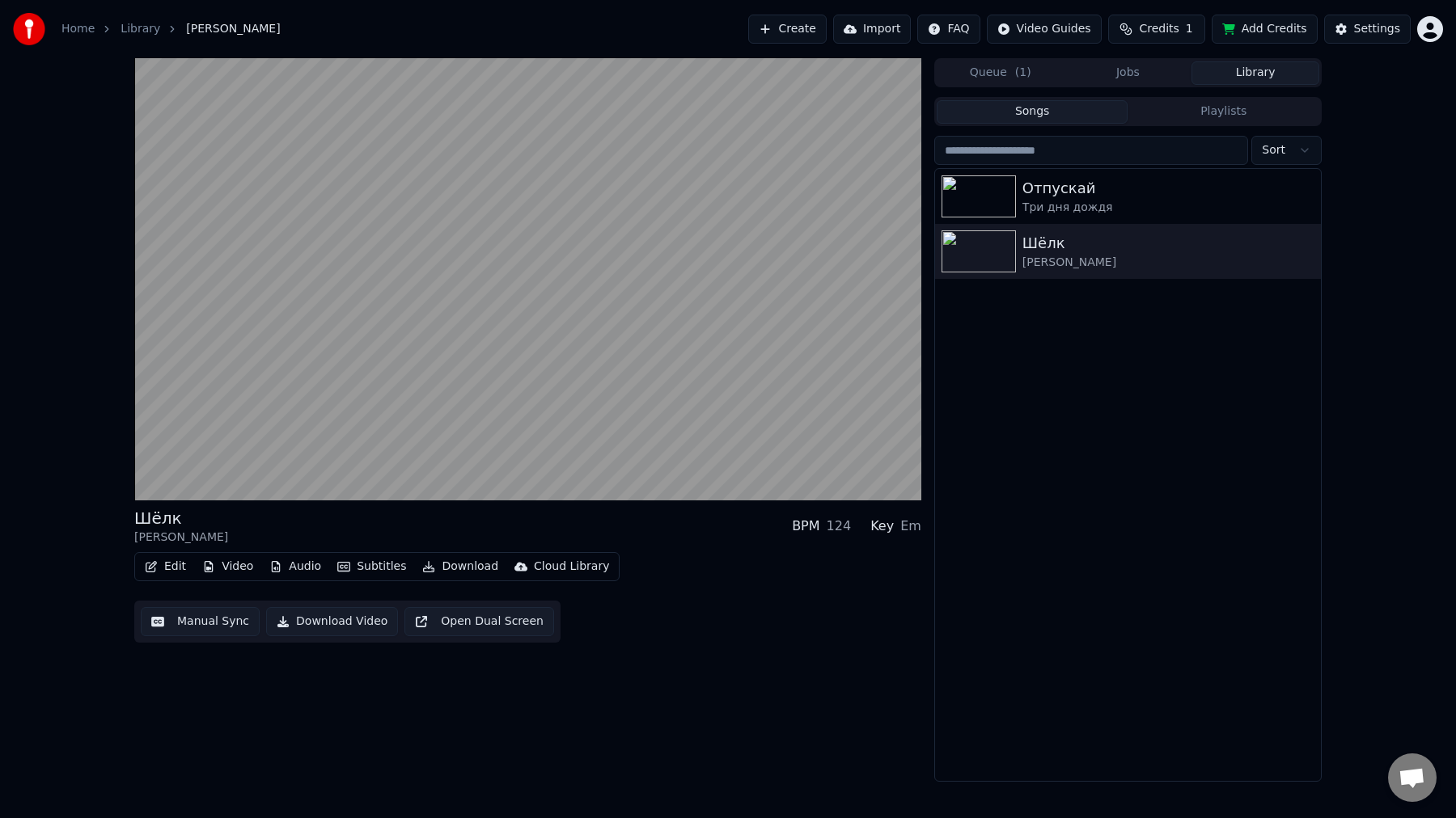
click at [466, 567] on button "Download" at bounding box center [461, 567] width 89 height 23
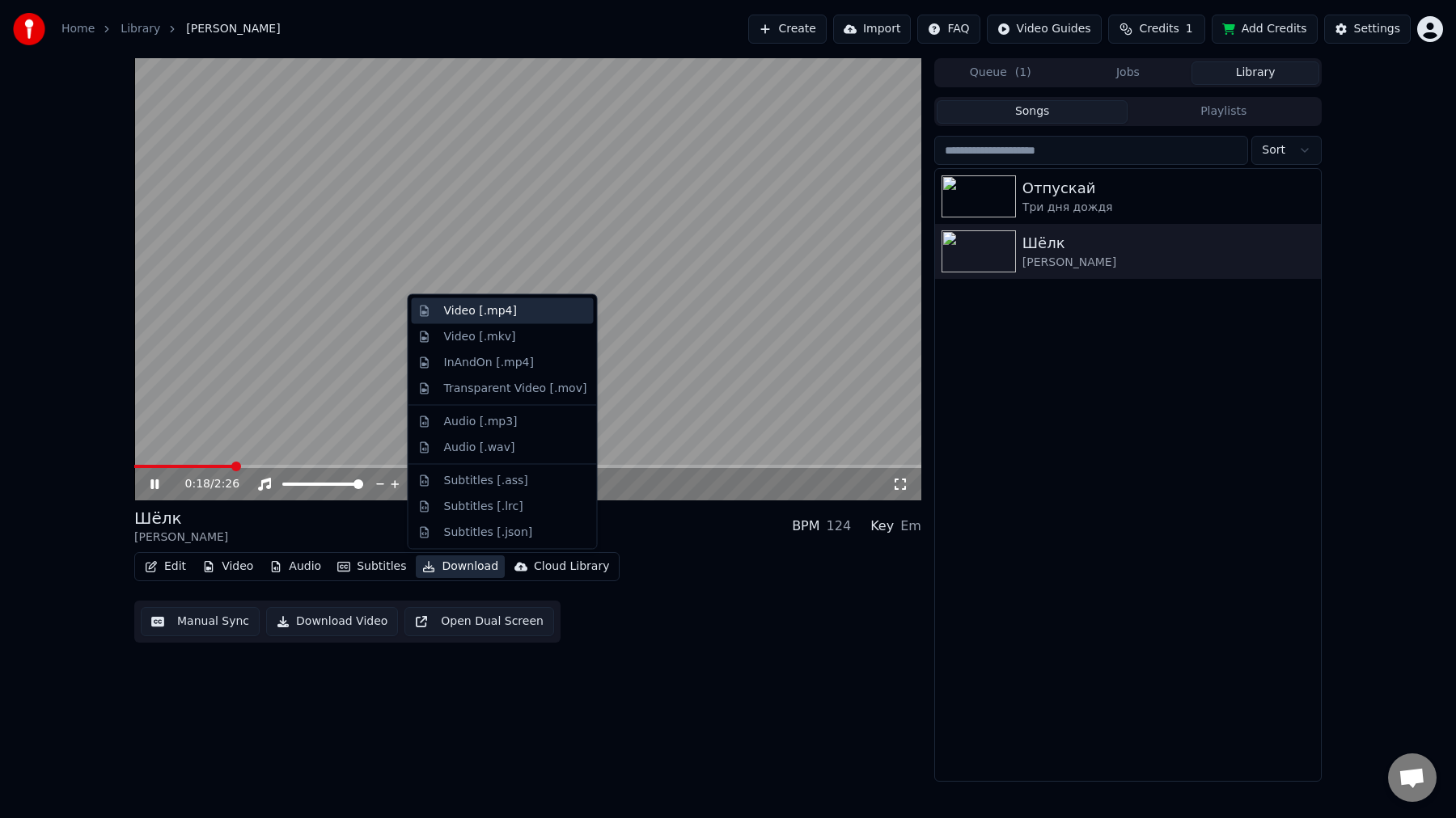
click at [520, 315] on div "Video [.mp4]" at bounding box center [516, 311] width 144 height 16
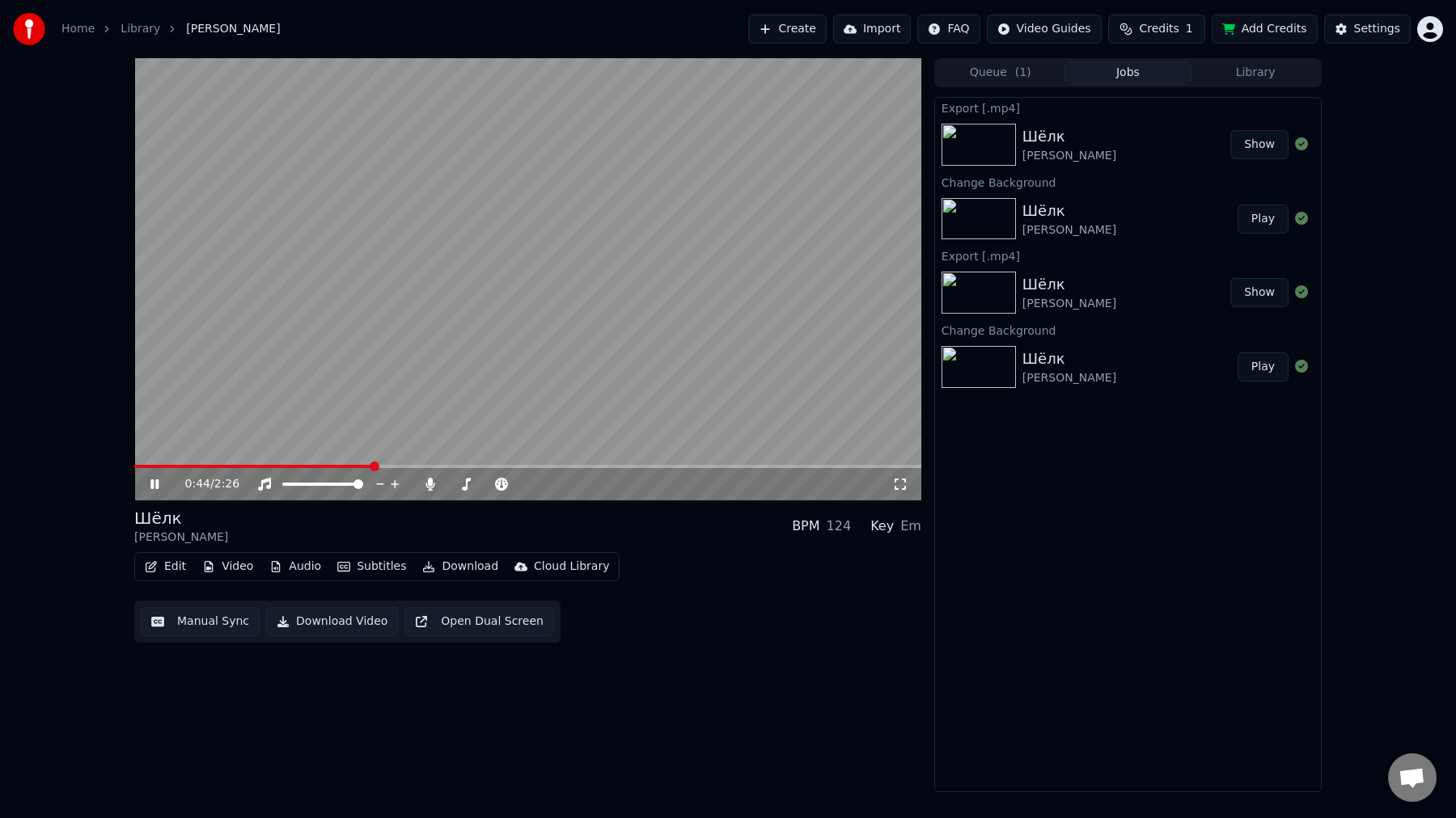
click at [1263, 151] on button "Show" at bounding box center [1259, 144] width 58 height 29
click at [163, 484] on icon at bounding box center [166, 484] width 38 height 13
click at [1253, 85] on div "Queue ( 1 ) Jobs Library" at bounding box center [1127, 73] width 387 height 29
click at [1262, 66] on button "Library" at bounding box center [1254, 74] width 128 height 24
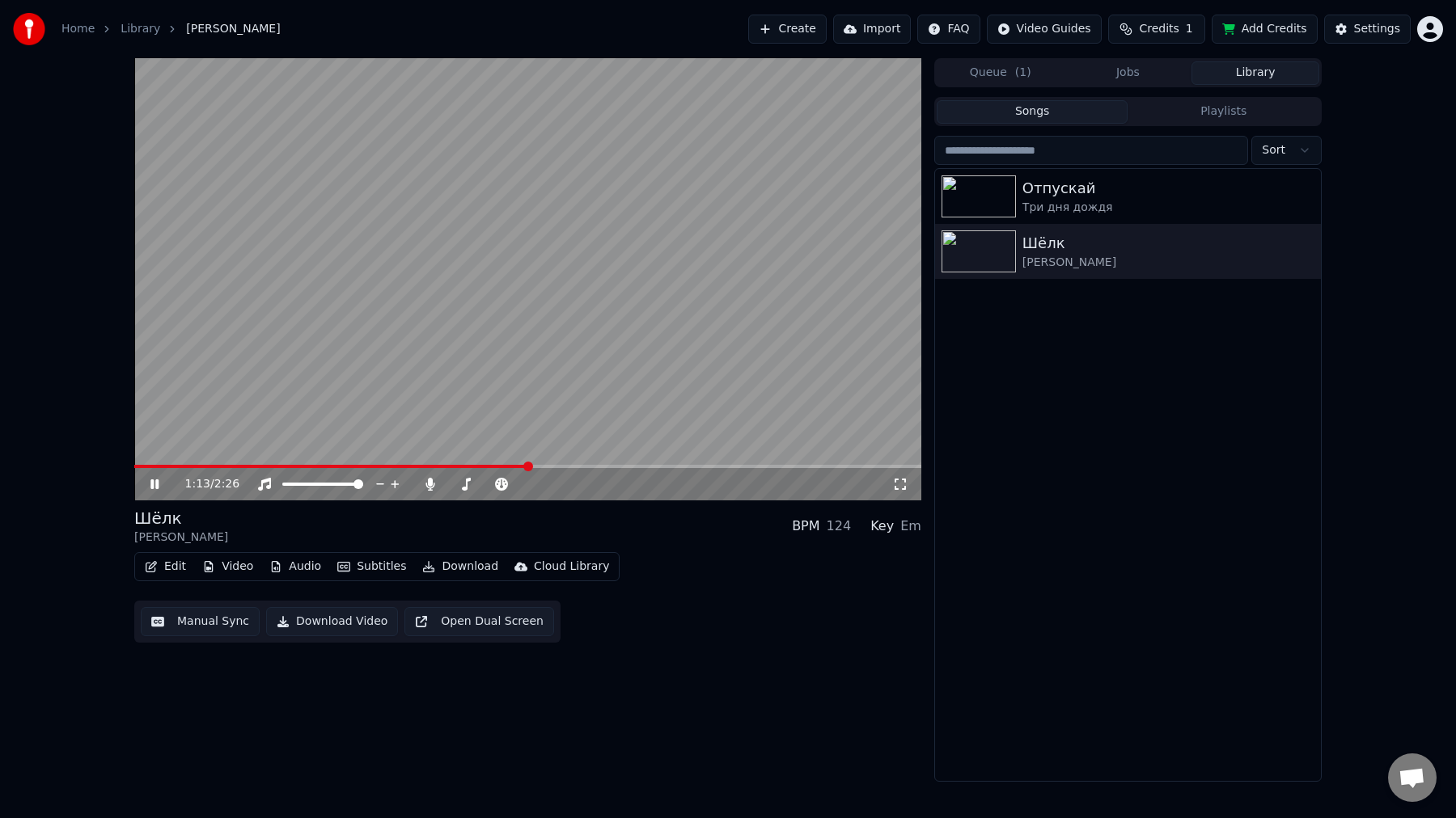
click at [1014, 66] on button "Queue ( 1 )" at bounding box center [1000, 74] width 128 height 24
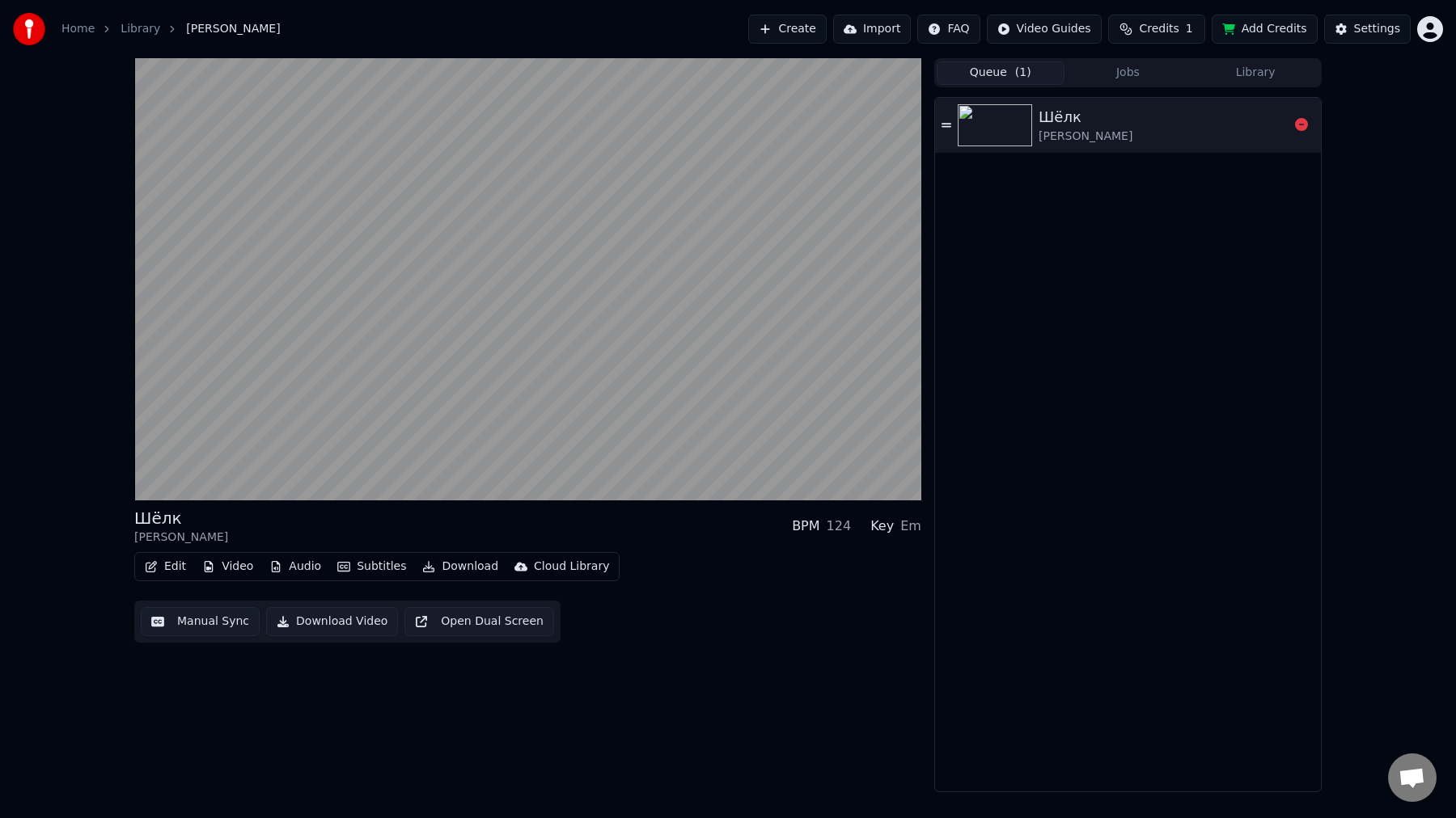
click at [1115, 135] on div "[PERSON_NAME]" at bounding box center [1085, 137] width 94 height 16
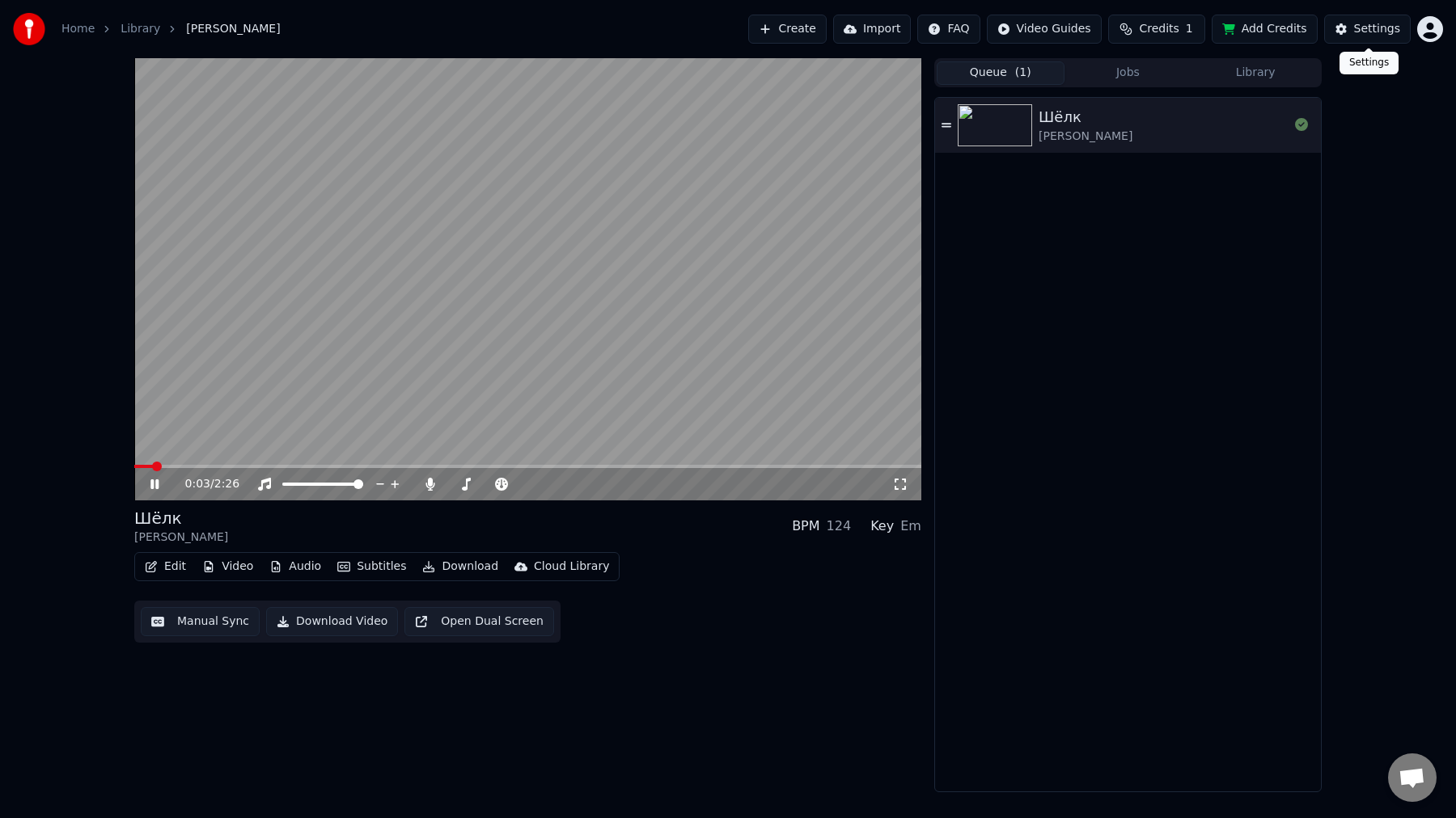
click at [1367, 36] on div "Settings" at bounding box center [1376, 29] width 46 height 16
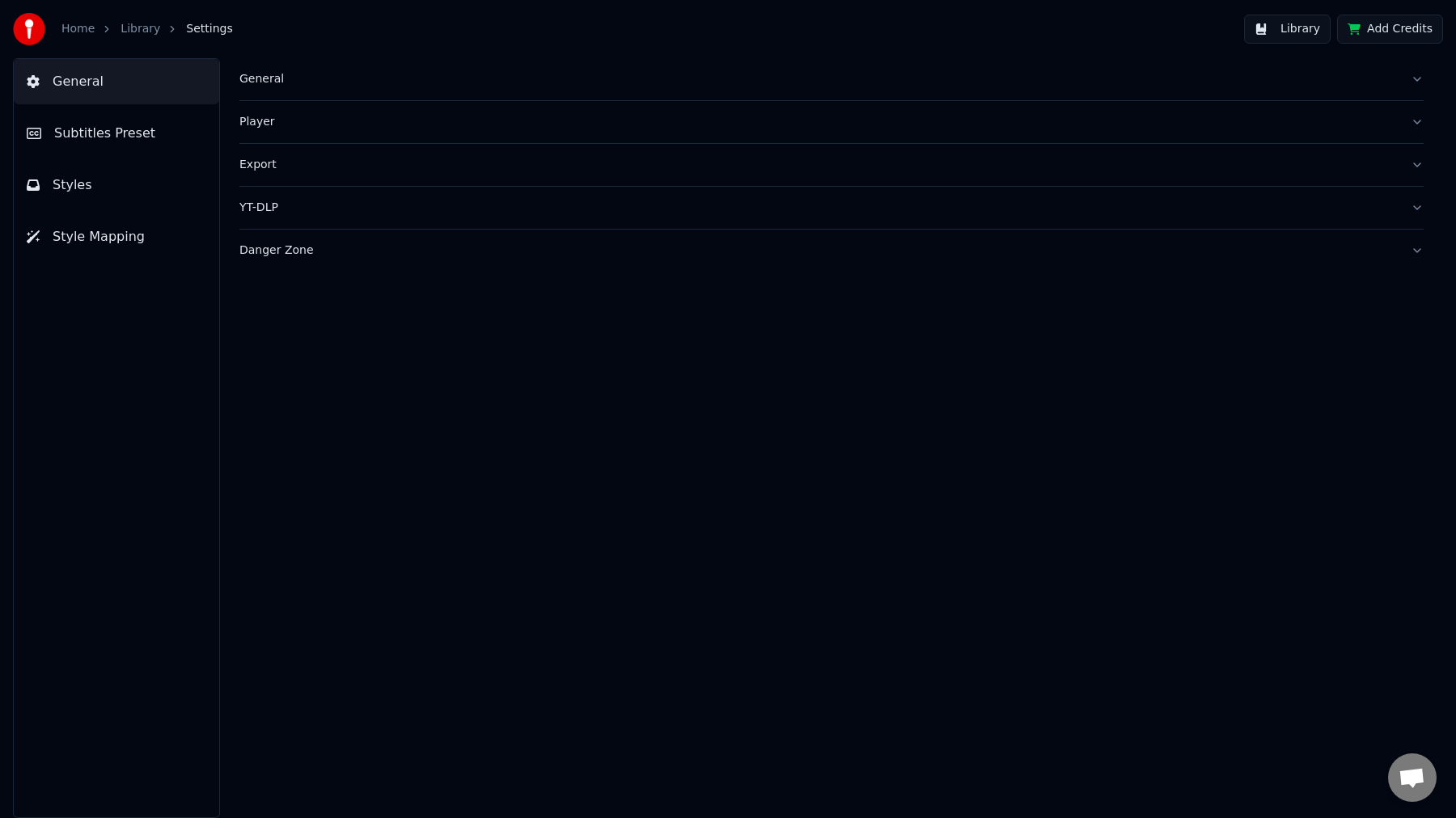
click at [122, 186] on button "Styles" at bounding box center [116, 185] width 205 height 45
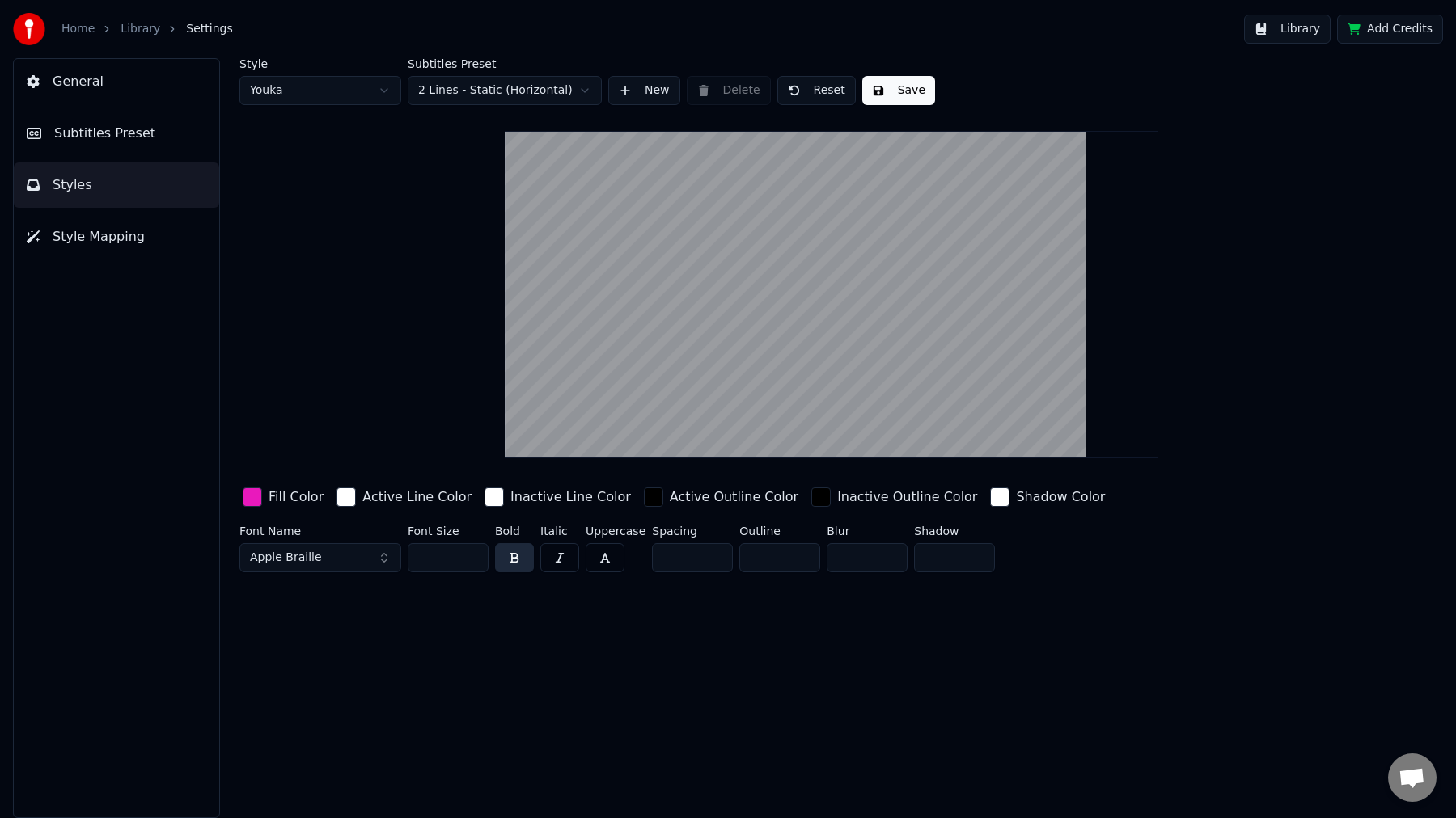
click at [255, 499] on div "button" at bounding box center [252, 497] width 19 height 19
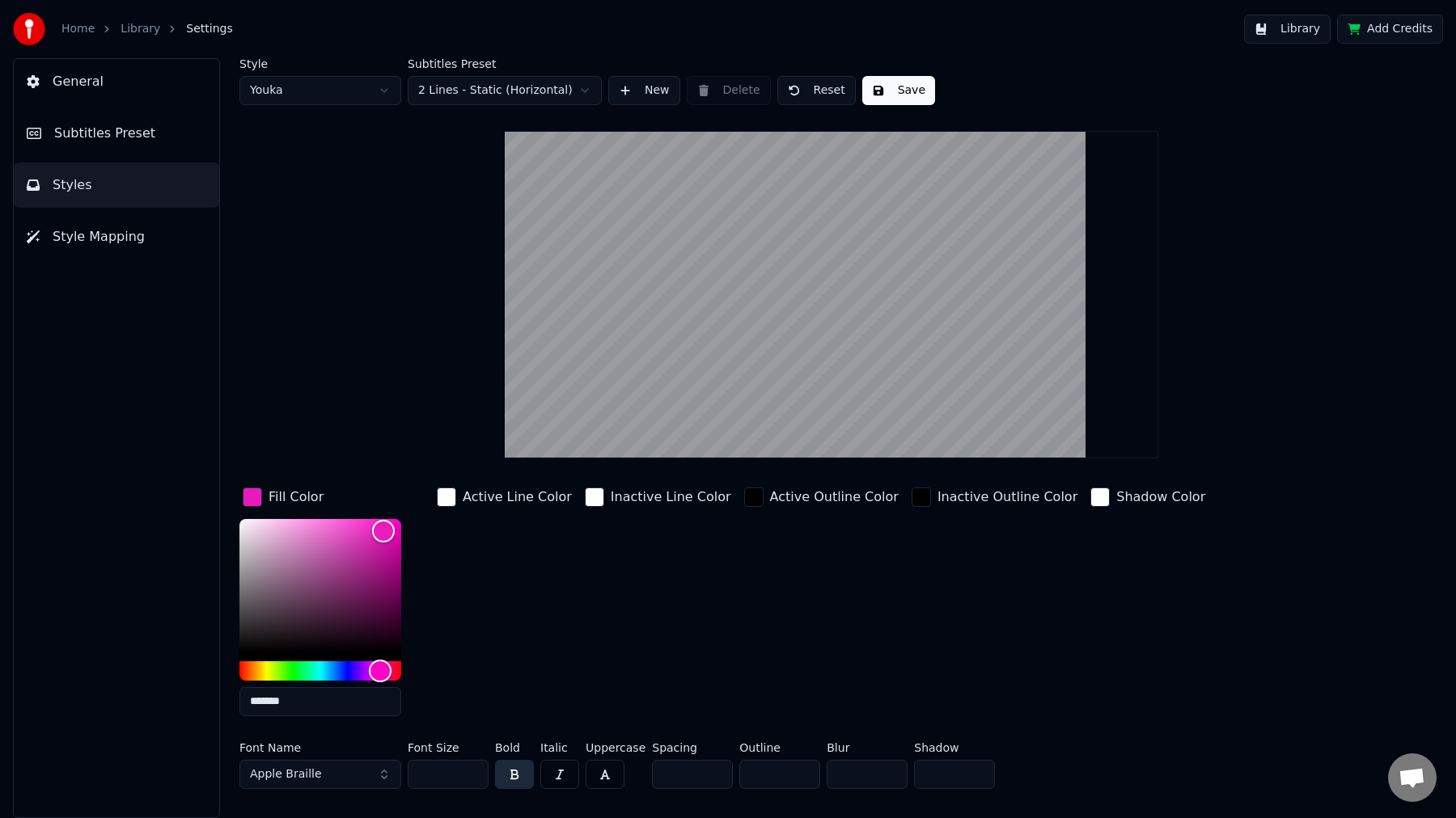
click at [283, 702] on input "*******" at bounding box center [321, 702] width 162 height 29
click at [541, 616] on div "Active Line Color" at bounding box center [504, 606] width 142 height 245
click at [477, 627] on div "Active Line Color" at bounding box center [504, 606] width 142 height 245
click at [282, 702] on input "*******" at bounding box center [321, 702] width 162 height 29
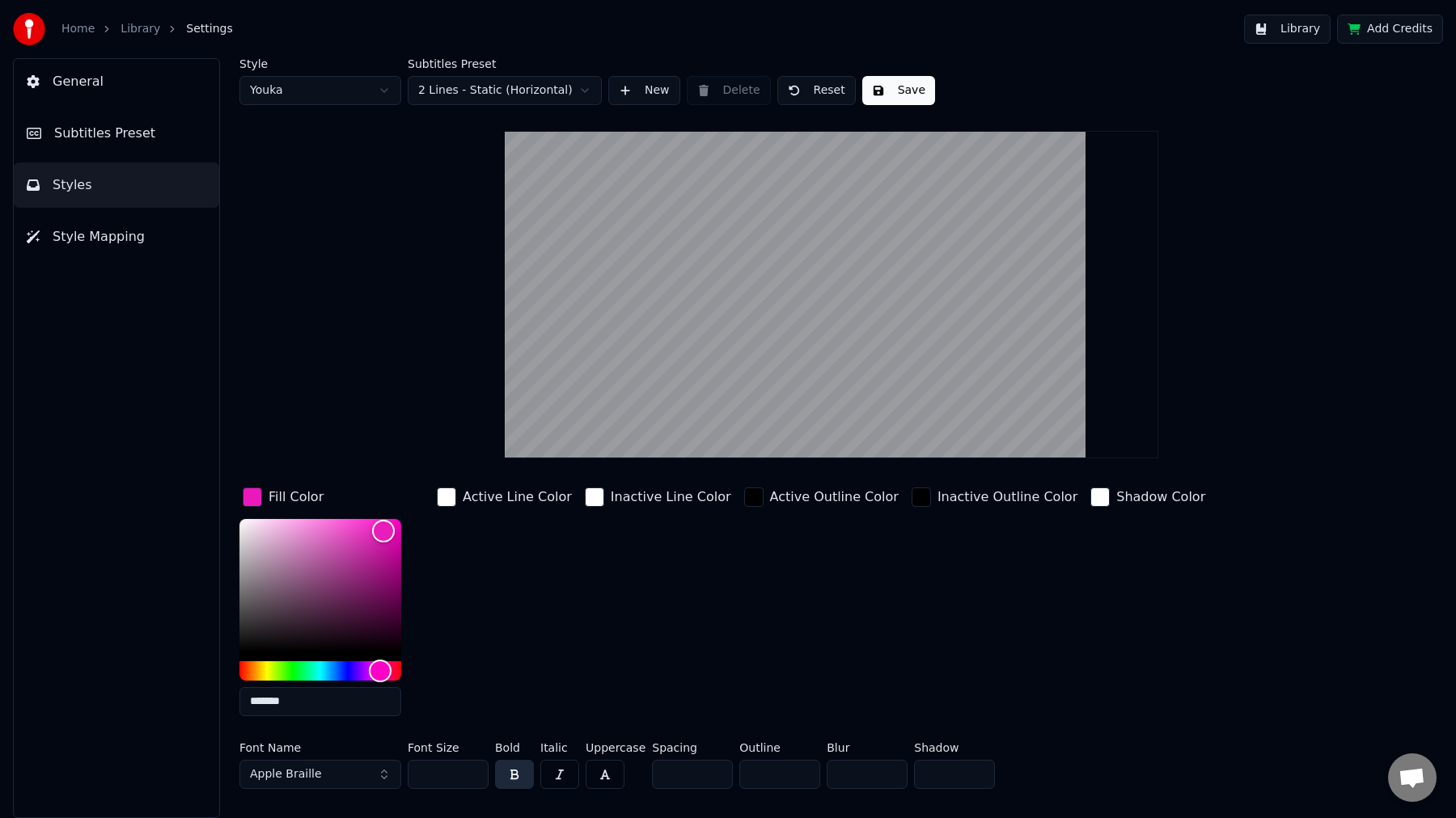
click at [282, 702] on input "*******" at bounding box center [321, 702] width 162 height 29
click at [581, 630] on div "Inactive Line Color" at bounding box center [658, 606] width 153 height 245
click at [894, 87] on button "Save" at bounding box center [898, 91] width 73 height 29
click at [101, 84] on button "General" at bounding box center [116, 82] width 205 height 45
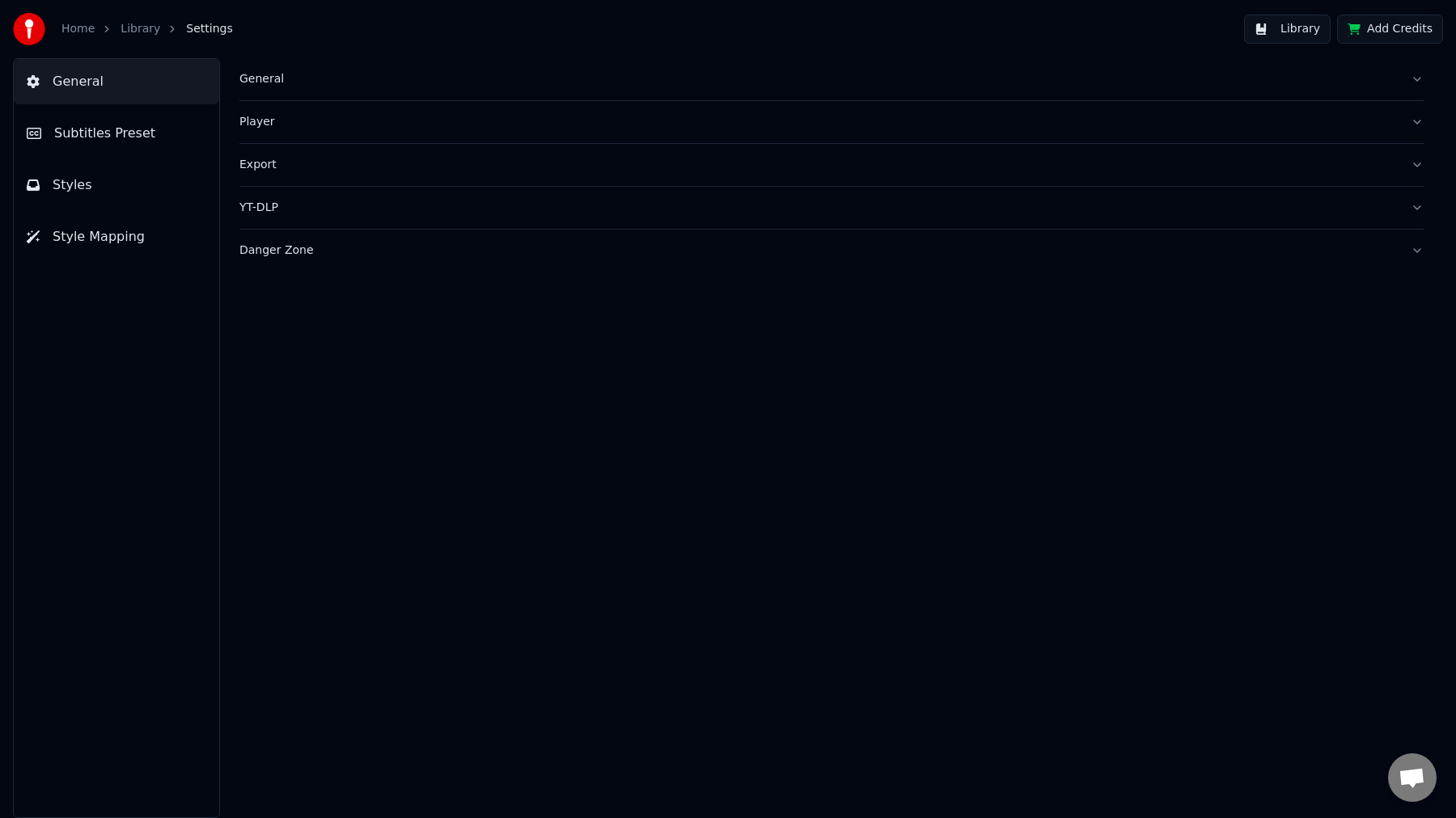
click at [254, 77] on div "General" at bounding box center [818, 79] width 1158 height 16
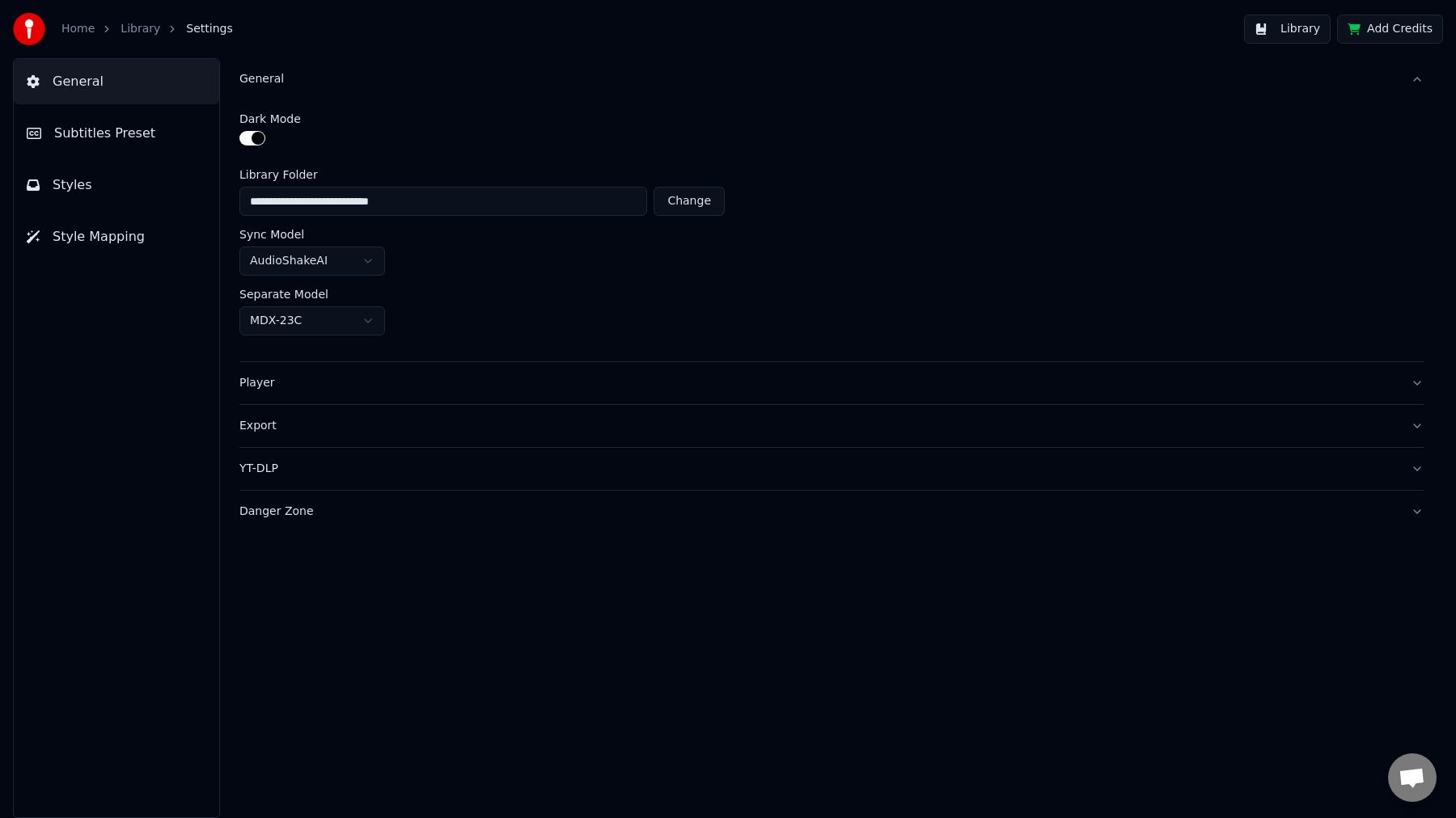
click at [180, 153] on button "Subtitles Preset" at bounding box center [116, 133] width 205 height 45
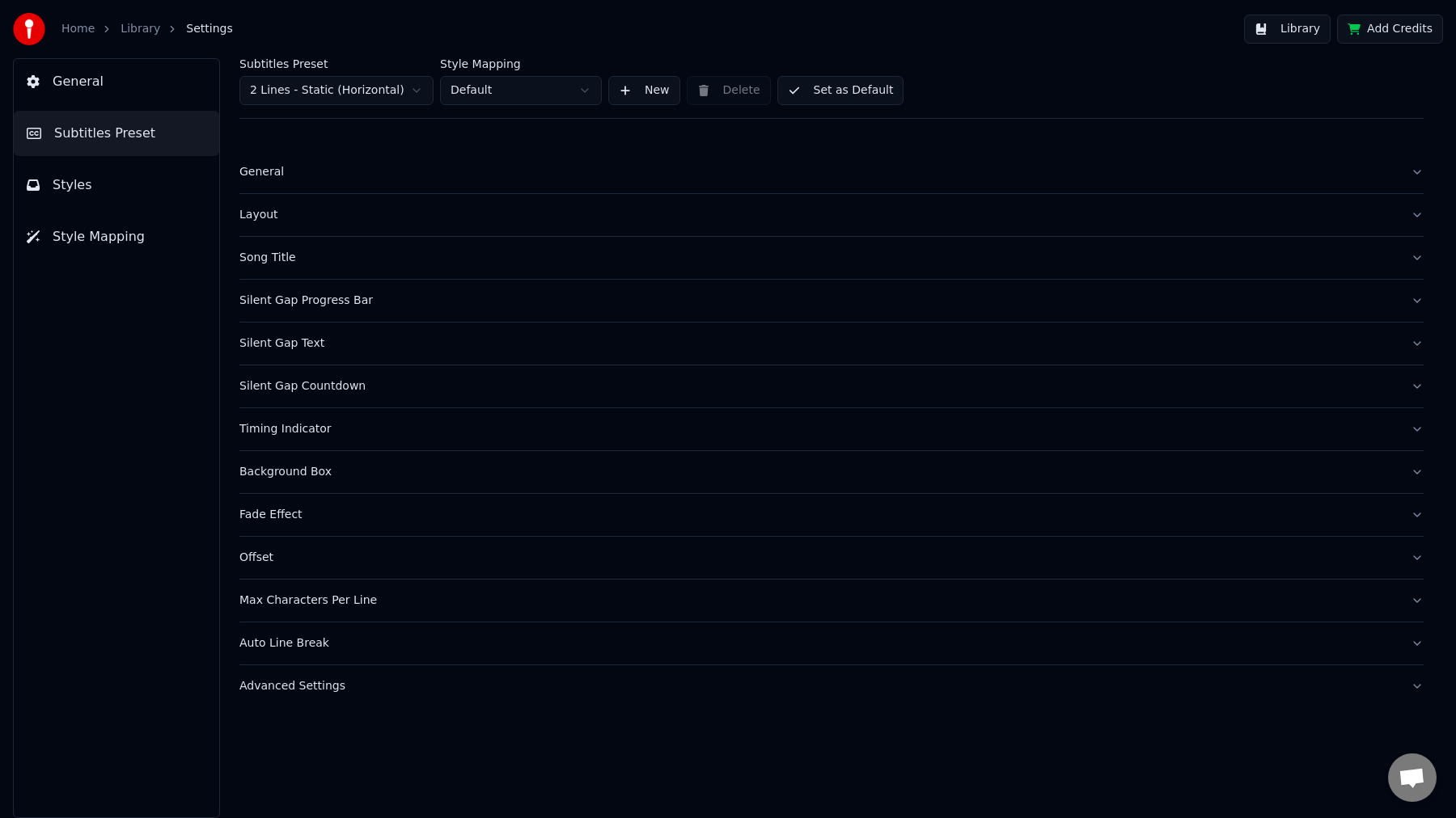
click at [276, 172] on div "General" at bounding box center [818, 172] width 1158 height 16
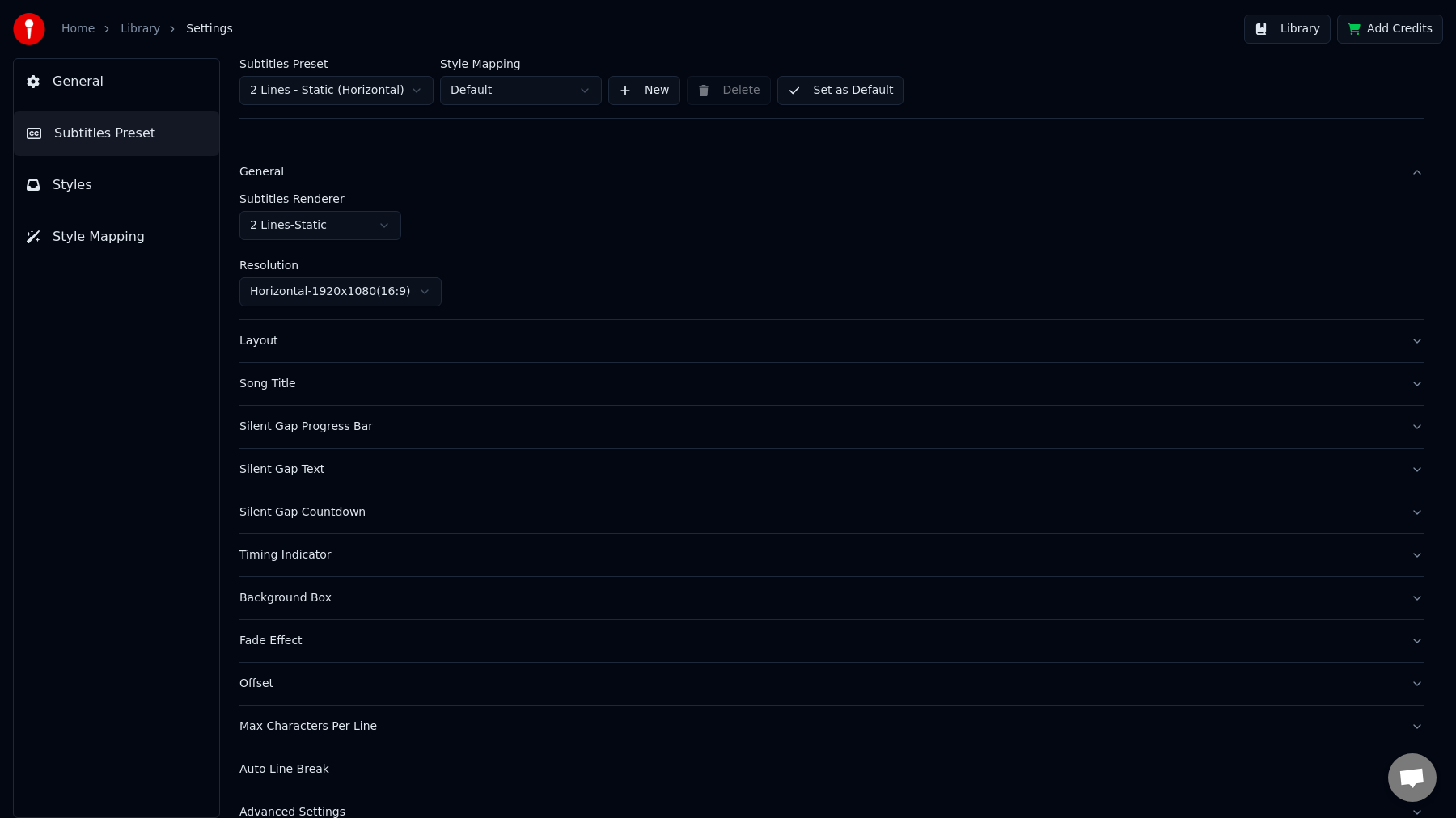
click at [333, 337] on div "Layout" at bounding box center [818, 341] width 1158 height 16
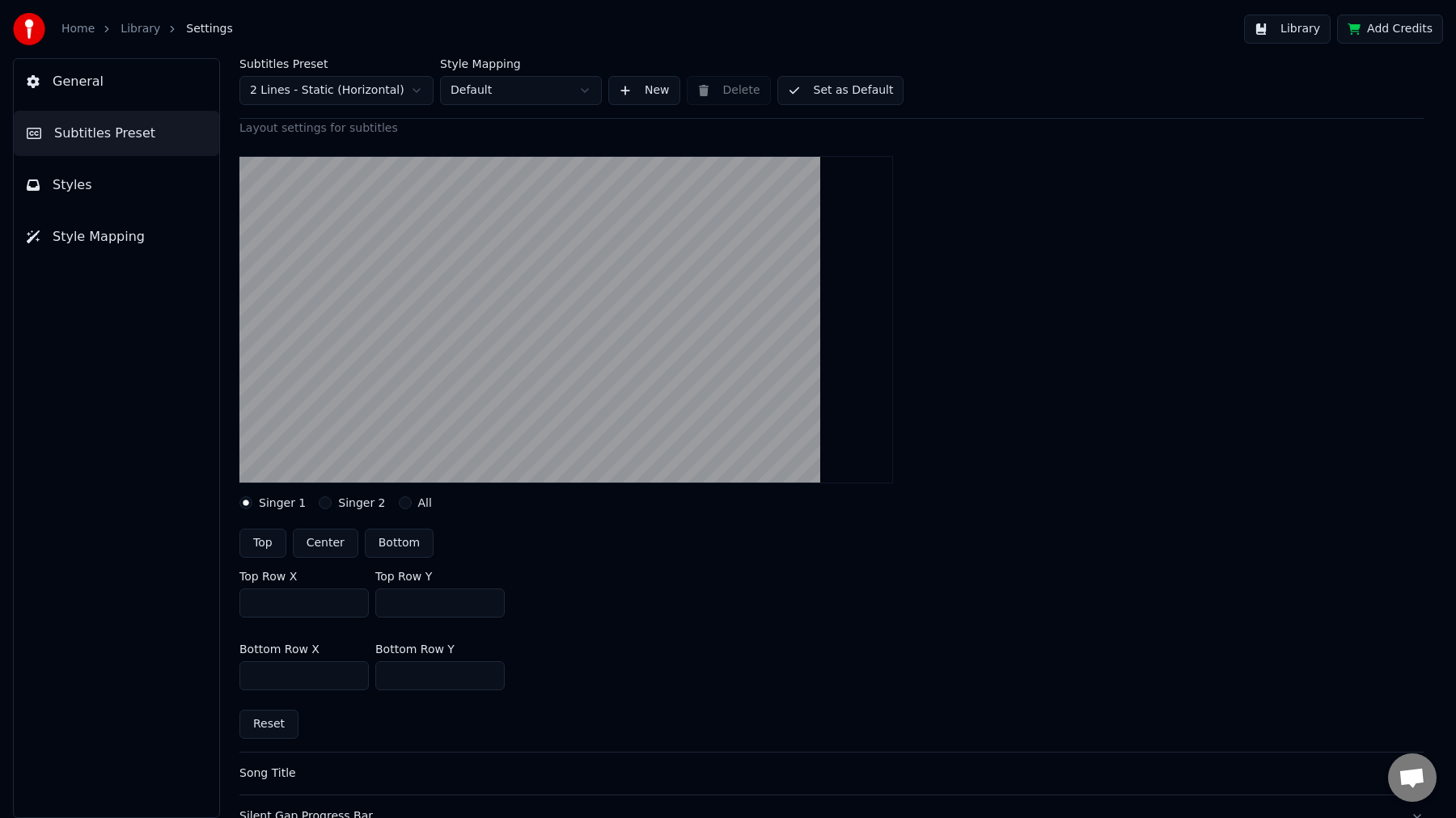
scroll to position [331, 0]
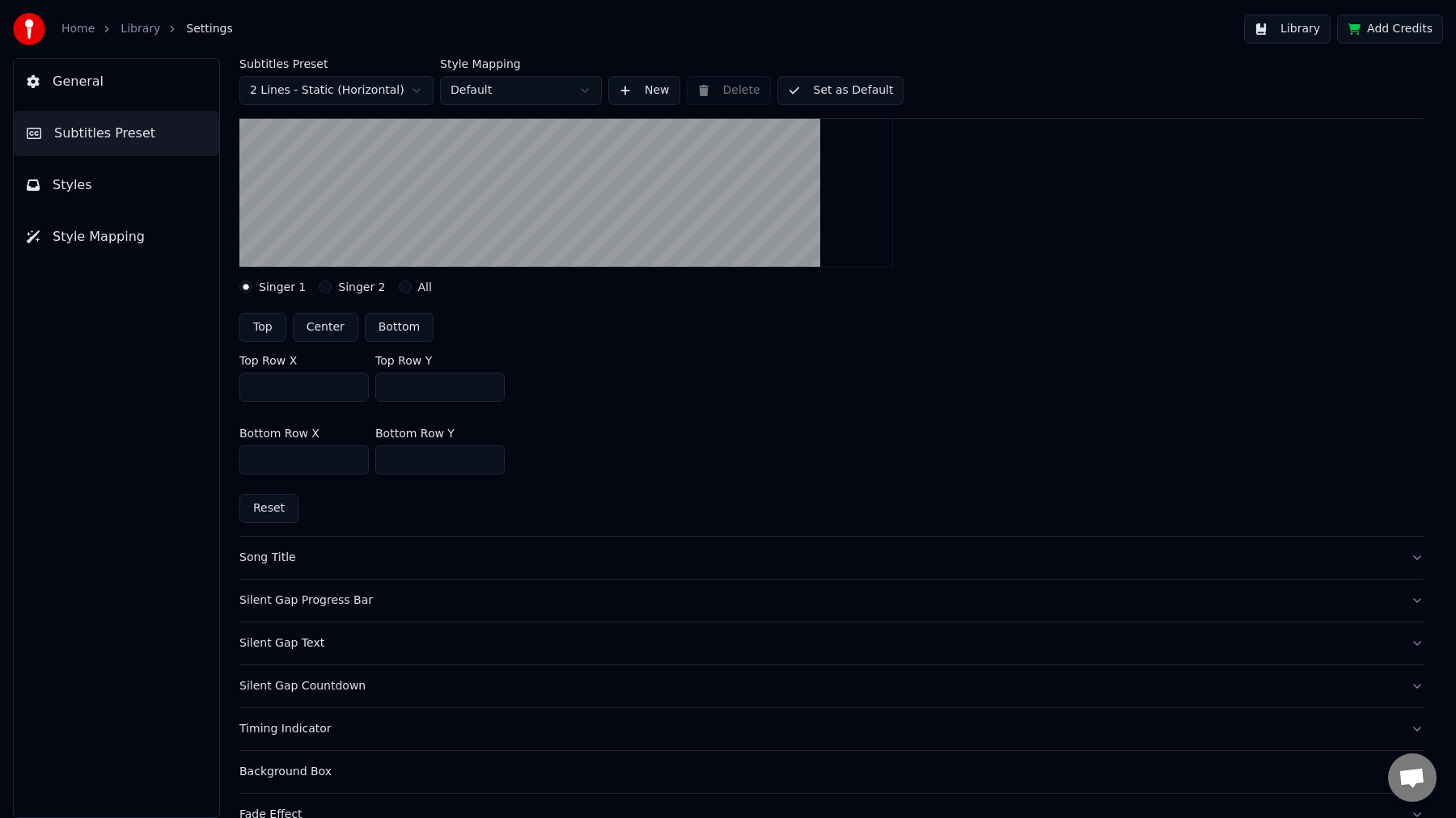
click at [424, 461] on input "***" at bounding box center [440, 460] width 129 height 29
type input "***"
click at [706, 461] on div "Bottom Row X *** Bottom Row Y ***" at bounding box center [831, 451] width 1184 height 73
click at [847, 90] on button "Set as Default" at bounding box center [841, 91] width 127 height 29
click at [102, 79] on button "General" at bounding box center [116, 82] width 205 height 45
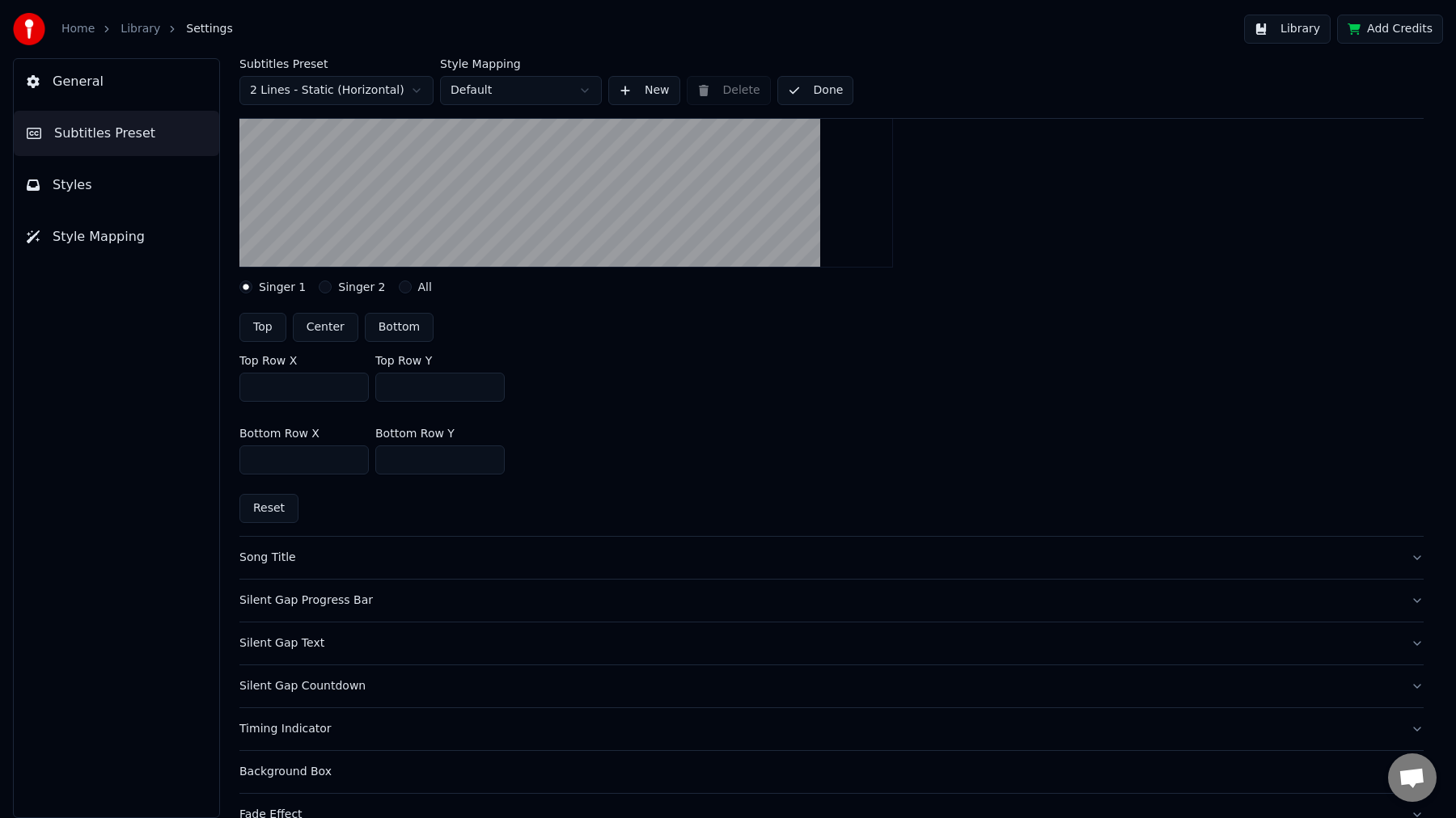
scroll to position [0, 0]
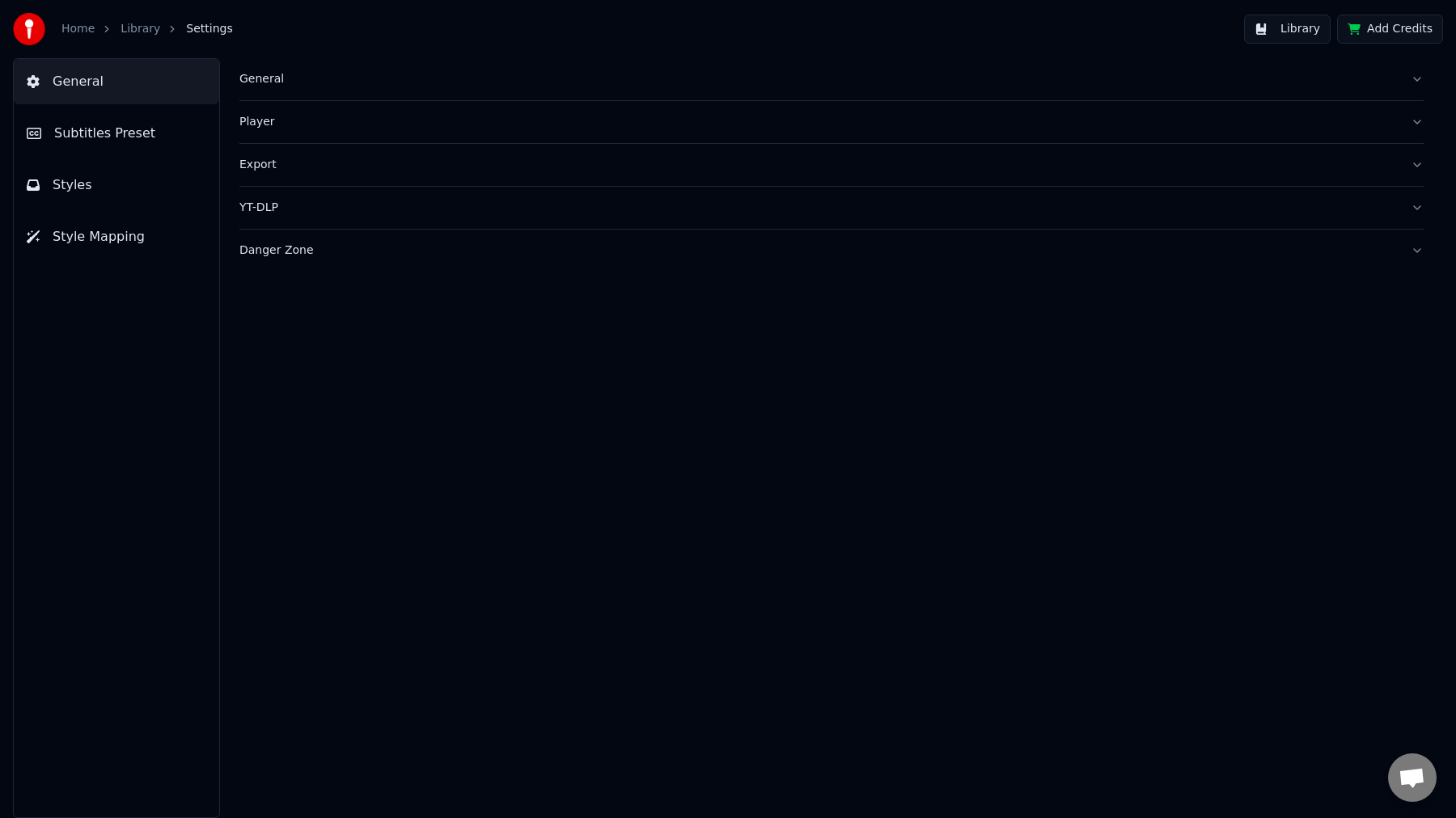
click at [126, 29] on link "Library" at bounding box center [141, 29] width 40 height 16
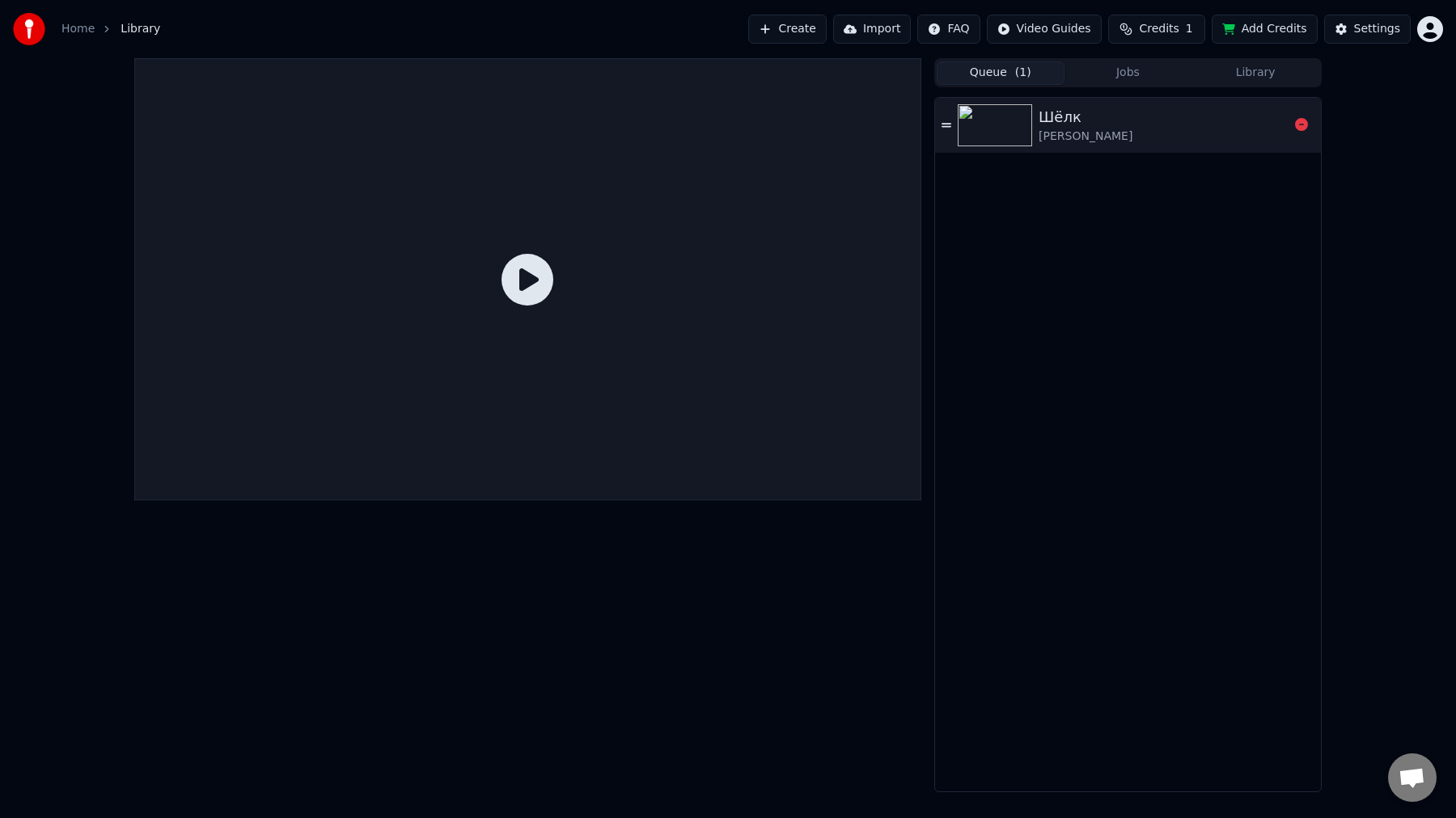
click at [1132, 123] on div "Шёлк" at bounding box center [1085, 117] width 94 height 23
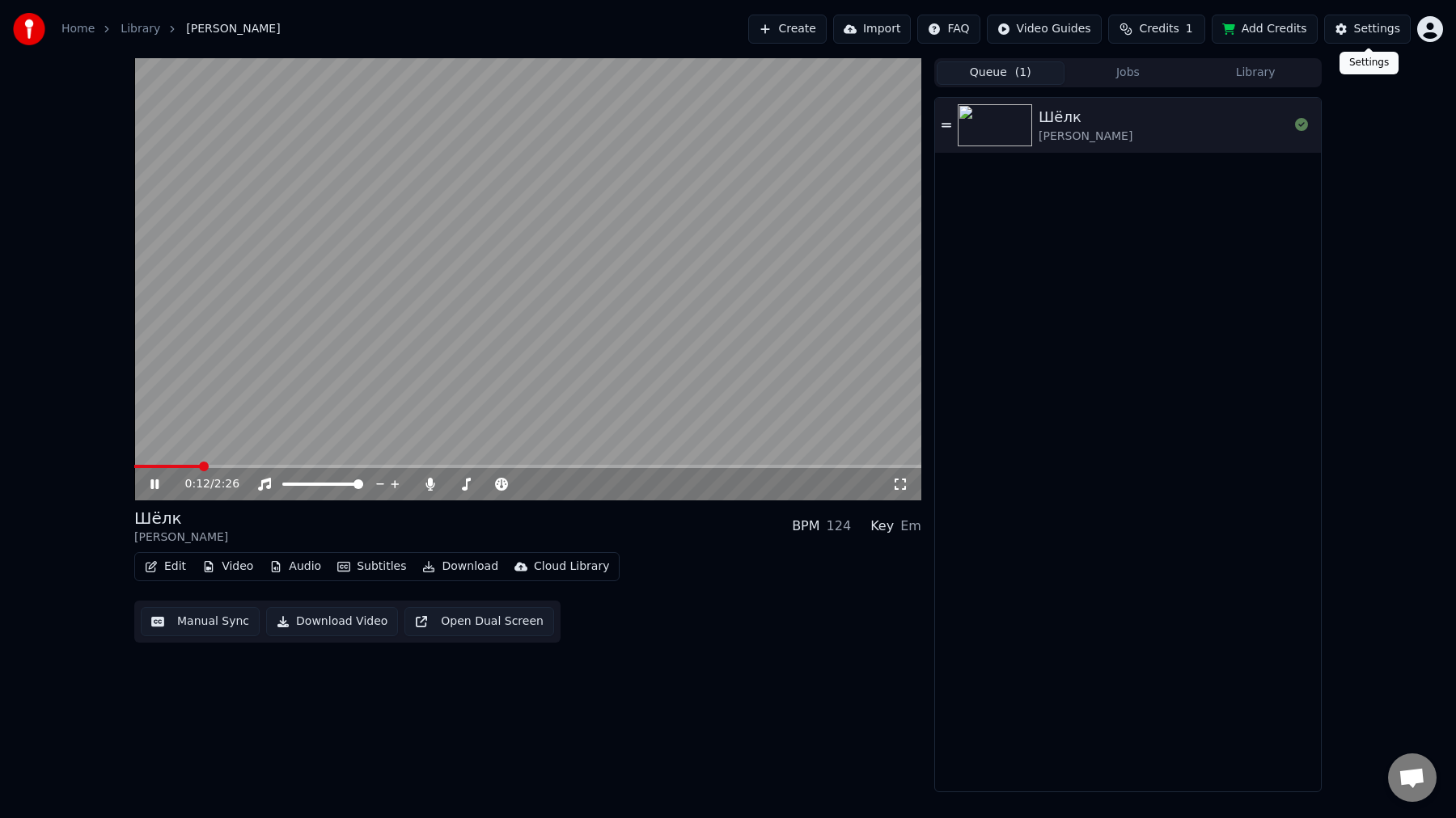
click at [1362, 25] on div "Settings" at bounding box center [1376, 29] width 46 height 16
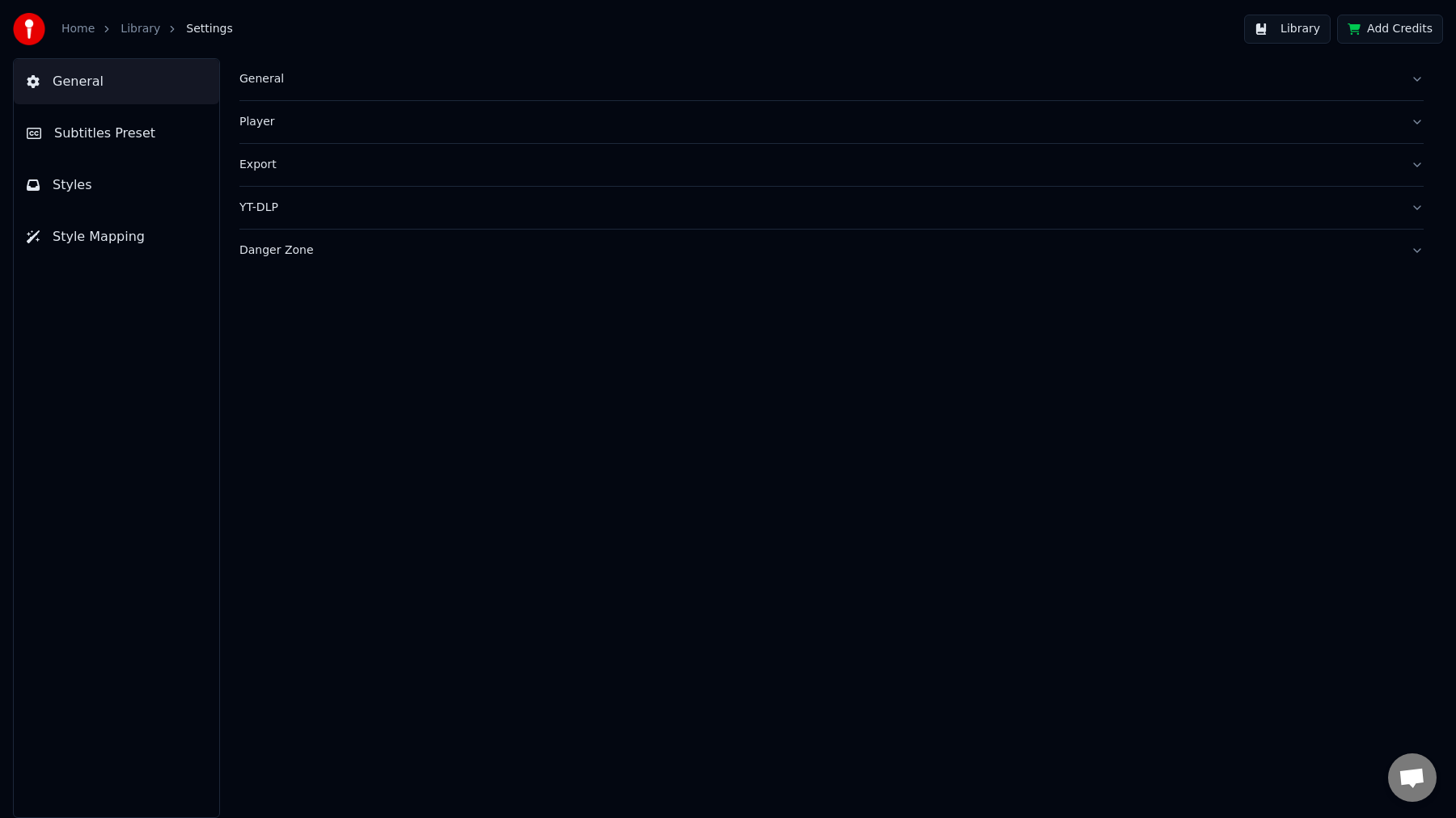
click at [91, 200] on button "Styles" at bounding box center [116, 185] width 205 height 45
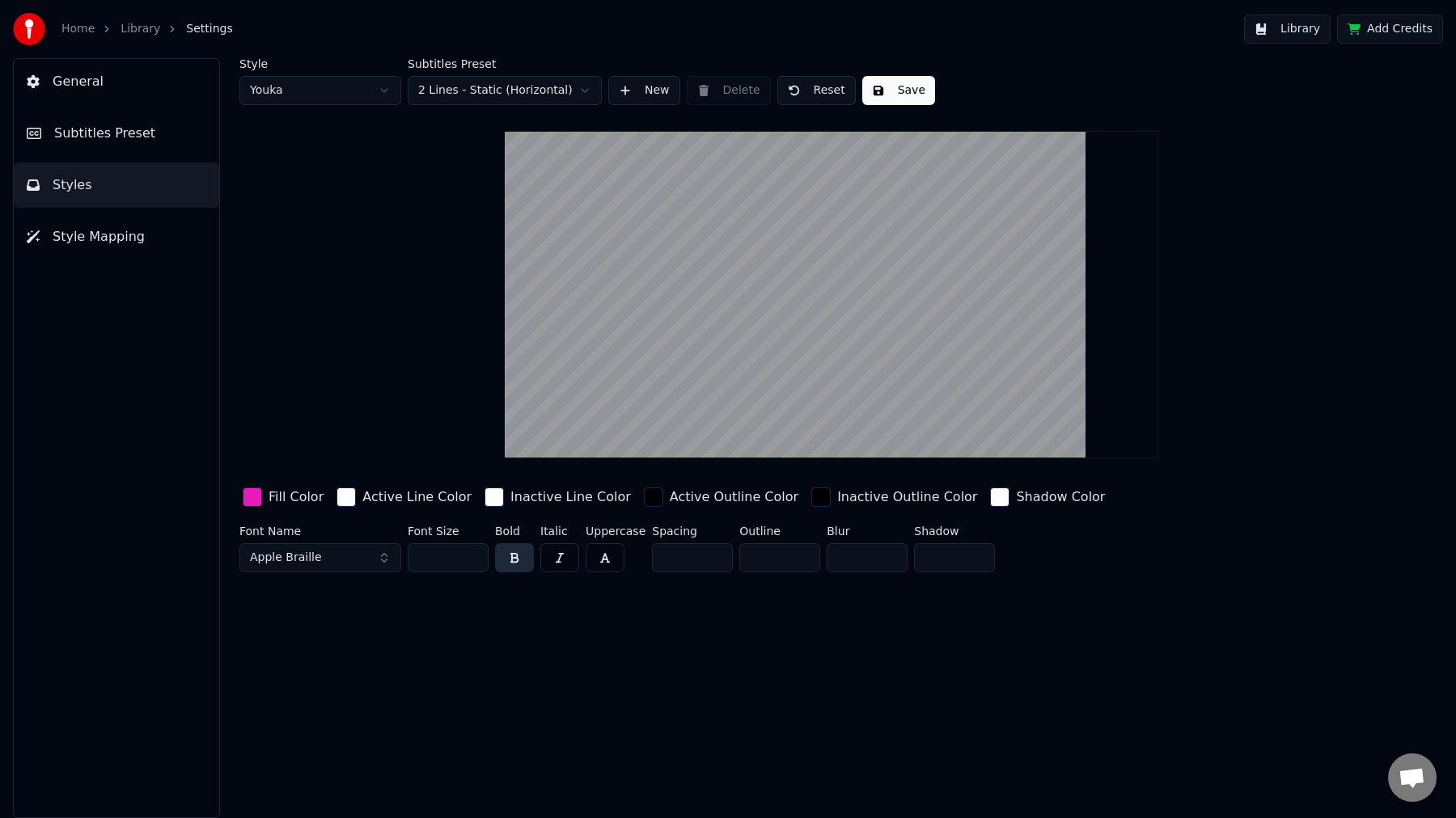
click at [348, 94] on html "Home Library Settings Library Add Credits General Subtitles Preset Styles Style…" at bounding box center [728, 409] width 1456 height 818
type input "**"
click at [79, 29] on link "Home" at bounding box center [78, 29] width 34 height 16
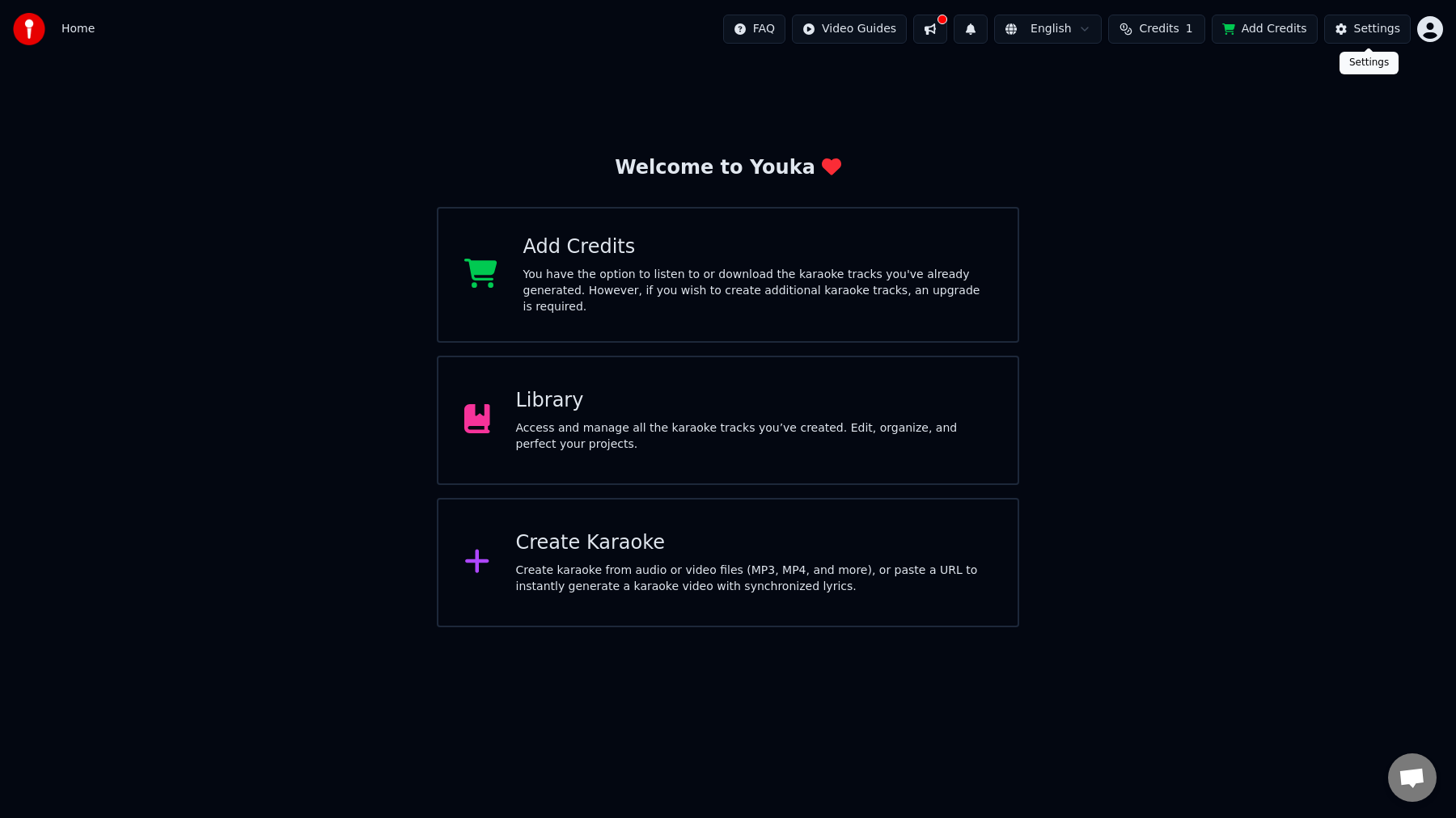
click at [1359, 30] on div "Settings" at bounding box center [1376, 29] width 46 height 16
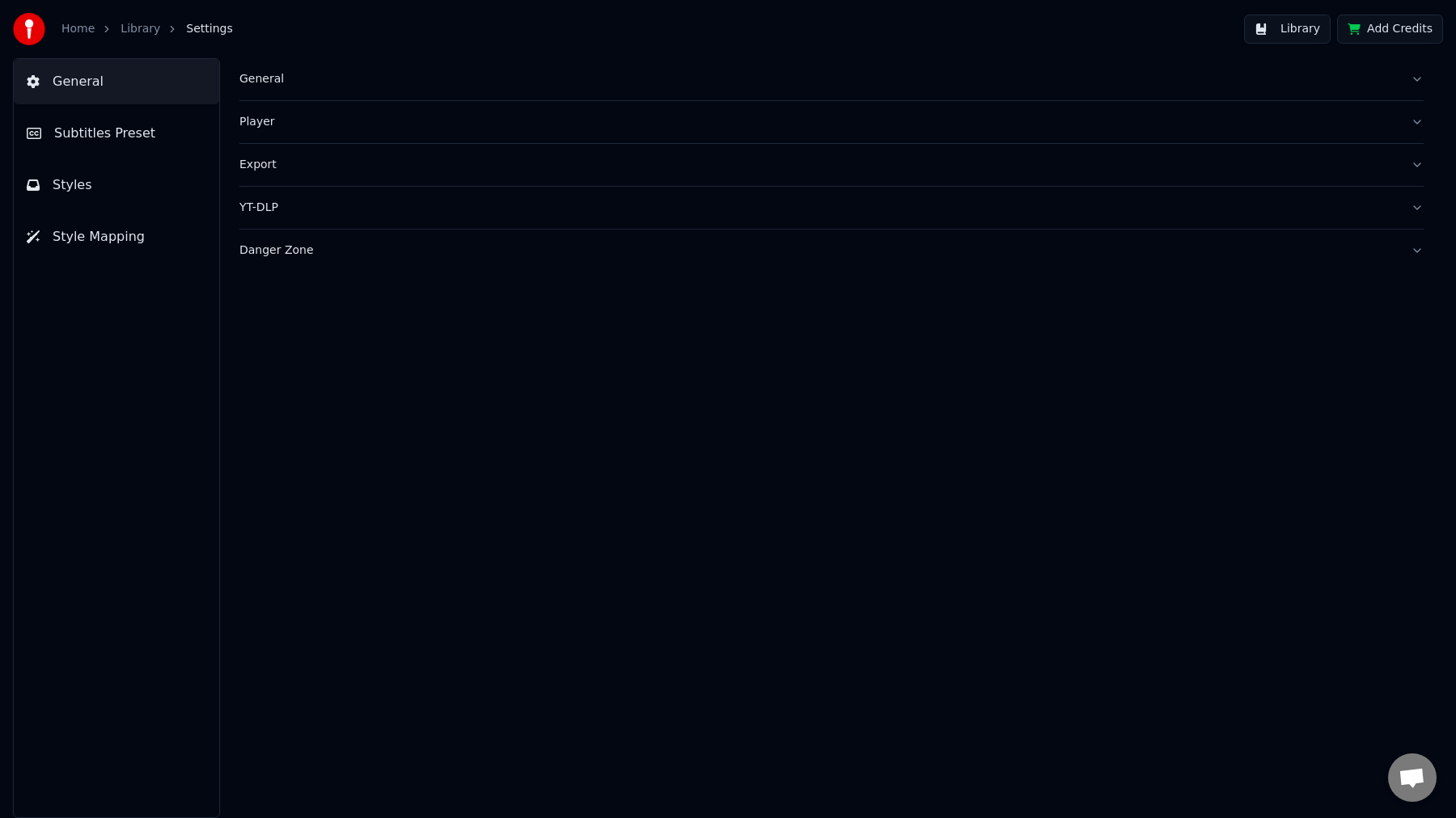
click at [139, 31] on link "Library" at bounding box center [141, 29] width 40 height 16
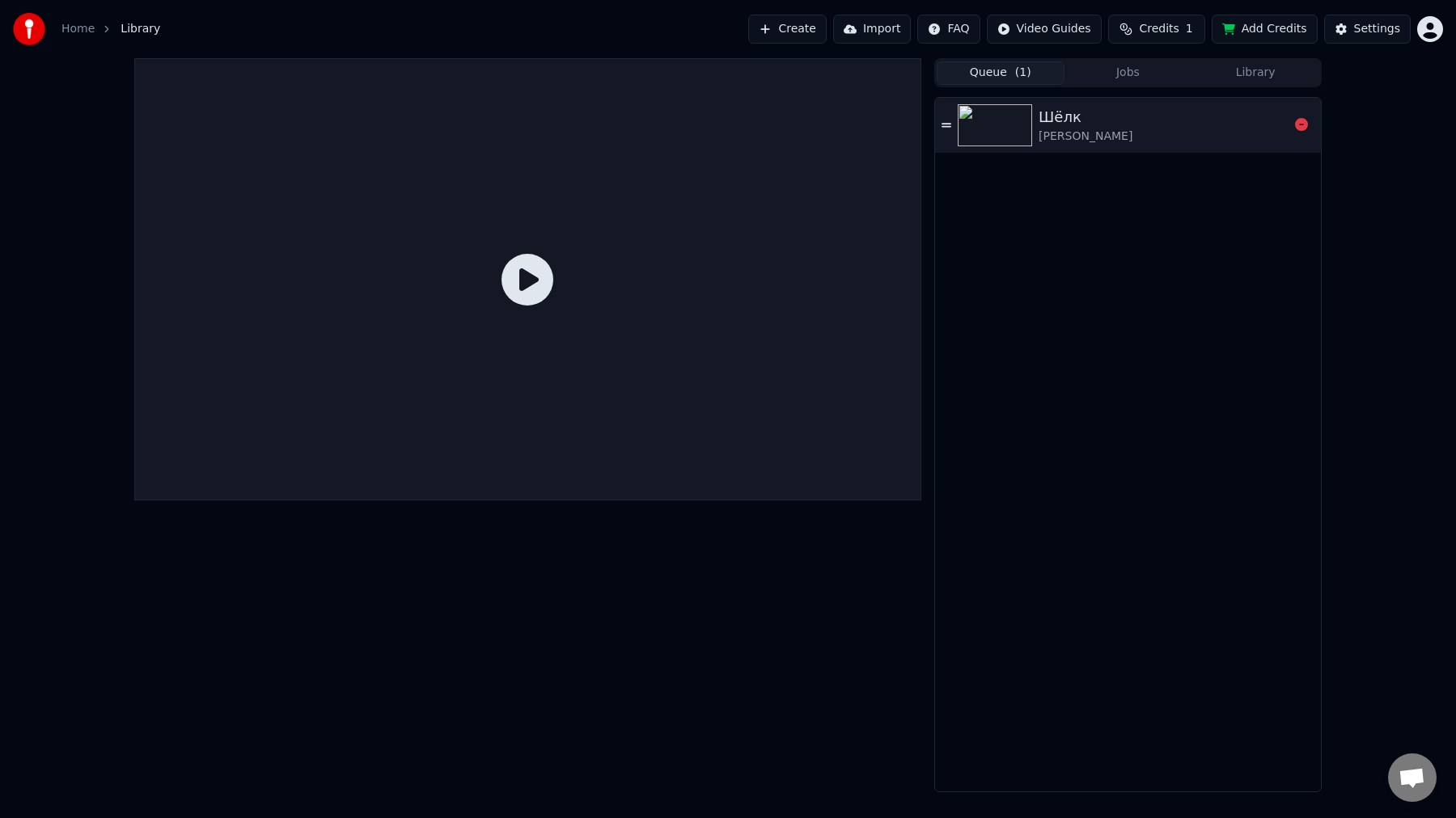
click at [1127, 146] on div "Шёлк [PERSON_NAME]" at bounding box center [1127, 125] width 386 height 55
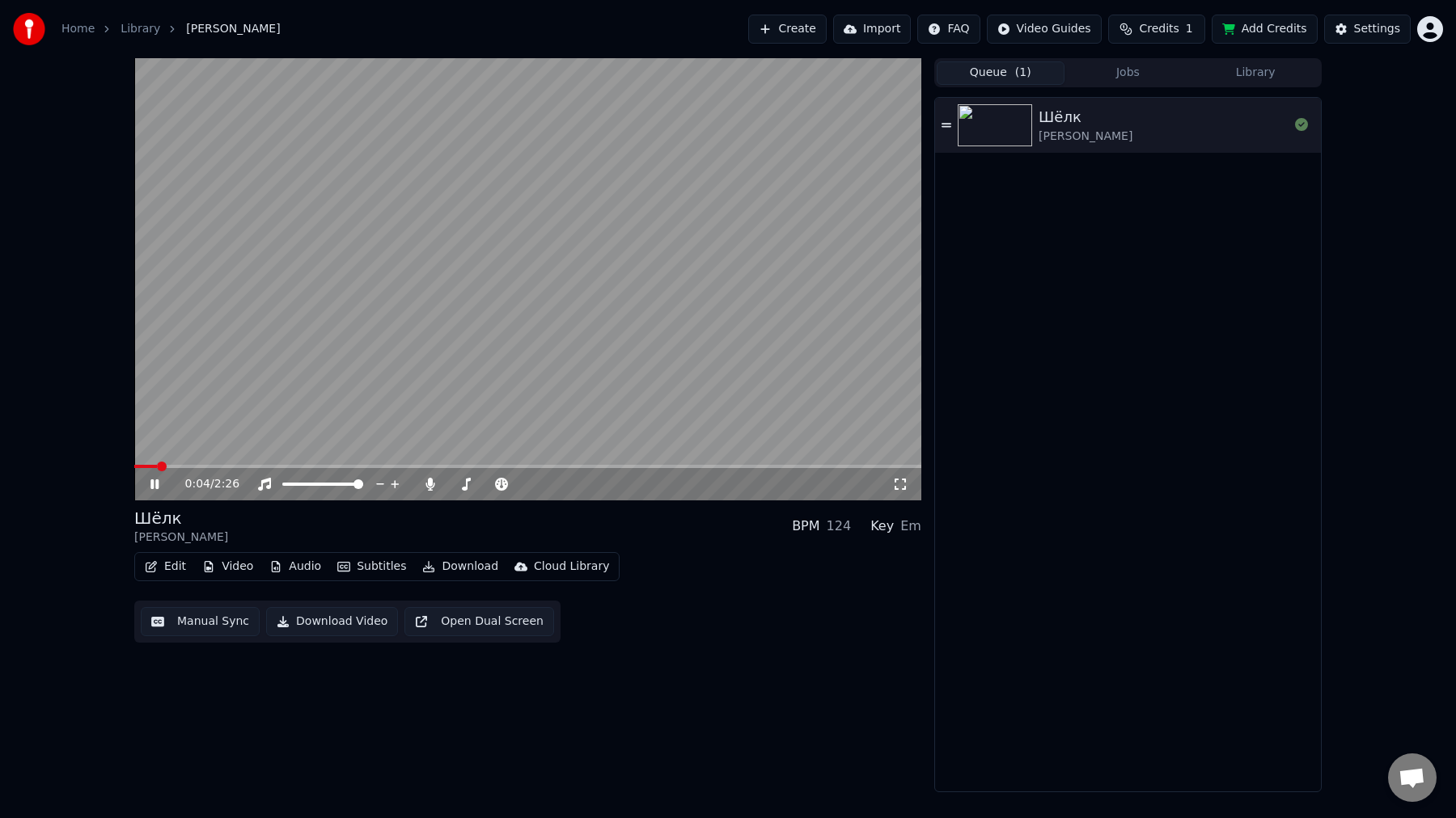
click at [900, 487] on icon at bounding box center [900, 484] width 16 height 13
click at [1352, 24] on button "Settings" at bounding box center [1366, 29] width 86 height 29
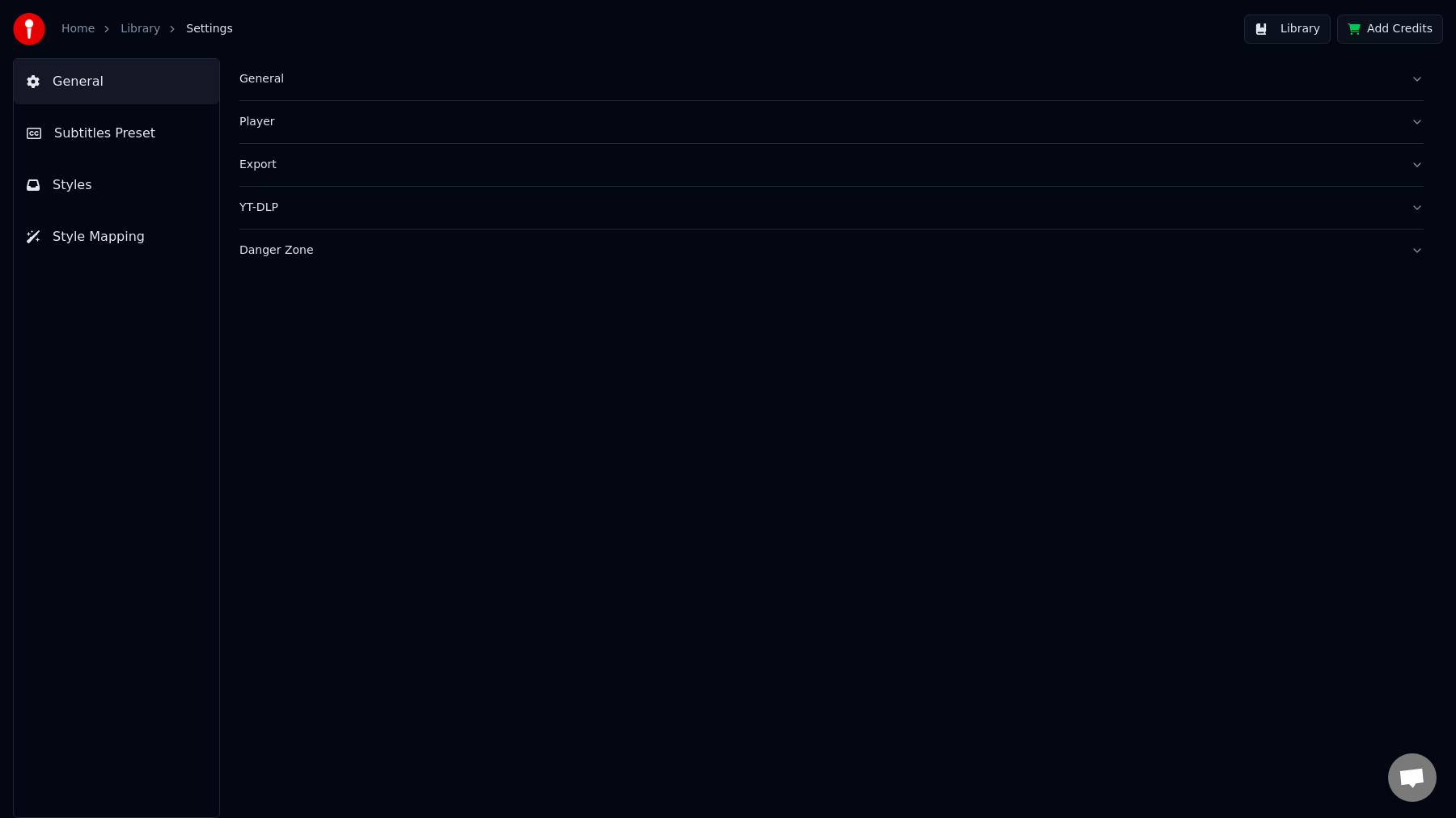
click at [129, 173] on button "Styles" at bounding box center [116, 185] width 205 height 45
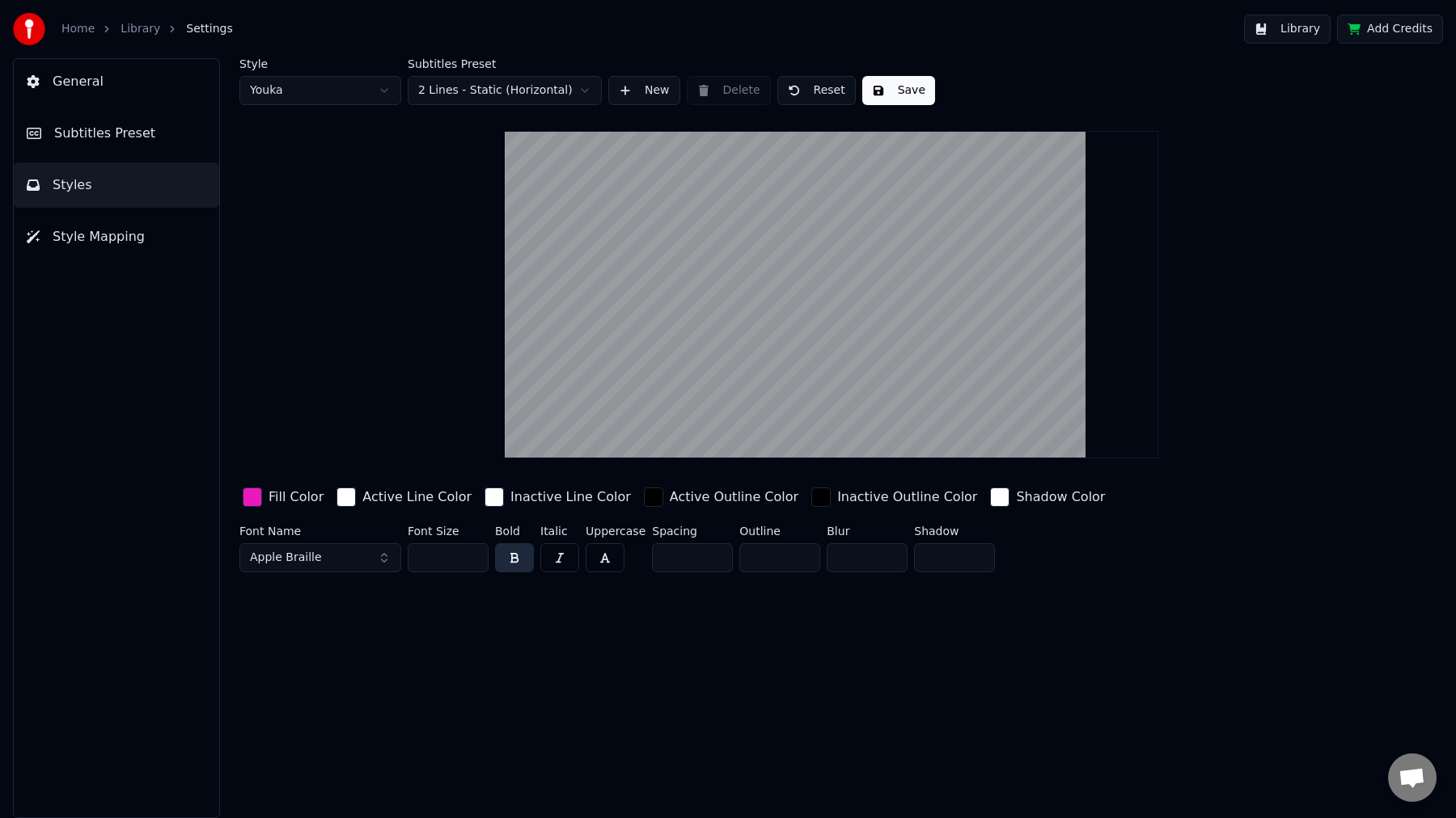
click at [342, 94] on html "Home Library Settings Library Add Credits General Subtitles Preset Styles Style…" at bounding box center [728, 409] width 1456 height 818
click at [312, 86] on html "Home Library Settings Library Add Credits General Subtitles Preset Styles Style…" at bounding box center [728, 409] width 1456 height 818
click at [265, 84] on html "Home Library Settings Library Add Credits General Subtitles Preset Styles Style…" at bounding box center [728, 409] width 1456 height 818
click at [430, 556] on input "**" at bounding box center [448, 557] width 81 height 29
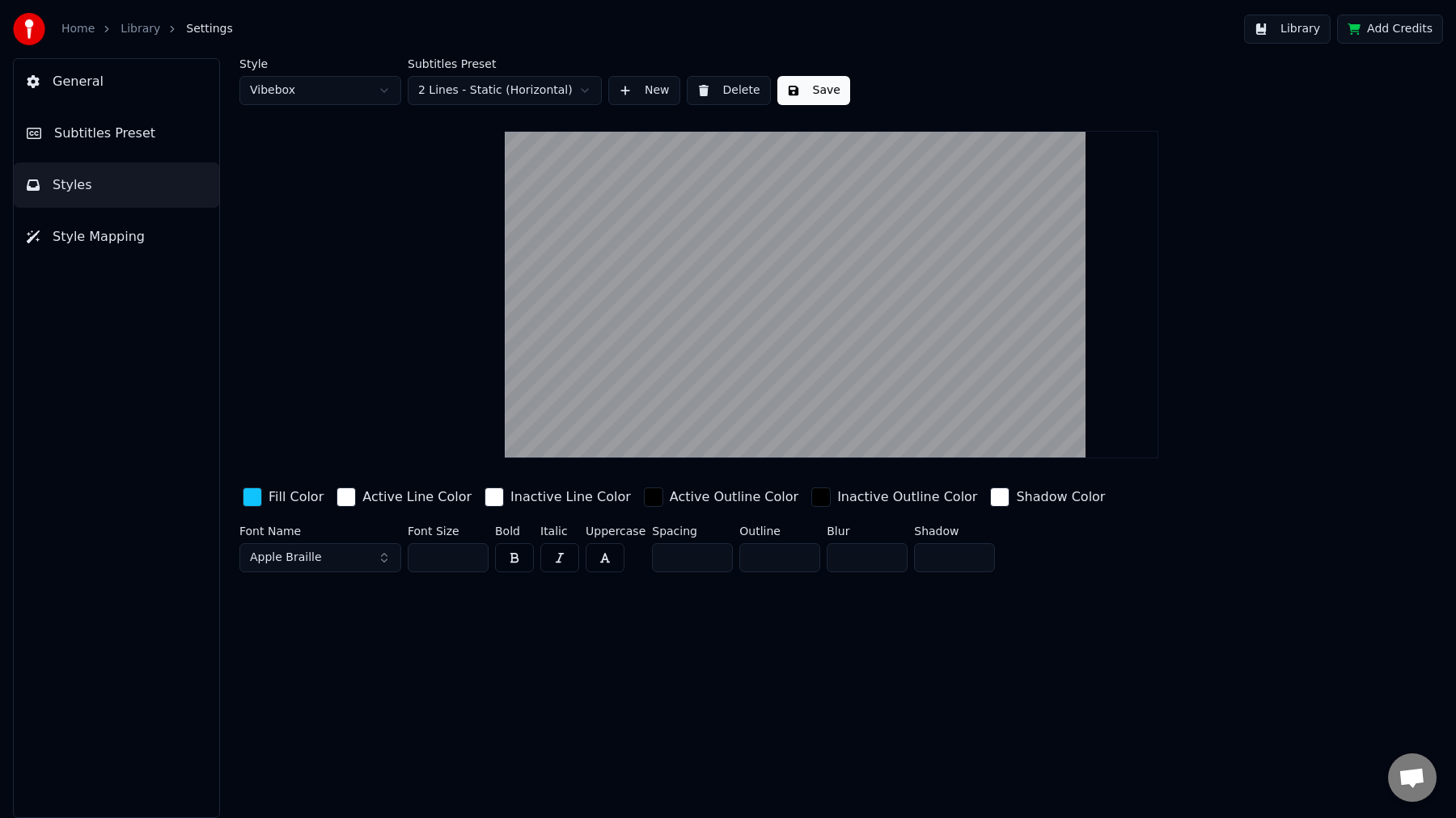
type input "**"
click at [661, 692] on div "Style Vibebox Subtitles Preset 2 Lines - Static (Horizontal) New Delete Save Fi…" at bounding box center [831, 438] width 1249 height 760
click at [800, 86] on button "Save" at bounding box center [814, 91] width 73 height 29
click at [135, 71] on button "General" at bounding box center [116, 82] width 205 height 45
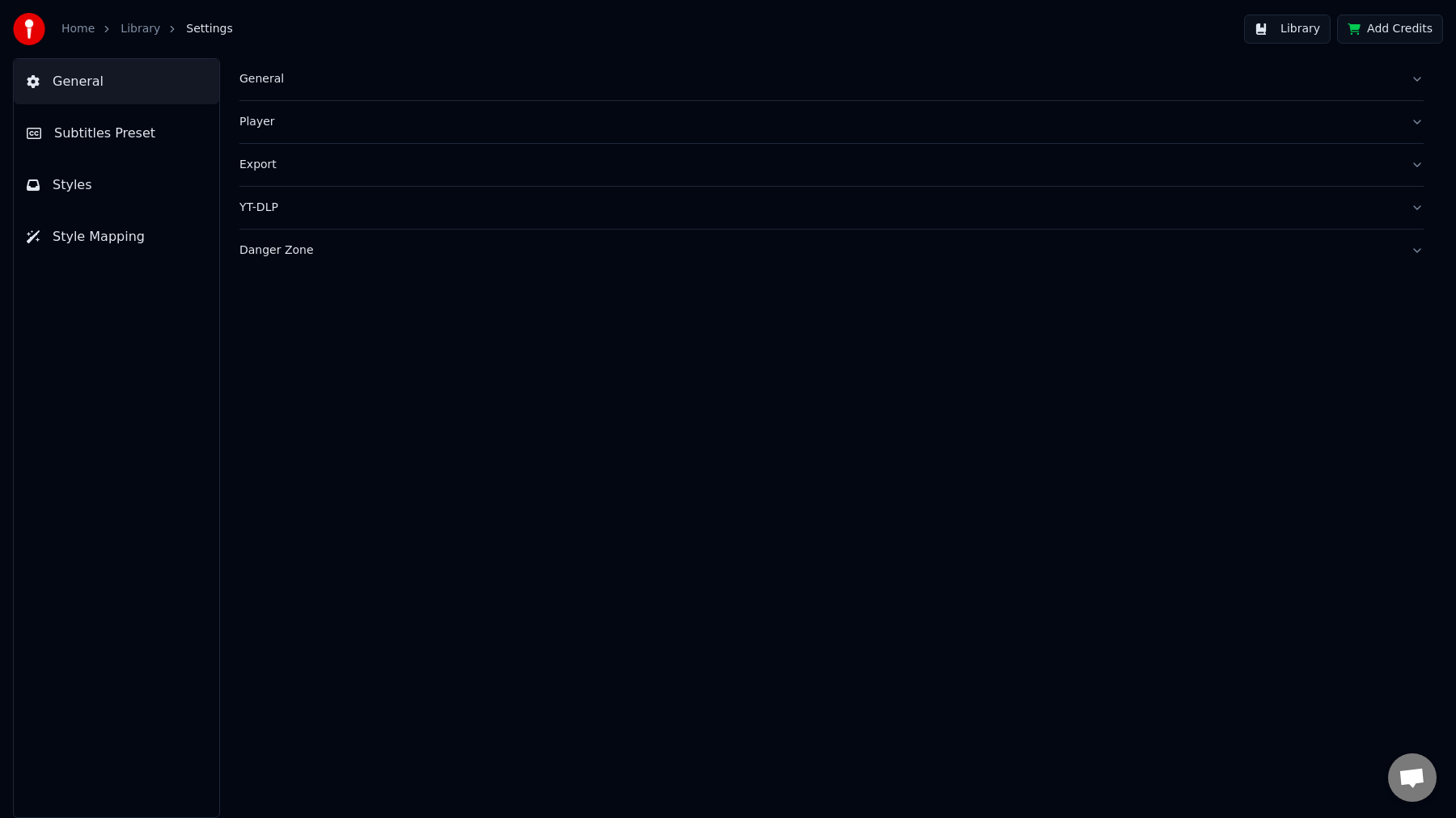
click at [149, 24] on link "Library" at bounding box center [141, 29] width 40 height 16
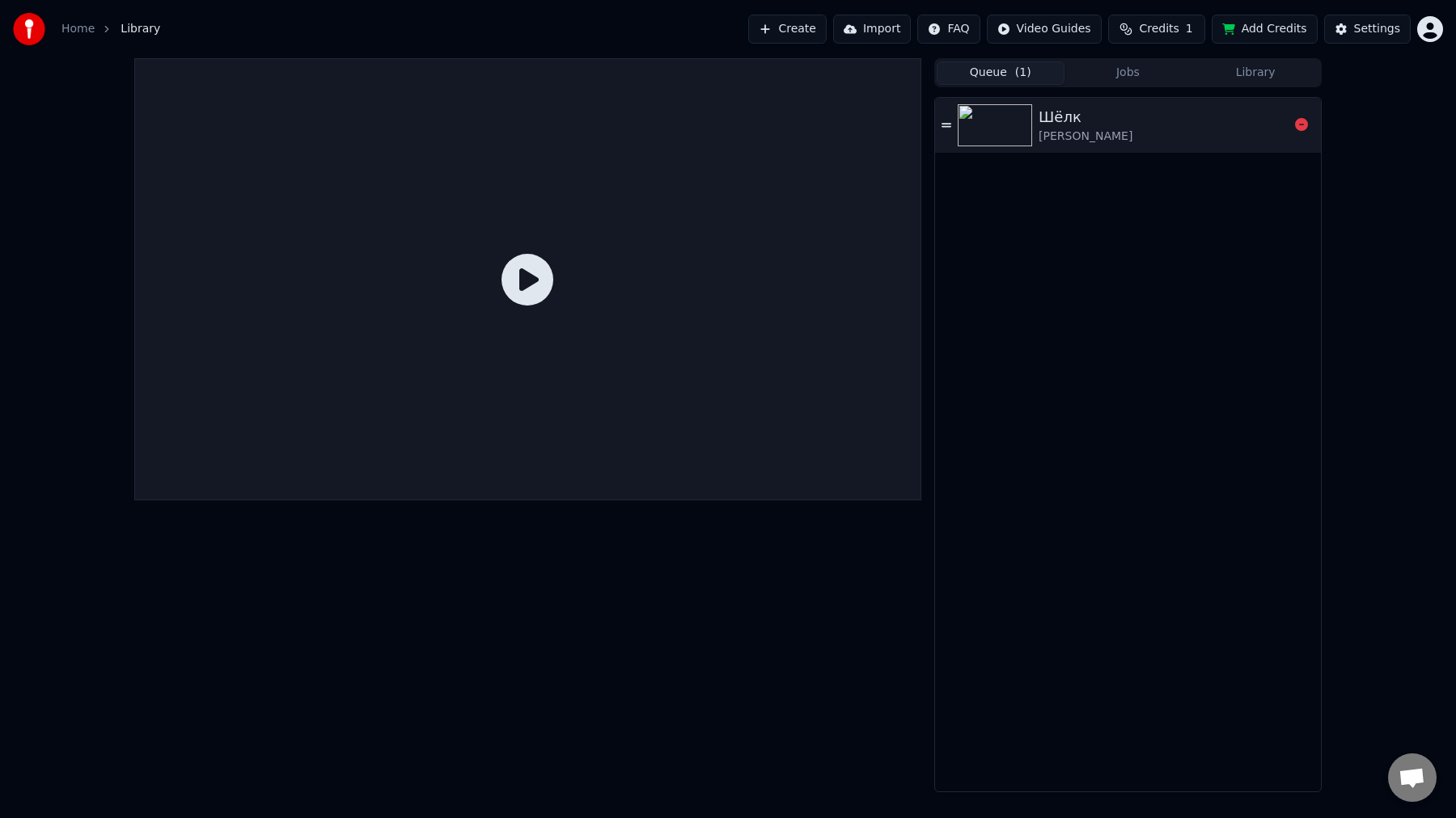
click at [1184, 125] on div "Шёлк [PERSON_NAME]" at bounding box center [1163, 125] width 250 height 39
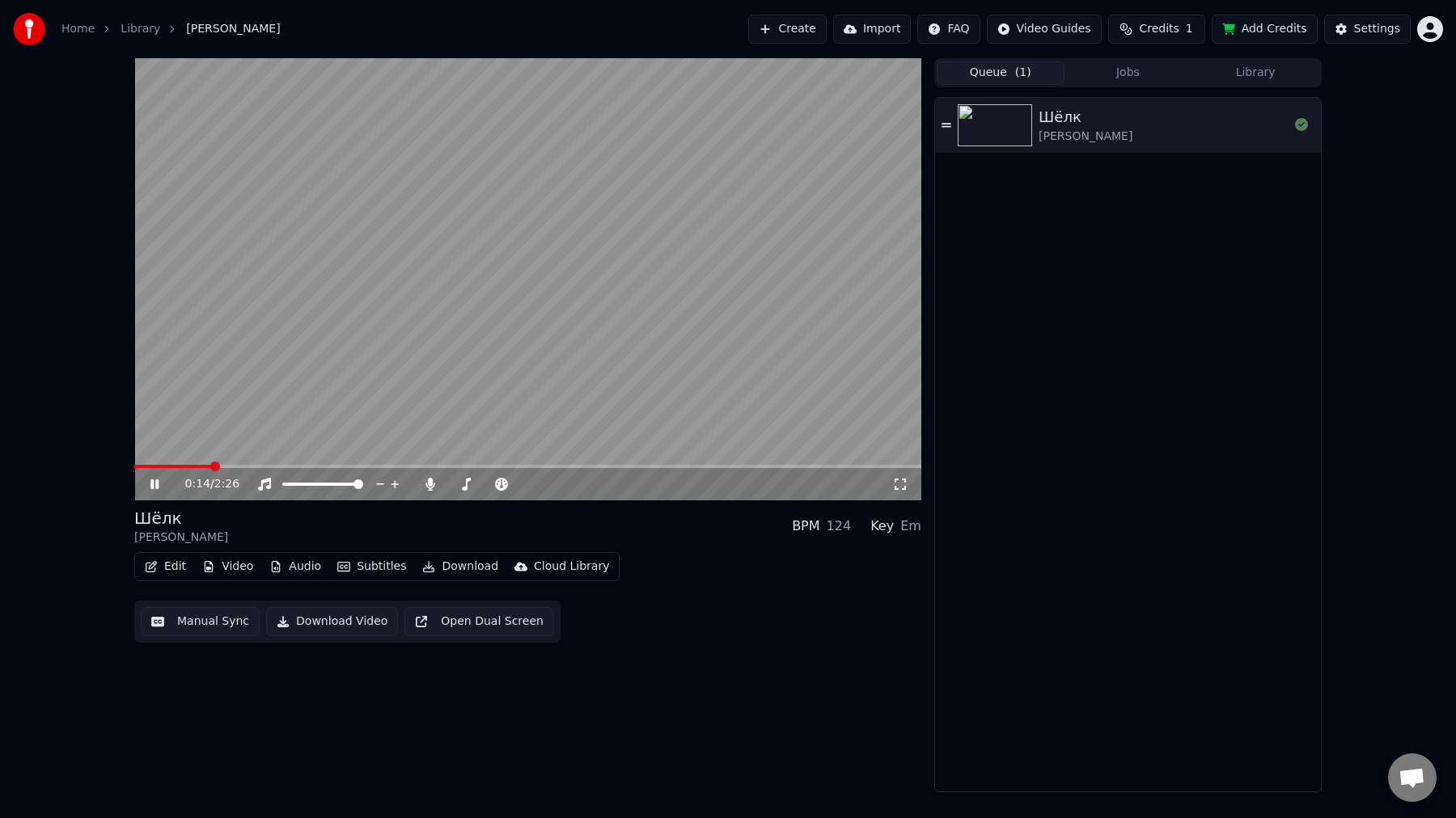
click at [456, 577] on button "Download" at bounding box center [461, 567] width 89 height 23
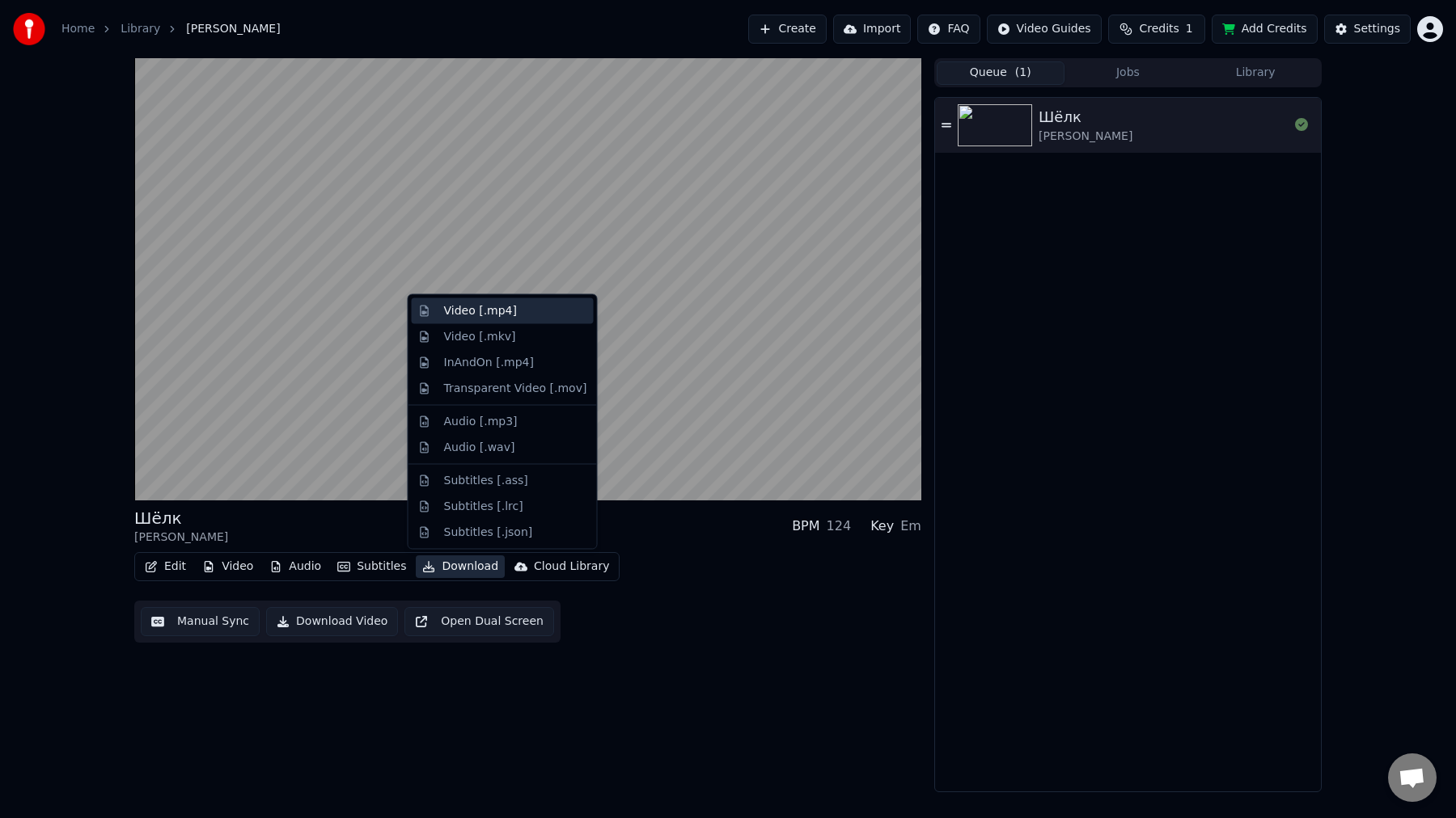
click at [530, 317] on div "Video [.mp4]" at bounding box center [516, 311] width 144 height 16
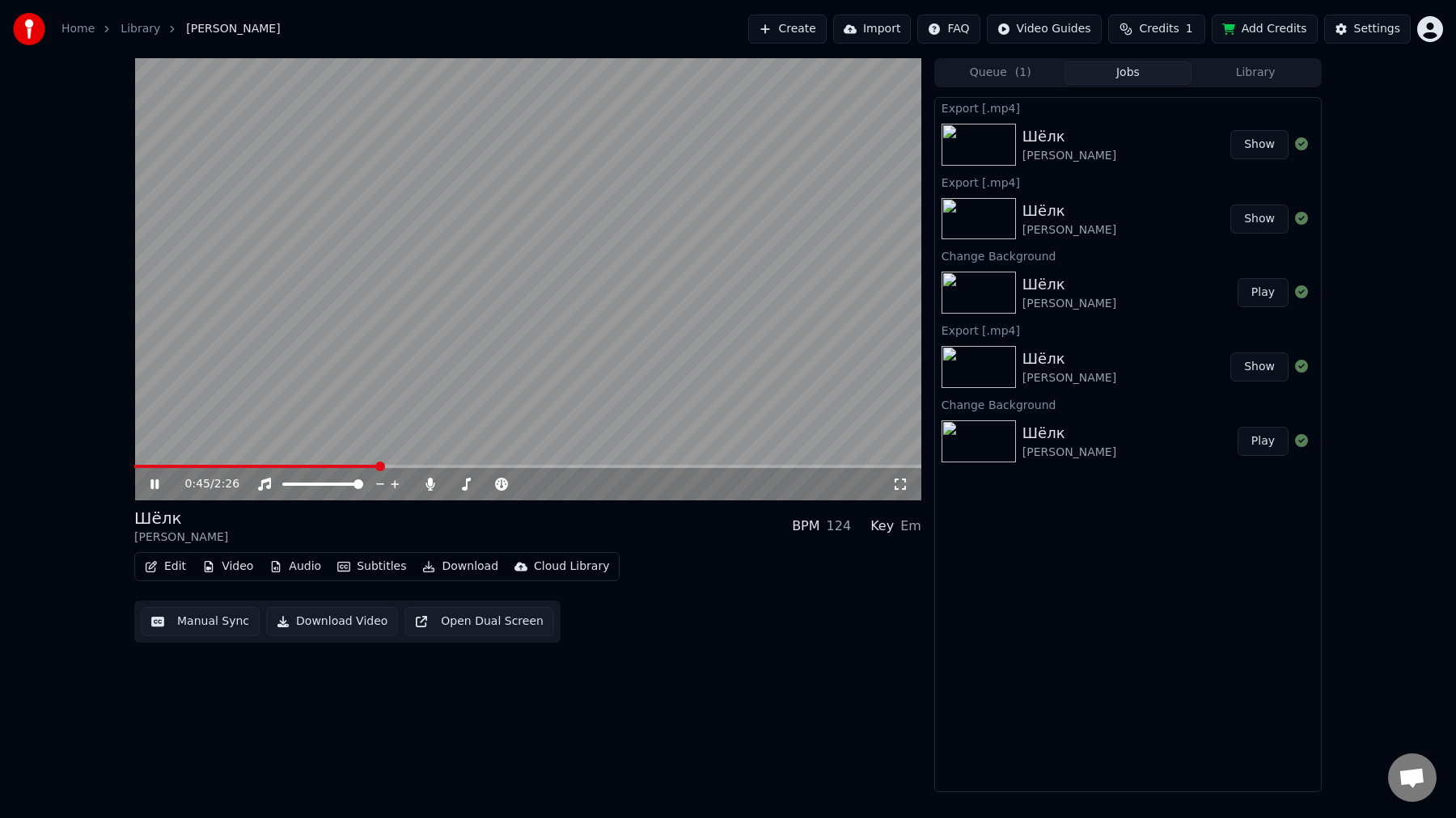
click at [154, 488] on icon at bounding box center [166, 484] width 38 height 13
click at [1273, 143] on button "Show" at bounding box center [1259, 144] width 58 height 29
click at [240, 571] on button "Video" at bounding box center [227, 567] width 64 height 23
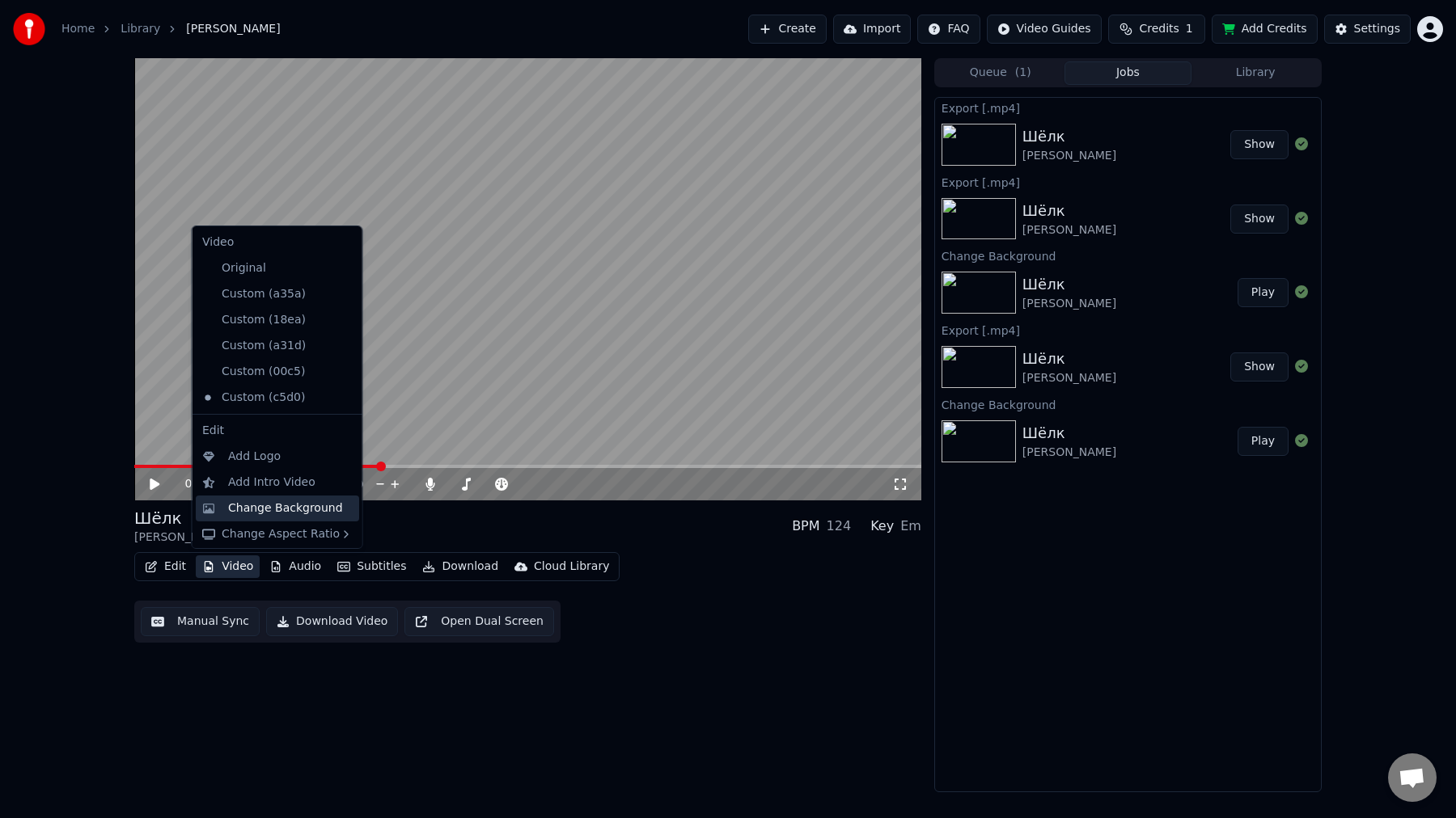
click at [296, 513] on div "Change Background" at bounding box center [285, 508] width 114 height 16
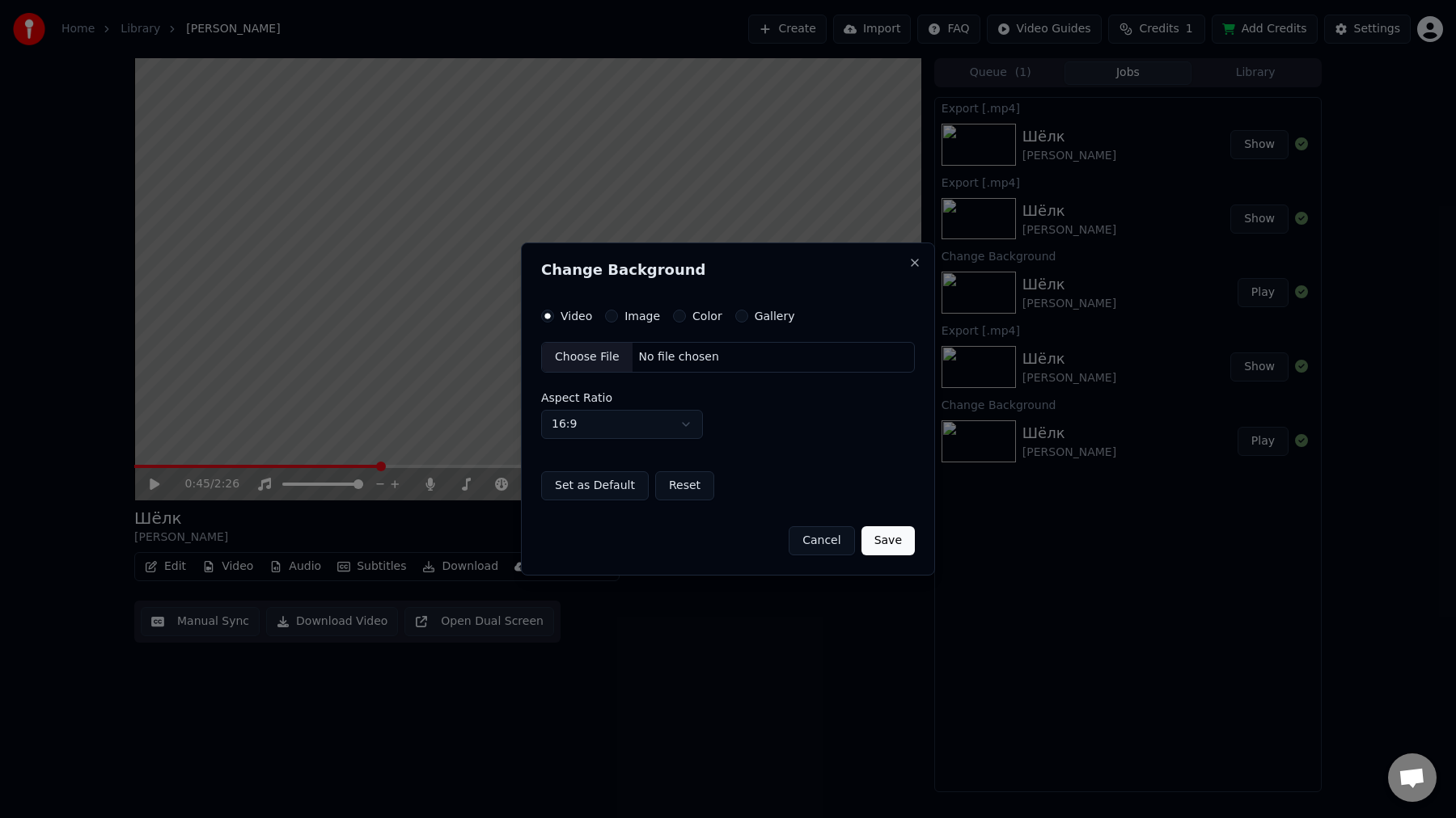
click at [639, 310] on label "Image" at bounding box center [641, 316] width 35 height 11
click at [618, 310] on button "Image" at bounding box center [611, 316] width 13 height 13
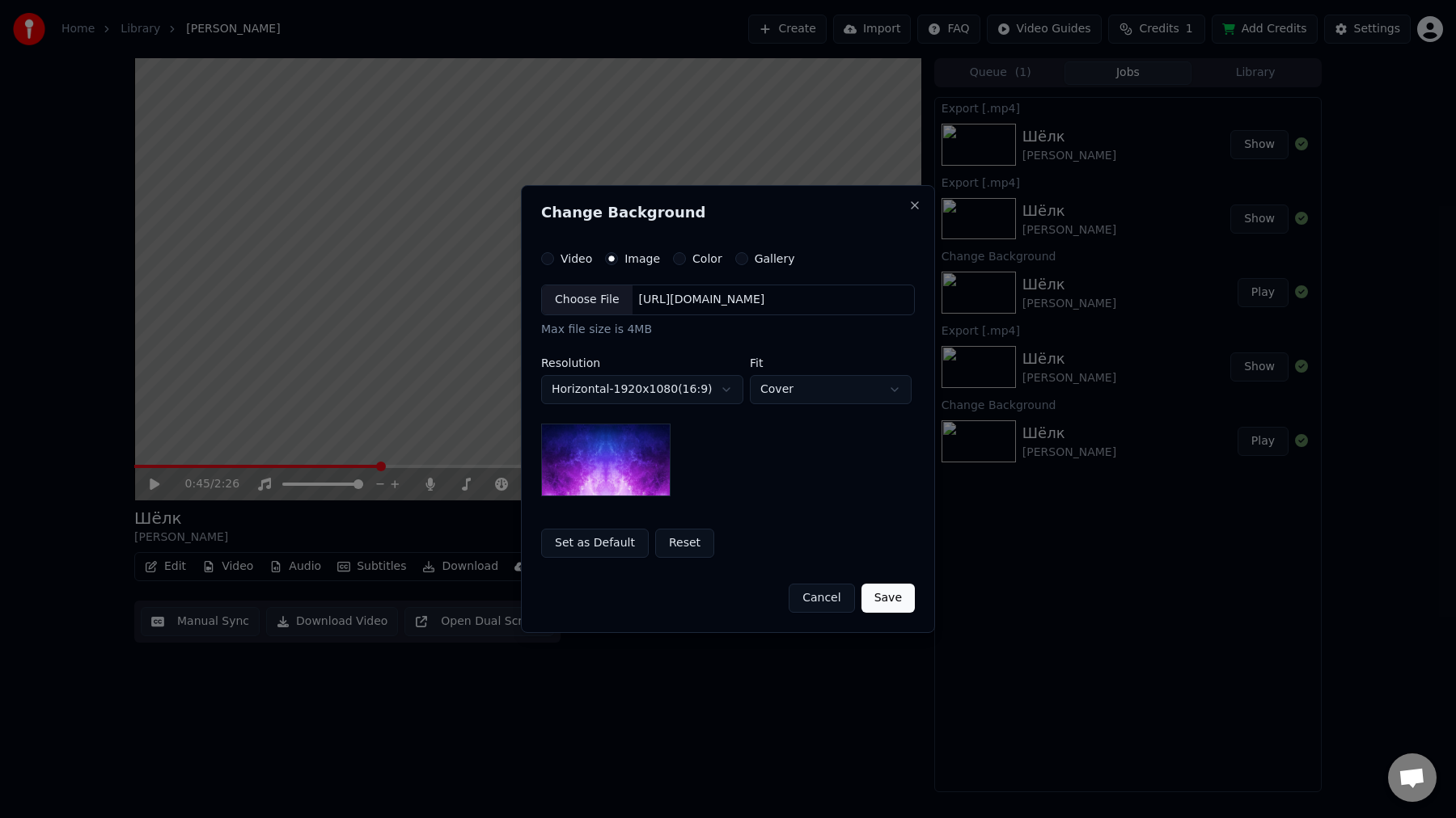
click at [600, 299] on div "Choose File" at bounding box center [588, 300] width 91 height 29
click at [881, 596] on button "Save" at bounding box center [887, 598] width 54 height 29
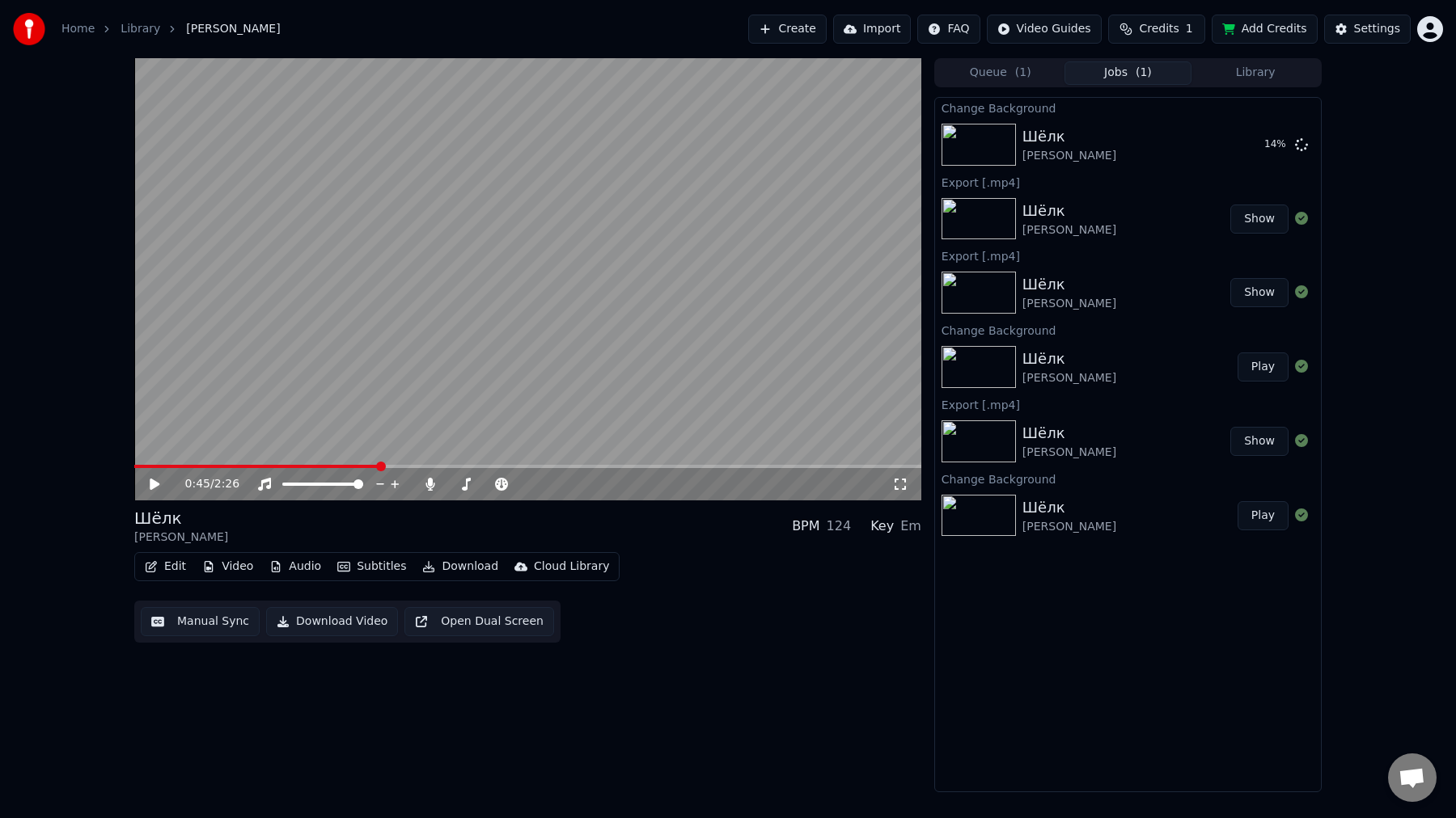
click at [1001, 76] on button "Queue ( 1 )" at bounding box center [1000, 74] width 128 height 24
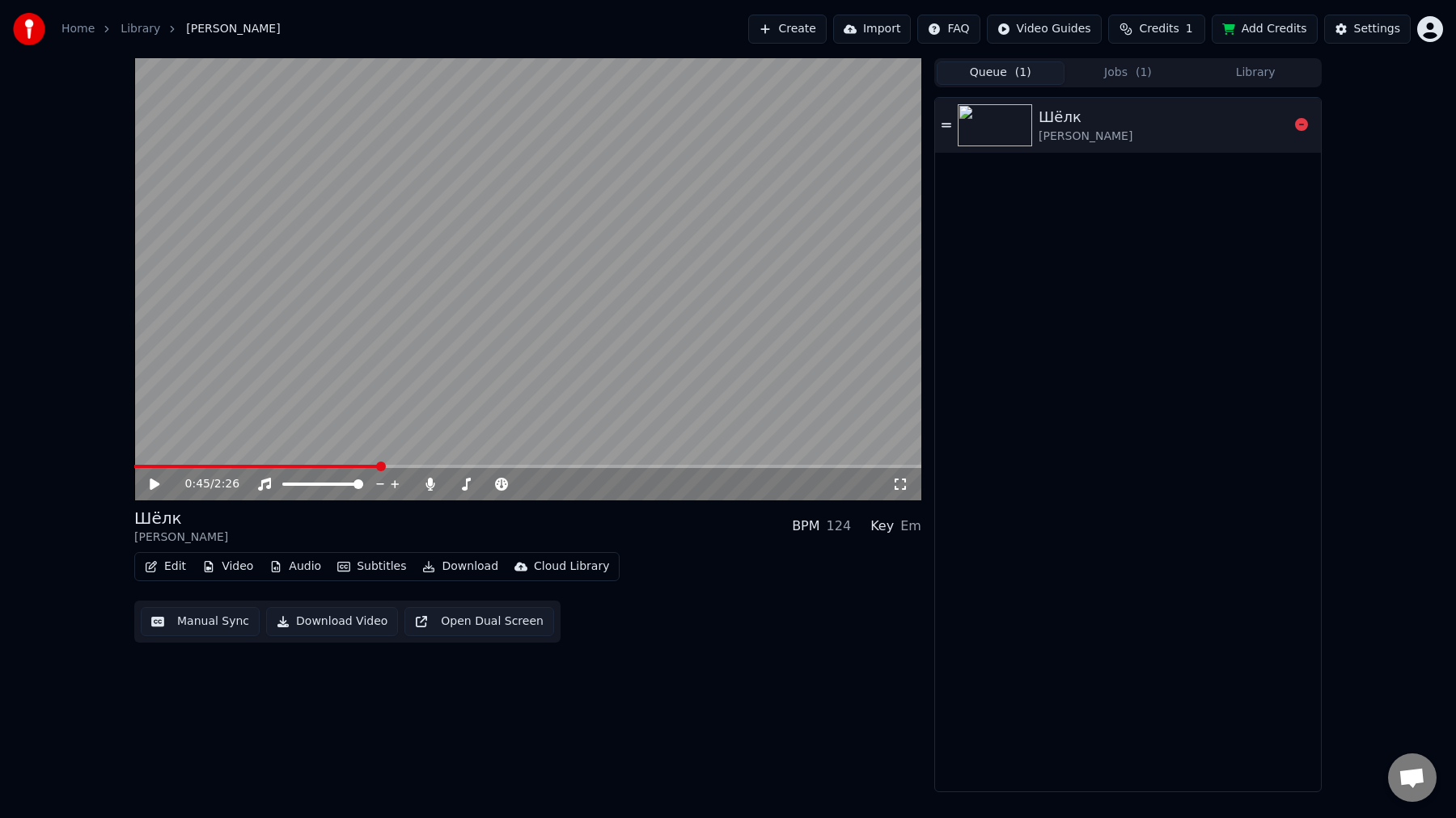
click at [1087, 137] on div "[PERSON_NAME]" at bounding box center [1085, 137] width 94 height 16
click at [1109, 71] on button "Jobs ( 1 )" at bounding box center [1128, 74] width 128 height 24
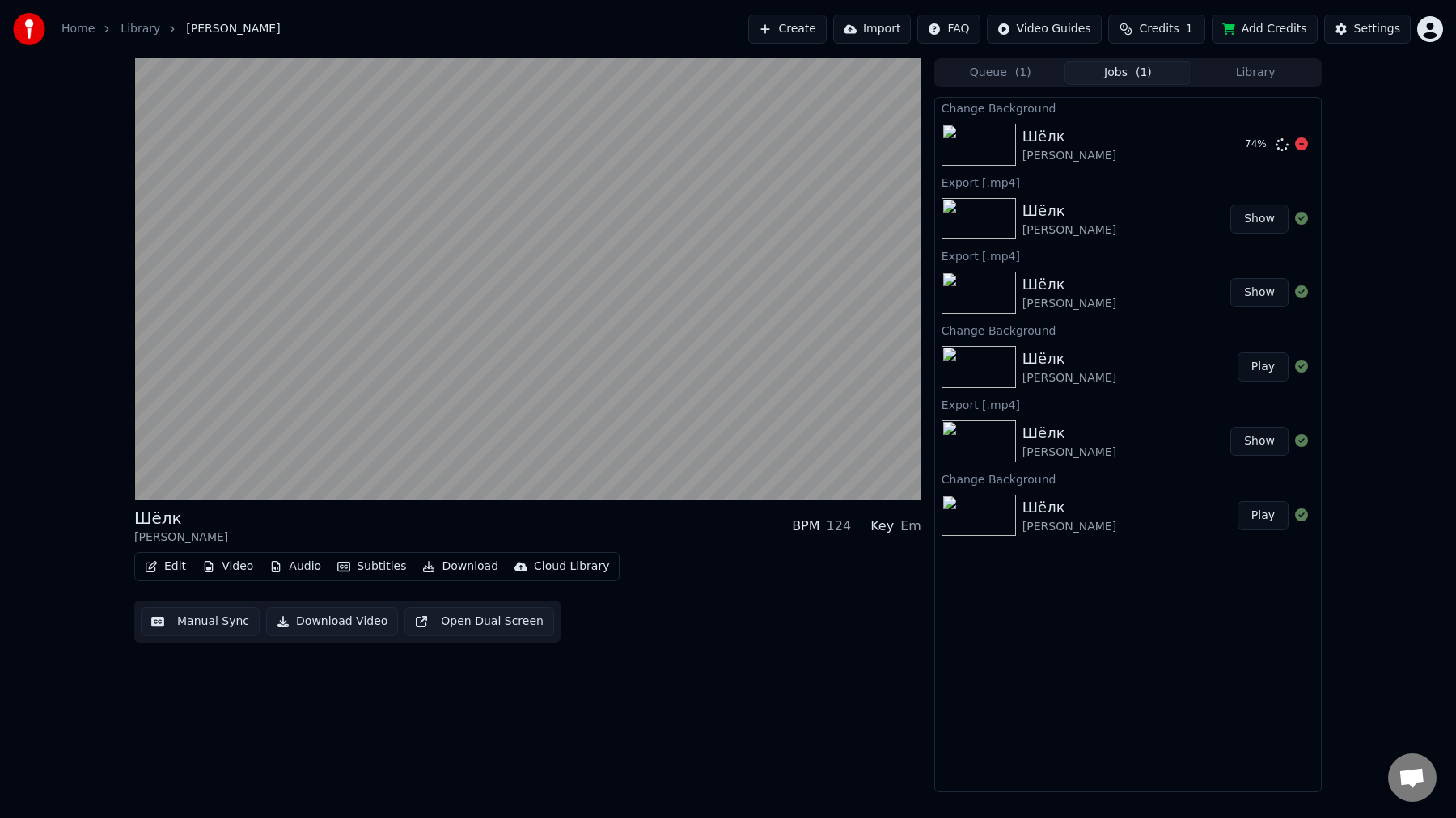
click at [1144, 136] on div "Шёлк [PERSON_NAME]" at bounding box center [1126, 144] width 210 height 39
click at [1154, 161] on div "Шёлк [PERSON_NAME]" at bounding box center [1129, 144] width 215 height 39
click at [1256, 144] on button "Play" at bounding box center [1263, 144] width 51 height 29
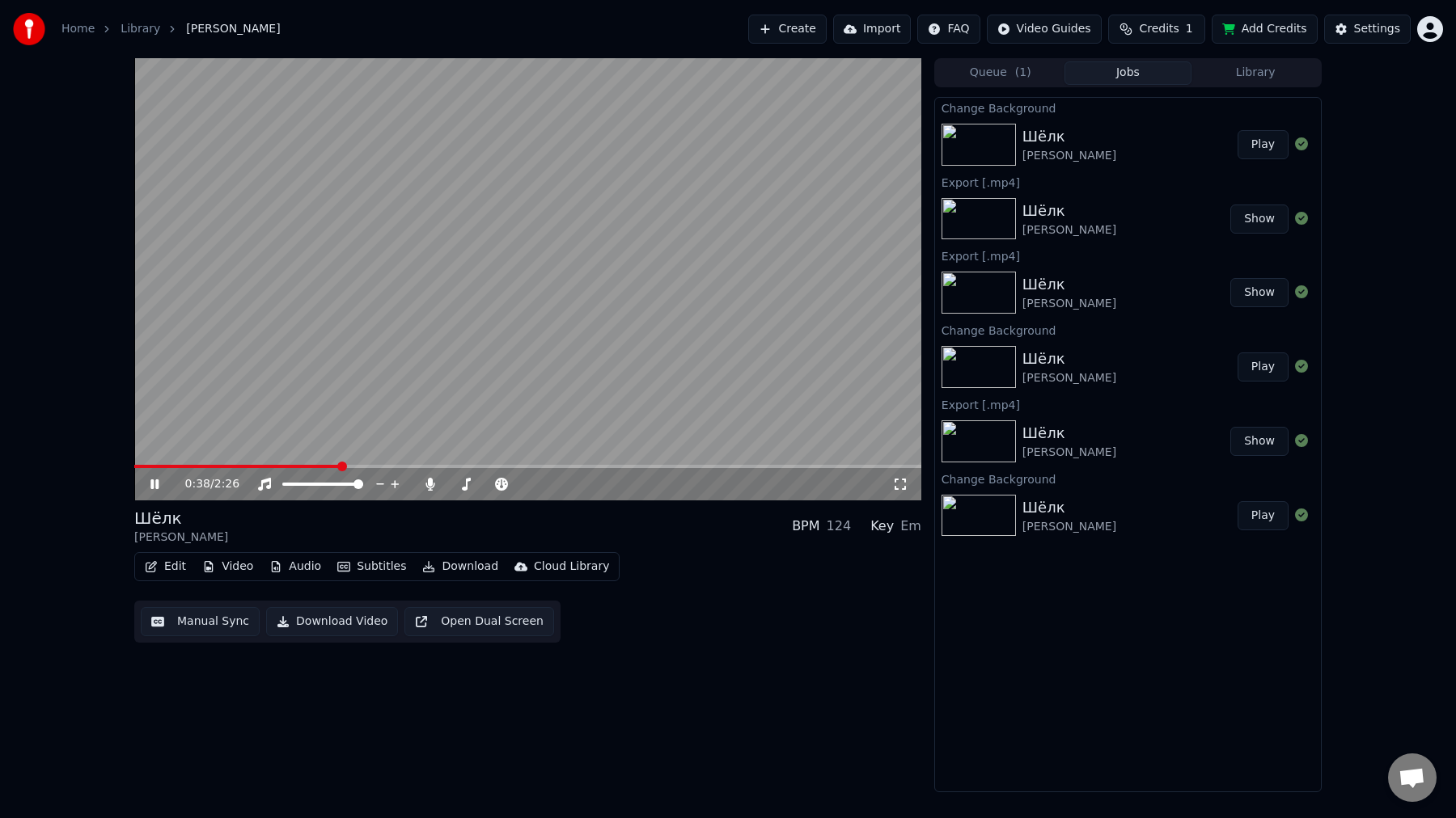
click at [465, 566] on button "Download" at bounding box center [461, 567] width 89 height 23
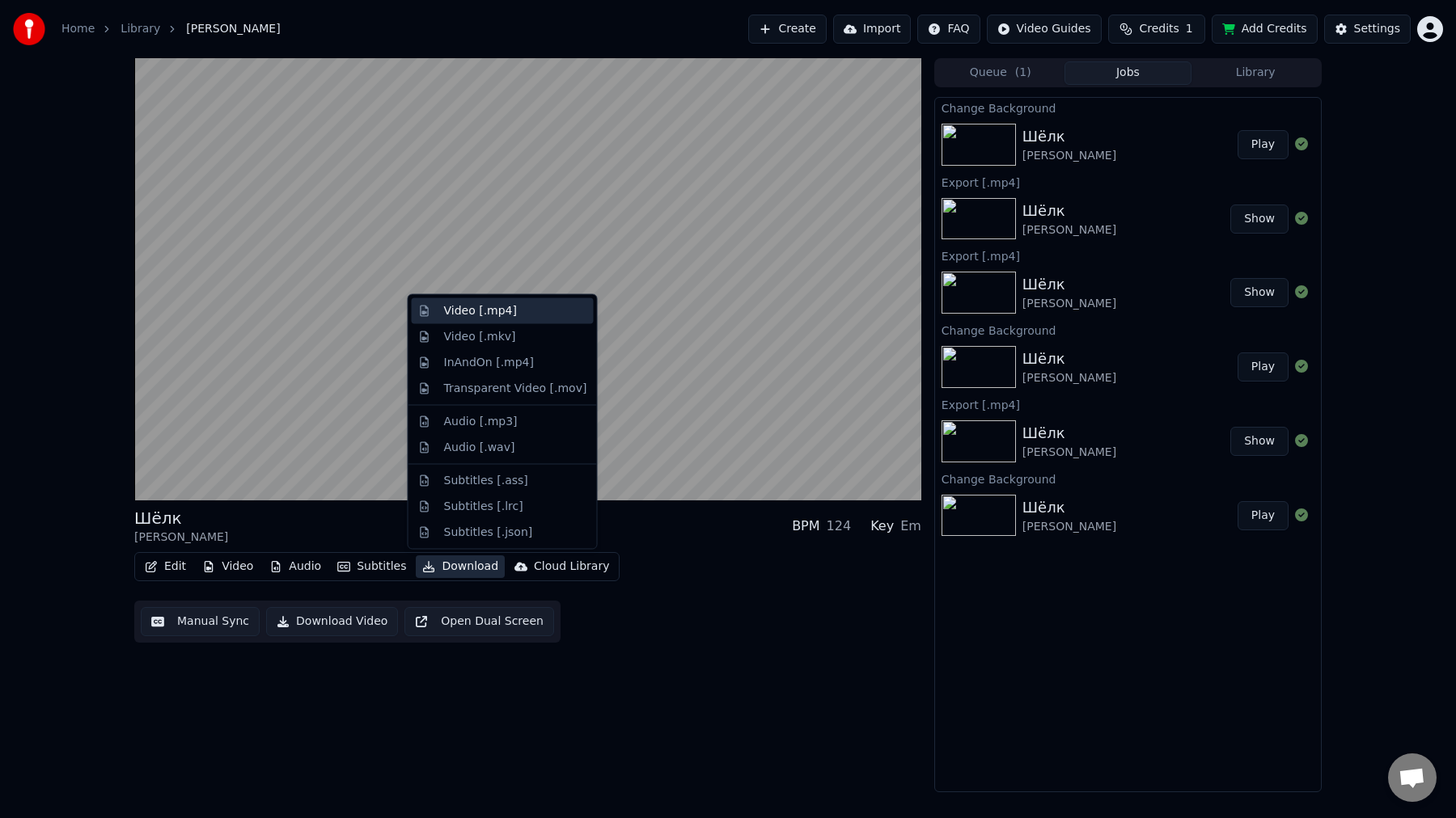
click at [514, 319] on div "Video [.mp4]" at bounding box center [516, 311] width 144 height 16
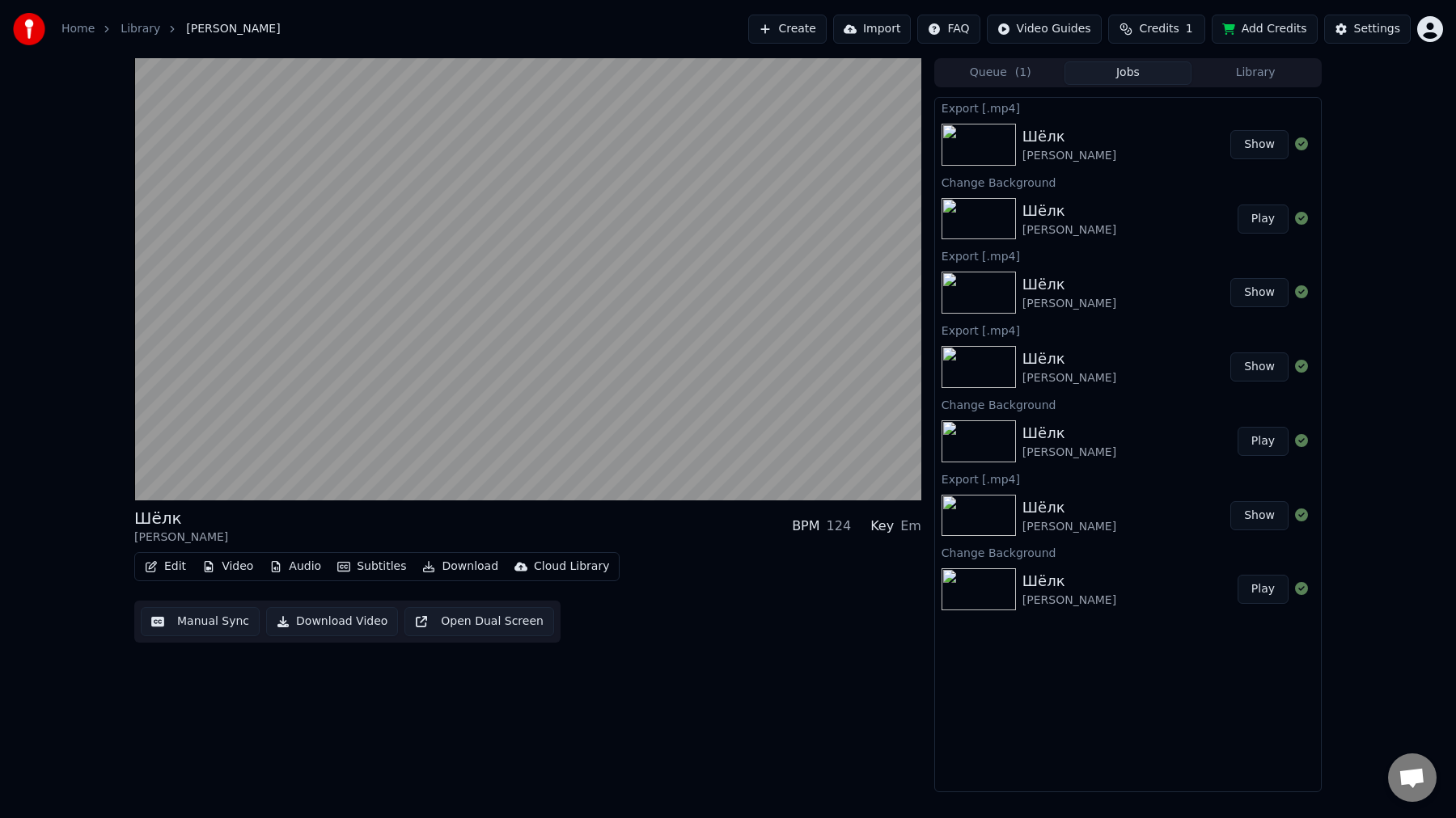
click at [1254, 143] on button "Show" at bounding box center [1259, 144] width 58 height 29
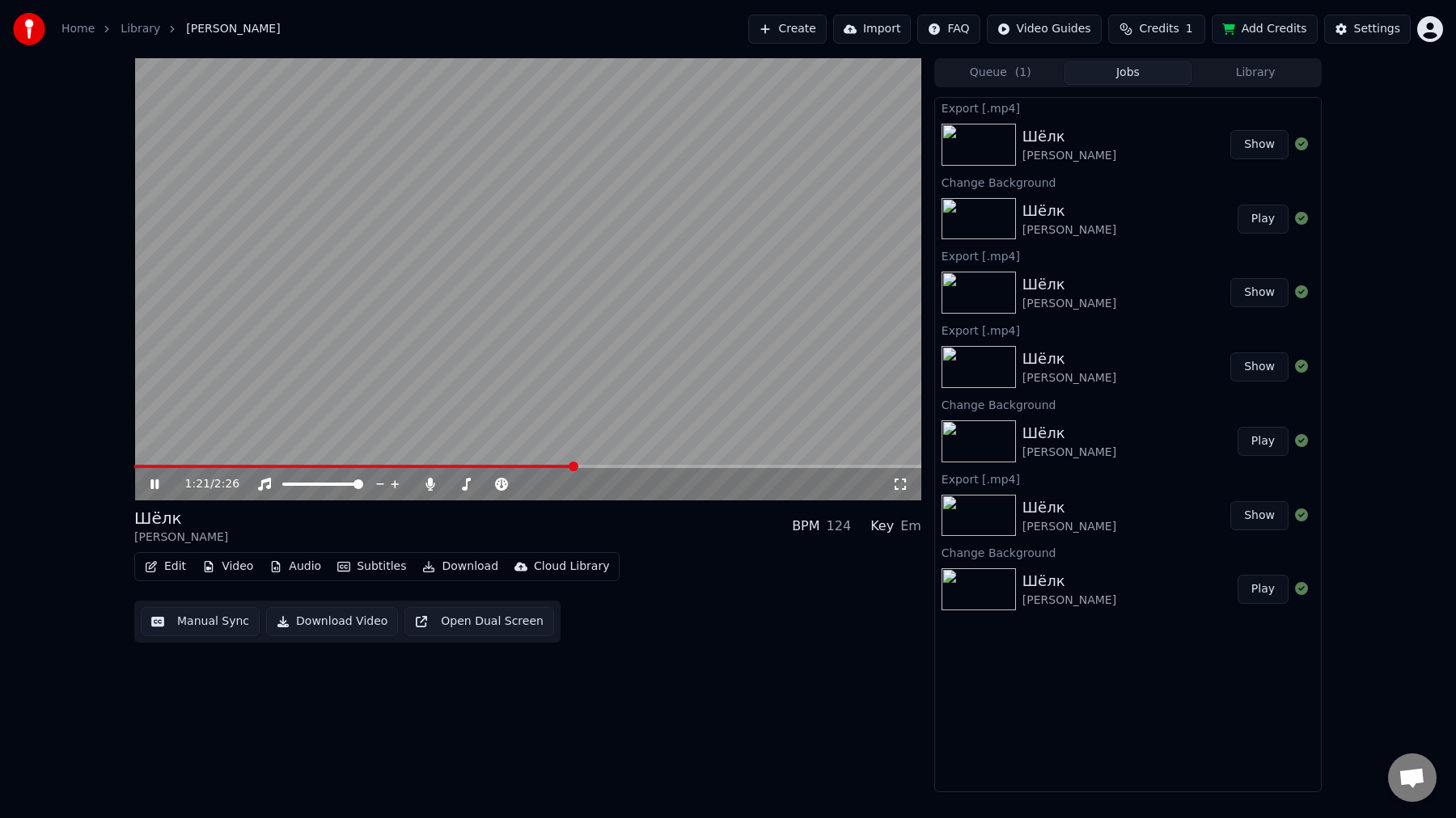
click at [154, 485] on icon at bounding box center [166, 484] width 38 height 13
click at [700, 720] on div "1:21 / 2:26 Шёлк [PERSON_NAME] BPM 124 Key Em Edit Video Audio Subtitles Downlo…" at bounding box center [528, 425] width 787 height 734
click at [136, 33] on link "Library" at bounding box center [141, 29] width 40 height 16
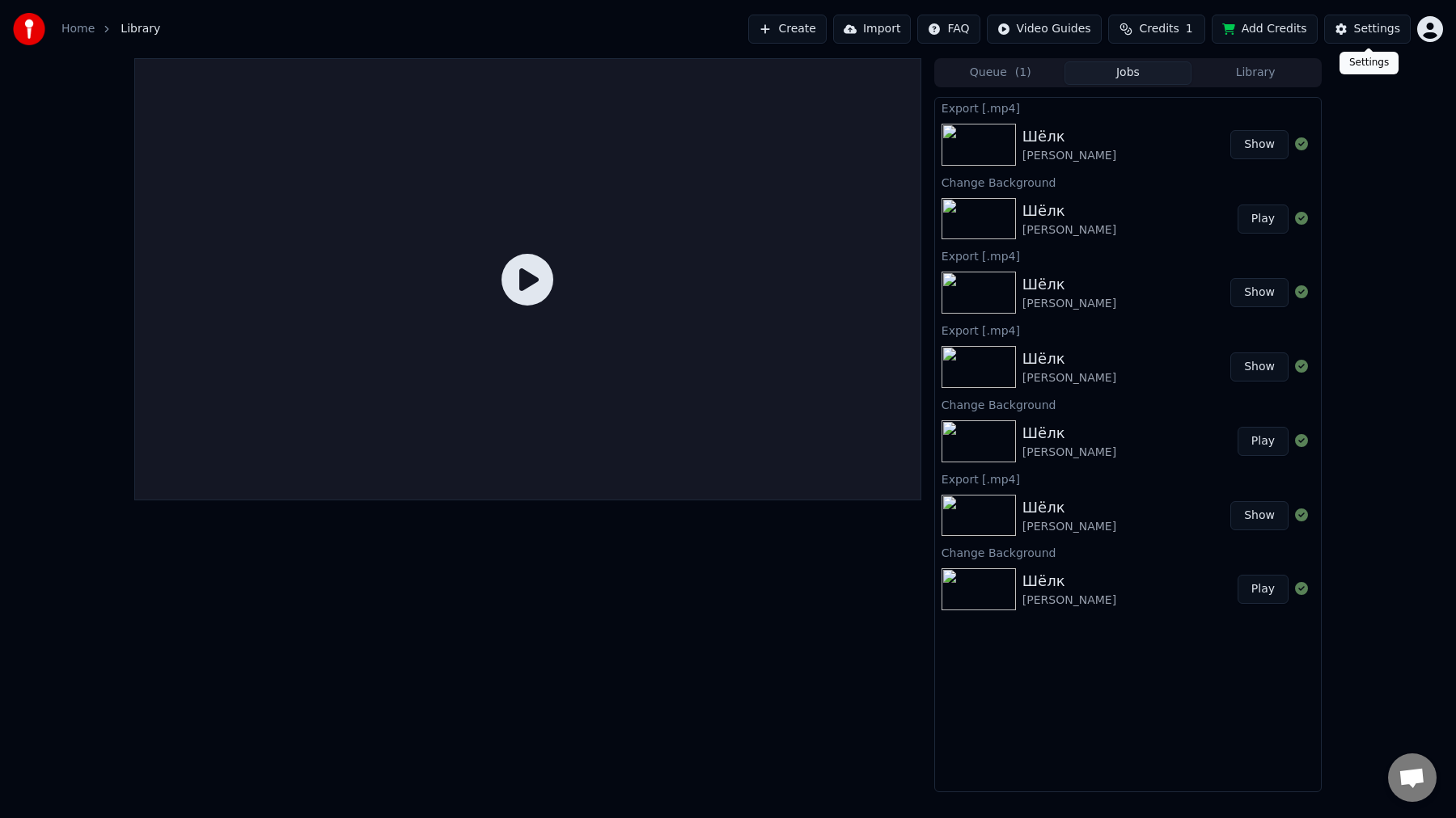
click at [1368, 24] on div "Settings" at bounding box center [1376, 29] width 46 height 16
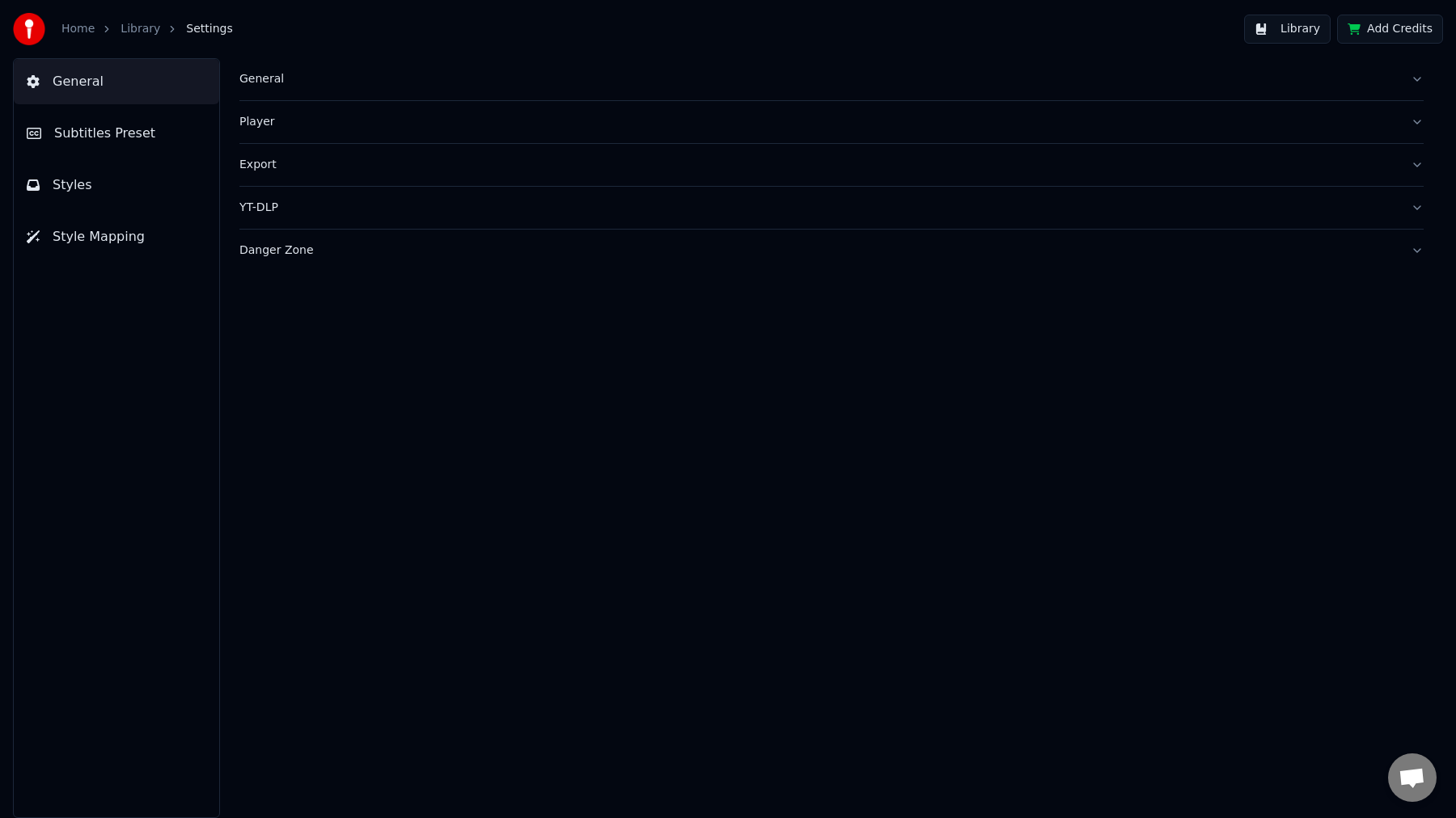
click at [283, 87] on button "General" at bounding box center [831, 79] width 1184 height 42
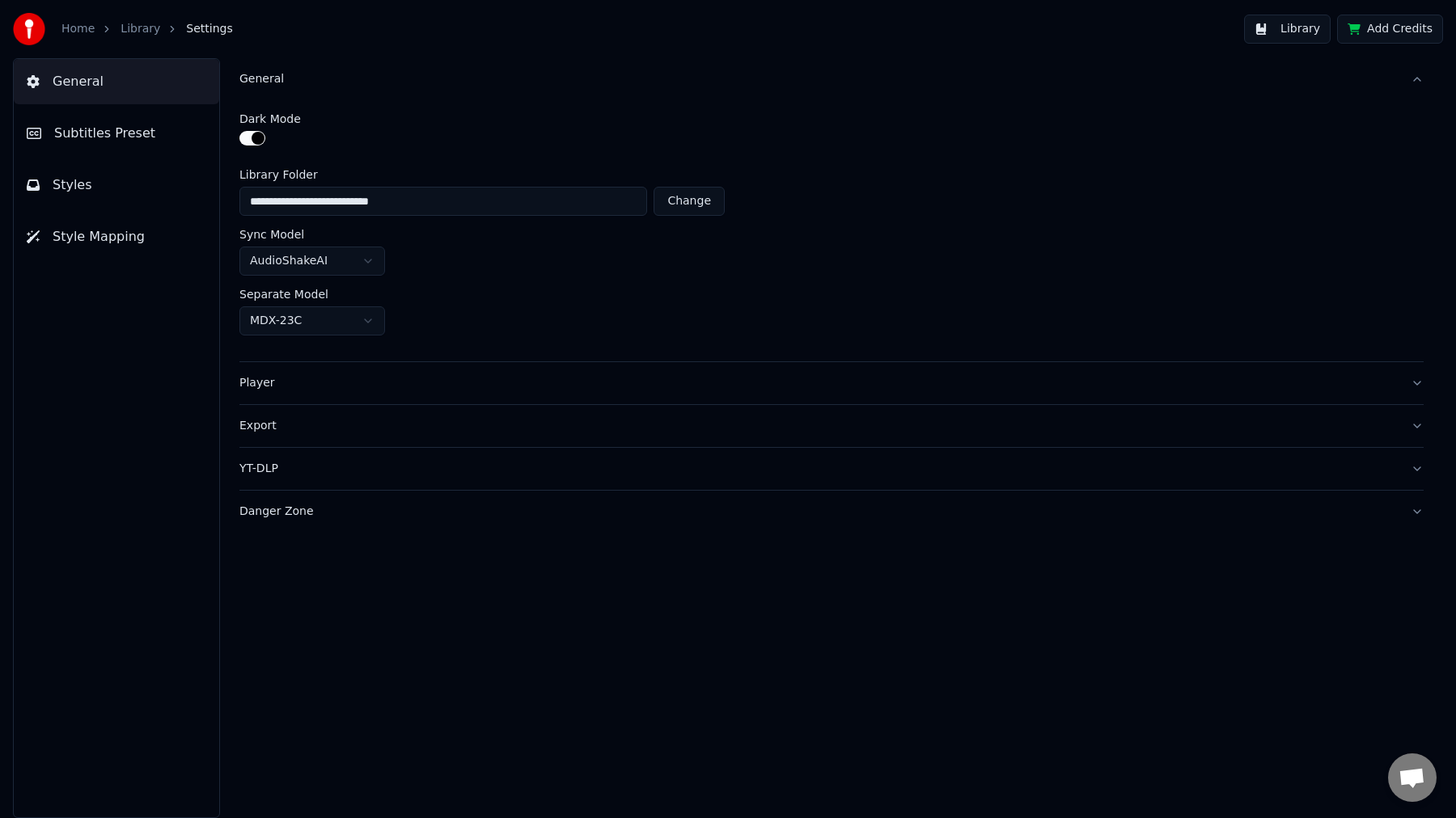
click at [262, 77] on div "General" at bounding box center [818, 79] width 1158 height 16
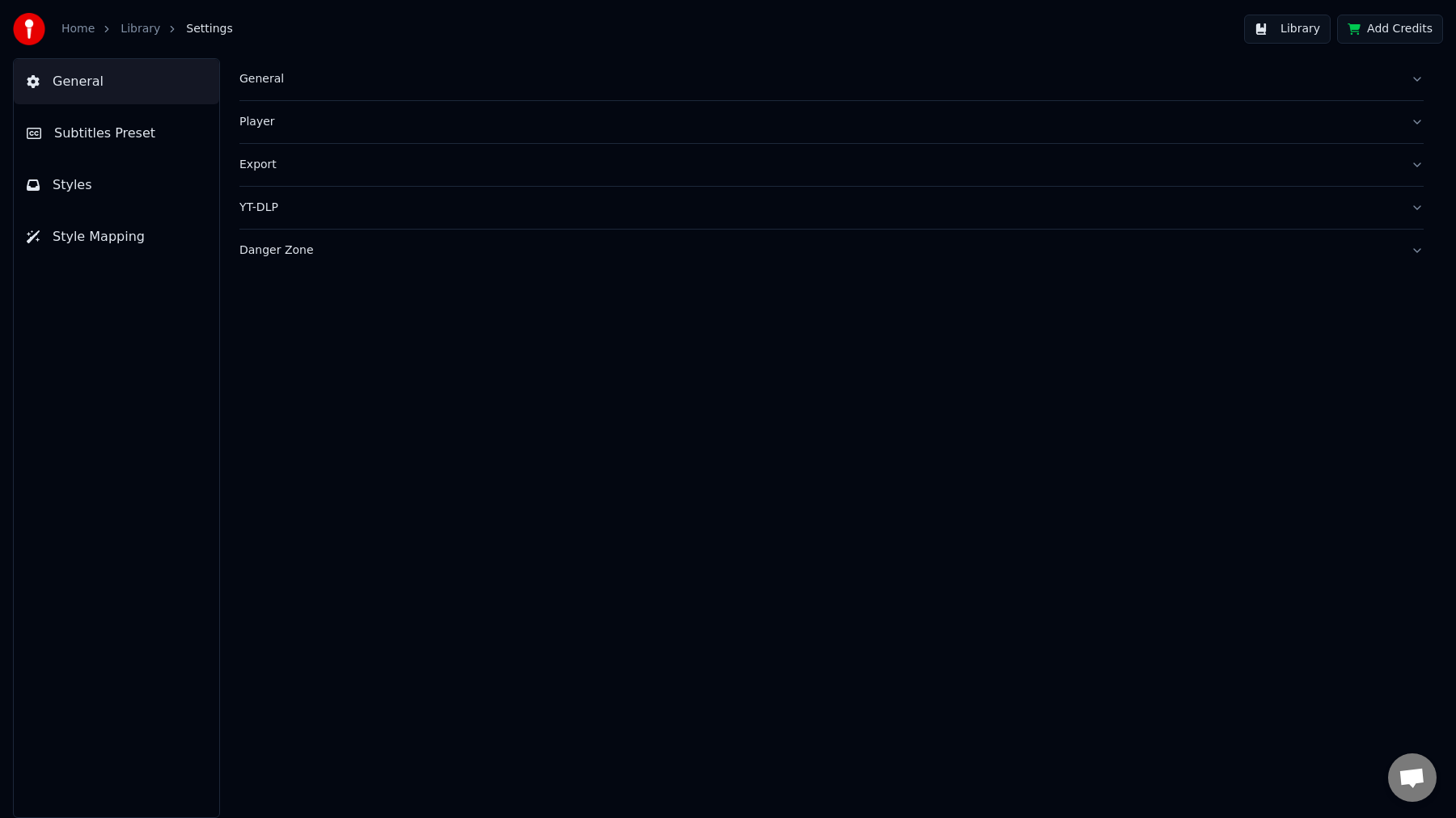
click at [132, 128] on span "Subtitles Preset" at bounding box center [104, 133] width 101 height 19
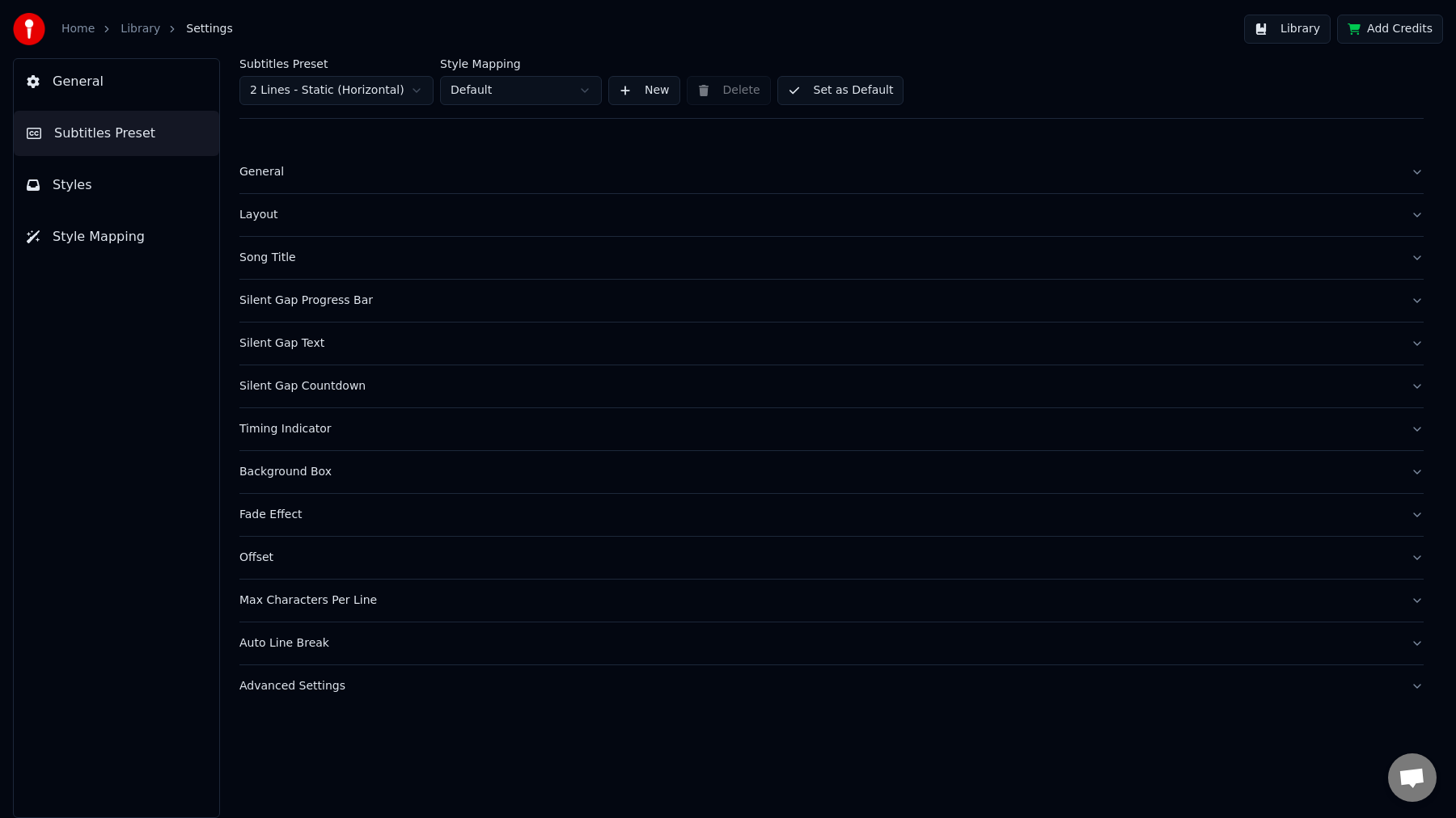
click at [127, 181] on button "Styles" at bounding box center [116, 185] width 205 height 45
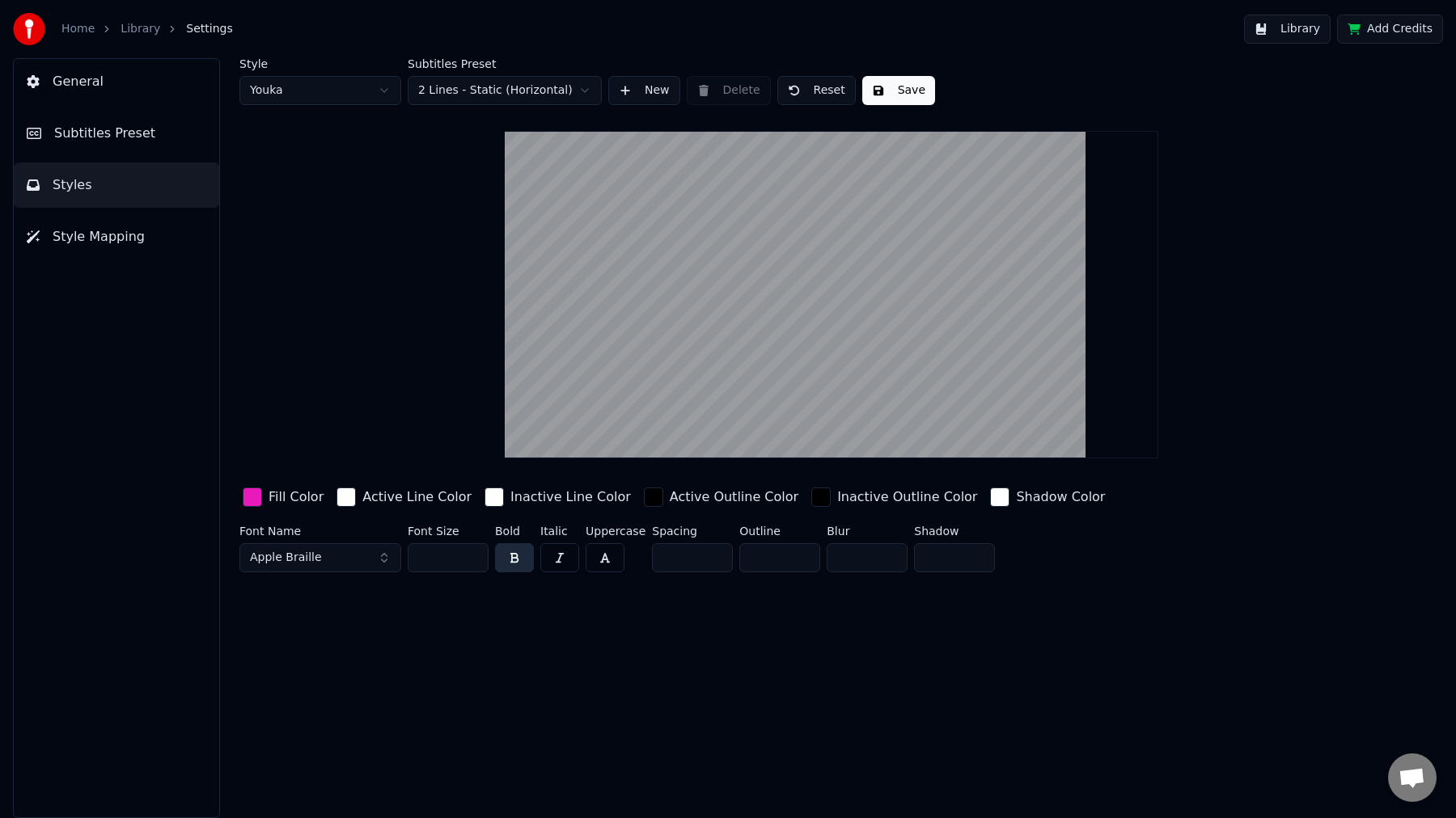
click at [131, 122] on button "Subtitles Preset" at bounding box center [116, 133] width 205 height 45
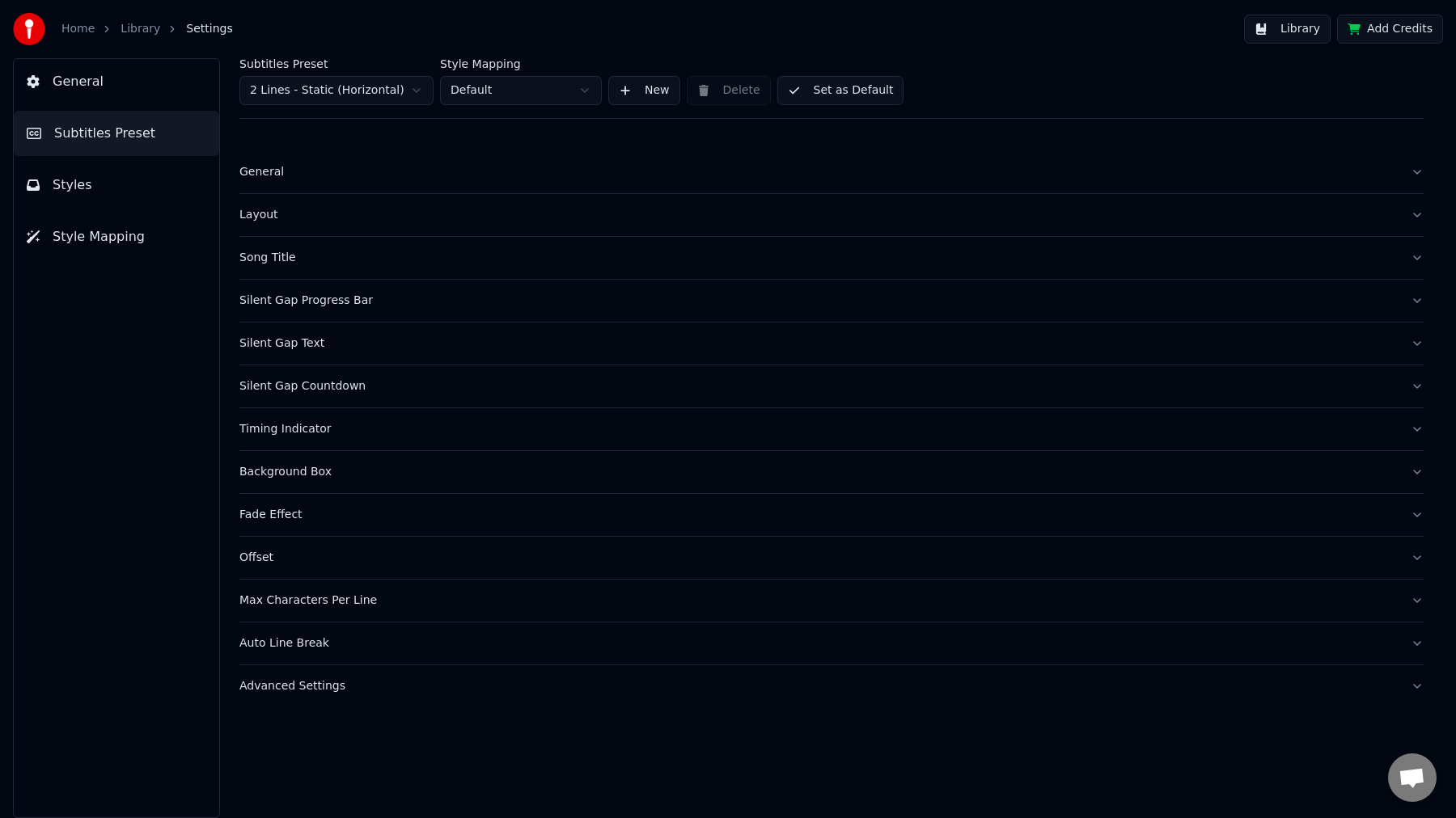
click at [310, 251] on div "Song Title" at bounding box center [818, 258] width 1158 height 16
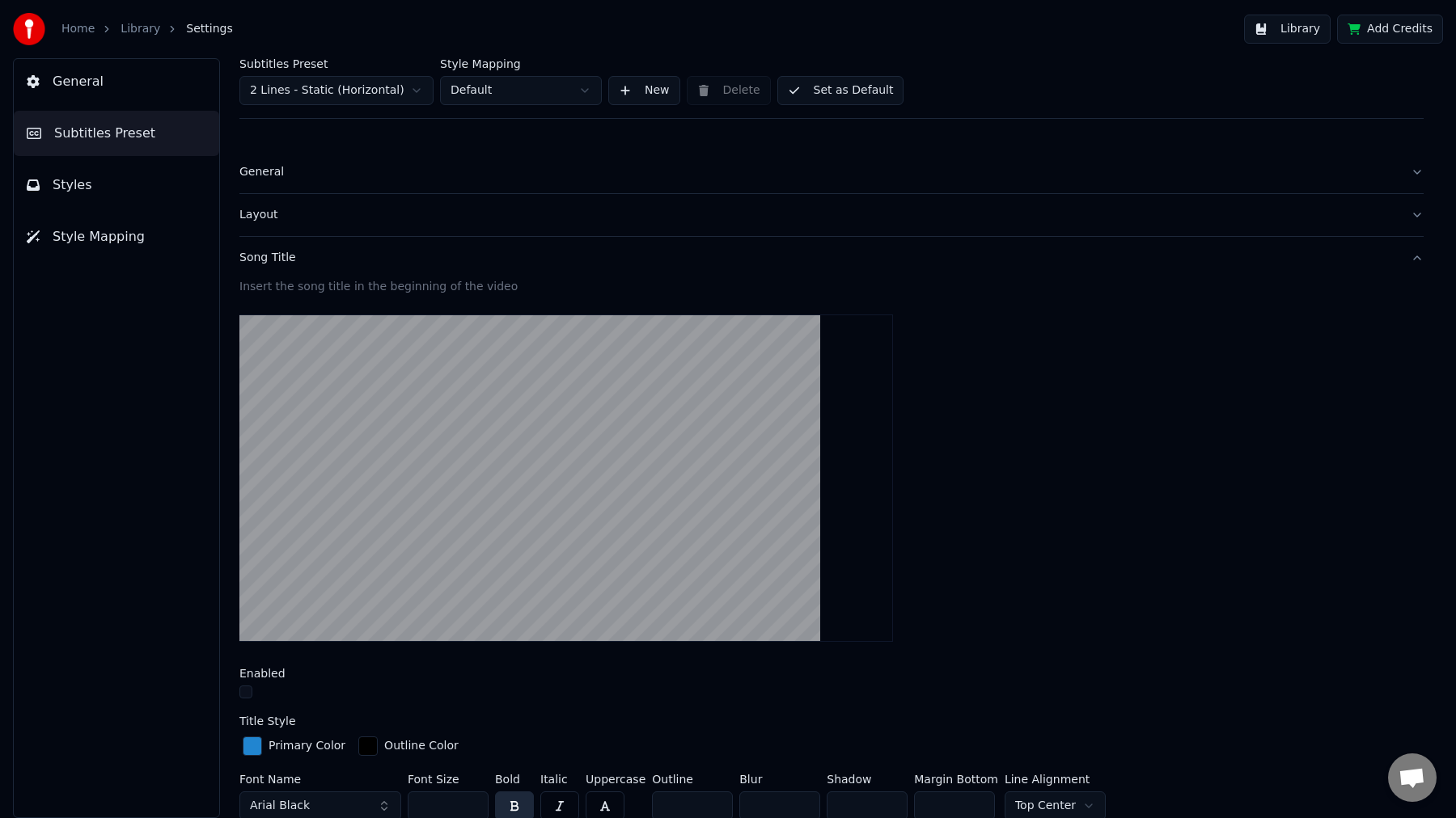
click at [248, 694] on button "button" at bounding box center [246, 692] width 13 height 13
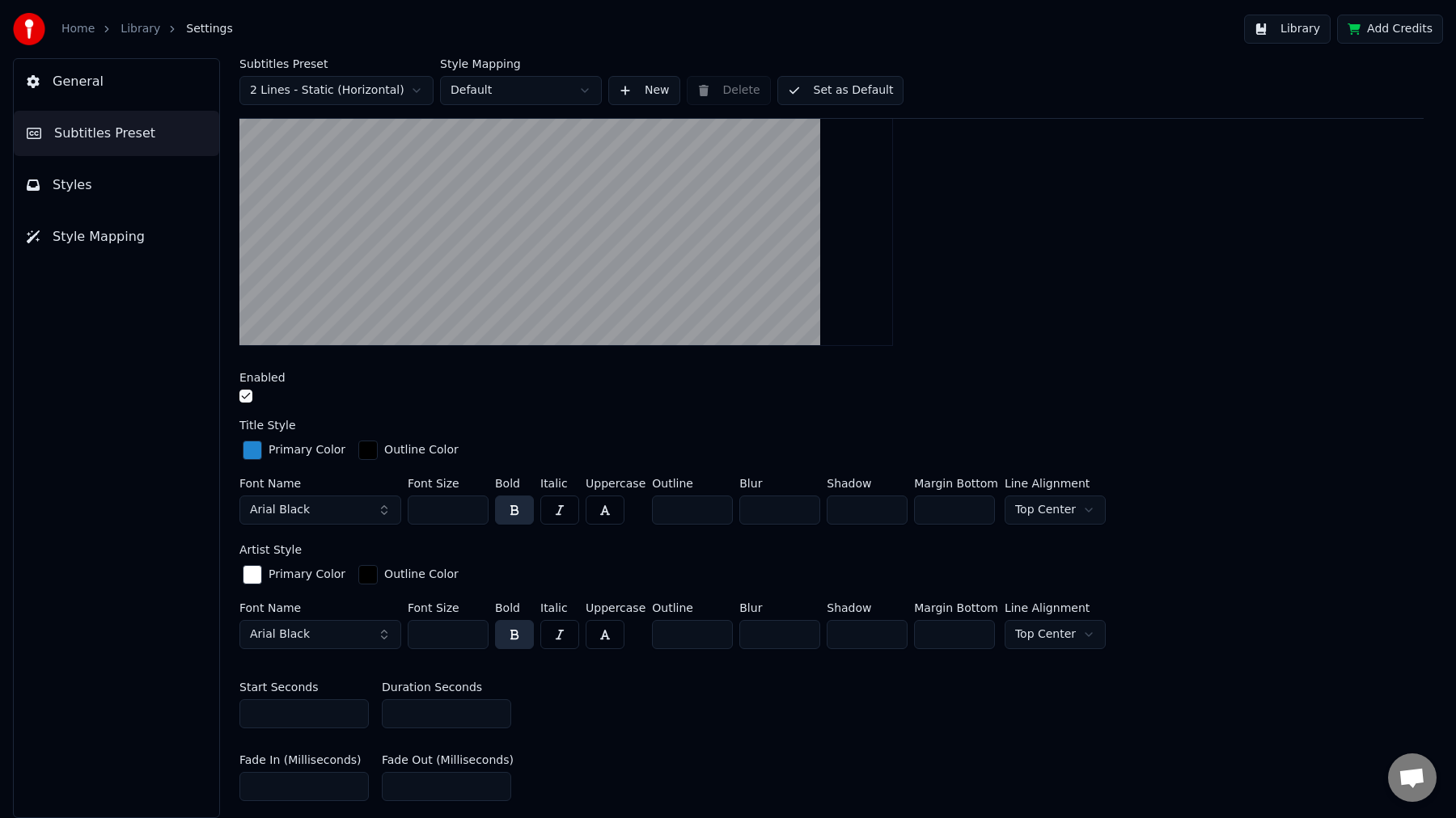
scroll to position [297, 0]
click at [760, 505] on input "*" at bounding box center [779, 509] width 81 height 29
type input "*"
click at [1012, 362] on div "Insert the song title in the beginning of the video Enabled Title Style Primary…" at bounding box center [831, 421] width 1184 height 880
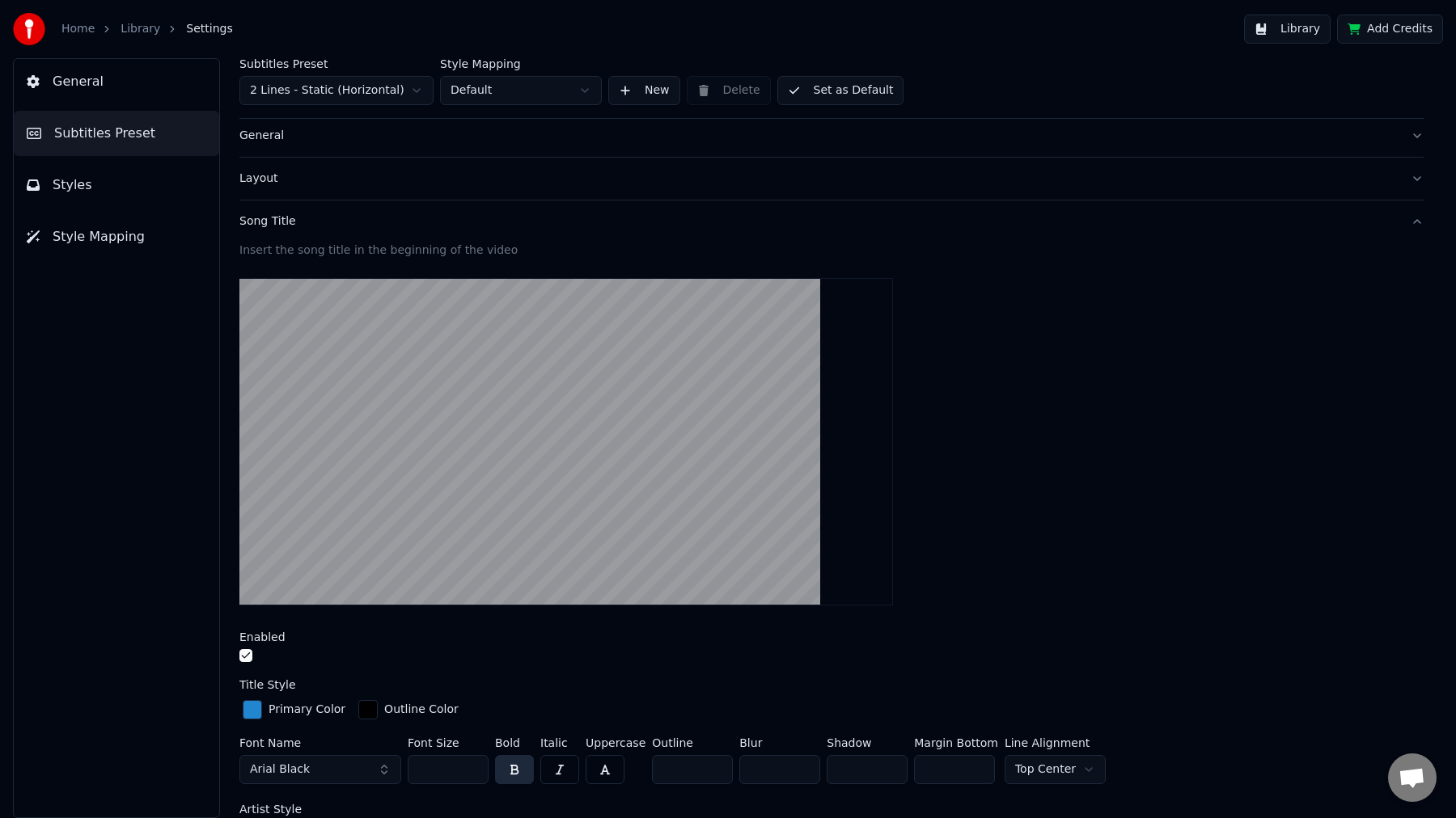
scroll to position [0, 0]
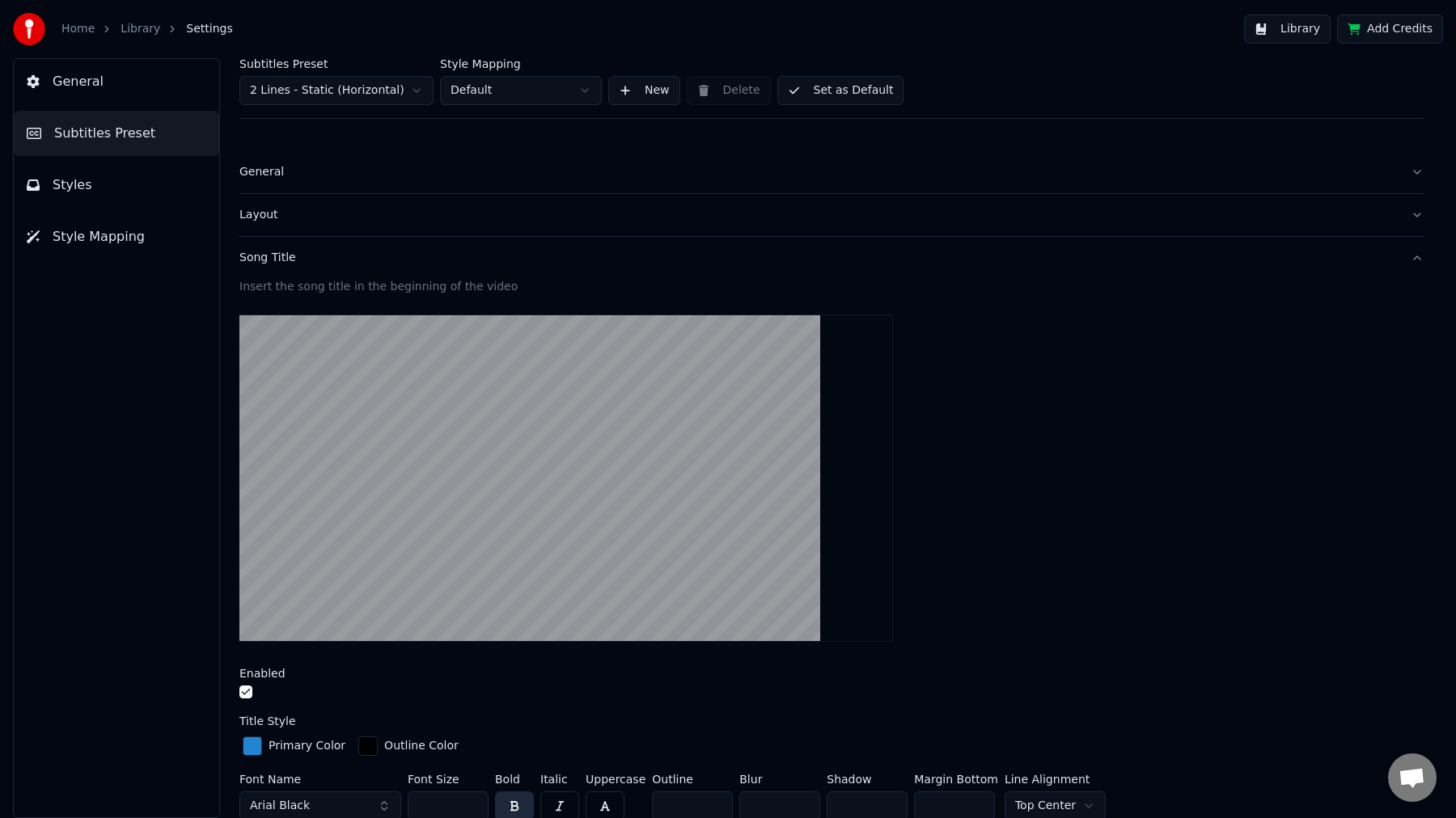
click at [176, 91] on button "General" at bounding box center [116, 82] width 205 height 45
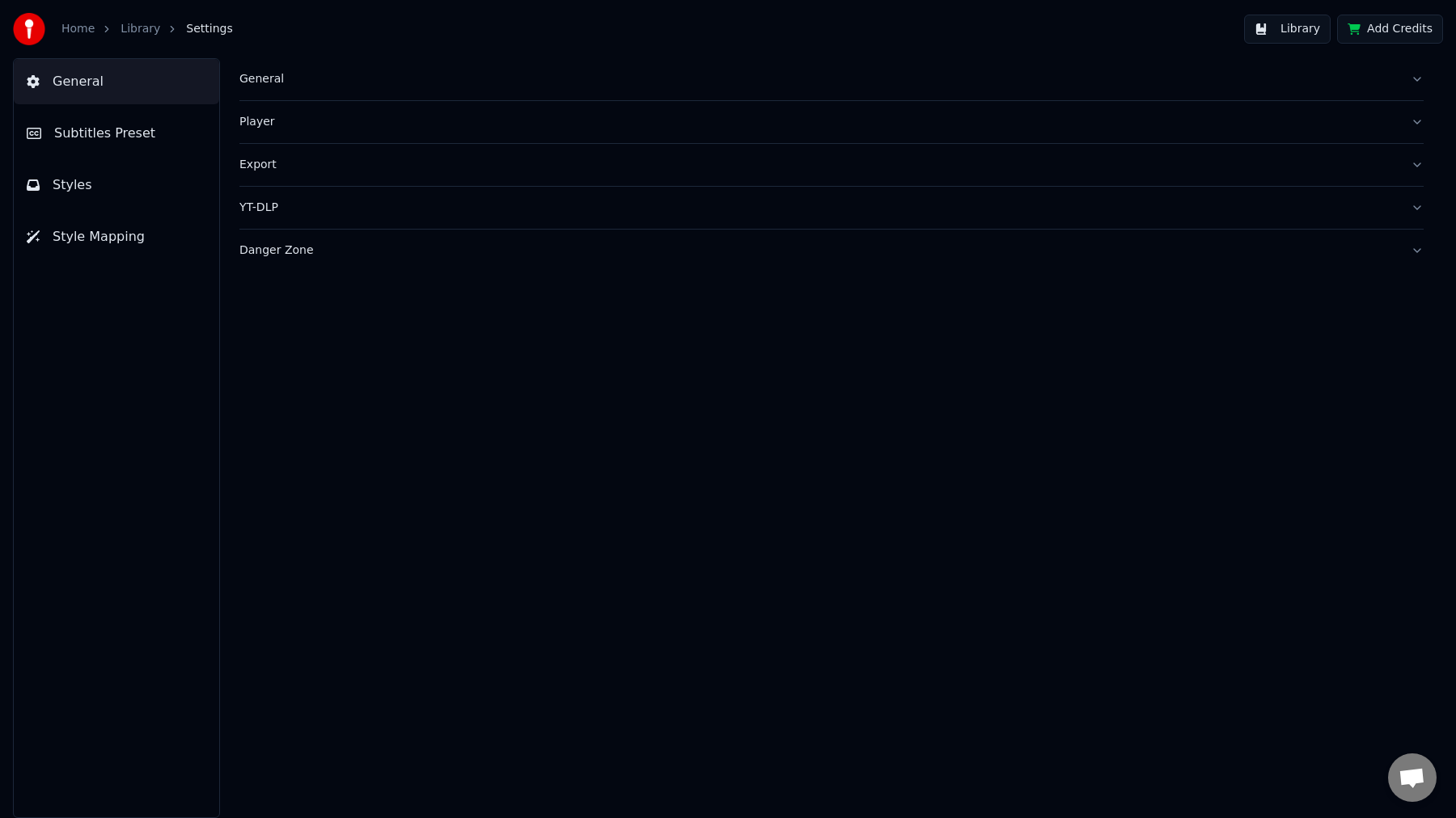
click at [151, 21] on link "Library" at bounding box center [141, 29] width 40 height 16
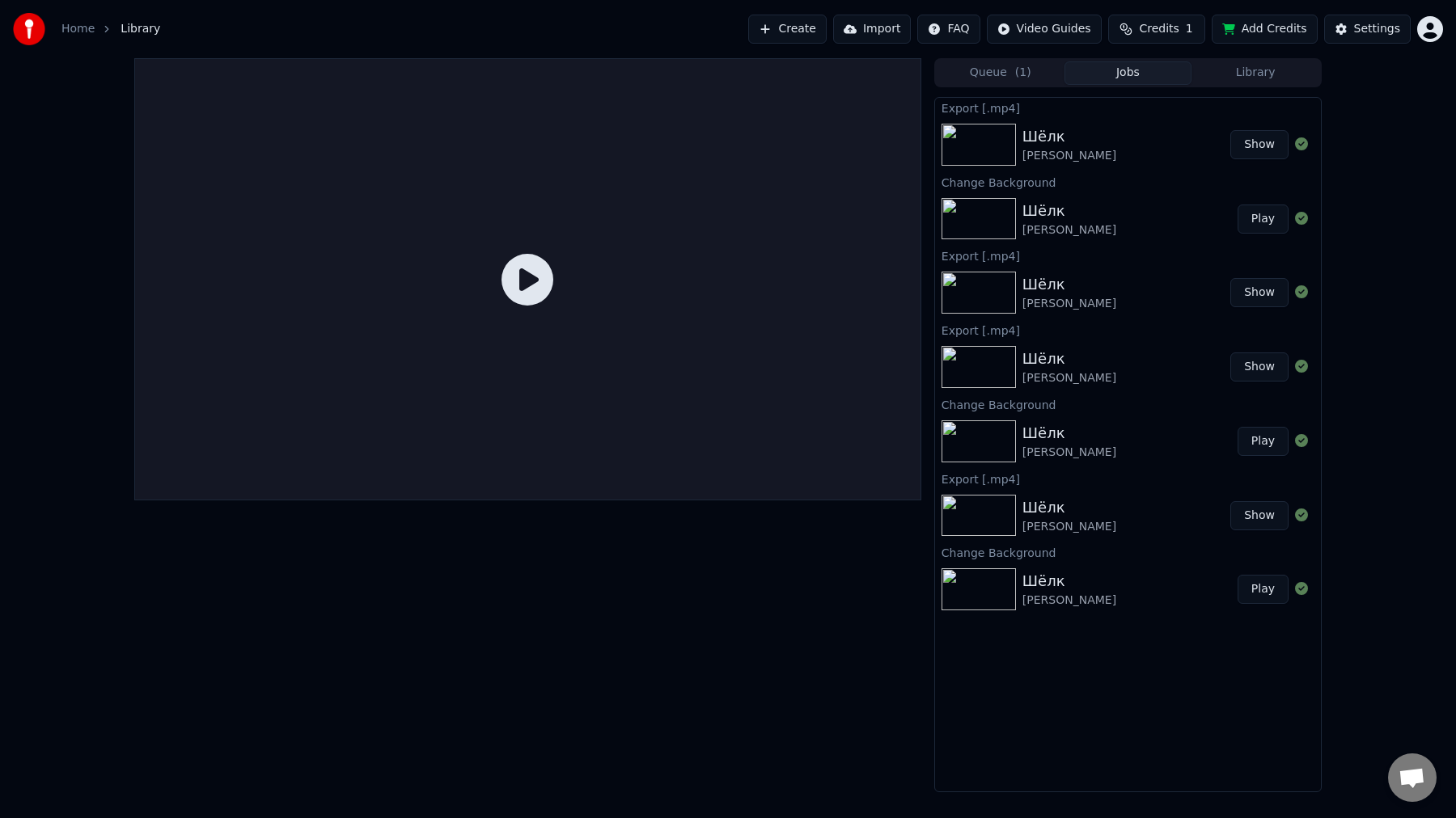
click at [1087, 132] on div "Шёлк" at bounding box center [1068, 136] width 94 height 23
click at [546, 282] on icon at bounding box center [527, 280] width 52 height 52
click at [1235, 146] on button "Show" at bounding box center [1259, 144] width 58 height 29
click at [1243, 85] on div "Queue ( 1 ) Jobs Library" at bounding box center [1127, 73] width 387 height 29
click at [1250, 74] on button "Library" at bounding box center [1254, 74] width 128 height 24
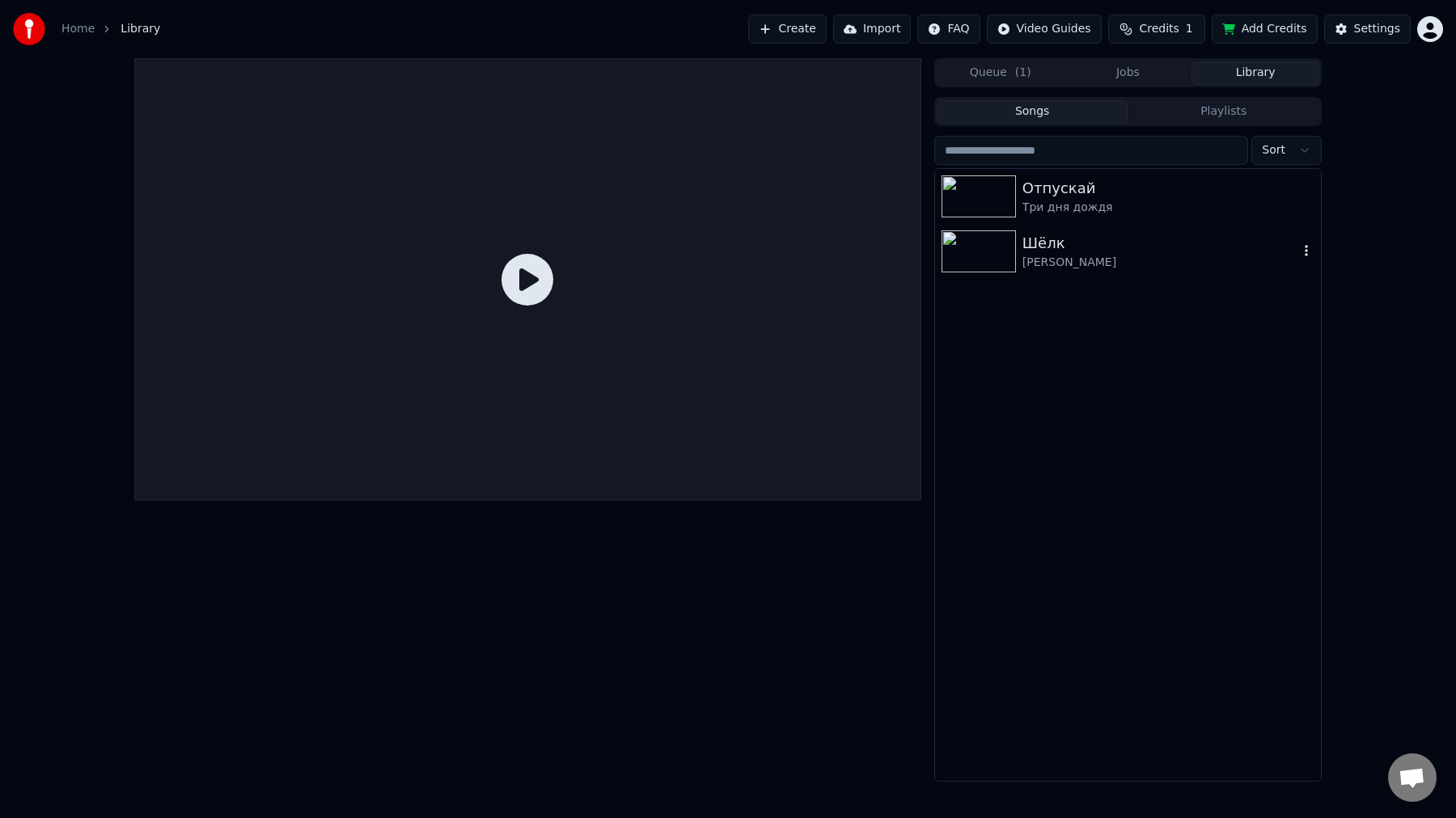
click at [1101, 266] on div "[PERSON_NAME]" at bounding box center [1160, 262] width 276 height 16
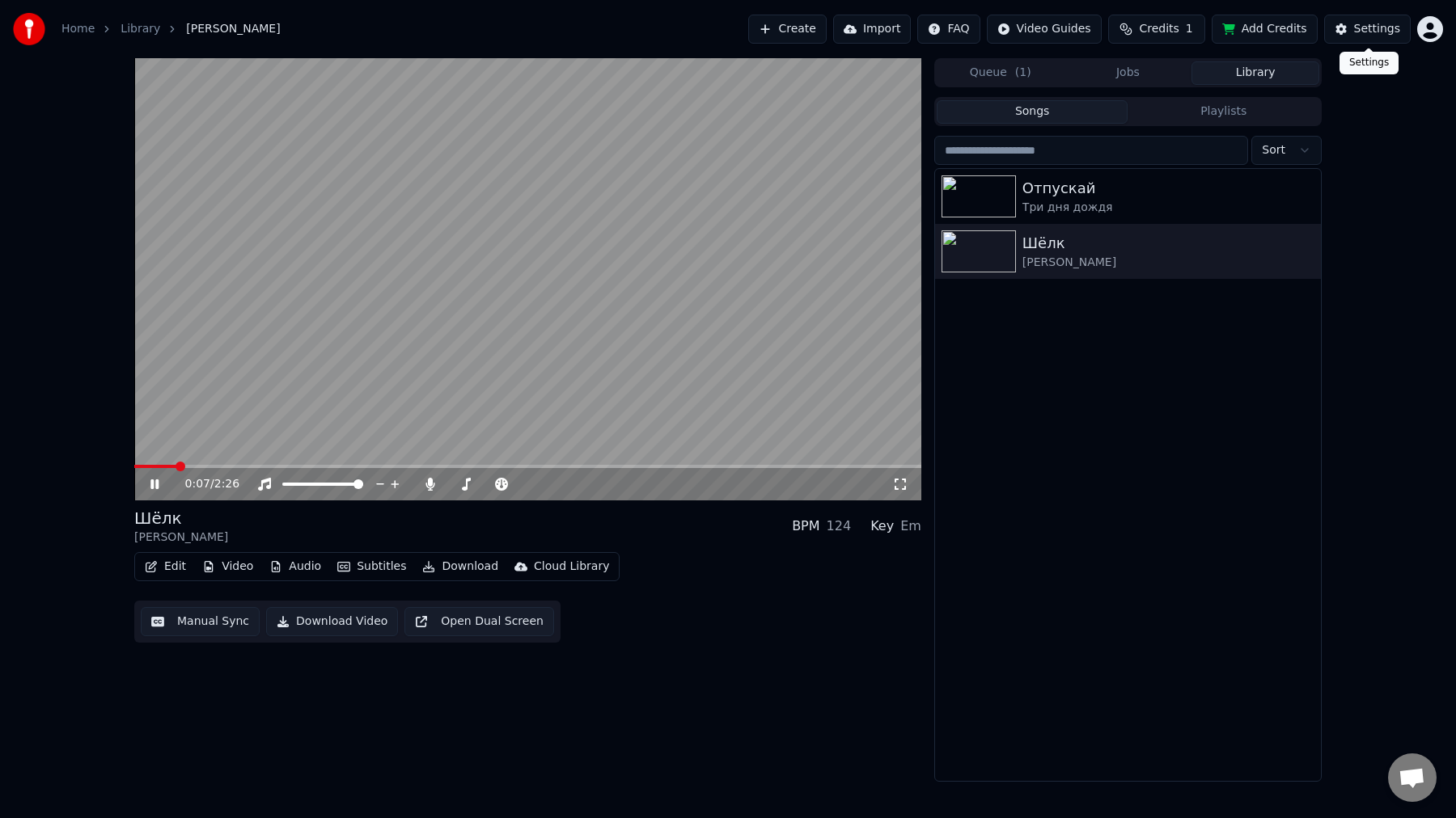
click at [1372, 34] on div "Settings" at bounding box center [1376, 29] width 46 height 16
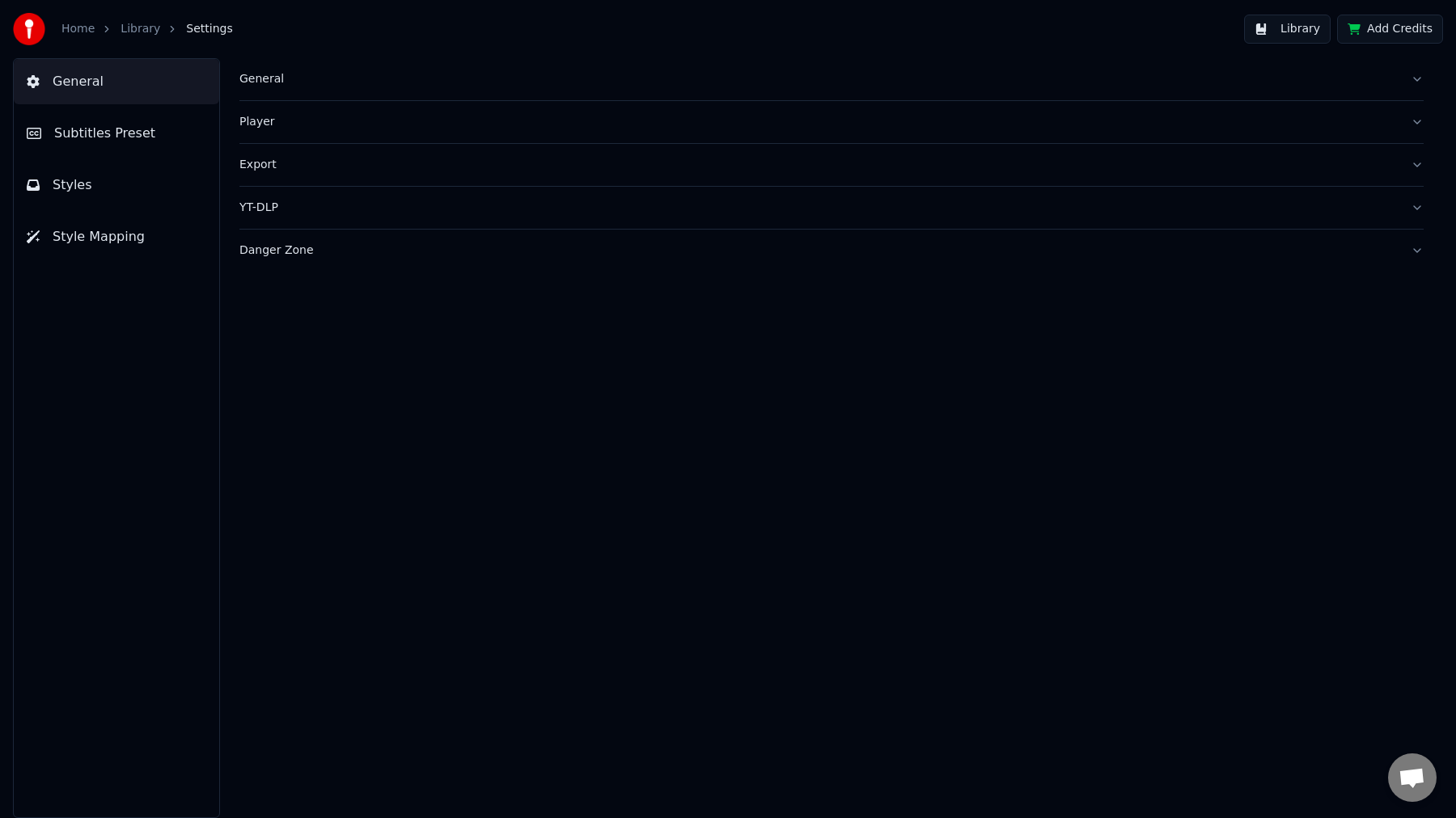
click at [167, 124] on button "Subtitles Preset" at bounding box center [116, 133] width 205 height 45
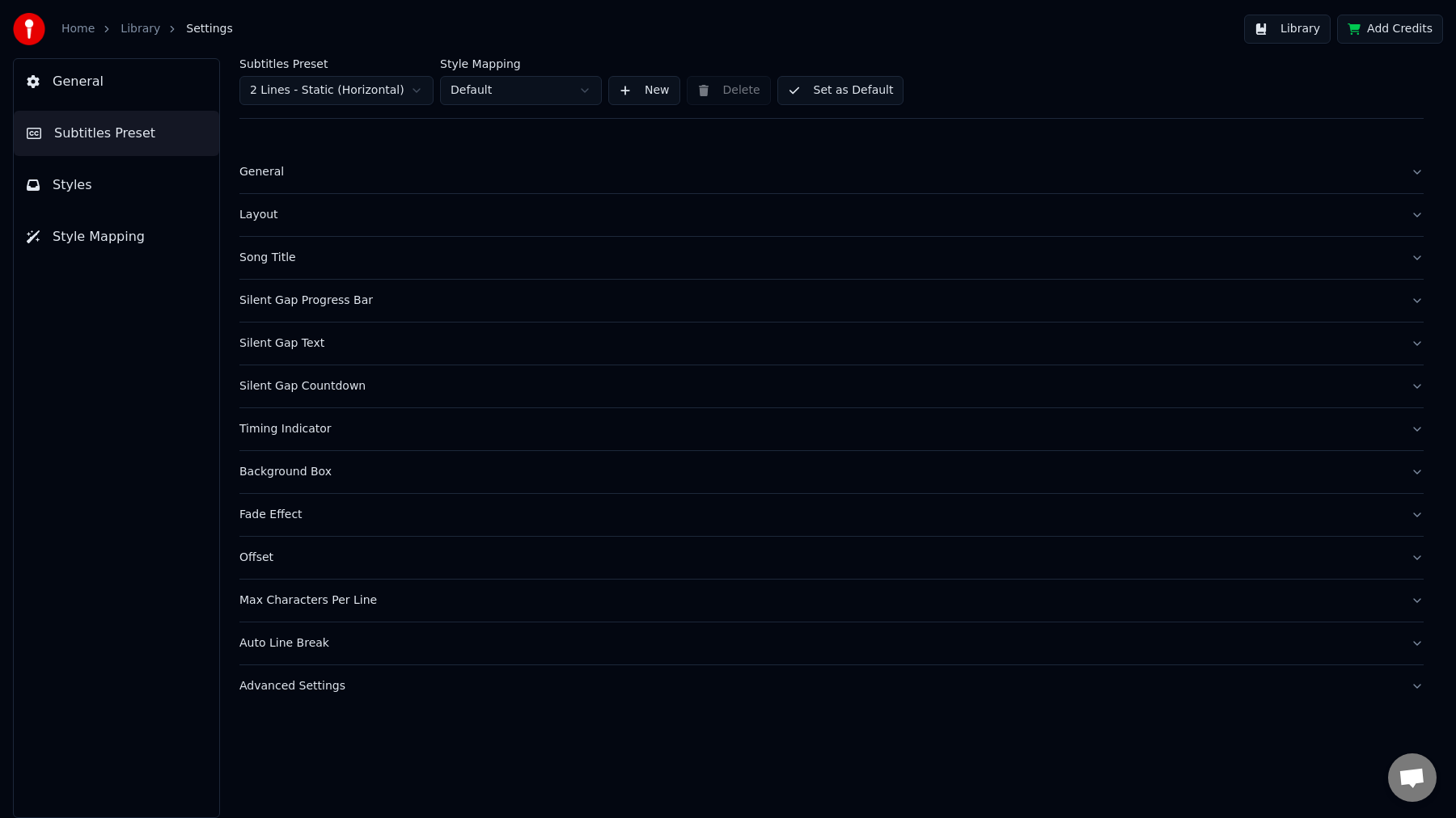
click at [282, 179] on div "General" at bounding box center [818, 172] width 1158 height 16
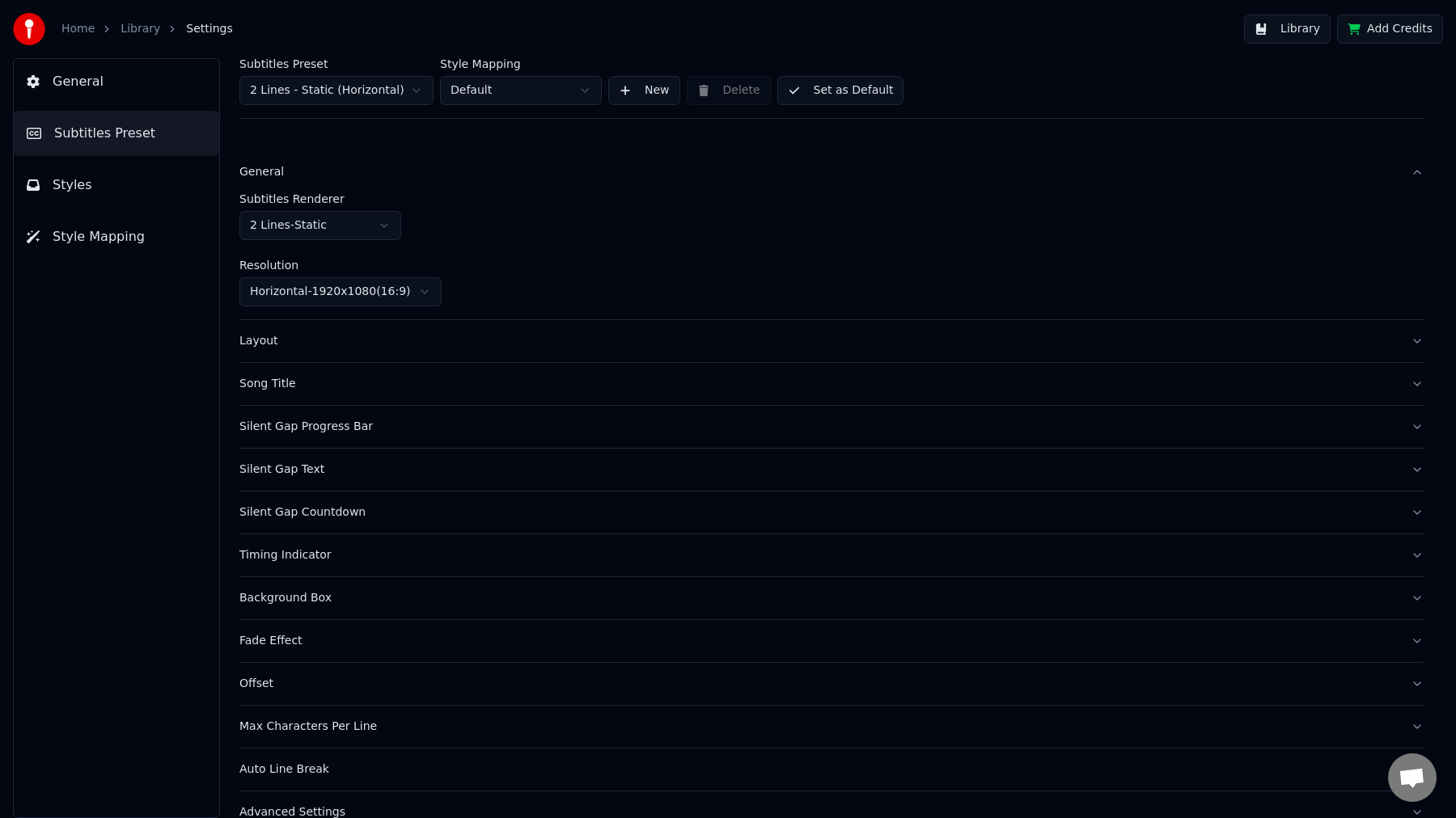
click at [282, 179] on div "General" at bounding box center [818, 172] width 1158 height 16
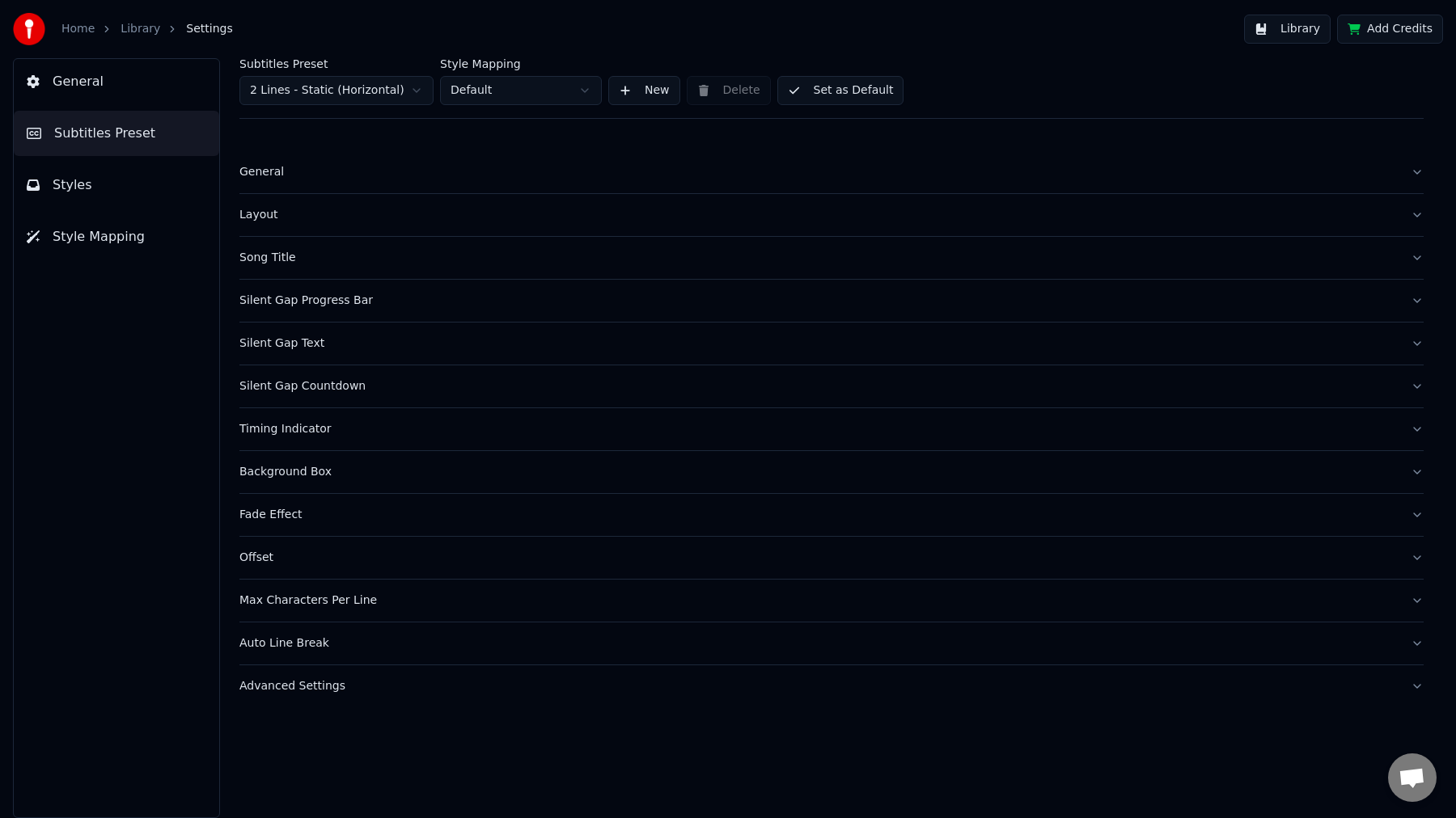
click at [127, 201] on button "Styles" at bounding box center [116, 185] width 205 height 45
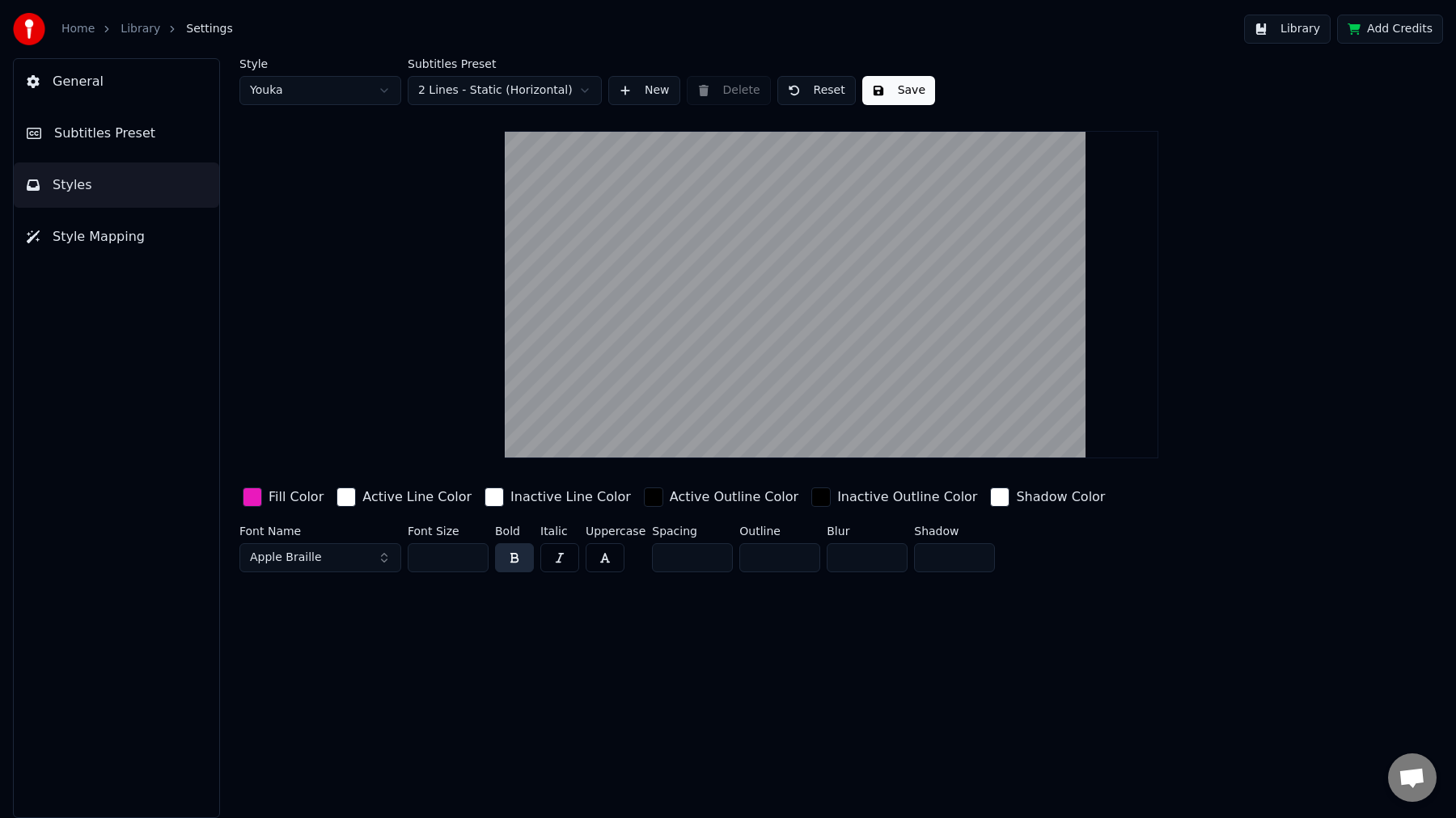
click at [122, 140] on span "Subtitles Preset" at bounding box center [104, 133] width 101 height 19
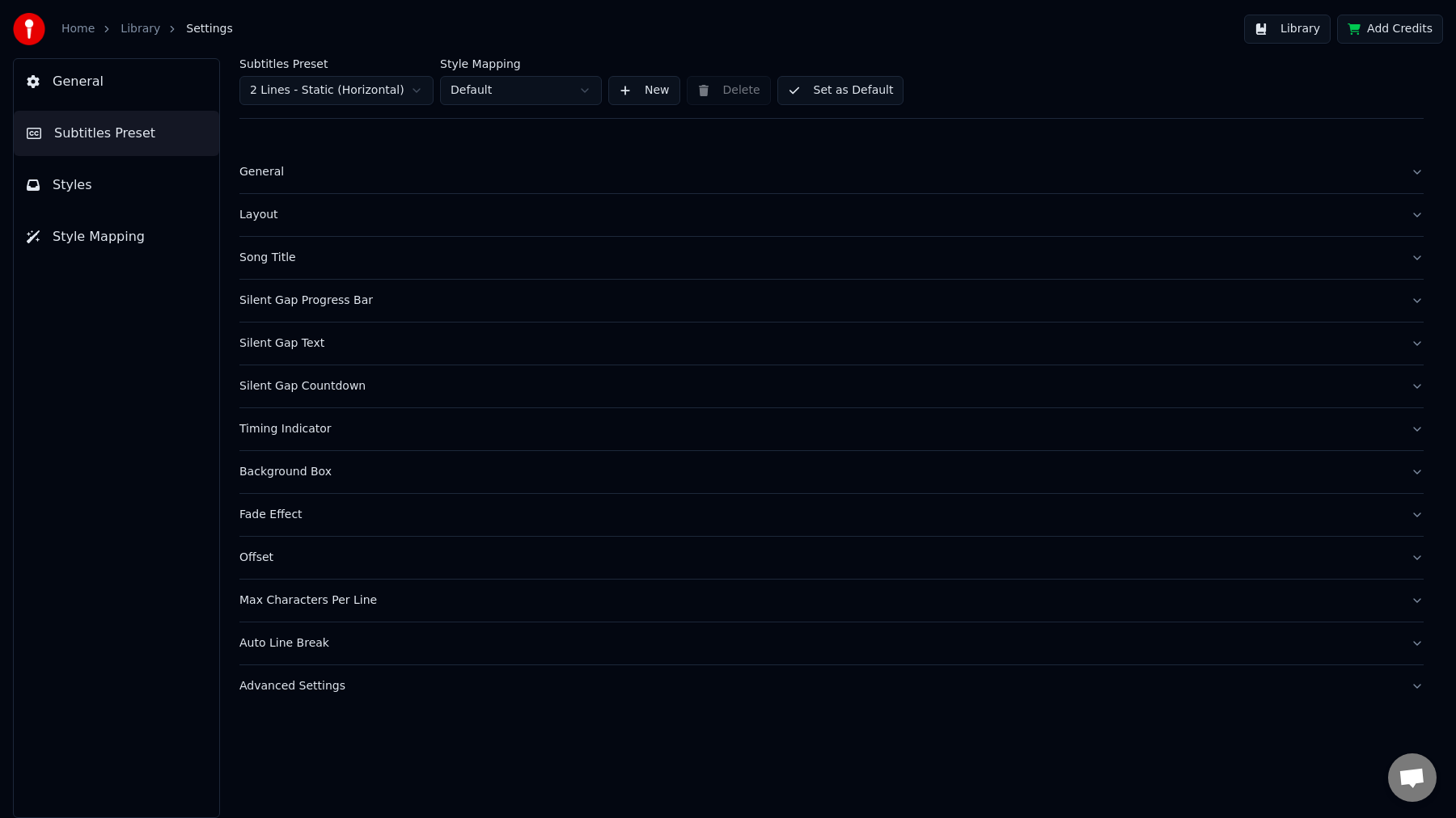
click at [284, 254] on div "Song Title" at bounding box center [818, 258] width 1158 height 16
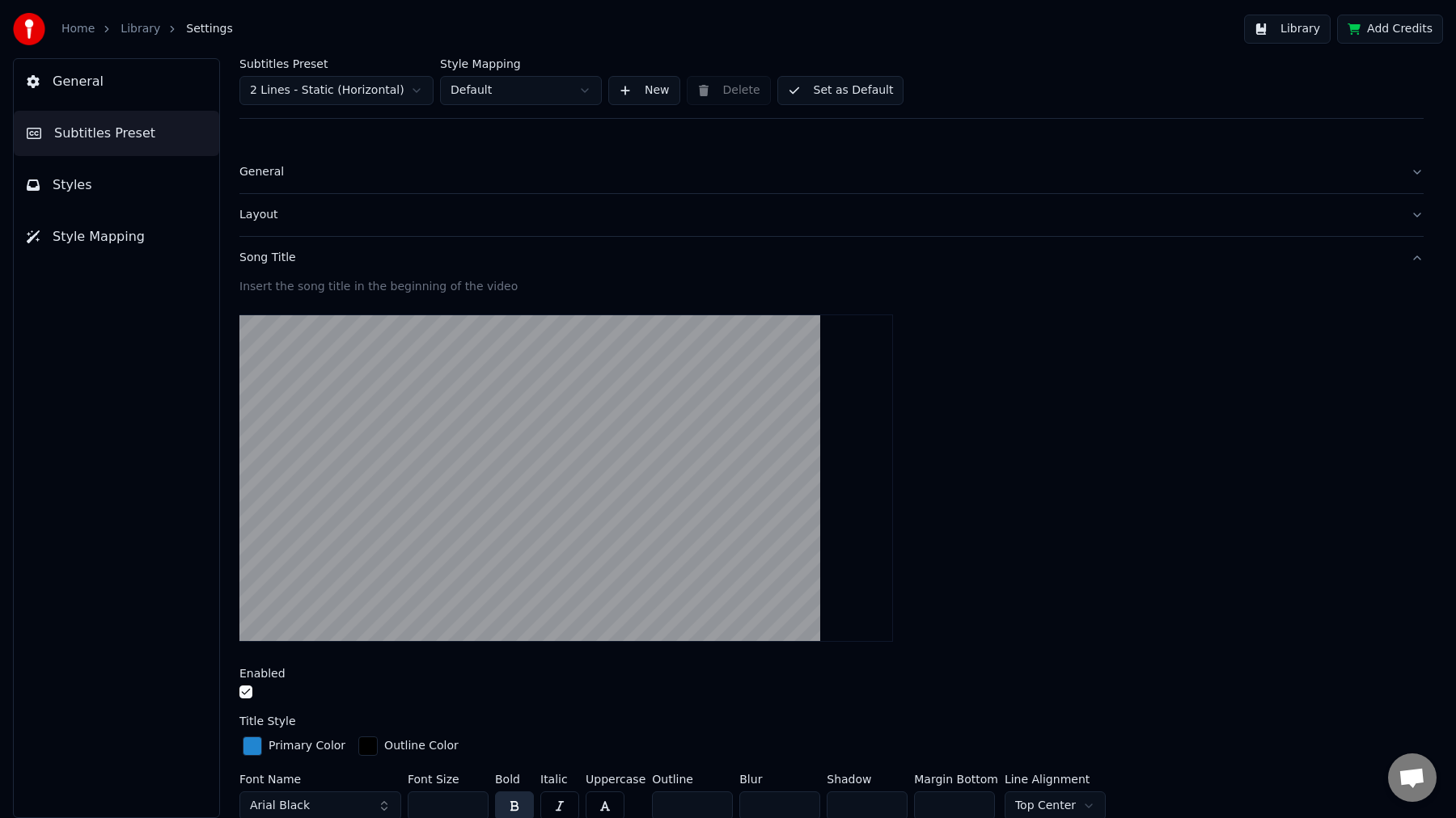
click at [243, 693] on button "button" at bounding box center [246, 692] width 13 height 13
click at [154, 26] on link "Library" at bounding box center [141, 29] width 40 height 16
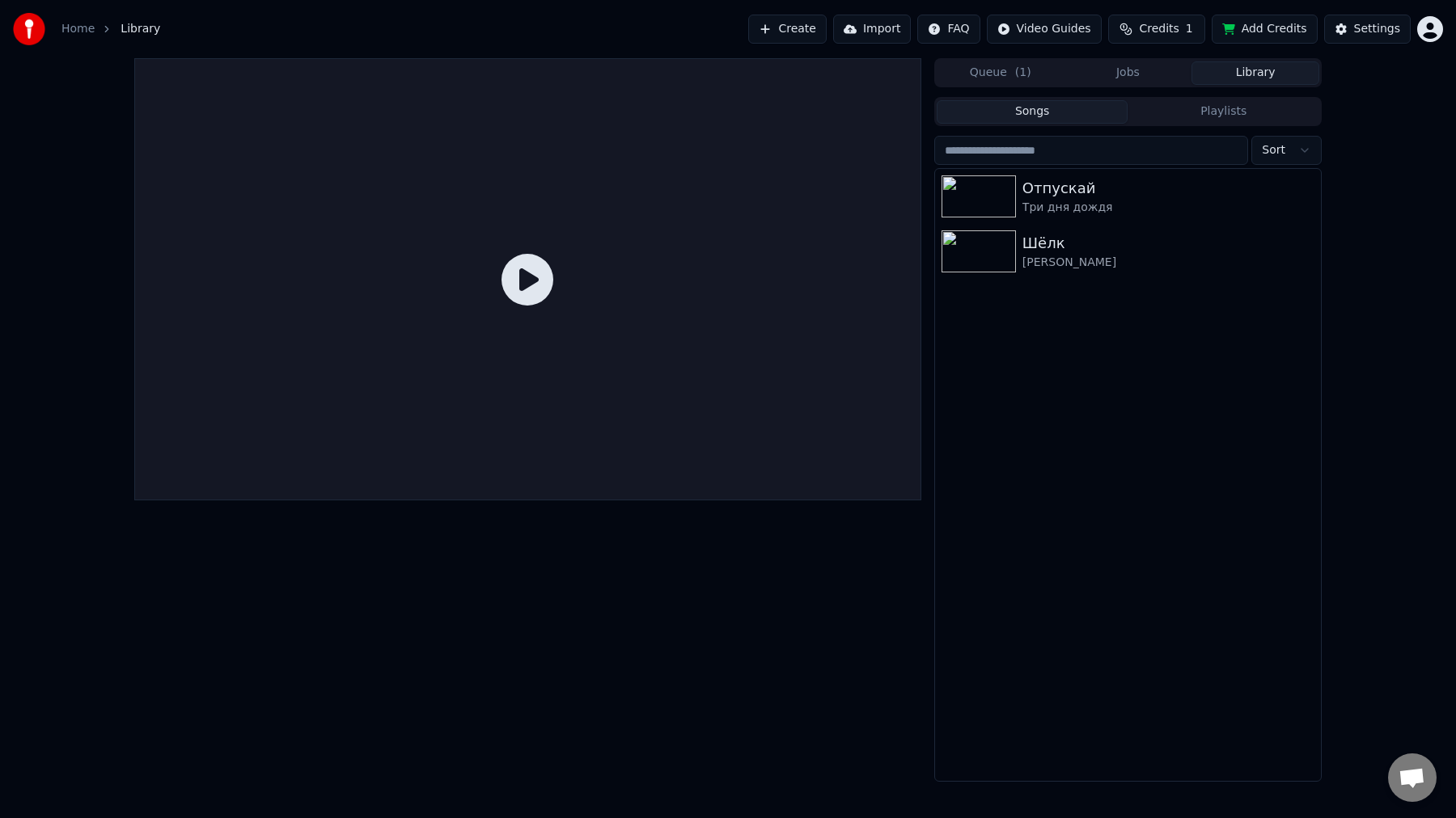
click at [1080, 279] on div "Отпускай Три дня дождя [PERSON_NAME]" at bounding box center [1127, 475] width 386 height 612
click at [1106, 263] on div "[PERSON_NAME]" at bounding box center [1160, 262] width 276 height 16
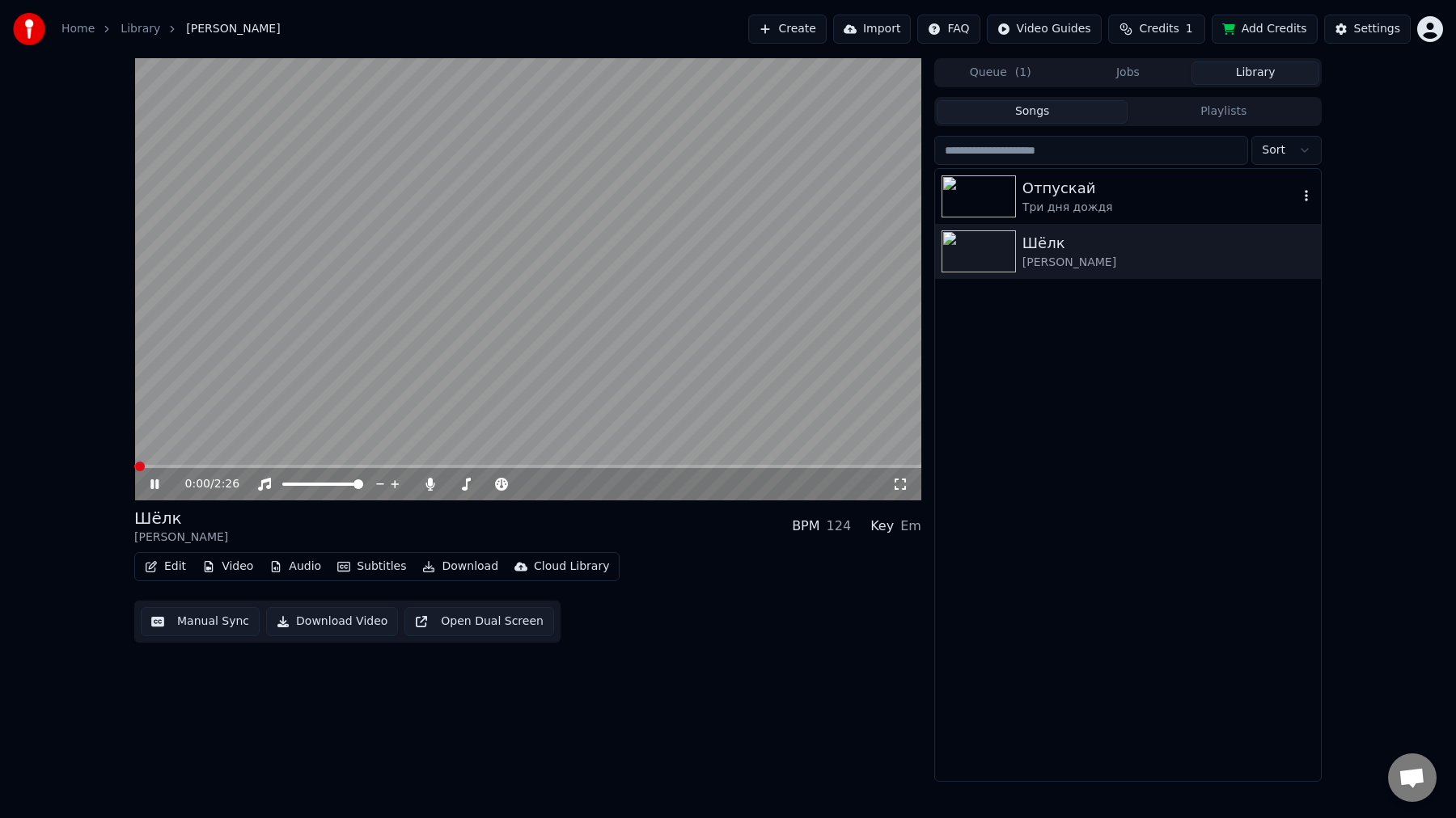
click at [1124, 203] on div "Три дня дождя" at bounding box center [1160, 208] width 276 height 16
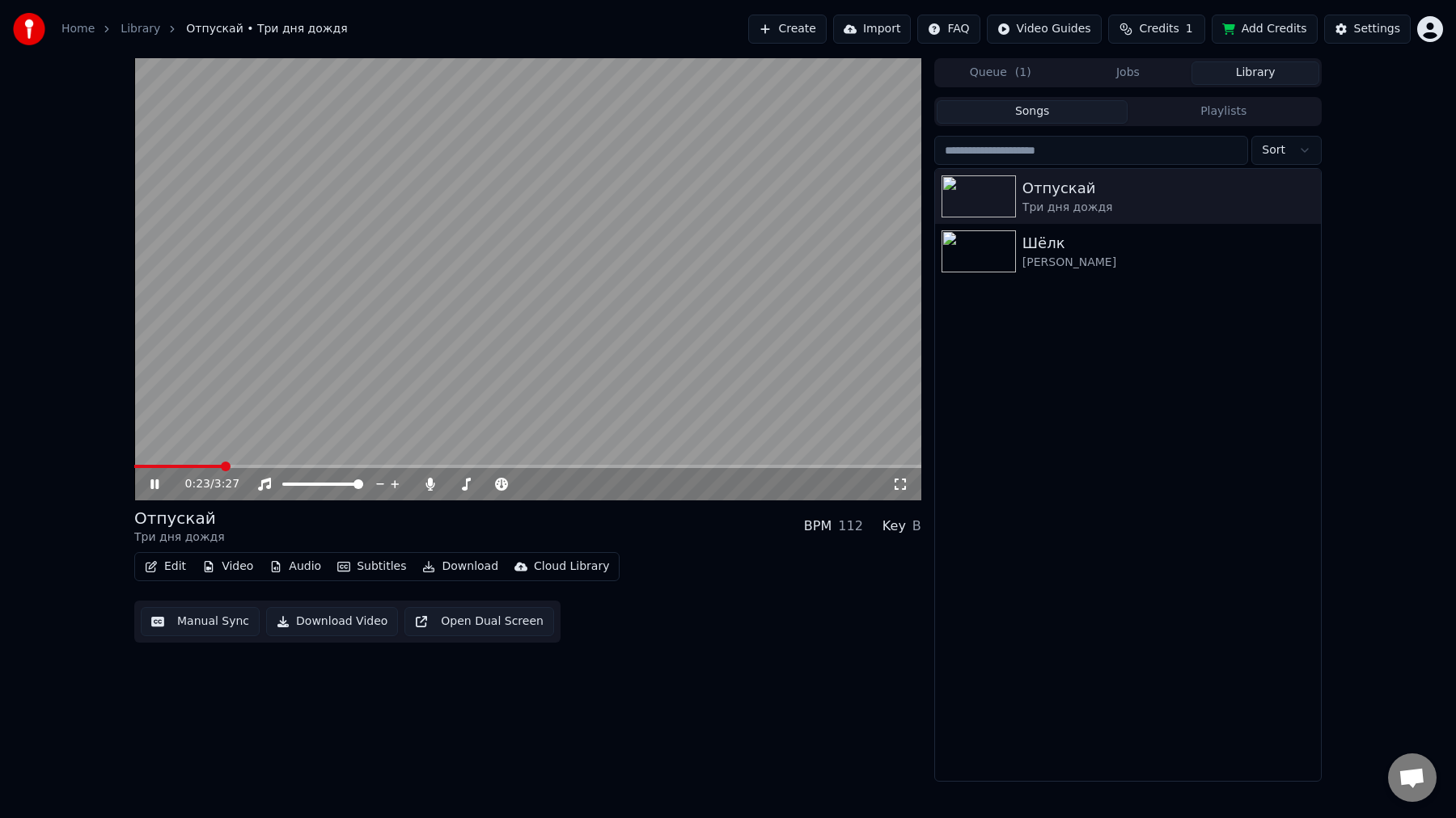
click at [437, 492] on div "0:23 / 3:27" at bounding box center [528, 484] width 787 height 33
click at [433, 489] on icon at bounding box center [431, 484] width 16 height 13
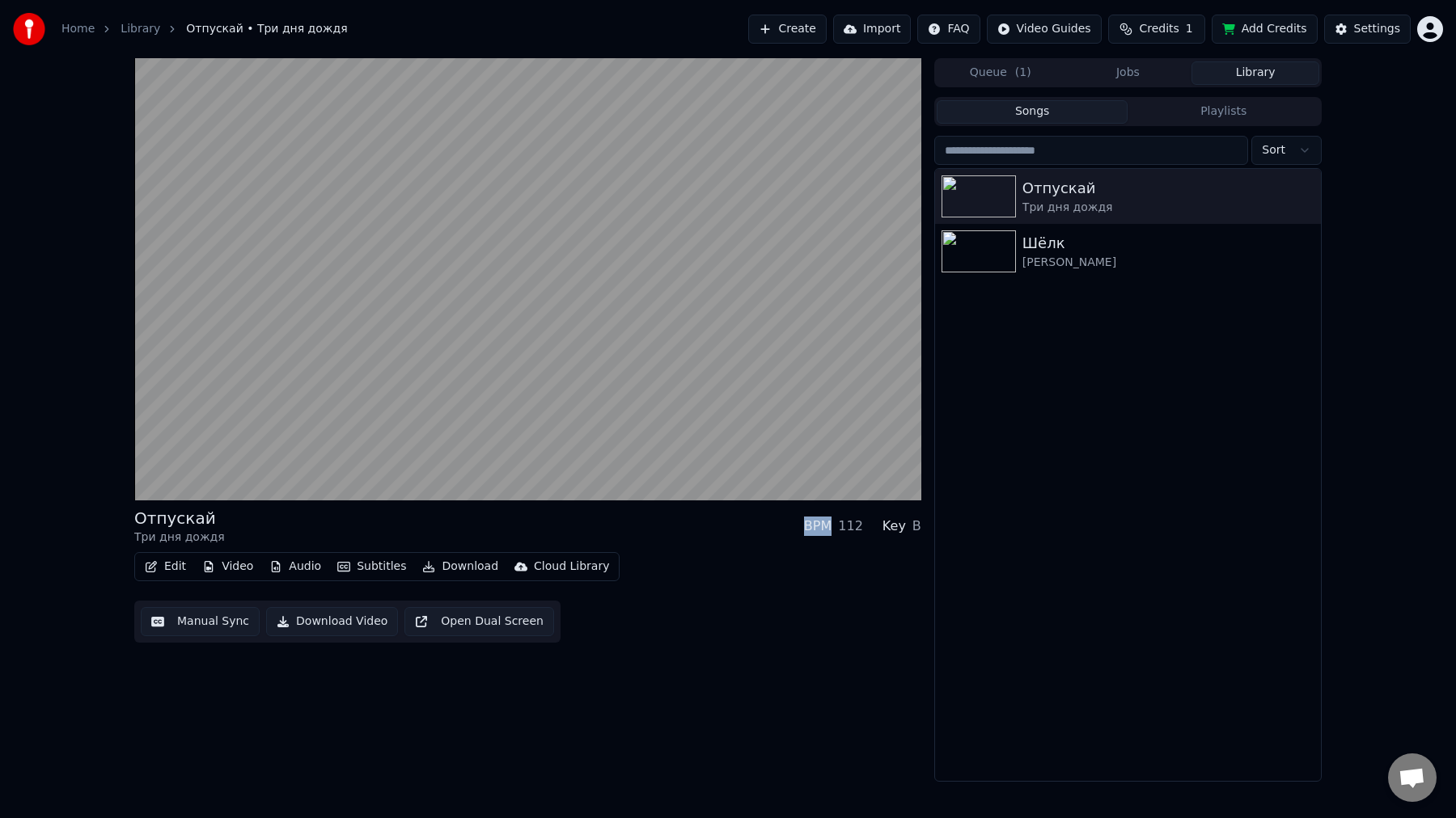
click at [174, 571] on button "Edit" at bounding box center [165, 567] width 54 height 23
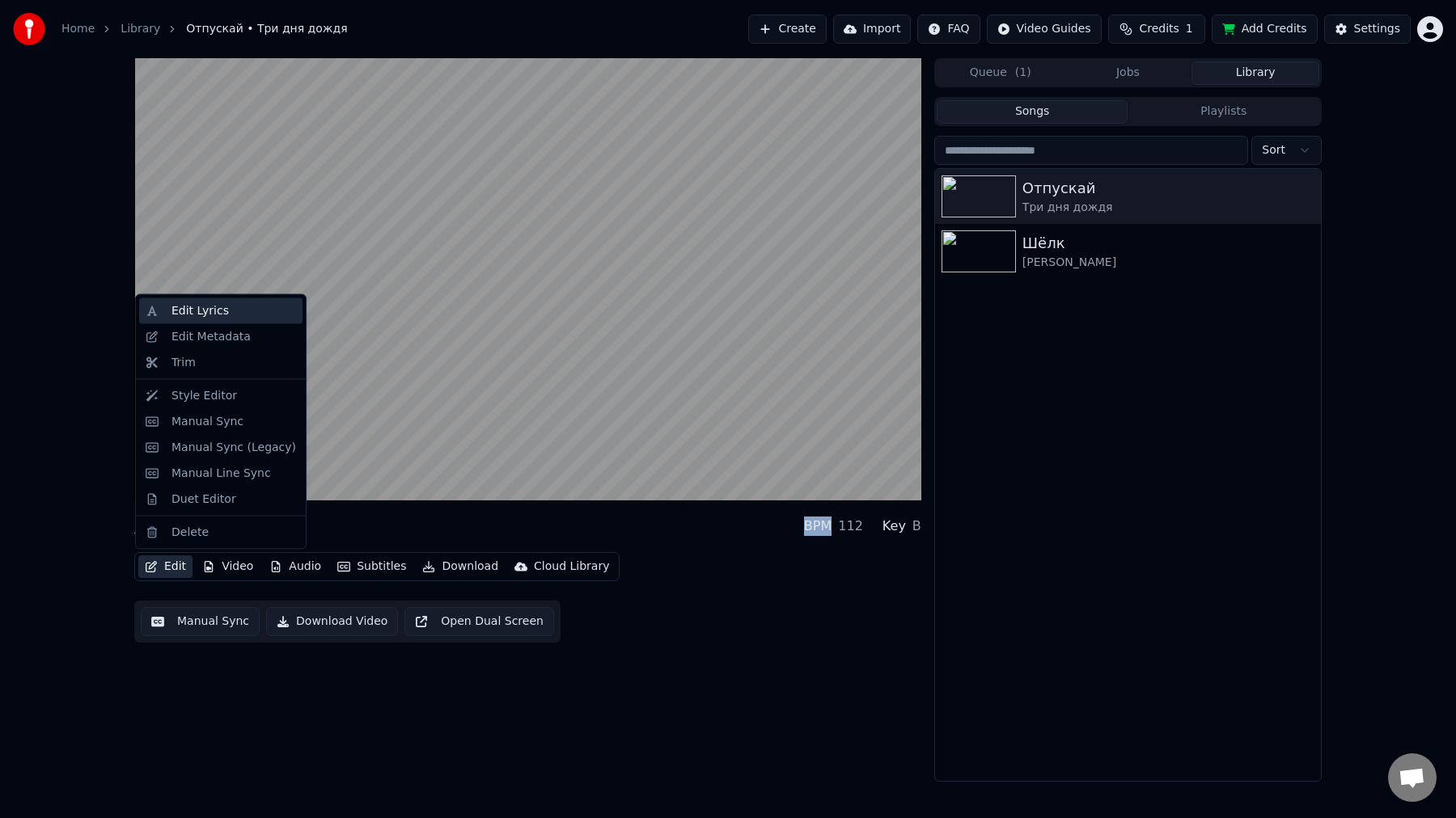
click at [254, 306] on div "Edit Lyrics" at bounding box center [233, 311] width 124 height 16
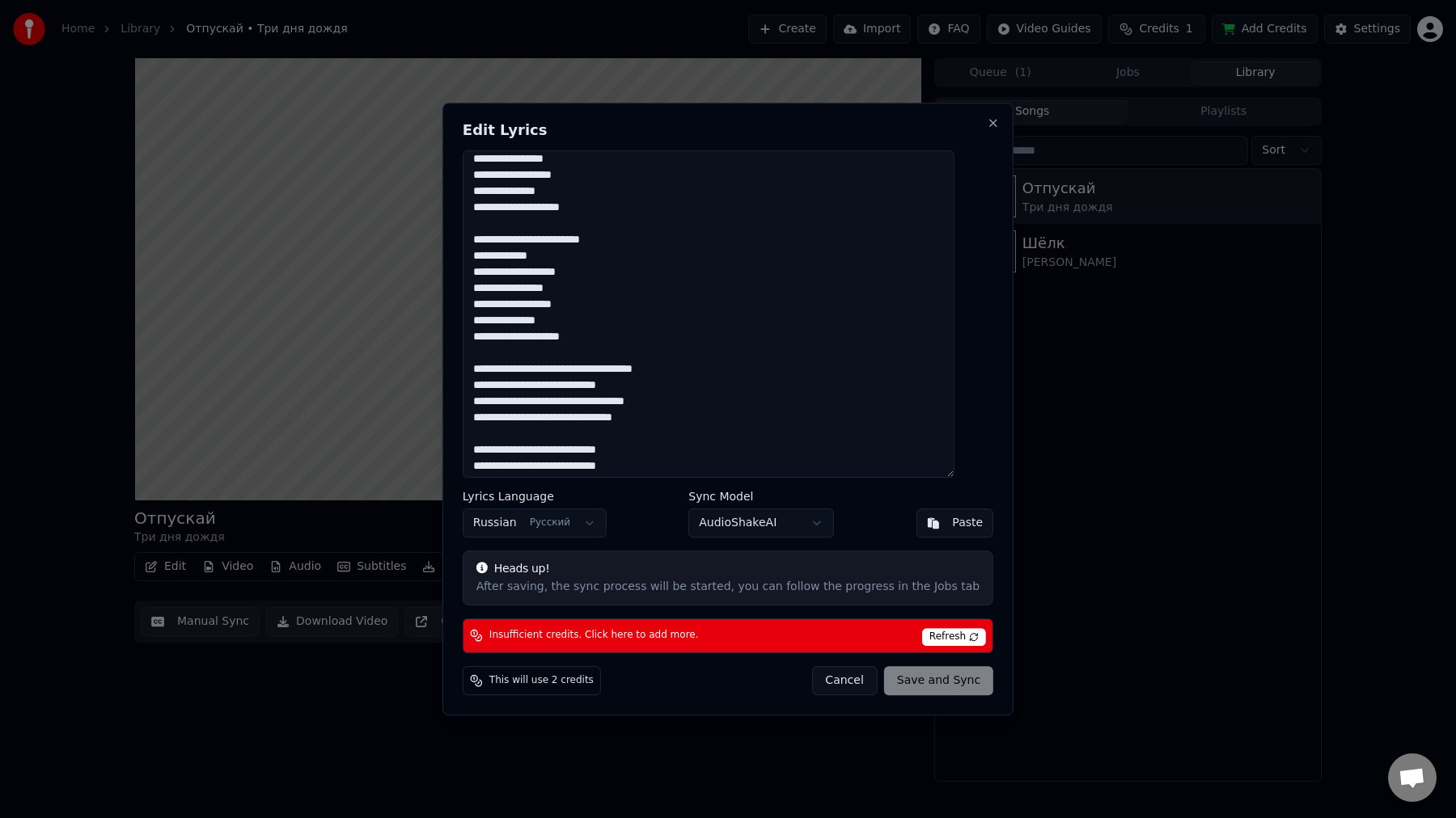
scroll to position [573, 0]
click at [986, 123] on button "Close" at bounding box center [993, 123] width 13 height 13
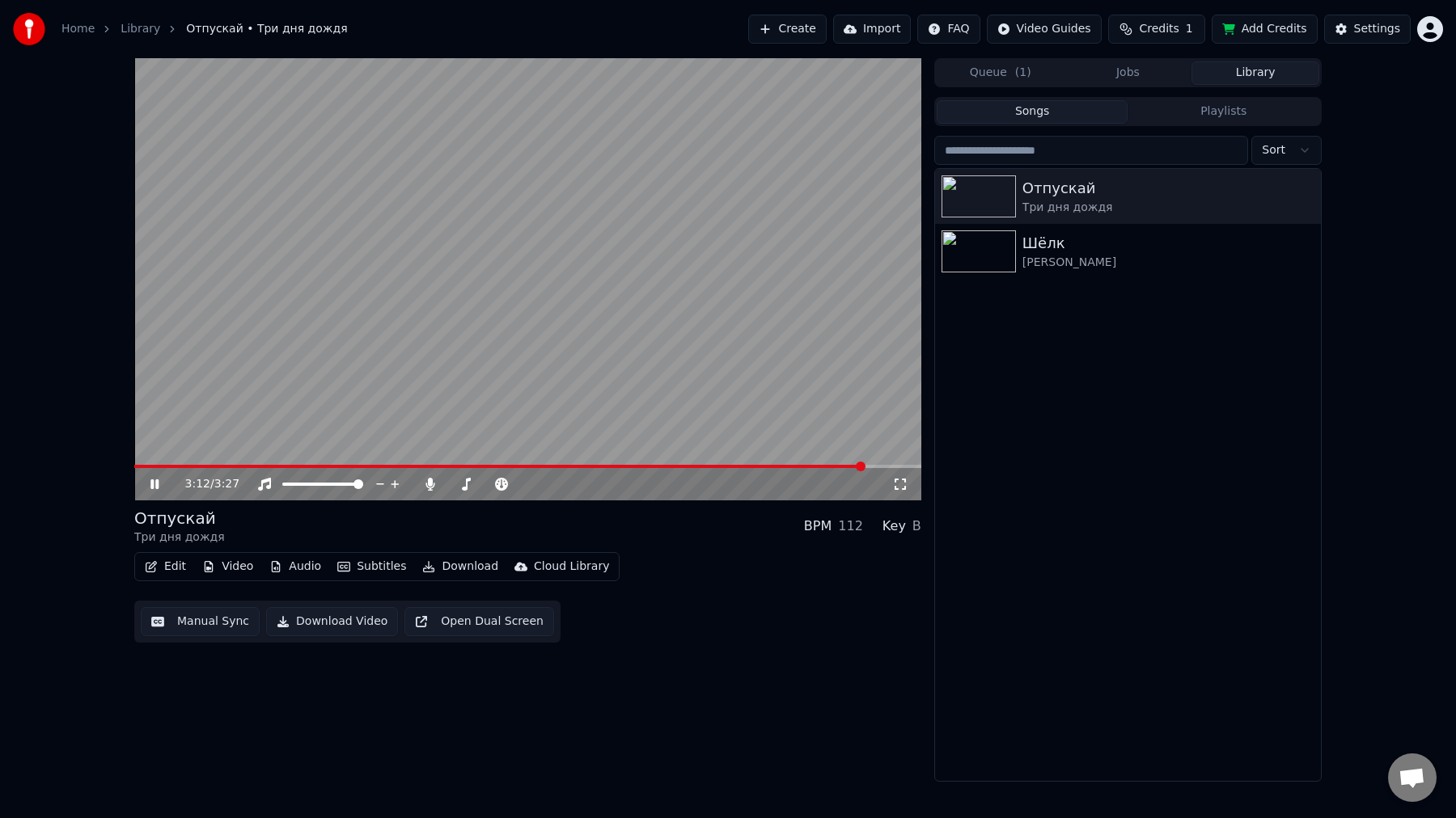
click at [167, 565] on button "Edit" at bounding box center [165, 567] width 54 height 23
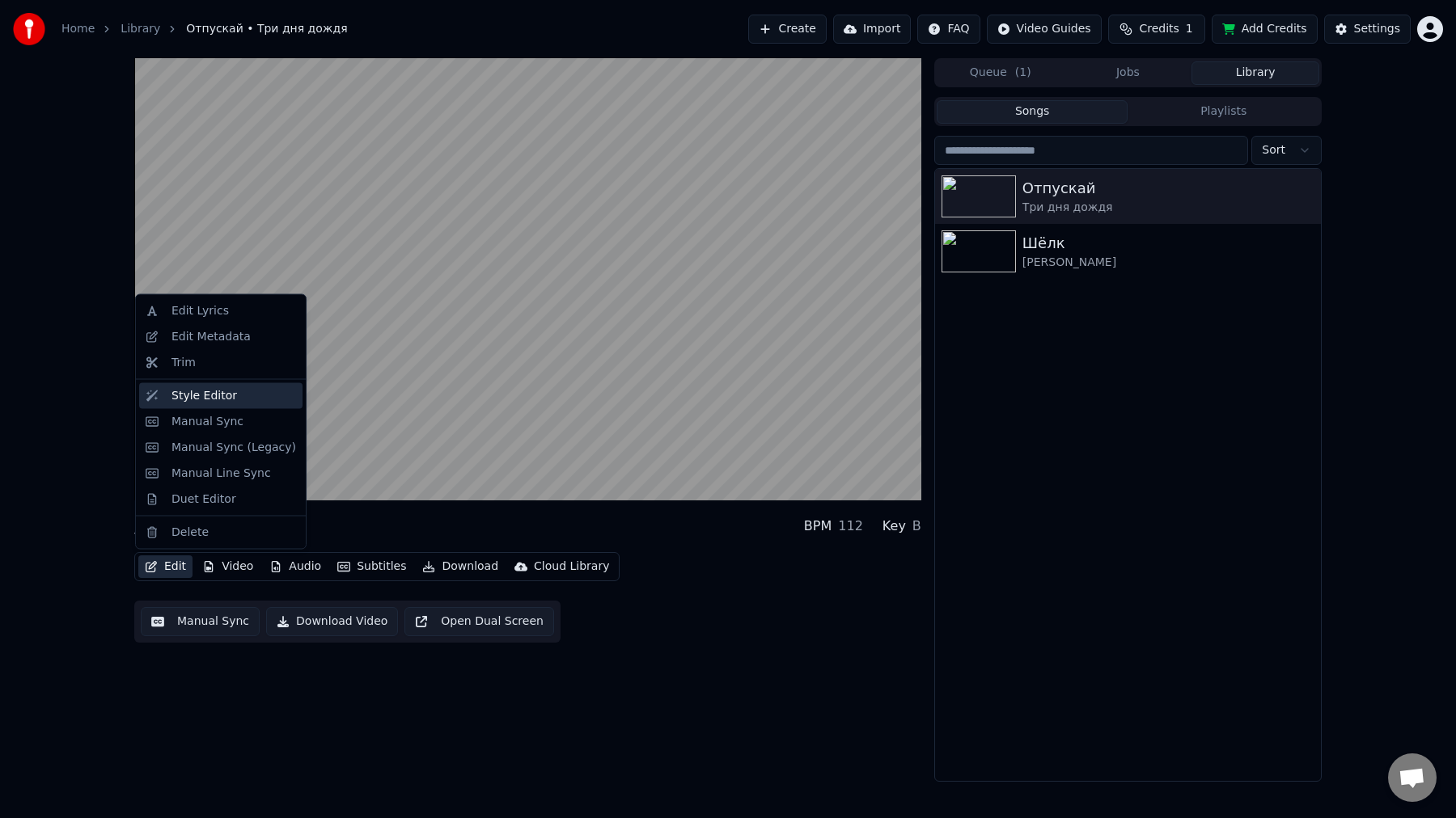
click at [242, 390] on div "Style Editor" at bounding box center [233, 395] width 124 height 16
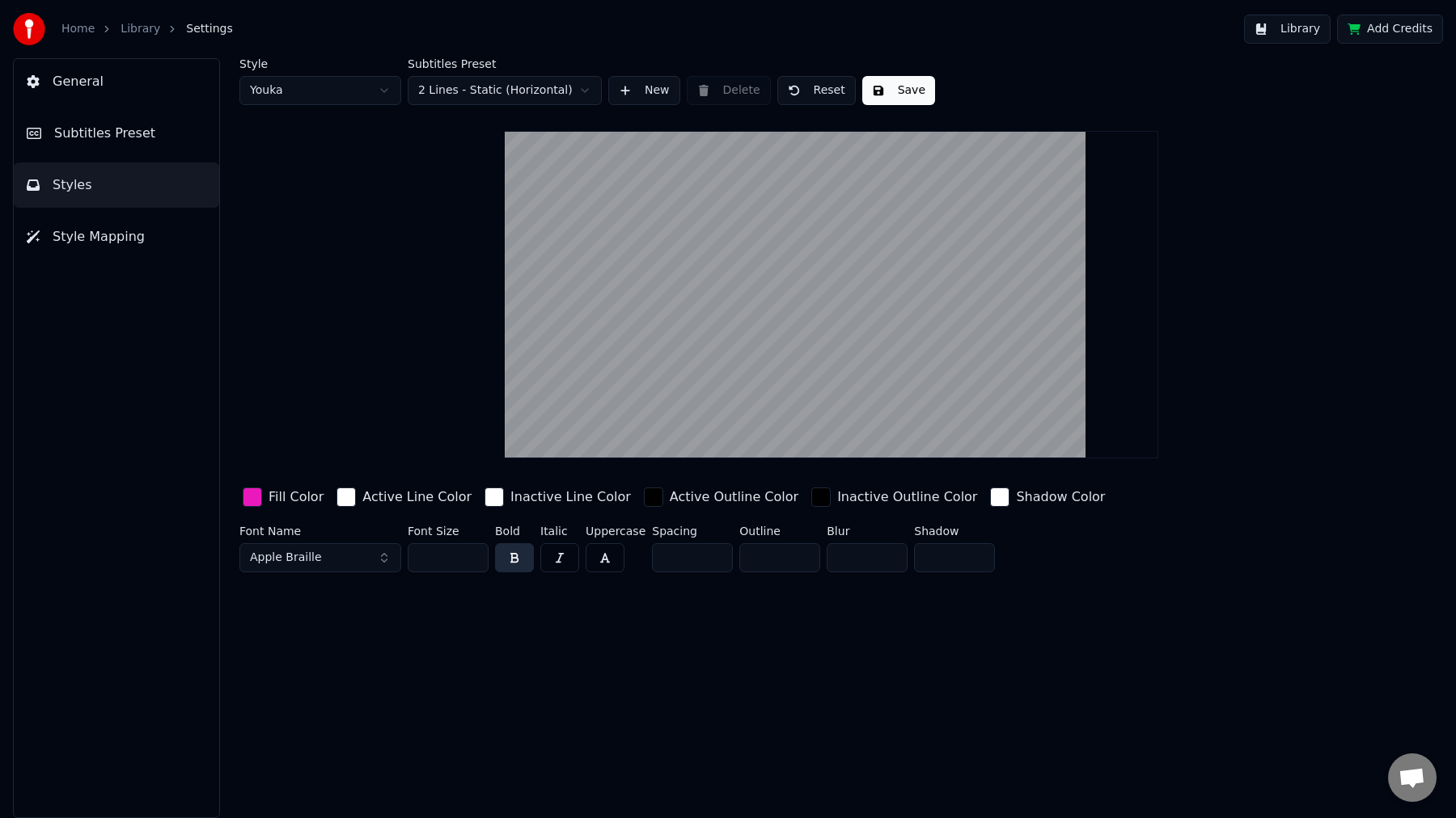
click at [298, 91] on html "Home Library Settings Library Add Credits General Subtitles Preset Styles Style…" at bounding box center [728, 409] width 1456 height 818
click at [811, 96] on button "Save" at bounding box center [814, 91] width 73 height 29
click at [166, 27] on icon "breadcrumb" at bounding box center [172, 29] width 11 height 11
click at [150, 28] on link "Library" at bounding box center [141, 29] width 40 height 16
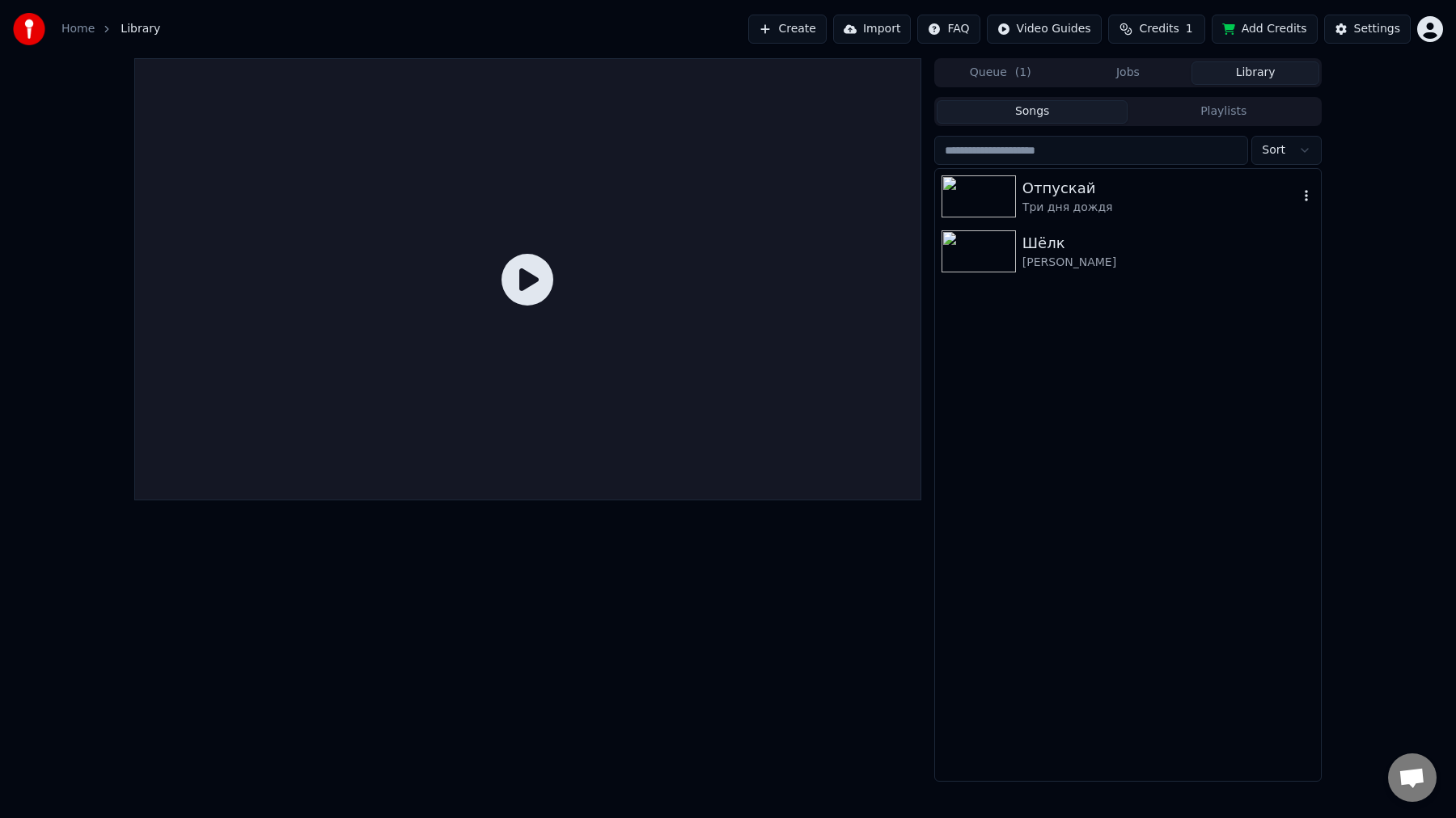
click at [1102, 202] on div "Три дня дождя" at bounding box center [1160, 208] width 276 height 16
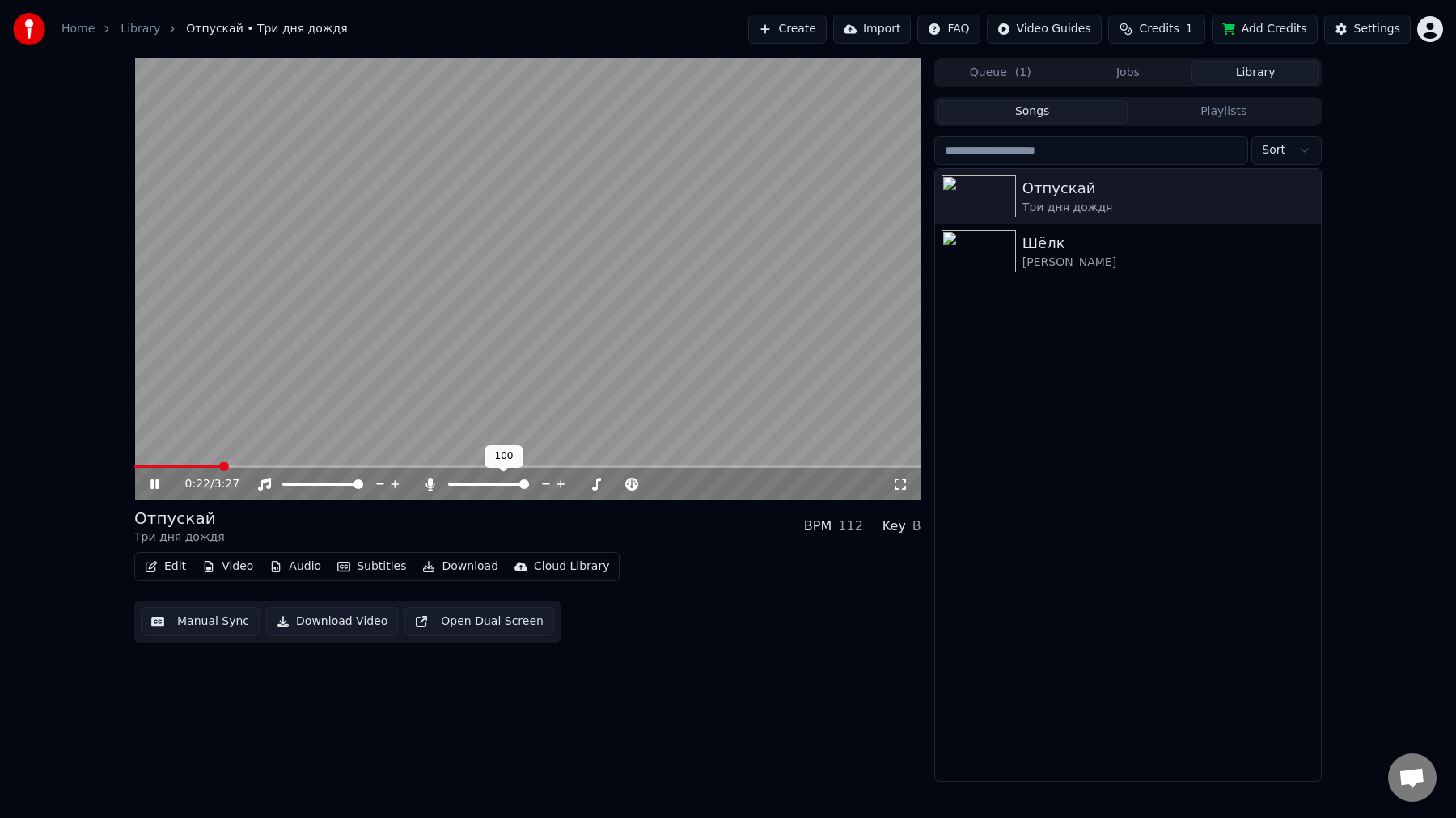
click at [461, 486] on div at bounding box center [503, 484] width 130 height 16
click at [455, 481] on span at bounding box center [459, 484] width 10 height 10
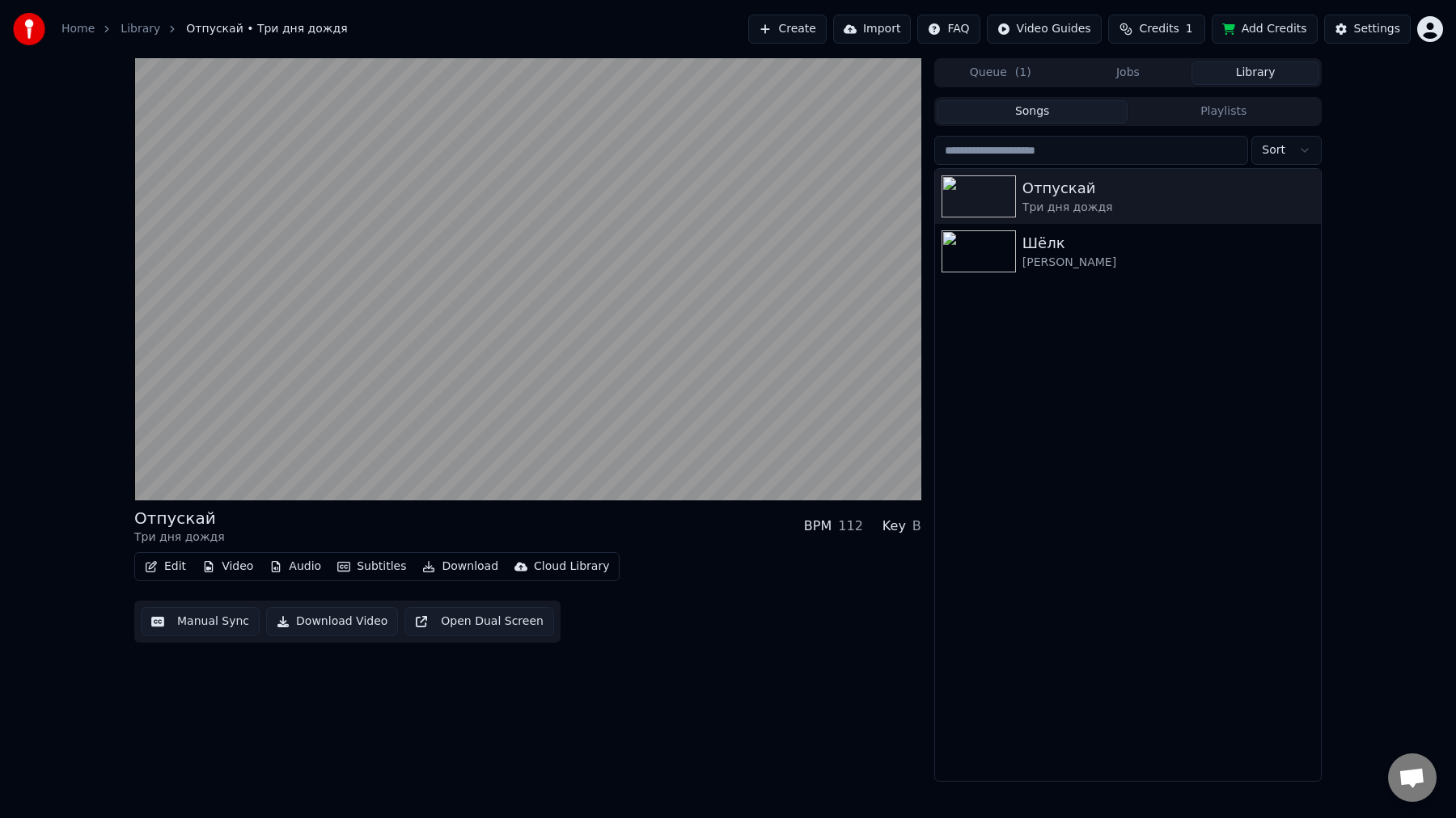
click at [689, 566] on div "Edit Video Audio Subtitles Download Cloud Library Manual Sync Download Video Op…" at bounding box center [528, 597] width 787 height 91
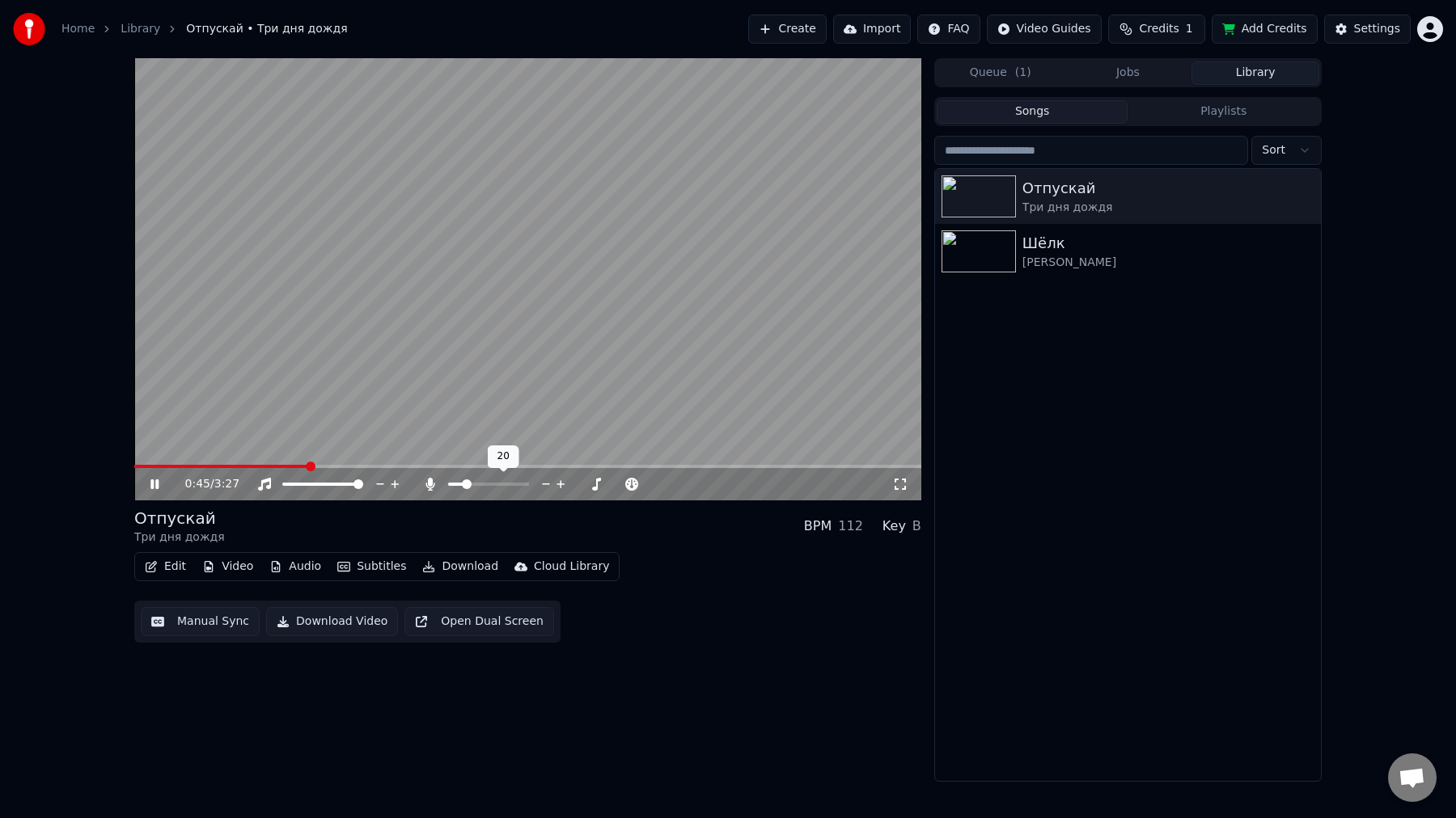
click at [463, 483] on span at bounding box center [466, 484] width 10 height 10
click at [711, 578] on div "Edit Video Audio Subtitles Download Cloud Library Manual Sync Download Video Op…" at bounding box center [528, 597] width 787 height 91
click at [518, 315] on video at bounding box center [528, 279] width 787 height 442
click at [149, 485] on icon at bounding box center [166, 484] width 38 height 13
click at [463, 462] on video at bounding box center [528, 279] width 787 height 442
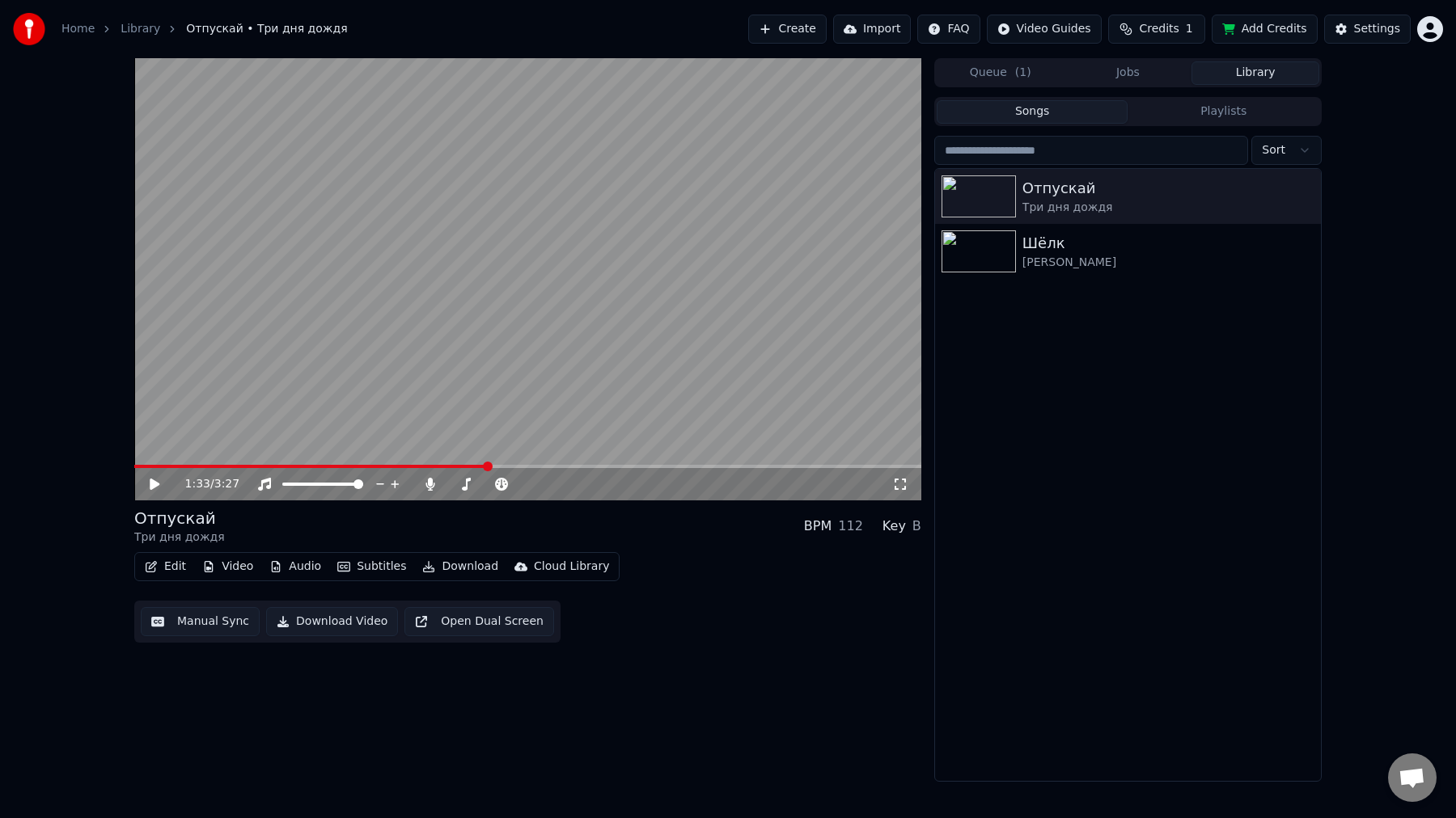
click at [565, 354] on video at bounding box center [528, 279] width 787 height 442
click at [448, 315] on video at bounding box center [528, 279] width 787 height 442
click at [470, 570] on button "Download" at bounding box center [461, 567] width 89 height 23
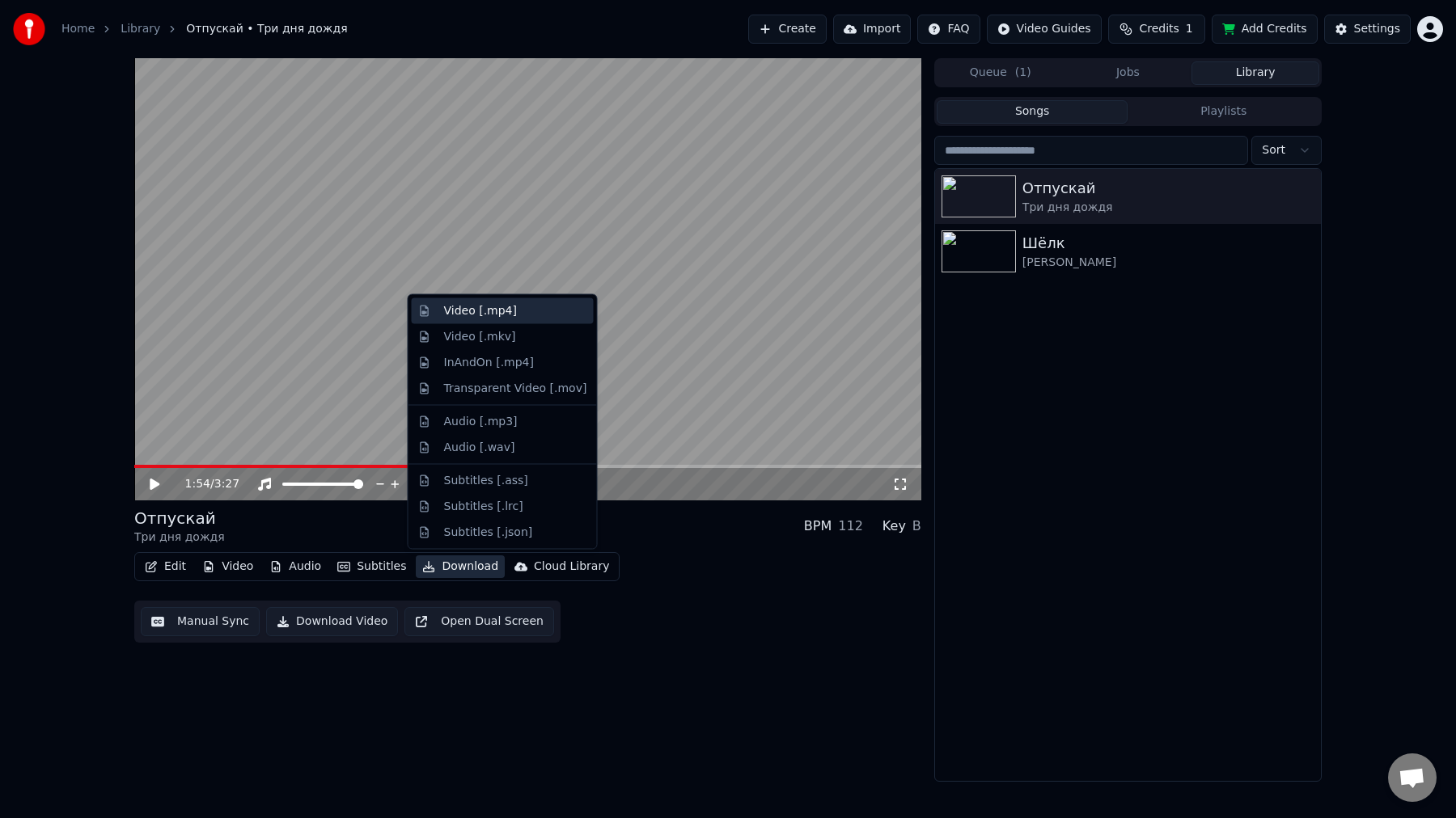
click at [518, 308] on div "Video [.mp4]" at bounding box center [516, 311] width 144 height 16
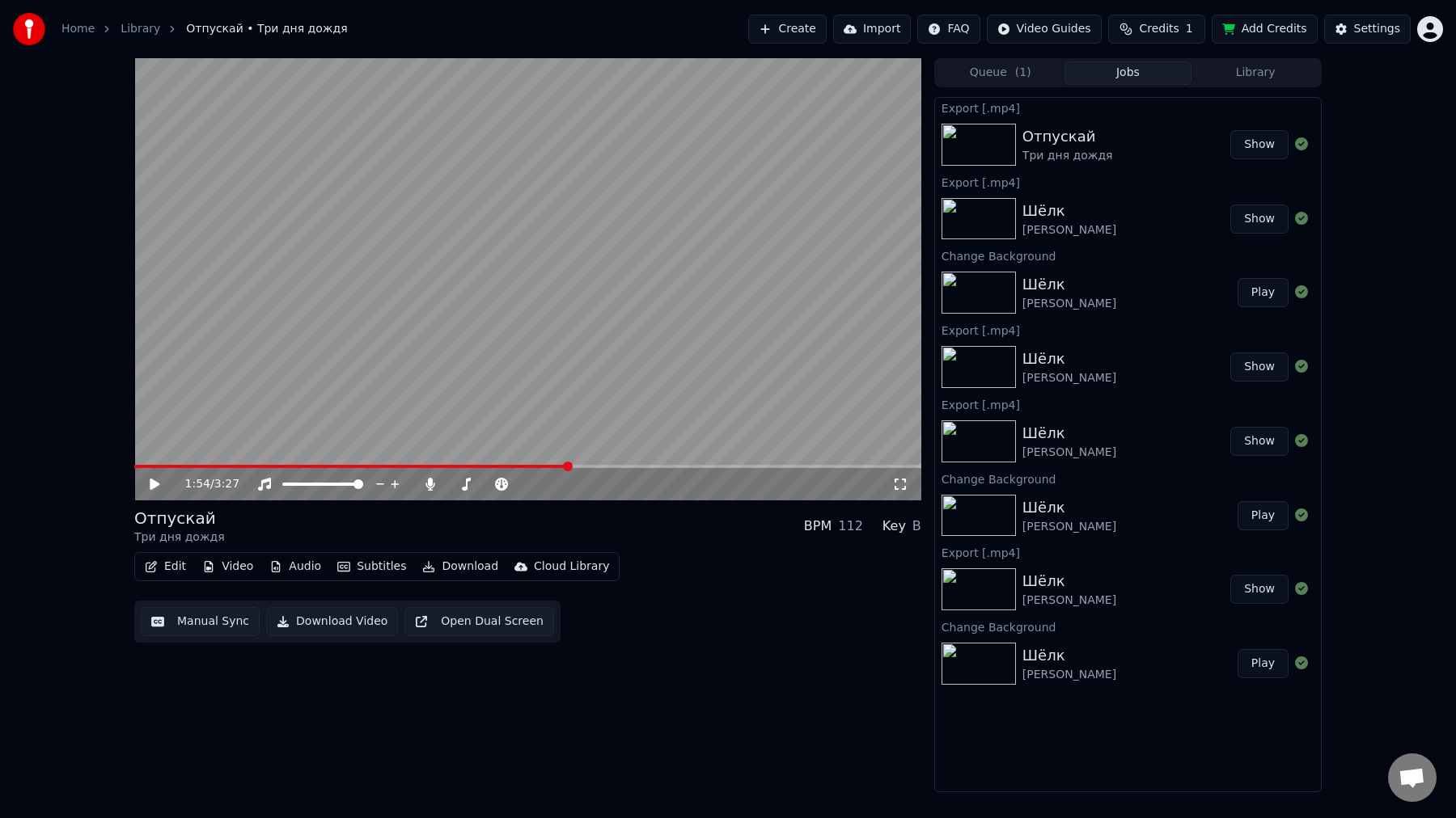
click at [1257, 144] on button "Show" at bounding box center [1259, 144] width 58 height 29
click at [160, 483] on icon at bounding box center [166, 484] width 38 height 13
click at [154, 490] on icon at bounding box center [166, 484] width 38 height 13
click at [1268, 143] on button "Show" at bounding box center [1259, 144] width 58 height 29
